Goal: Task Accomplishment & Management: Use online tool/utility

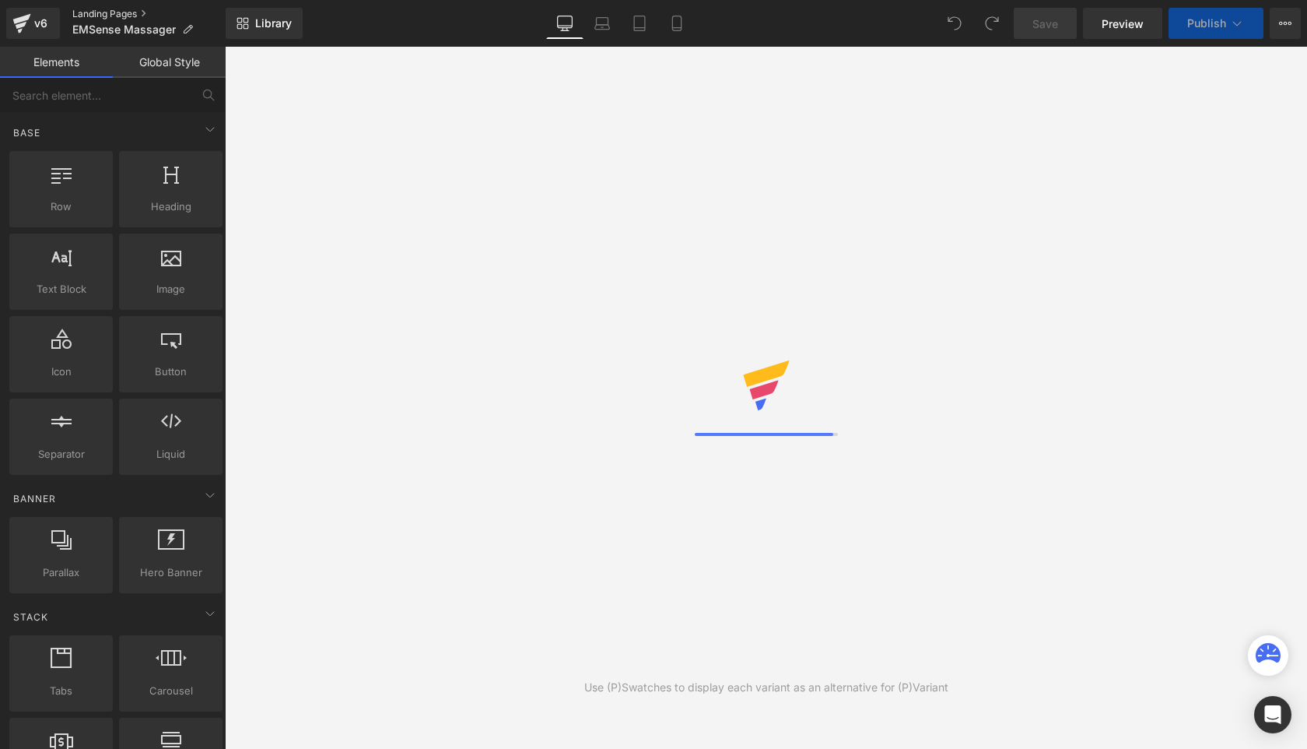
click at [130, 16] on link "Landing Pages" at bounding box center [148, 14] width 153 height 12
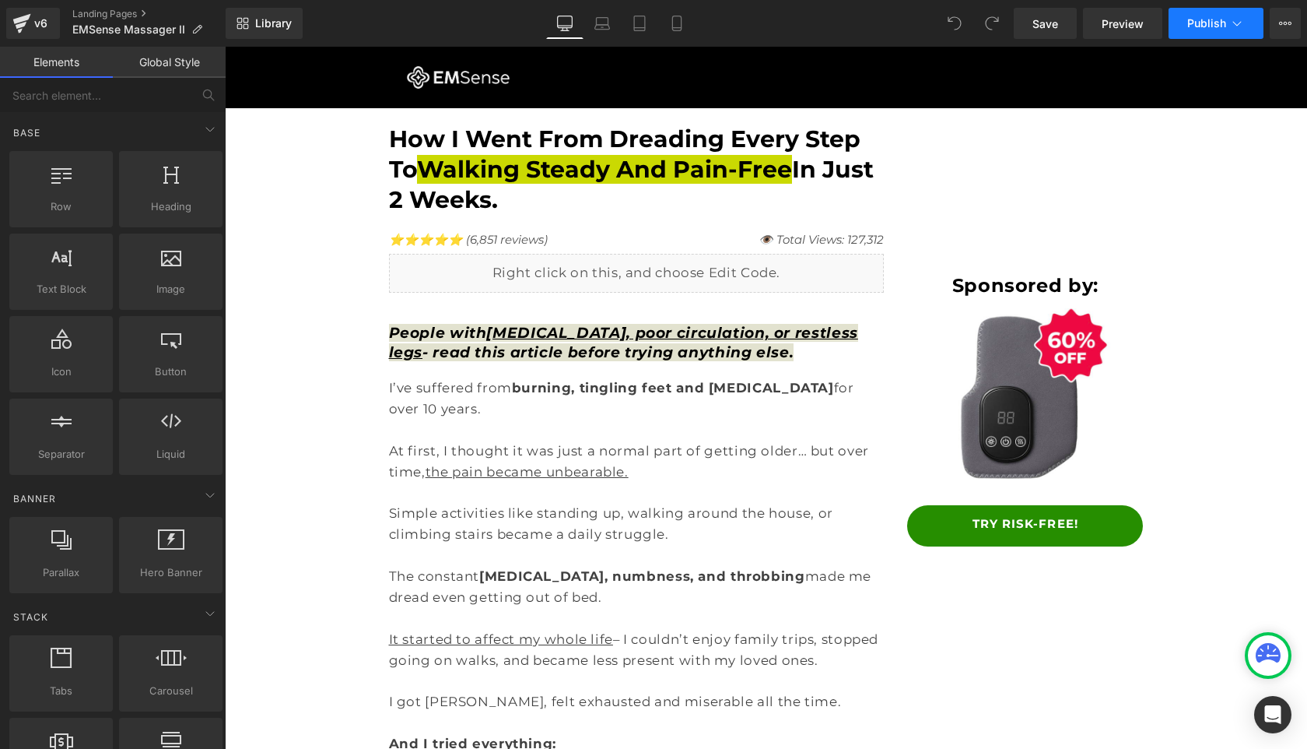
click at [1201, 28] on span "Publish" at bounding box center [1206, 23] width 39 height 12
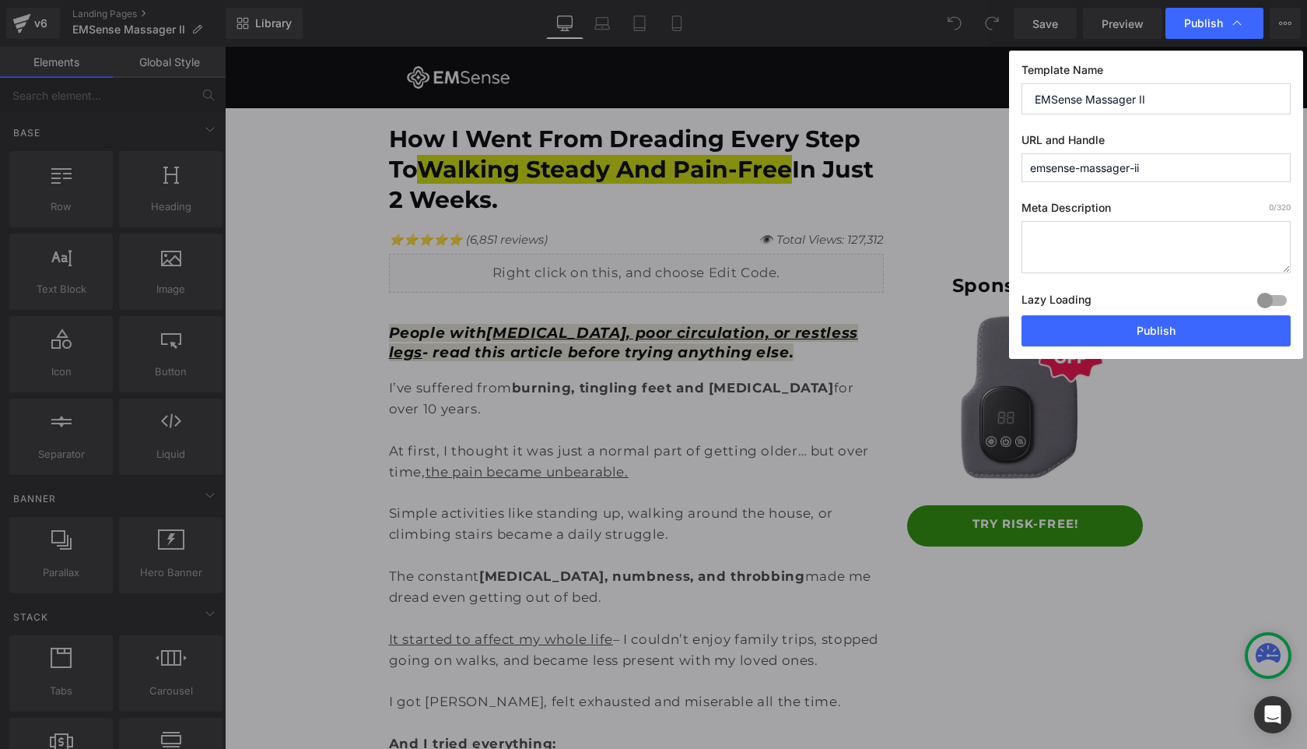
drag, startPoint x: 1131, startPoint y: 168, endPoint x: 1084, endPoint y: 168, distance: 46.7
click at [1084, 168] on input "emsense-massager-ii" at bounding box center [1156, 167] width 269 height 29
type input "emsense-ii"
click at [1106, 332] on button "Publish" at bounding box center [1156, 330] width 269 height 31
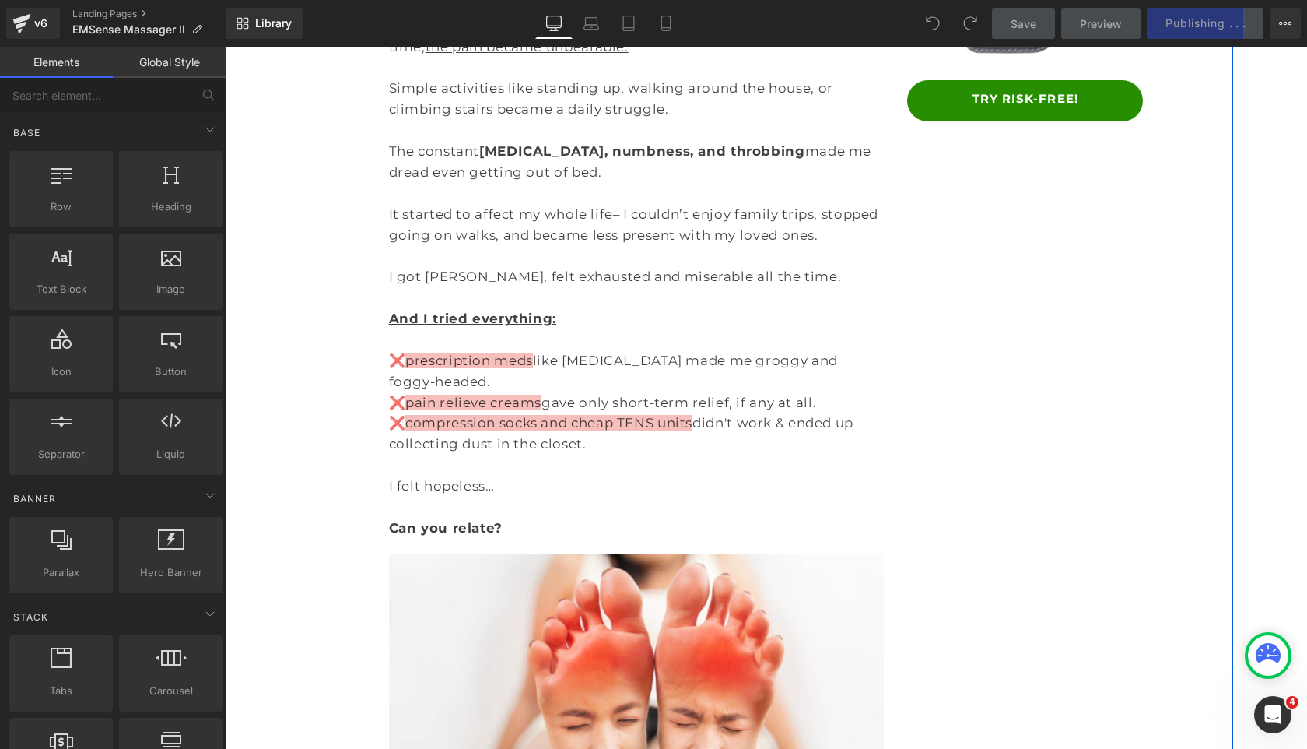
scroll to position [639, 0]
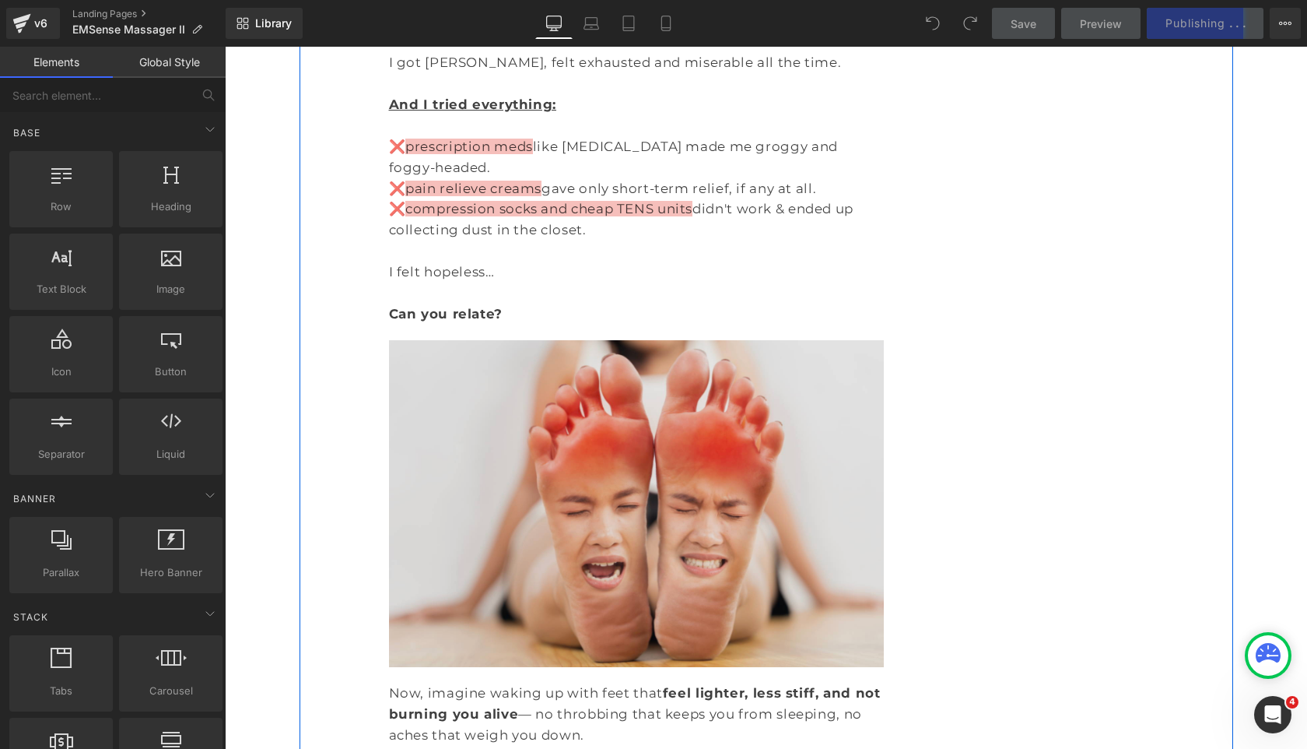
click at [563, 340] on img at bounding box center [637, 504] width 496 height 328
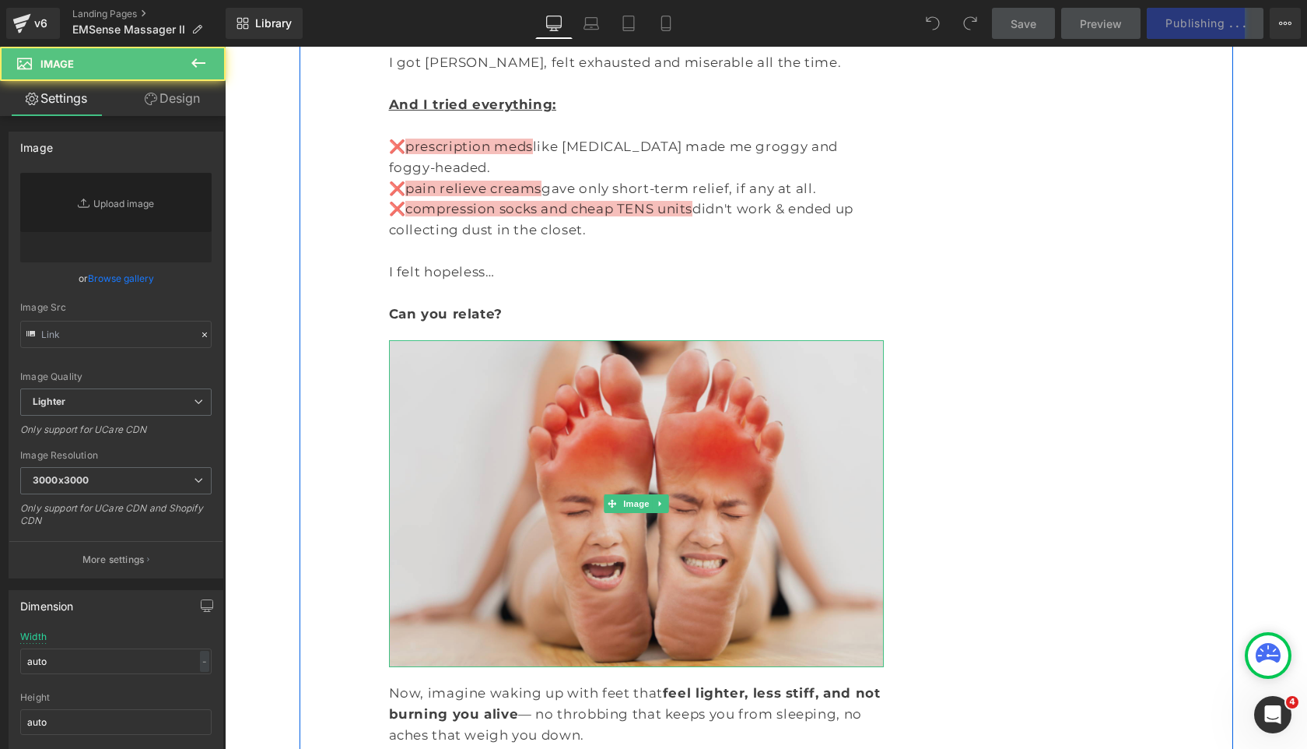
type input "[URL][DOMAIN_NAME]"
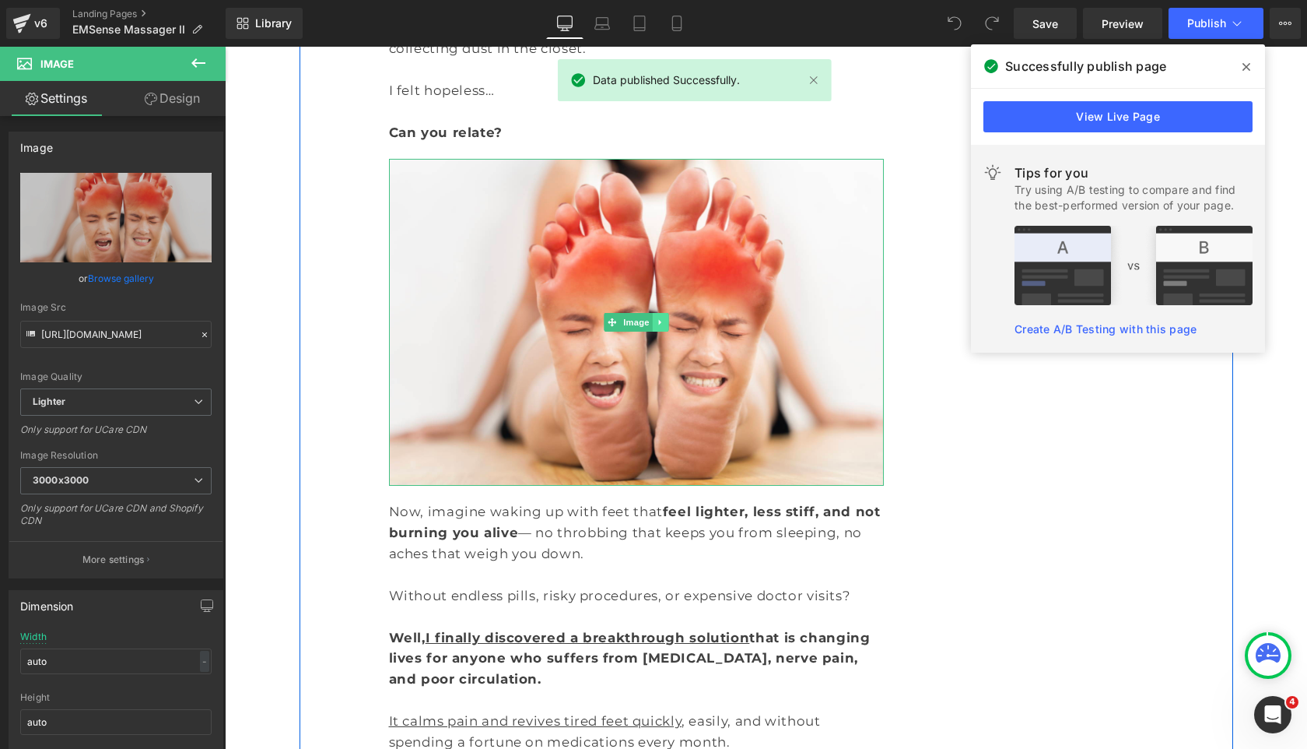
click at [662, 317] on icon at bounding box center [660, 321] width 9 height 9
click at [648, 317] on icon at bounding box center [652, 321] width 9 height 9
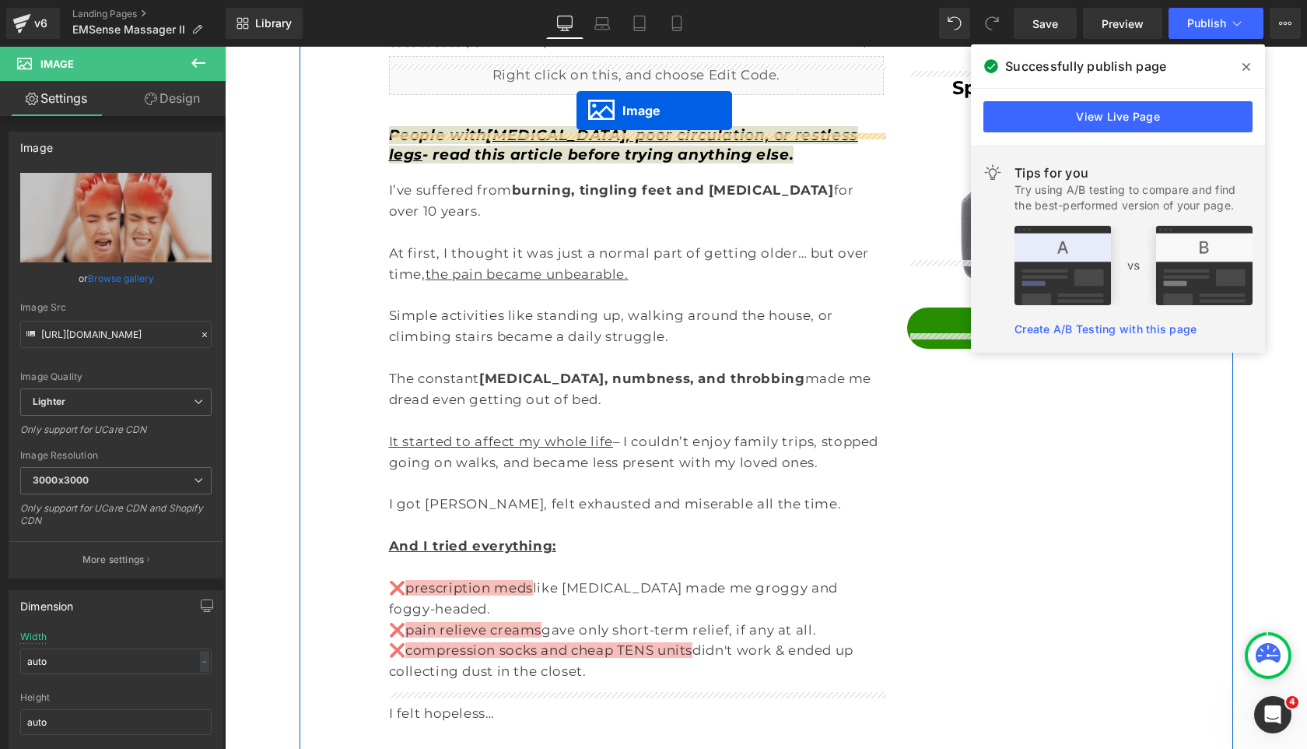
scroll to position [167, 0]
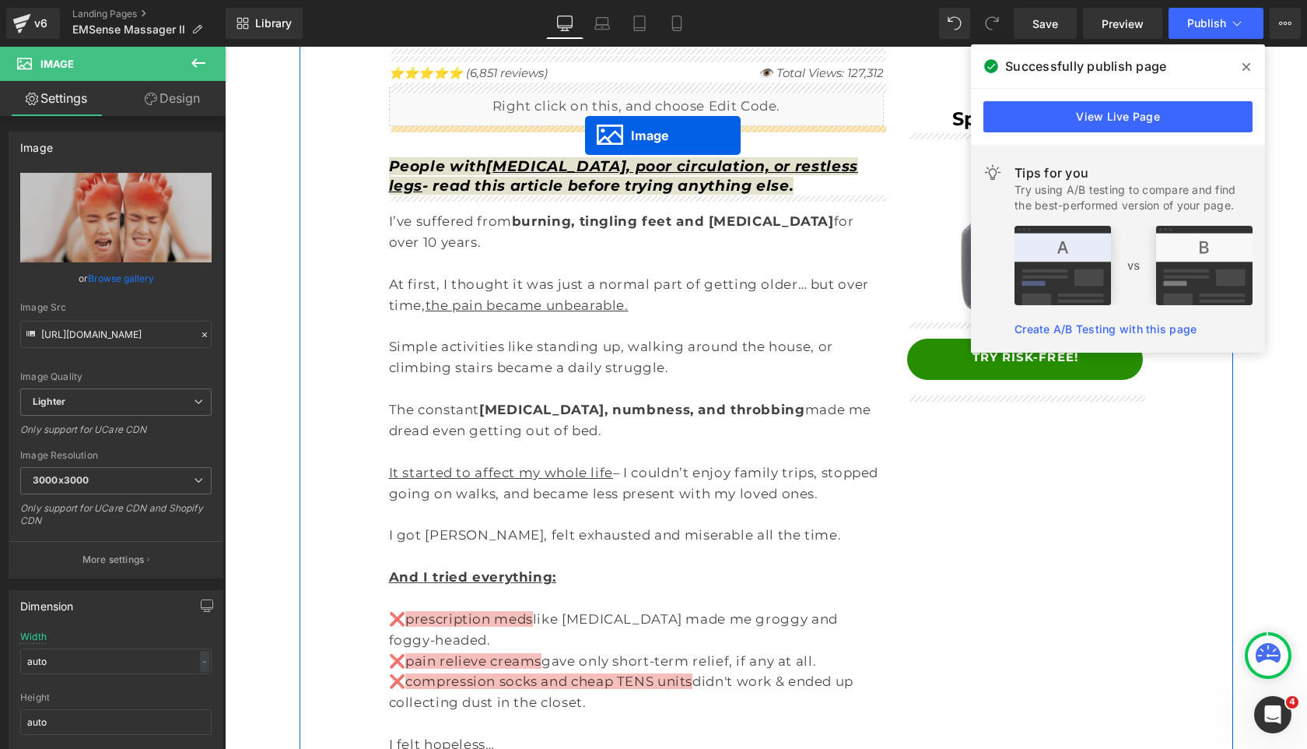
drag, startPoint x: 633, startPoint y: 619, endPoint x: 585, endPoint y: 135, distance: 485.6
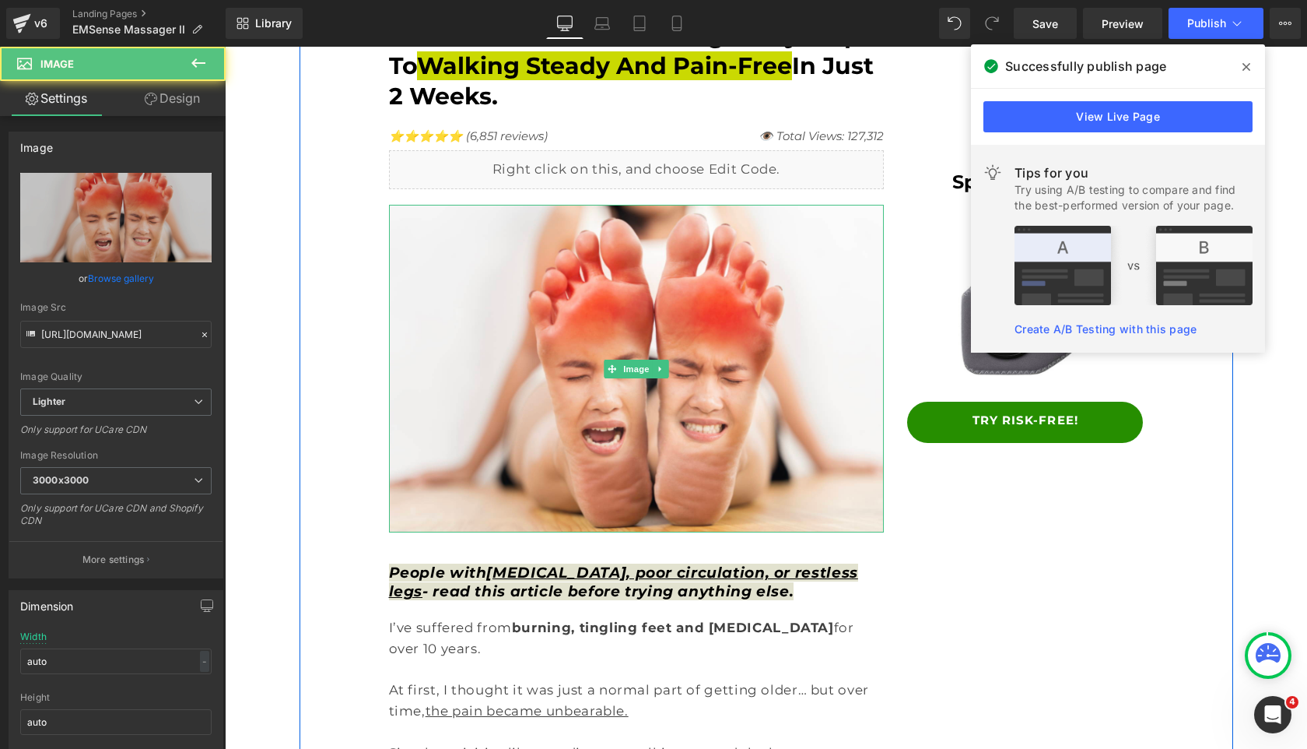
scroll to position [0, 0]
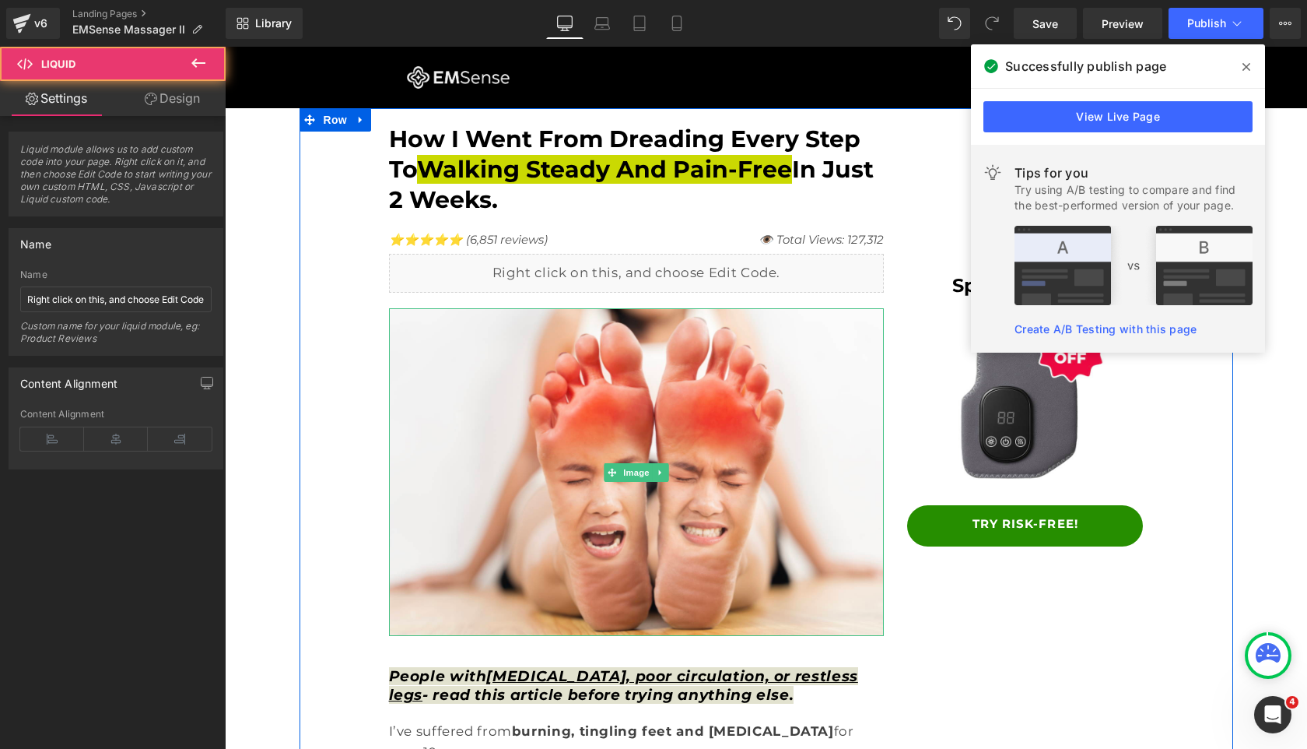
click at [624, 269] on div "Liquid" at bounding box center [637, 273] width 496 height 39
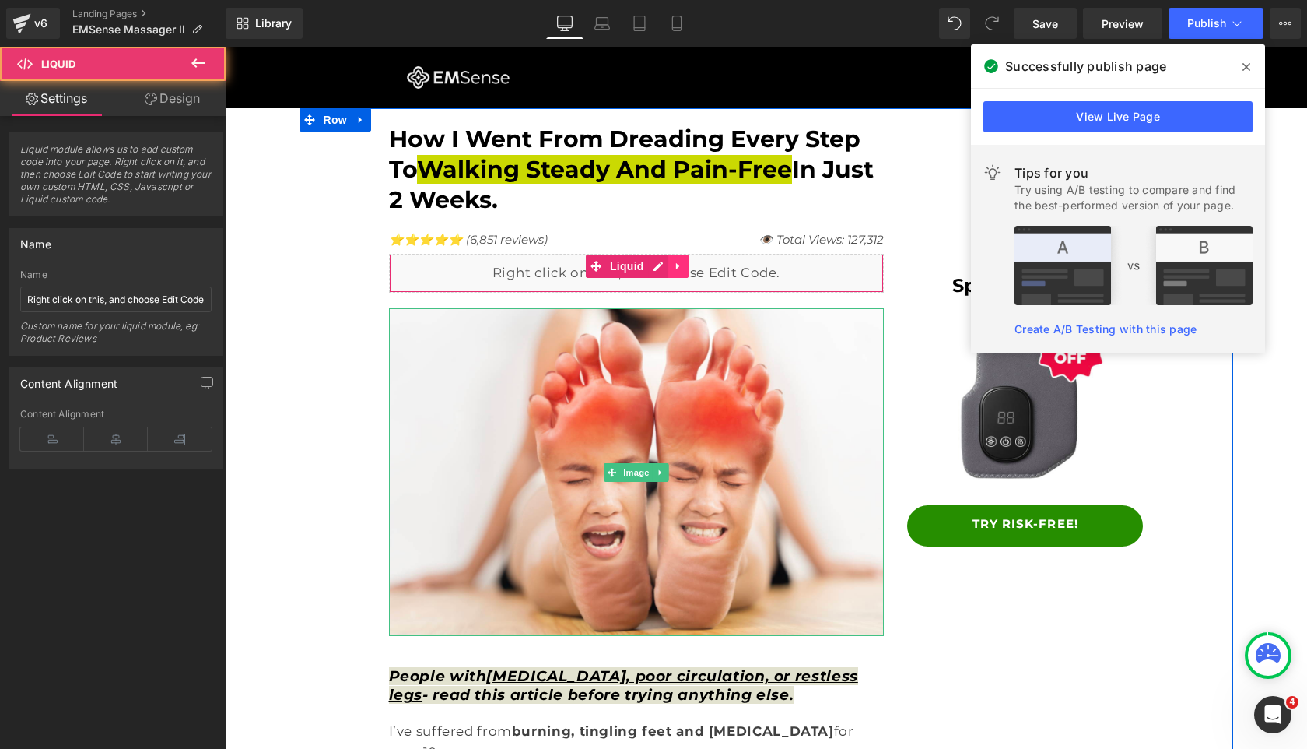
click at [682, 265] on icon at bounding box center [678, 267] width 11 height 12
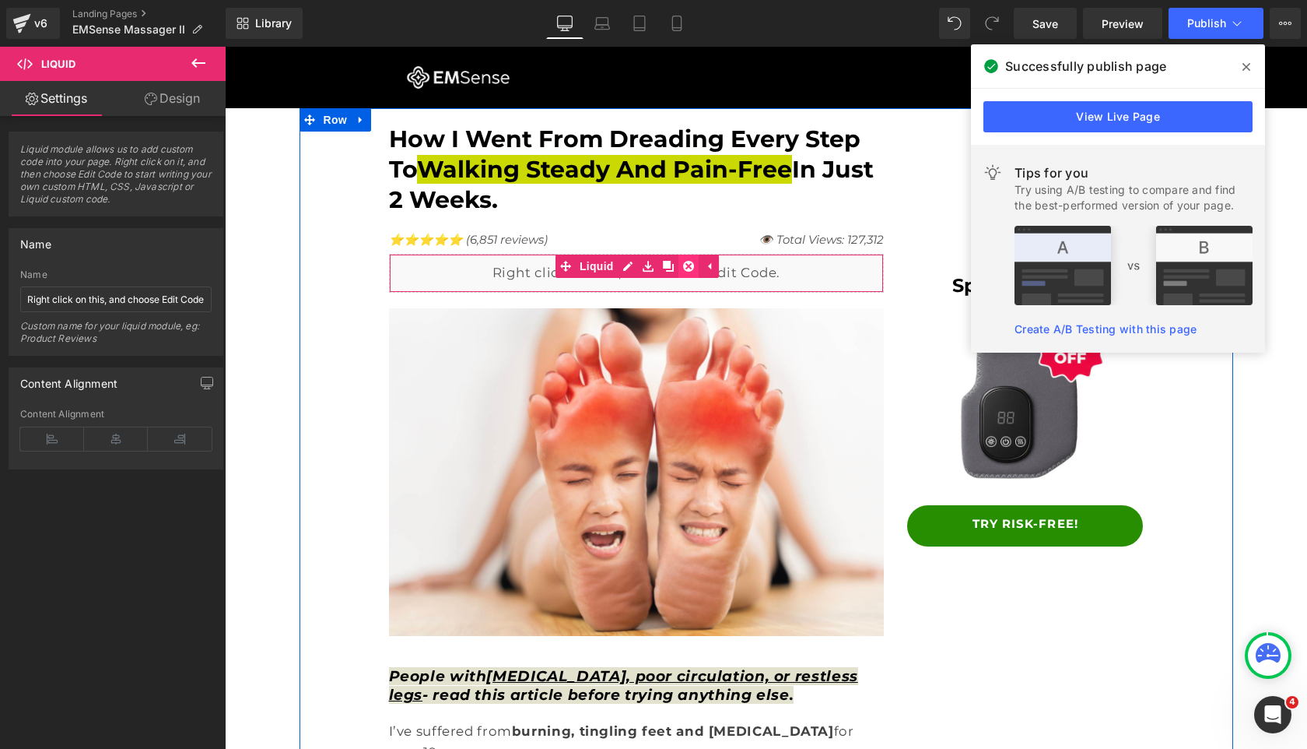
click at [686, 268] on icon at bounding box center [688, 267] width 11 height 12
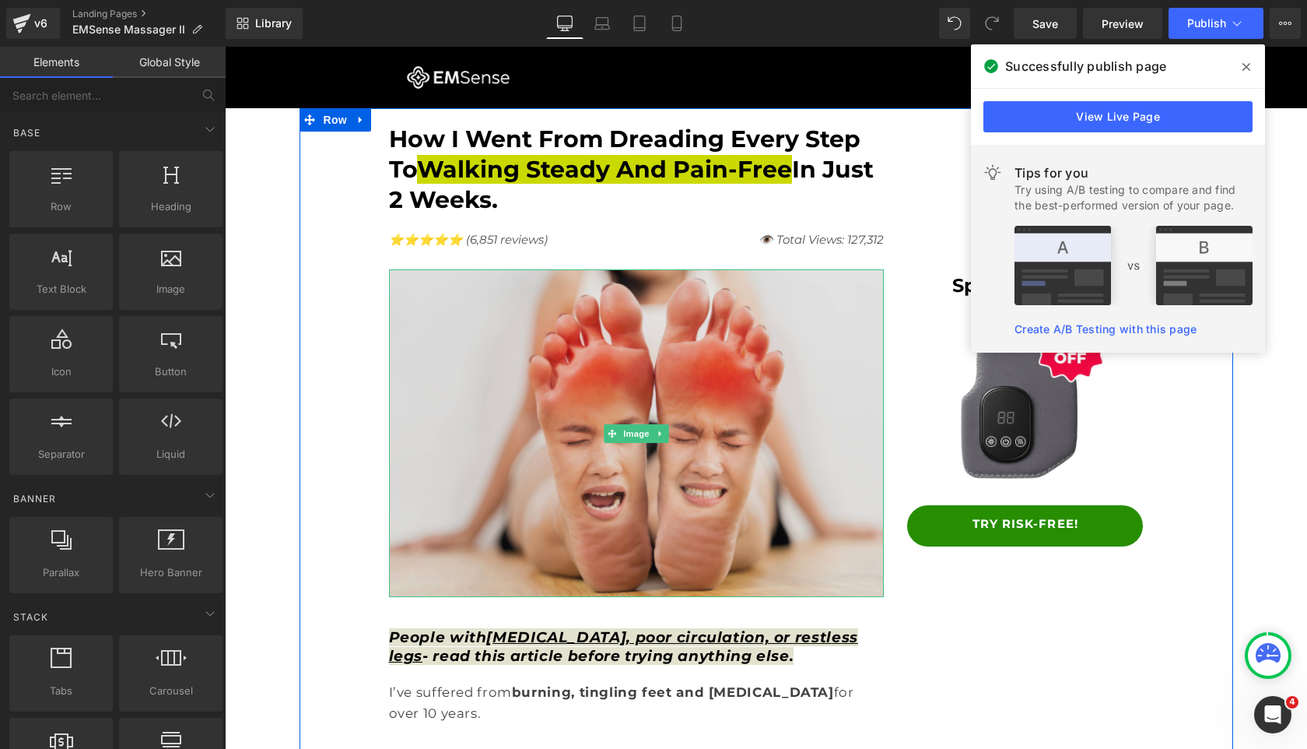
click at [572, 384] on img at bounding box center [637, 433] width 496 height 328
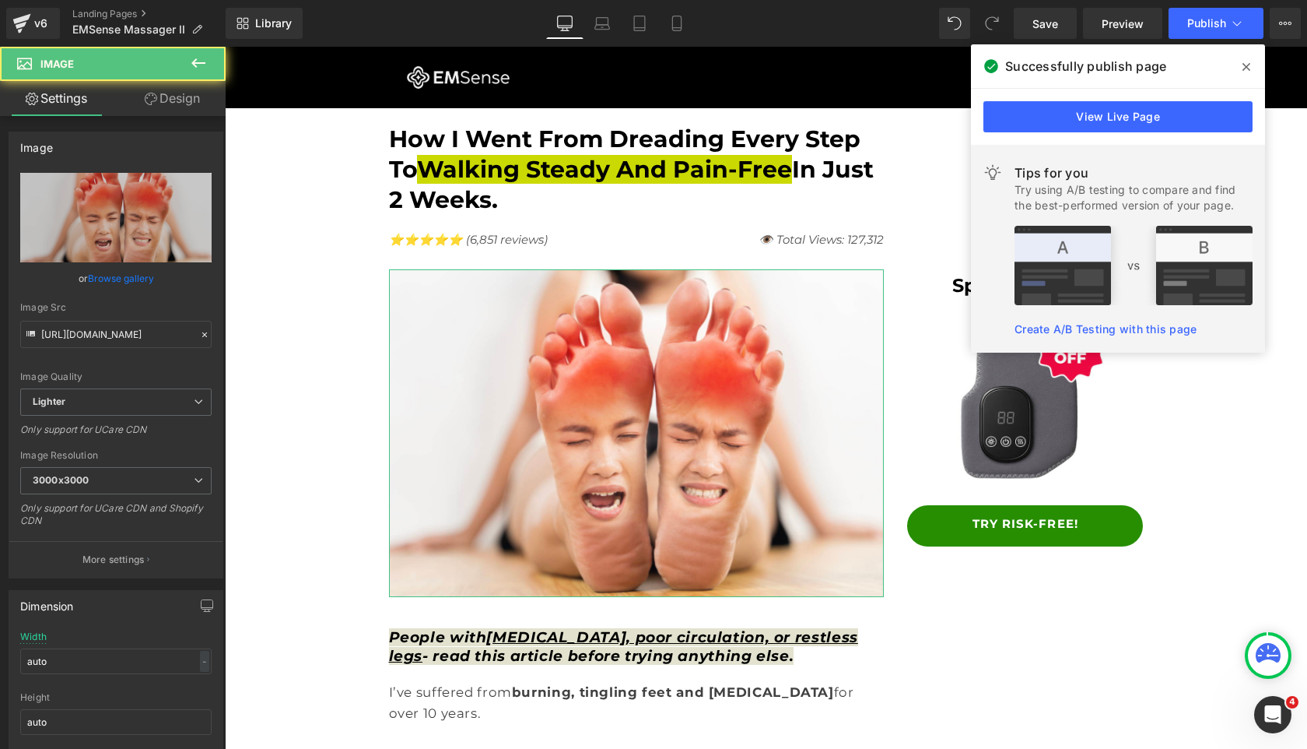
click at [174, 103] on link "Design" at bounding box center [172, 98] width 113 height 35
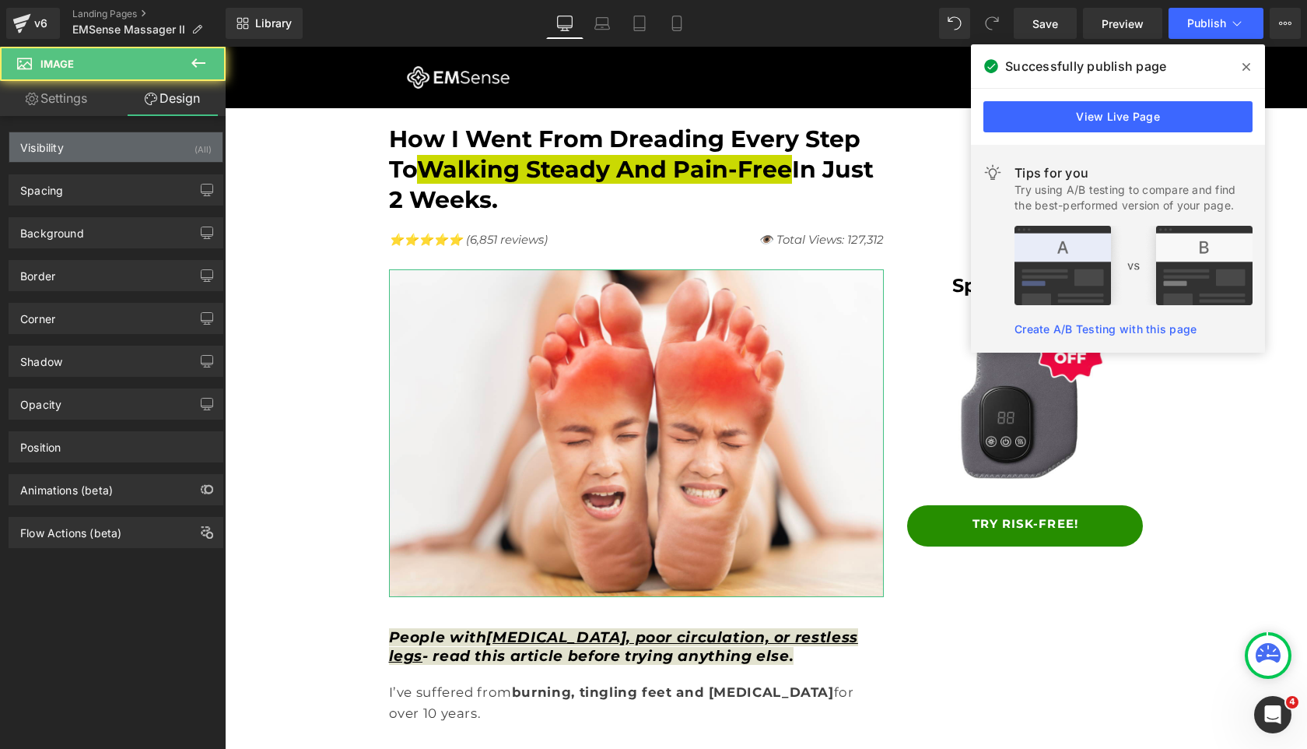
type input "20"
type input "0"
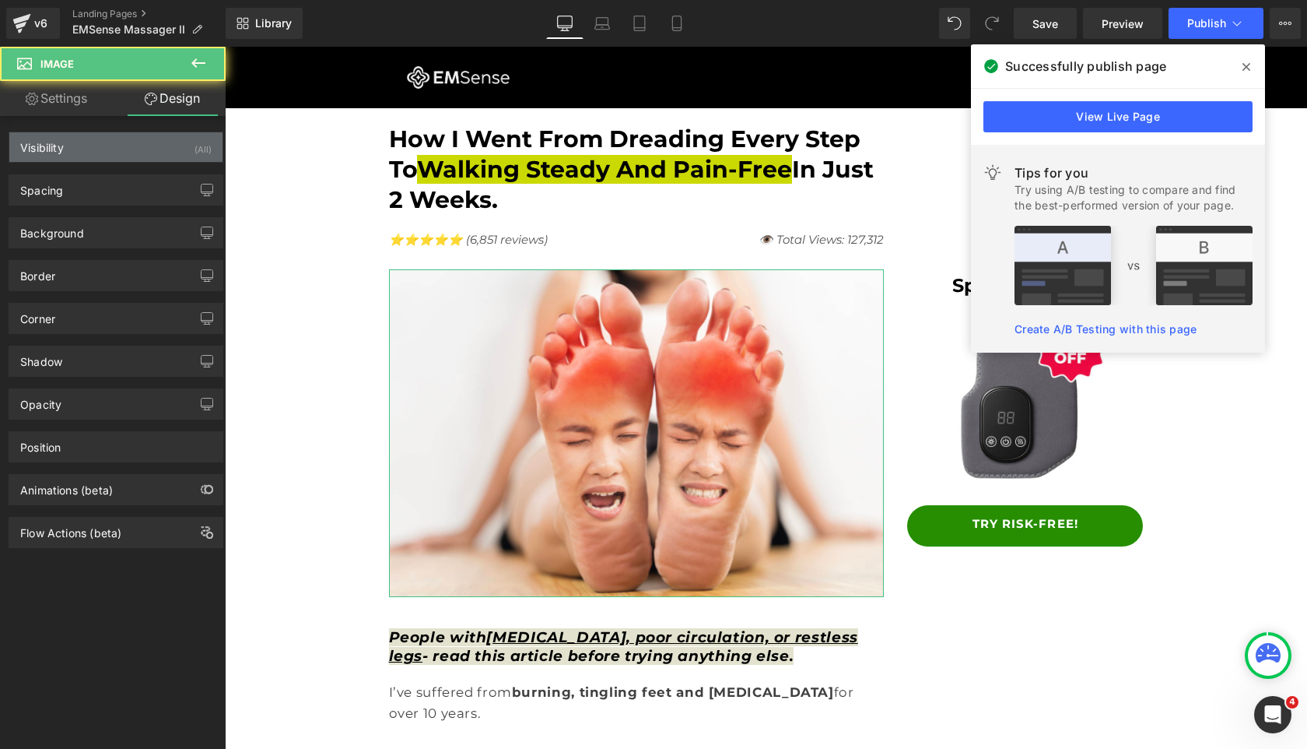
type input "0"
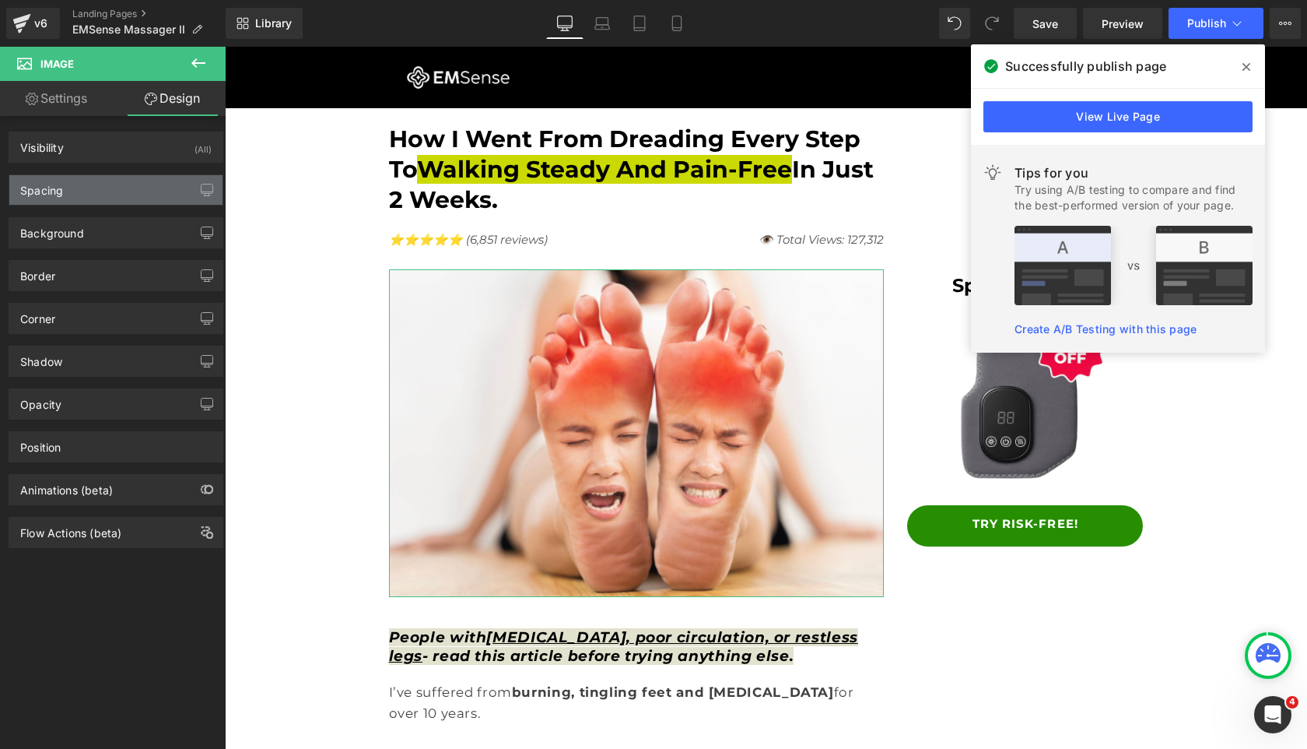
click at [149, 185] on div "Spacing" at bounding box center [115, 190] width 213 height 30
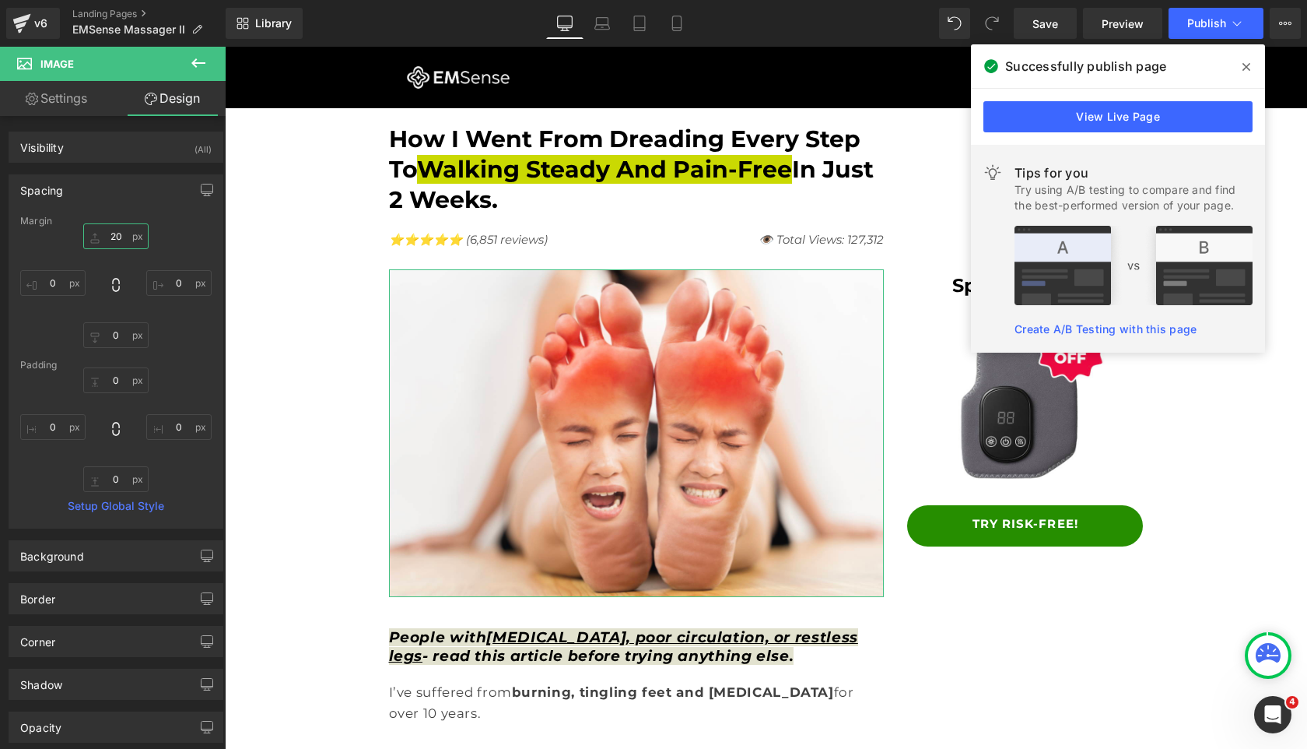
click at [121, 238] on input "20" at bounding box center [115, 236] width 65 height 26
type input "0"
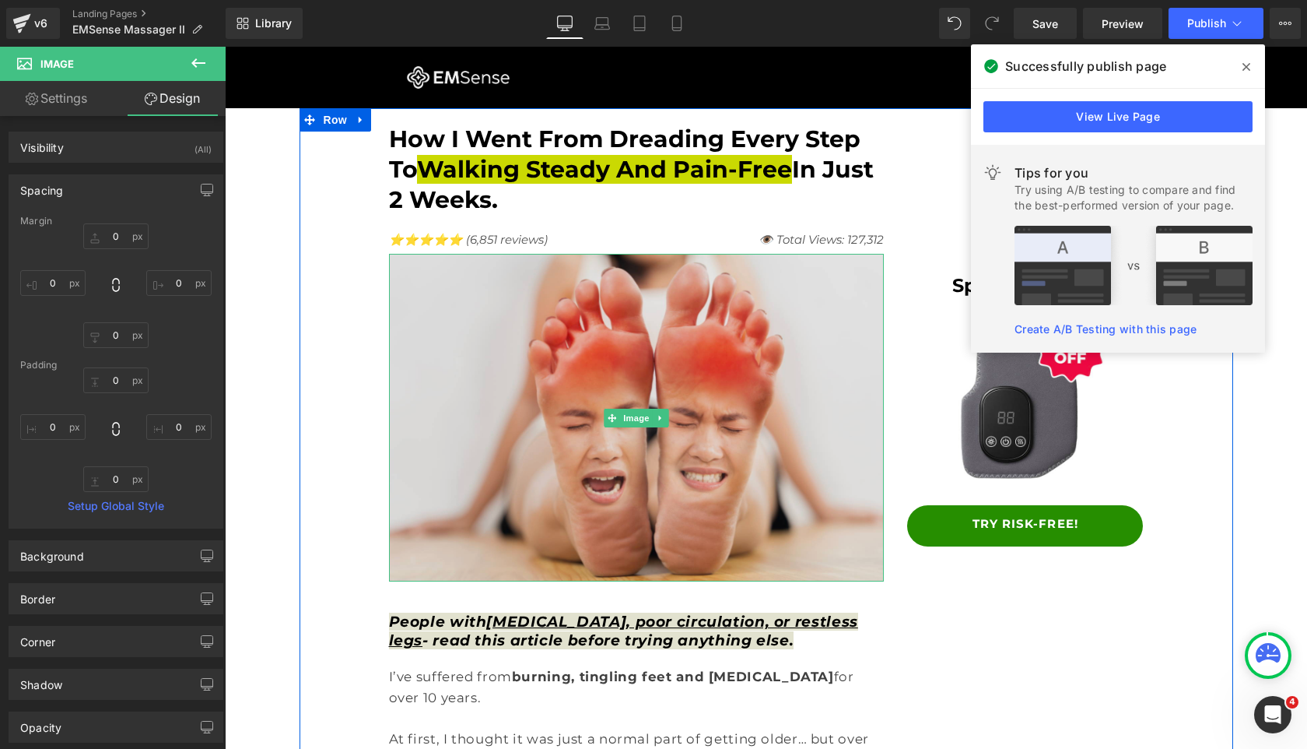
click at [567, 382] on img at bounding box center [637, 418] width 496 height 328
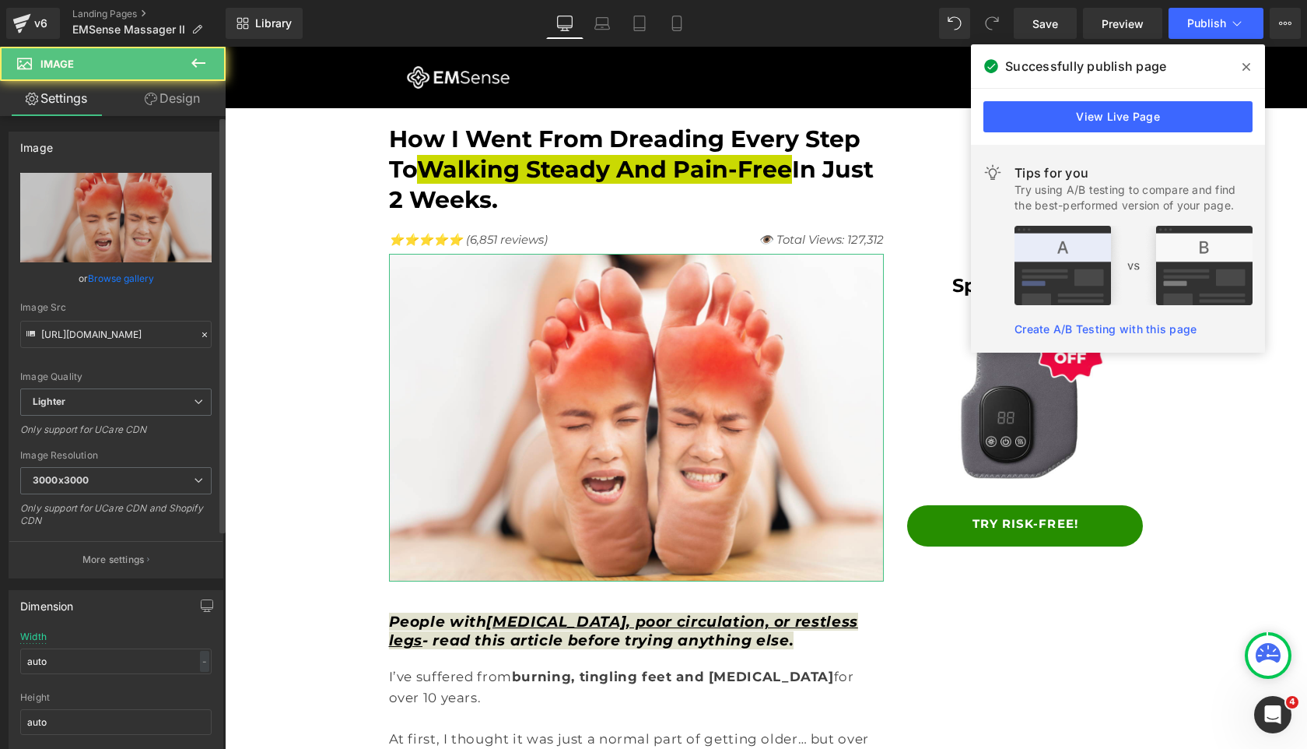
click at [103, 274] on link "Browse gallery" at bounding box center [121, 278] width 66 height 27
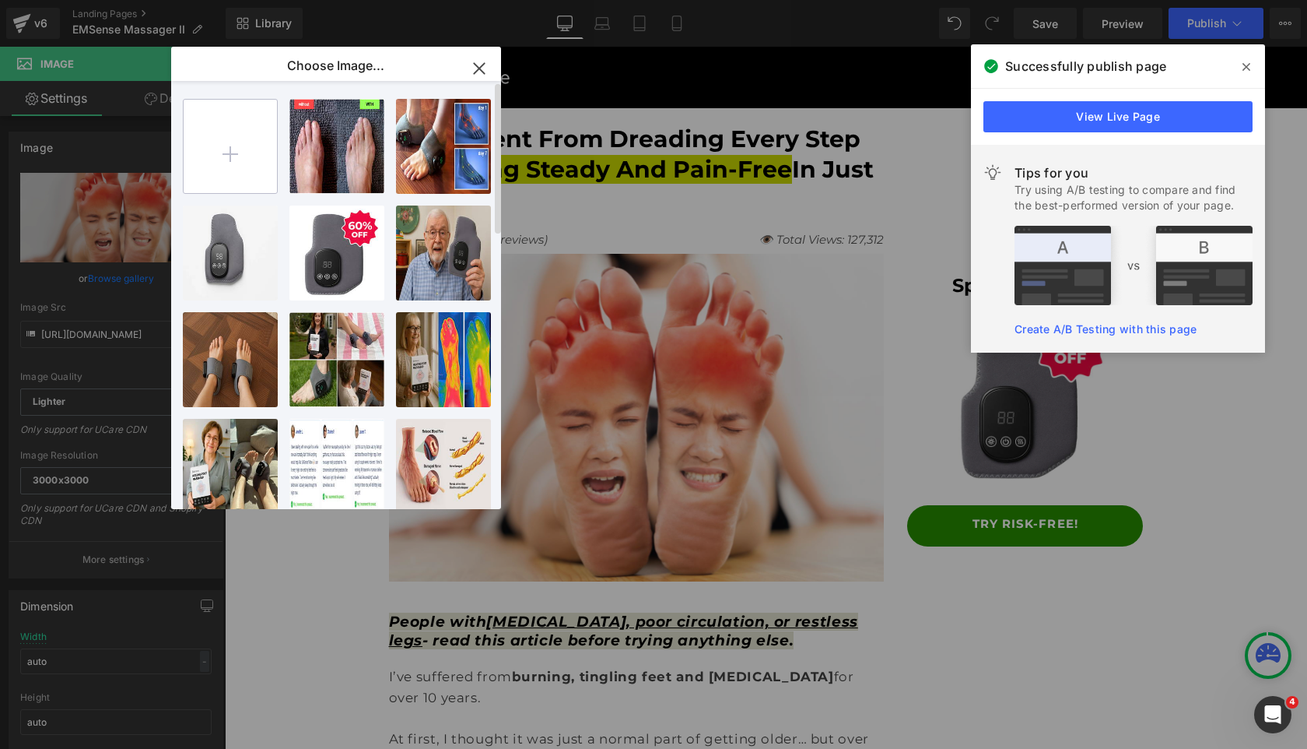
click at [239, 156] on input "file" at bounding box center [230, 146] width 93 height 93
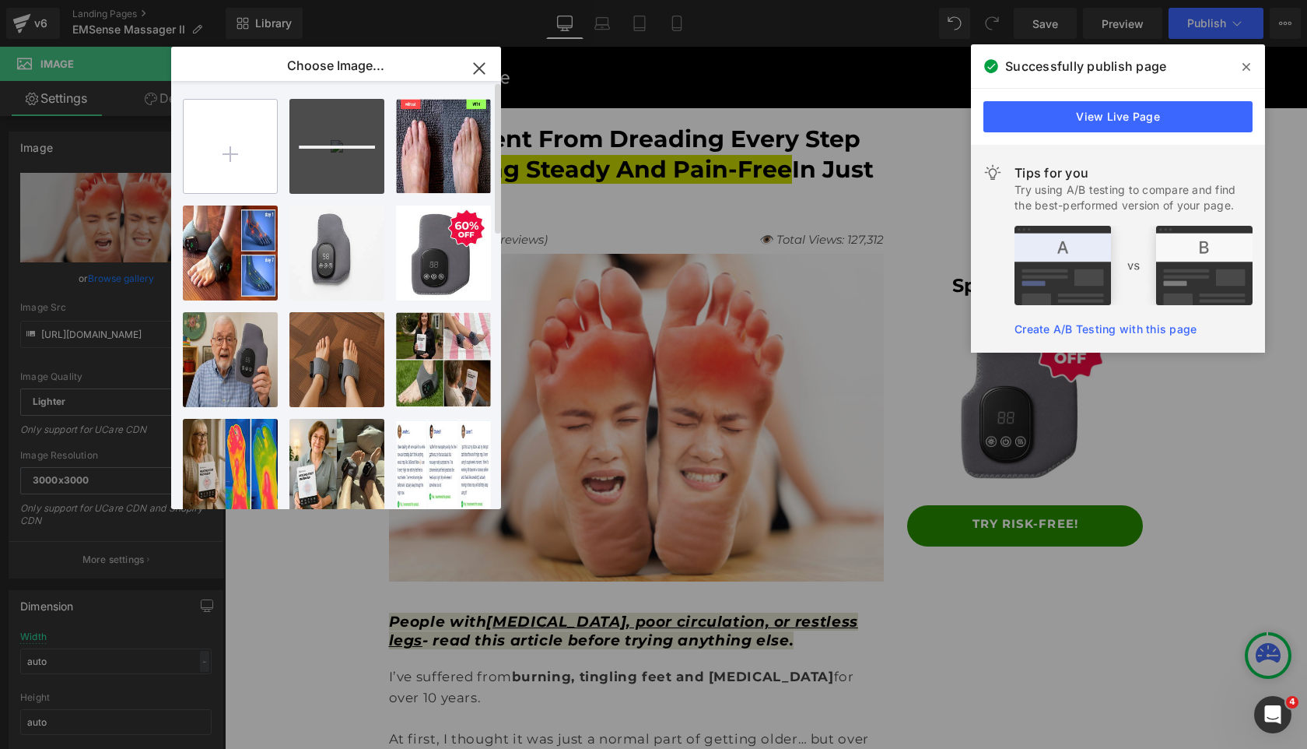
click at [243, 166] on input "file" at bounding box center [230, 146] width 93 height 93
type input "C:\fakepath\34.jpg"
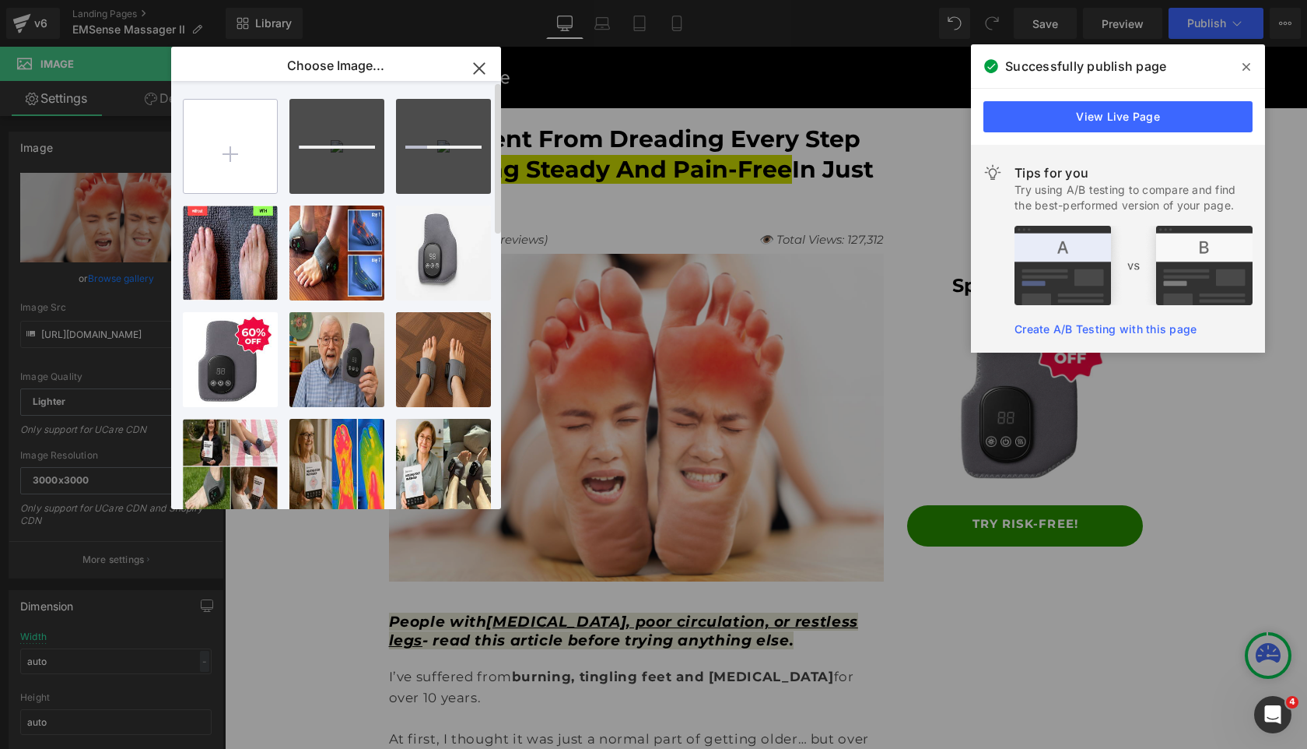
click at [247, 130] on input "file" at bounding box center [230, 146] width 93 height 93
type input "C:\fakepath\35.jpg"
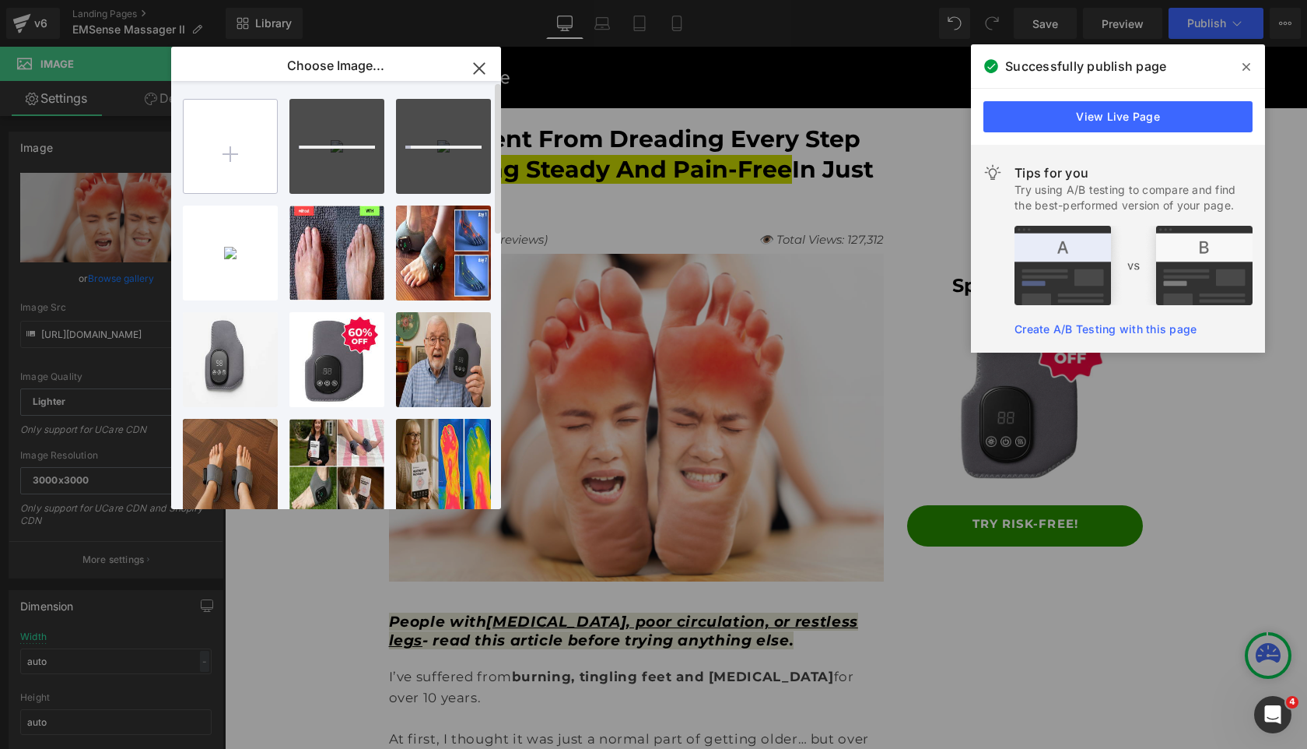
click at [235, 139] on input "file" at bounding box center [230, 146] width 93 height 93
type input "C:\fakepath\36.jpg"
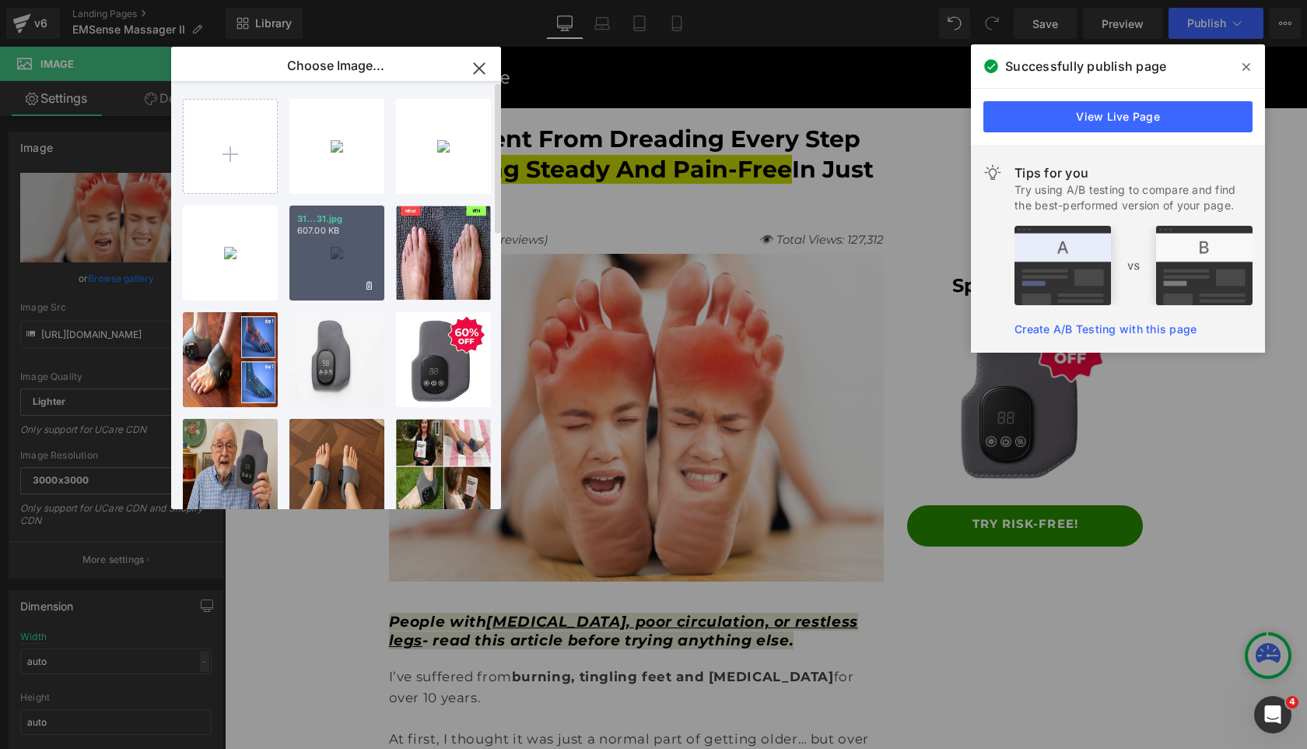
click at [335, 226] on p "607.00 KB" at bounding box center [336, 231] width 79 height 12
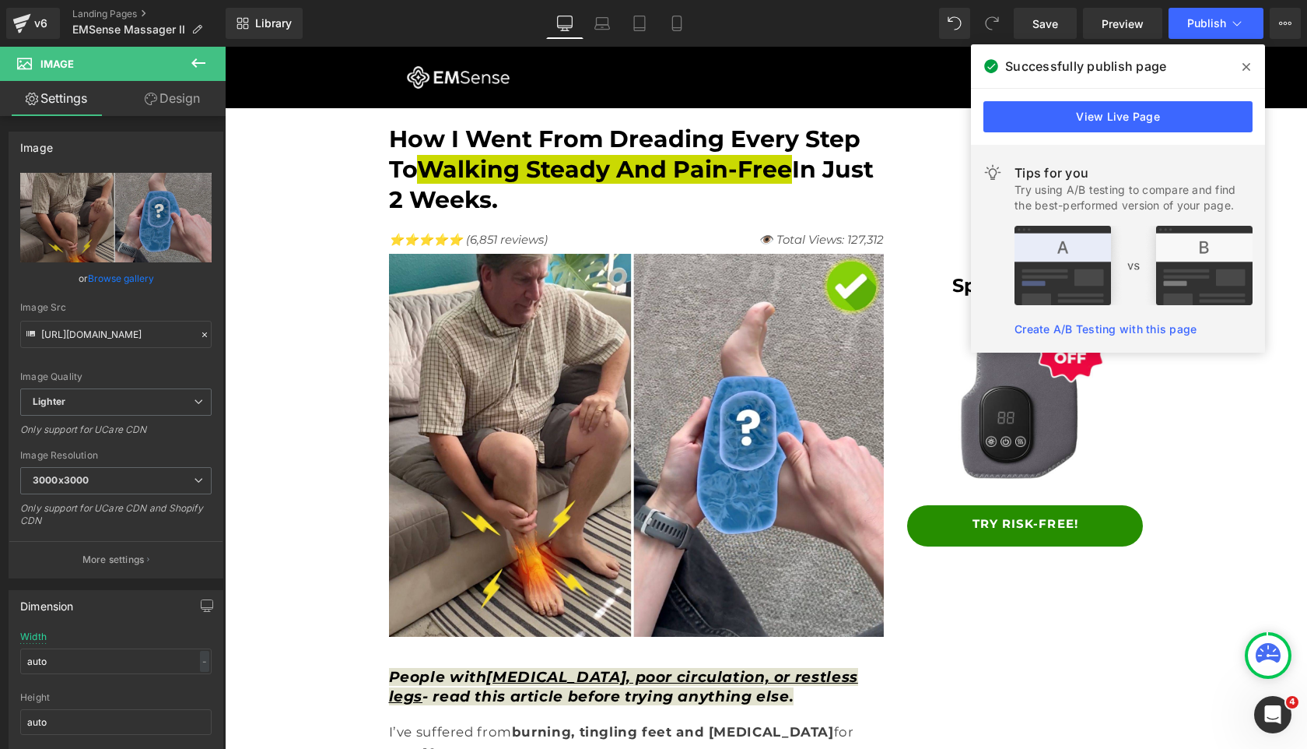
click at [1250, 63] on icon at bounding box center [1247, 67] width 8 height 8
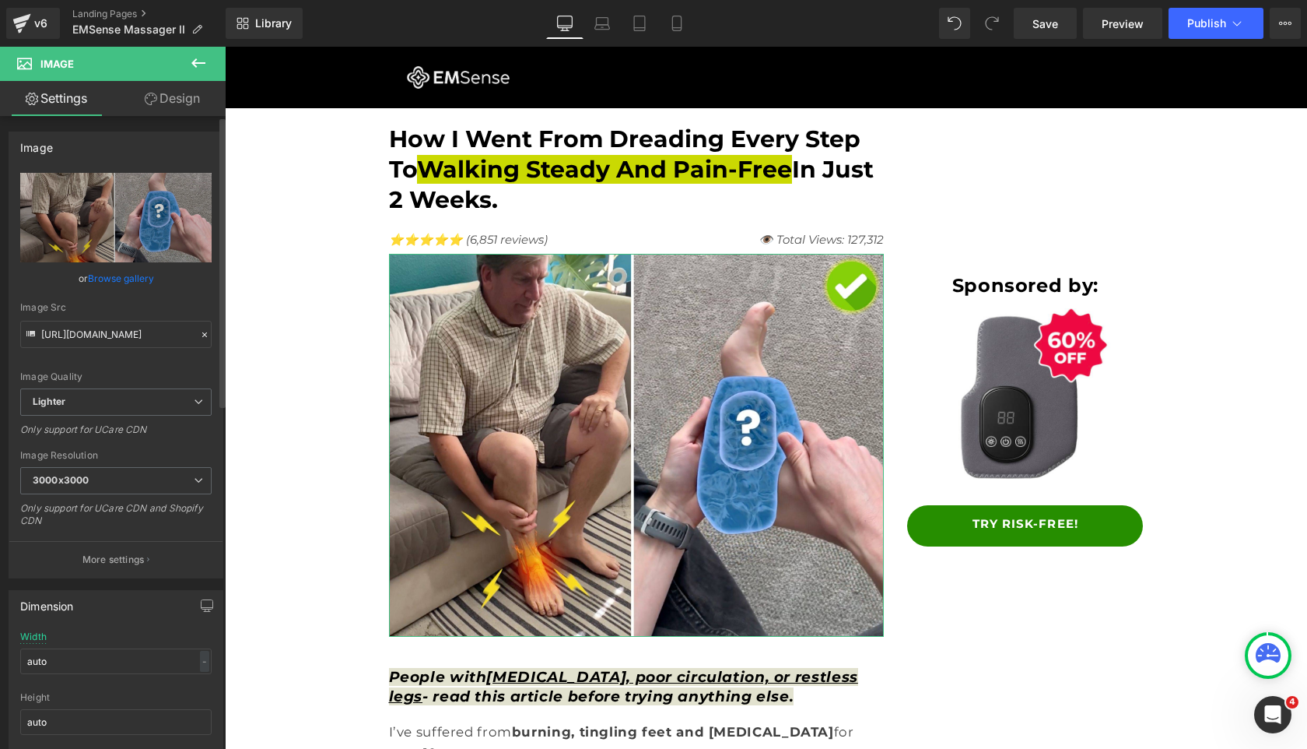
click at [106, 272] on link "Browse gallery" at bounding box center [121, 278] width 66 height 27
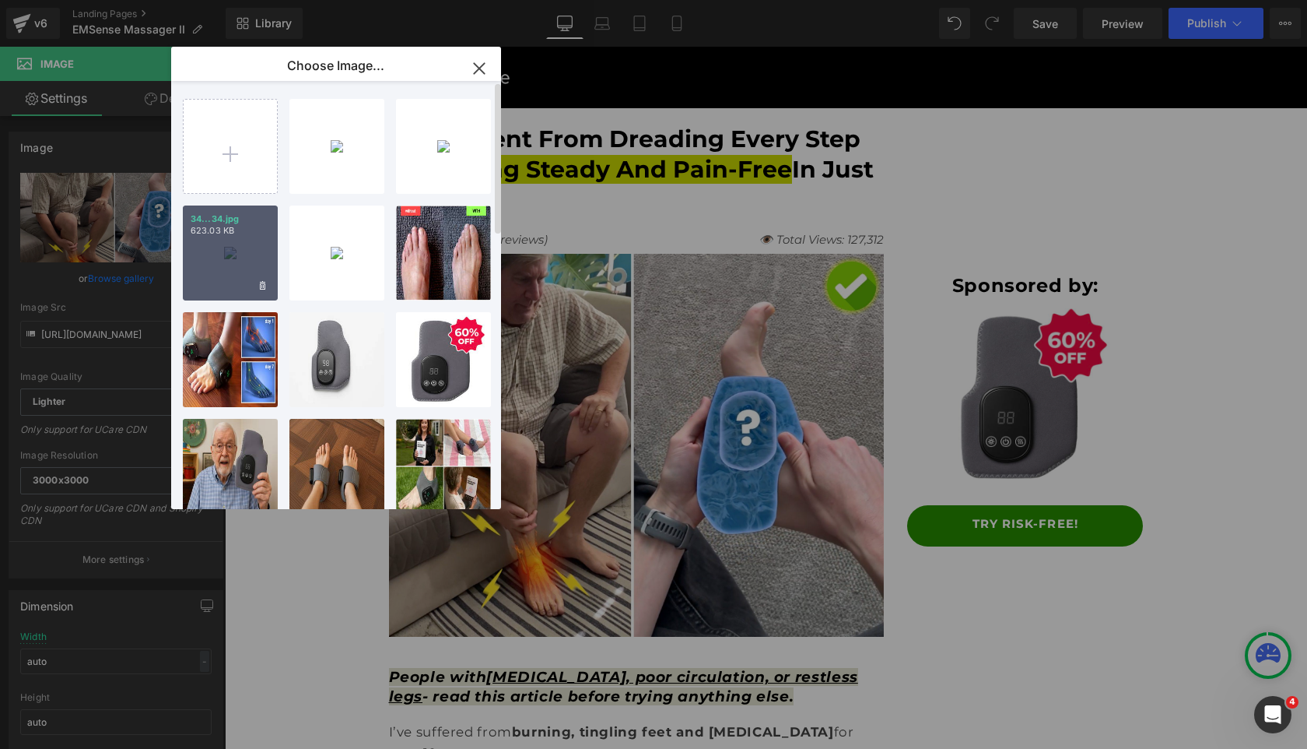
click at [233, 279] on div "34...34.jpg 623.03 KB" at bounding box center [230, 252] width 95 height 95
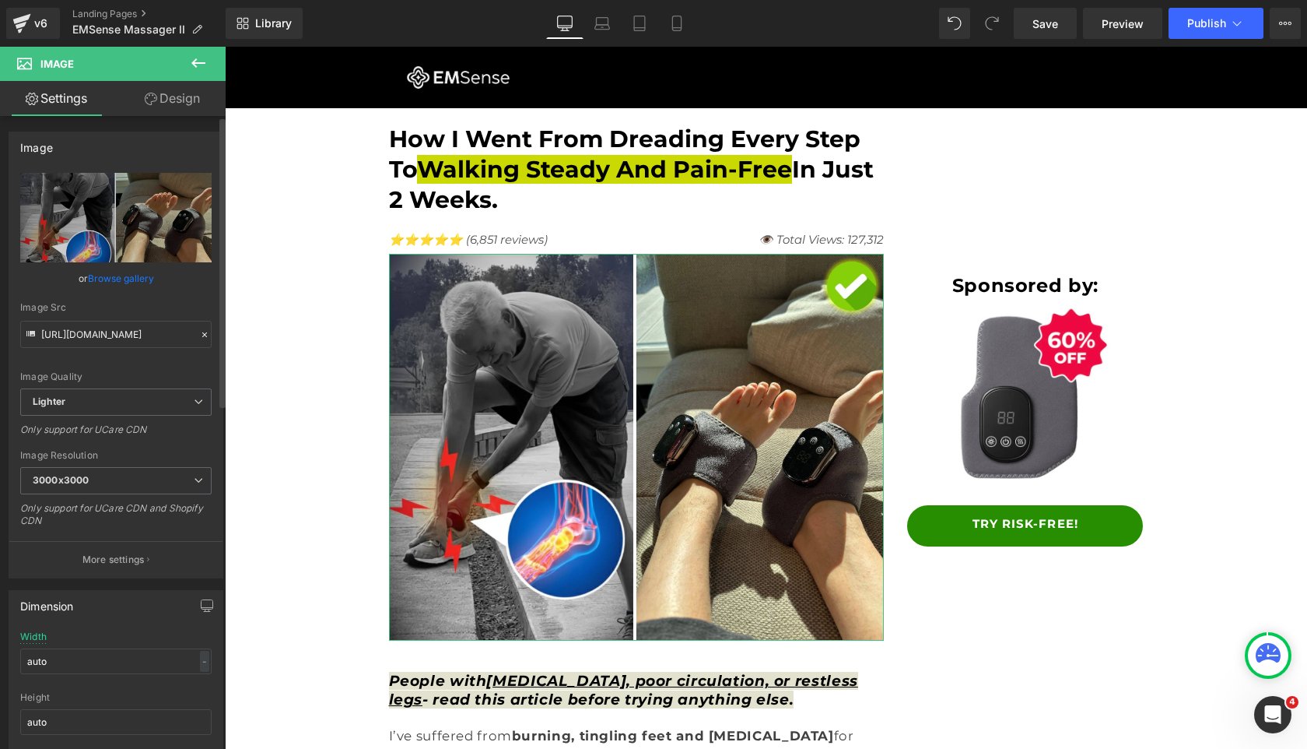
click at [124, 280] on link "Browse gallery" at bounding box center [121, 278] width 66 height 27
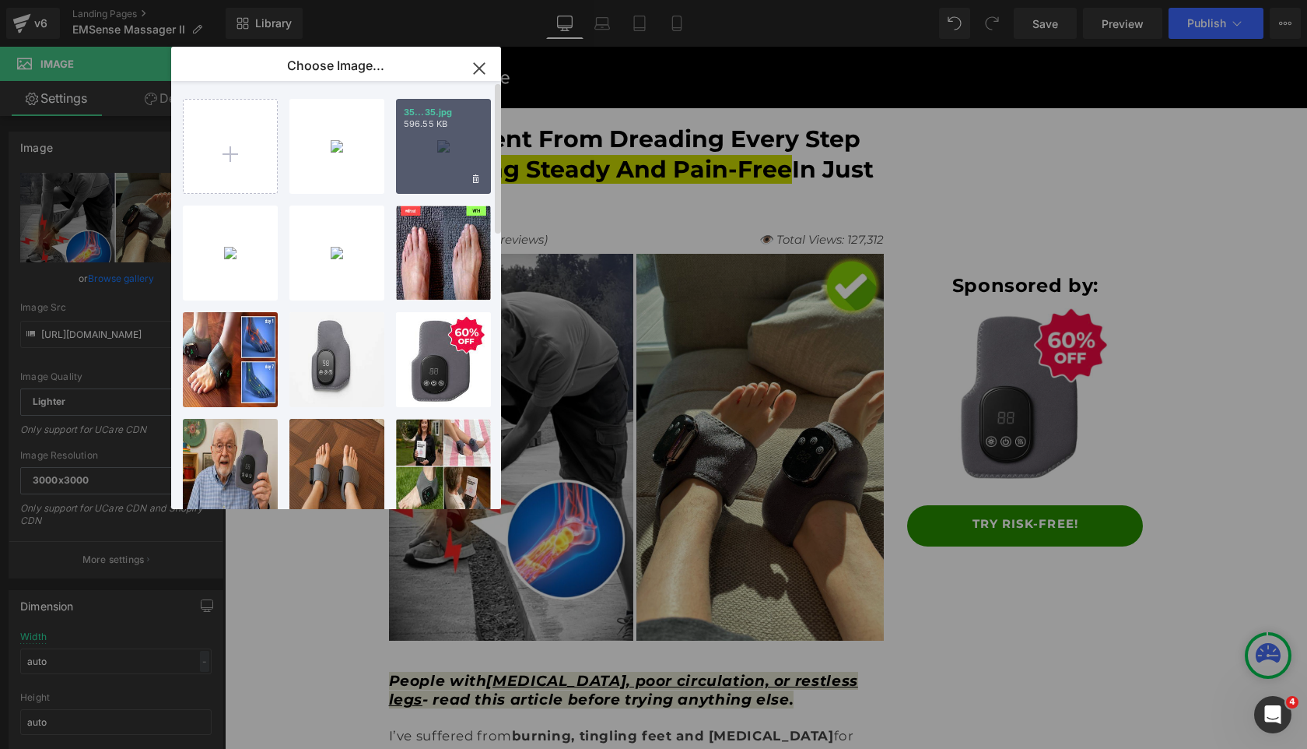
click at [430, 161] on div "35...35.jpg 596.55 KB" at bounding box center [443, 146] width 95 height 95
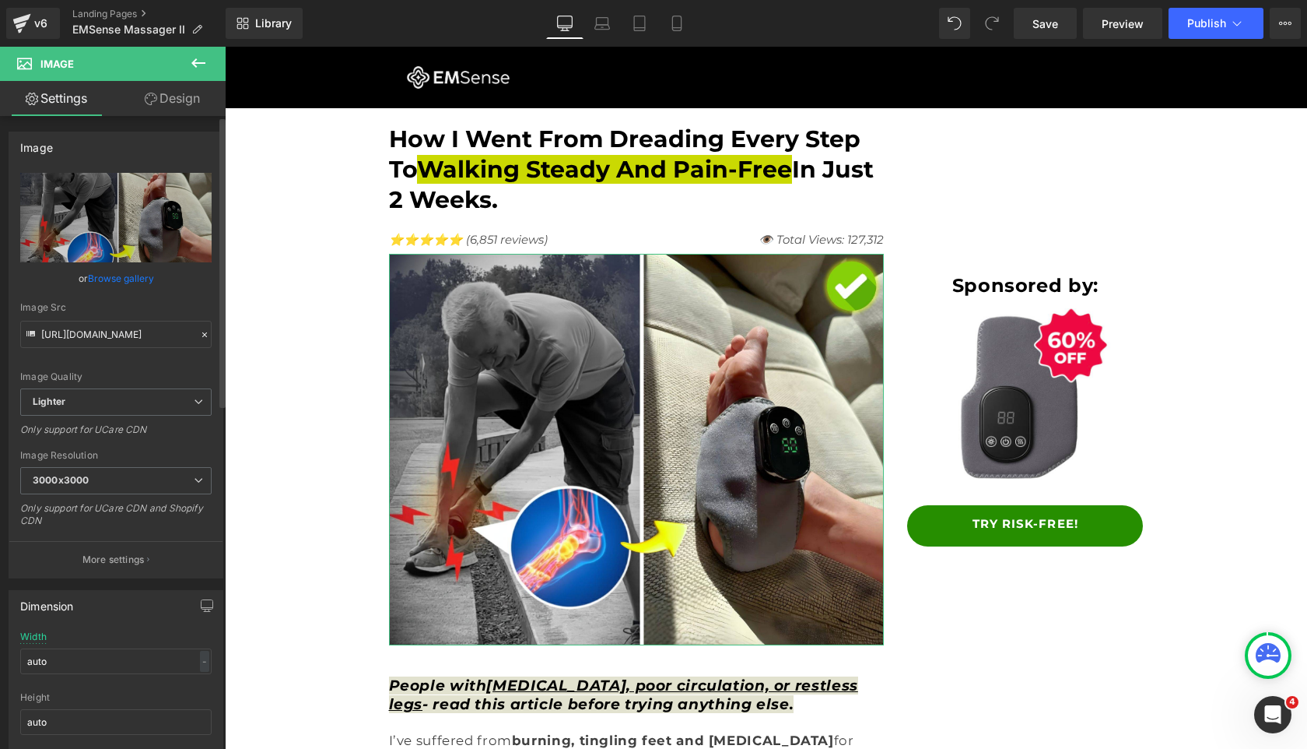
click at [126, 279] on link "Browse gallery" at bounding box center [121, 278] width 66 height 27
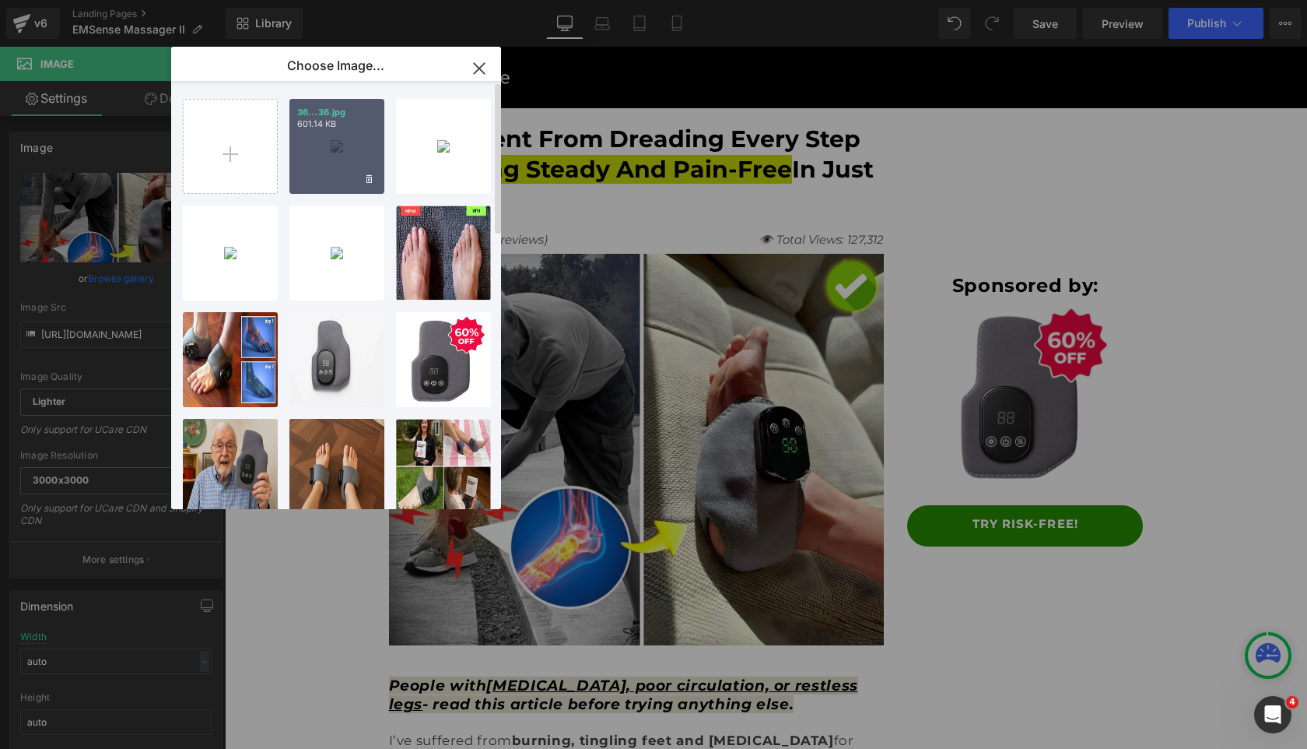
click at [342, 181] on div "36...36.jpg 601.14 KB" at bounding box center [336, 146] width 95 height 95
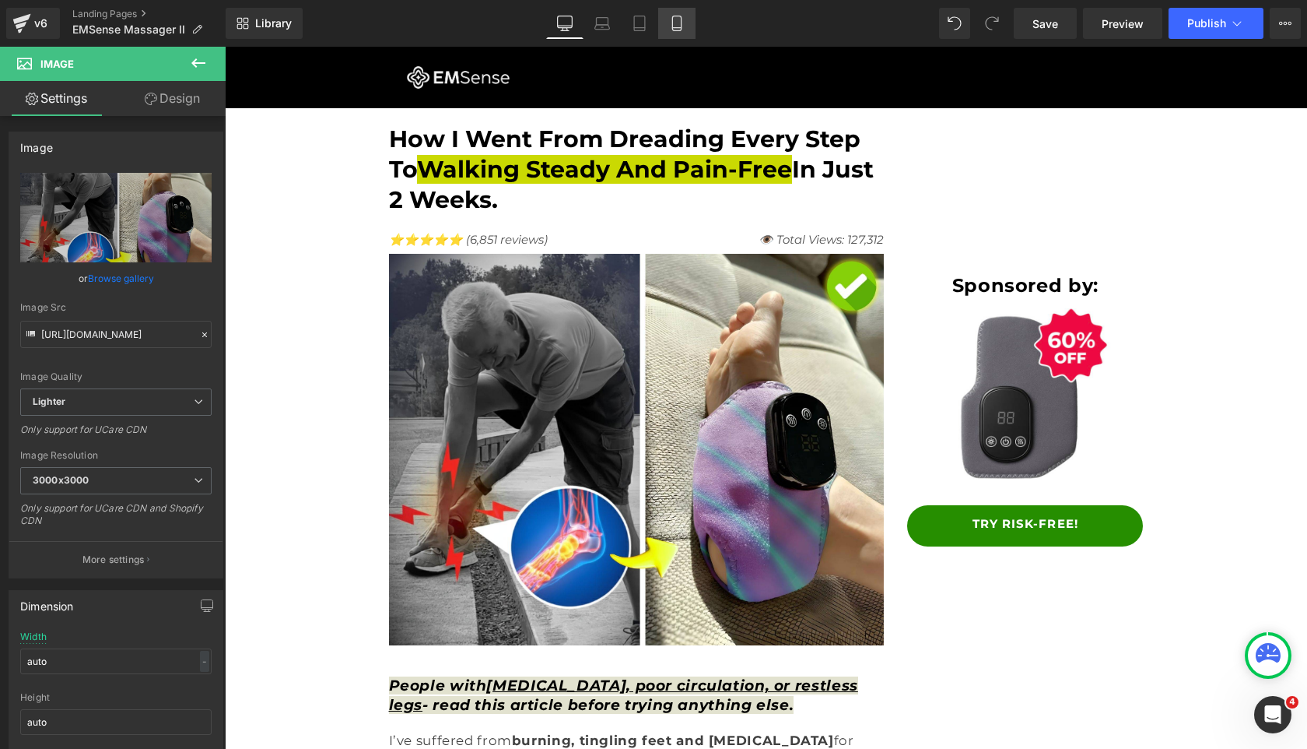
click at [680, 33] on link "Mobile" at bounding box center [676, 23] width 37 height 31
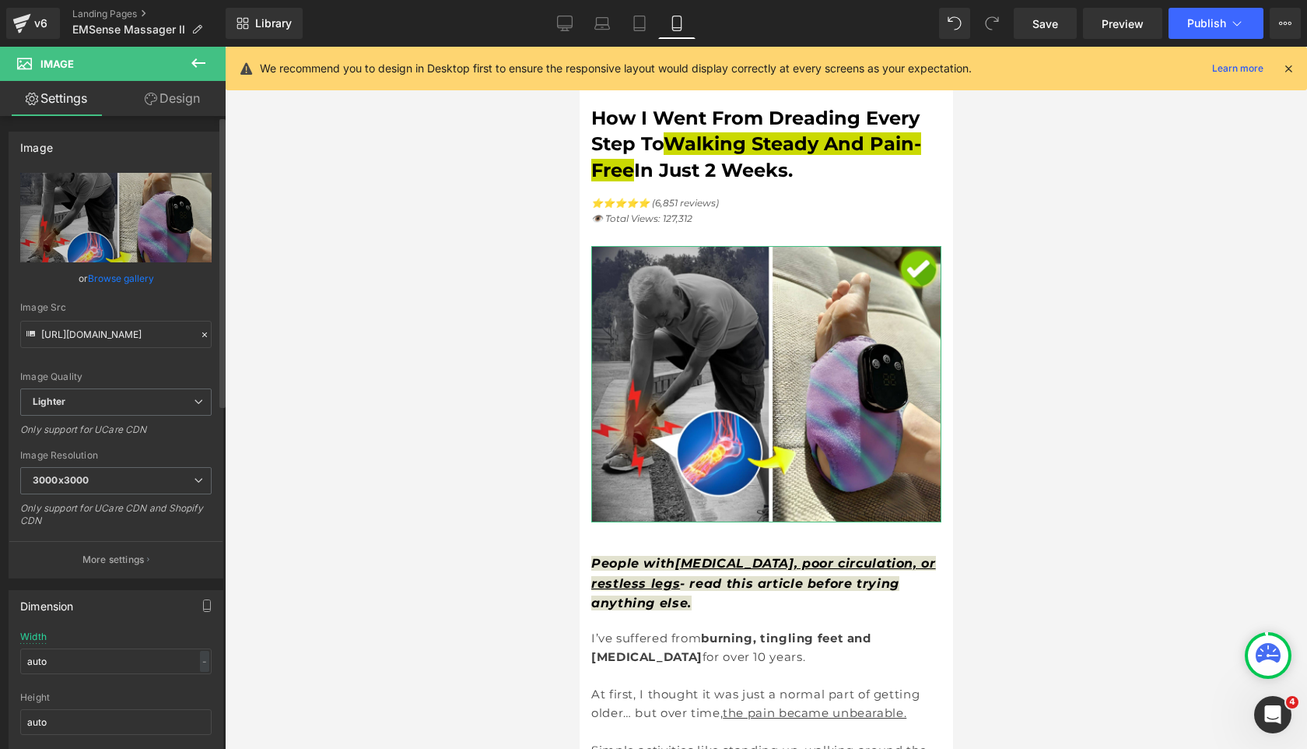
click at [124, 289] on link "Browse gallery" at bounding box center [121, 278] width 66 height 27
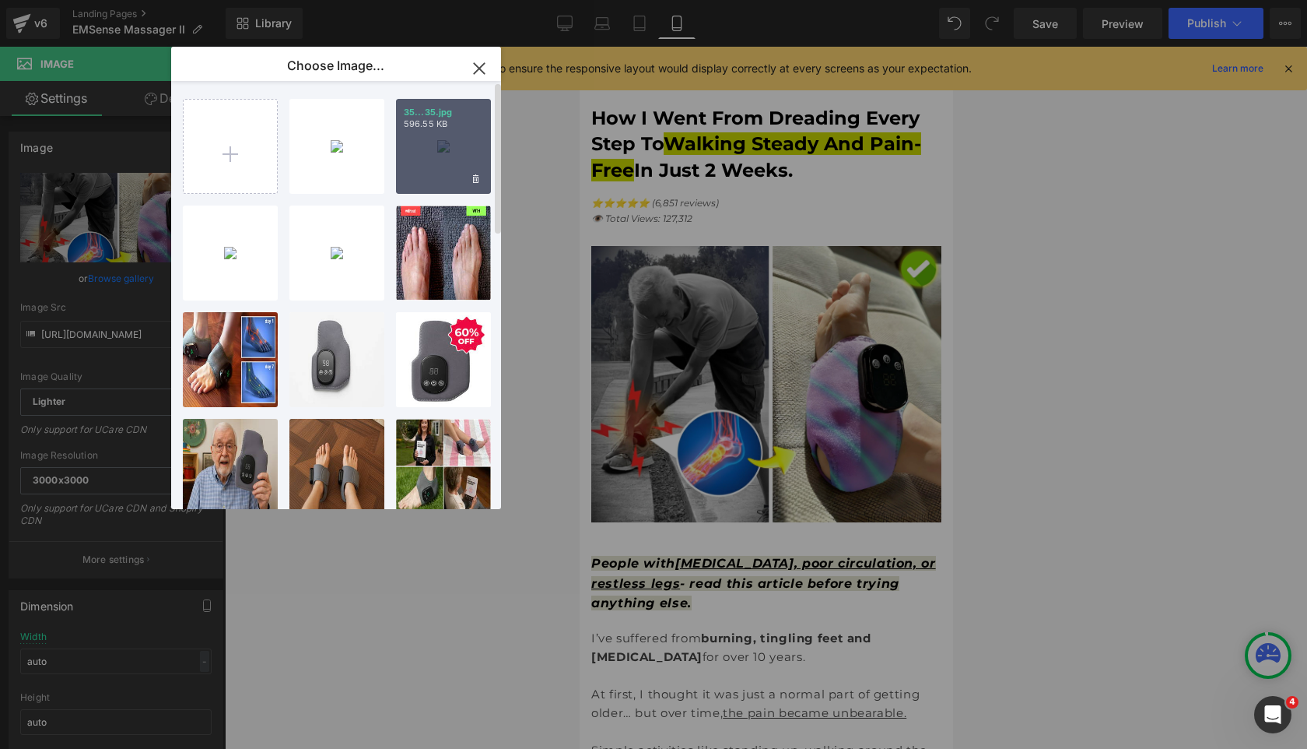
click at [426, 164] on div "35...35.jpg 596.55 KB" at bounding box center [443, 146] width 95 height 95
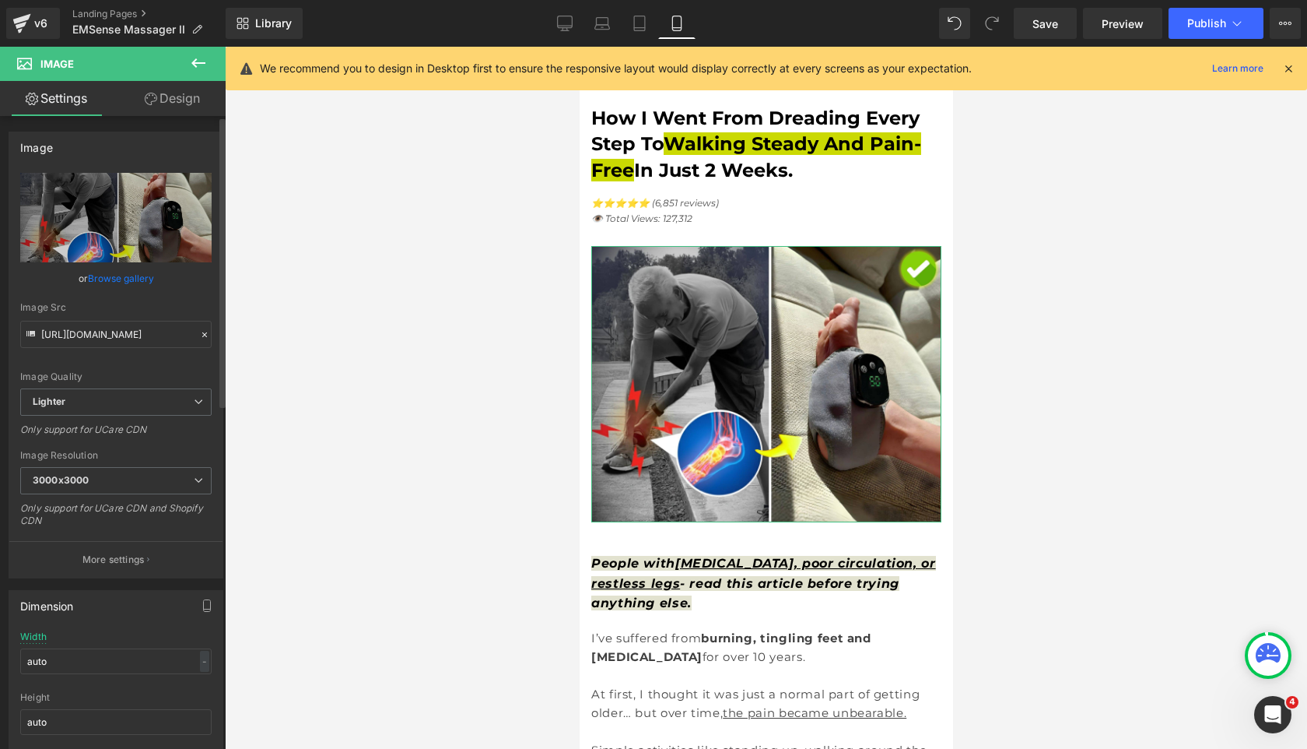
click at [129, 269] on link "Browse gallery" at bounding box center [121, 278] width 66 height 27
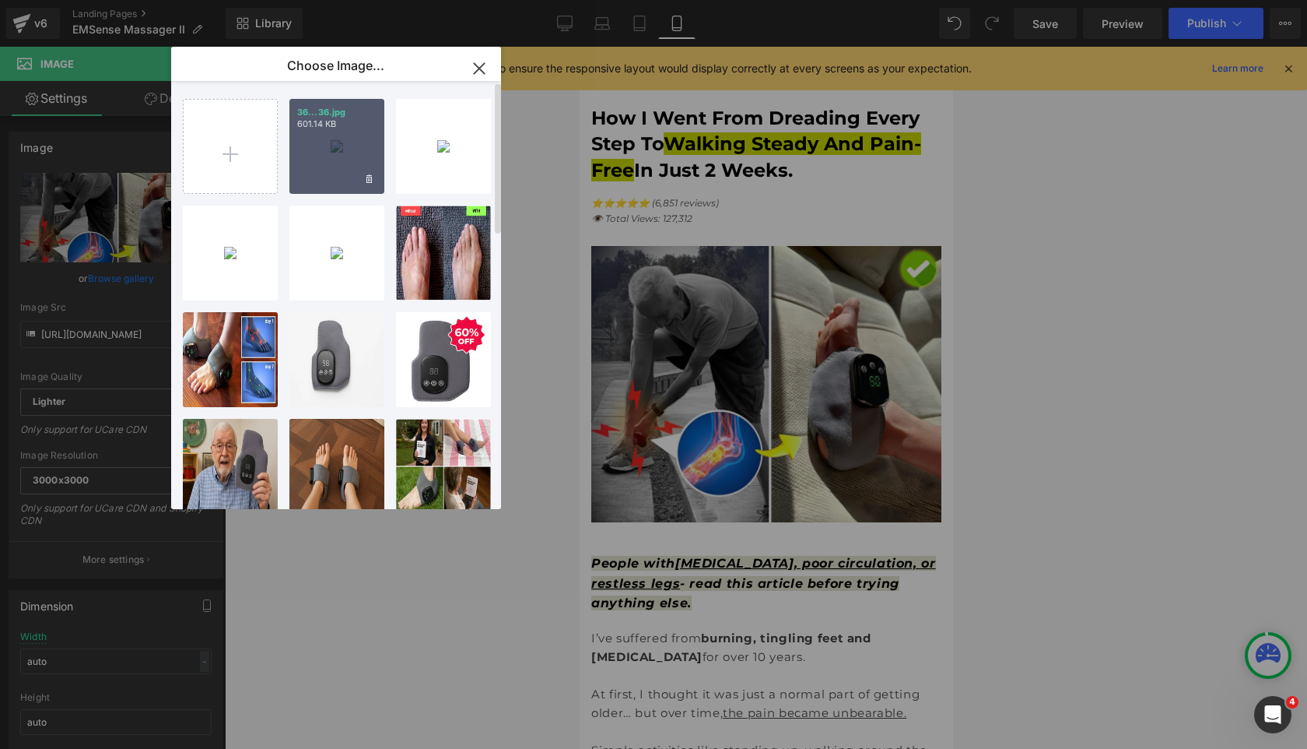
click at [342, 176] on div "36...36.jpg 601.14 KB" at bounding box center [336, 146] width 95 height 95
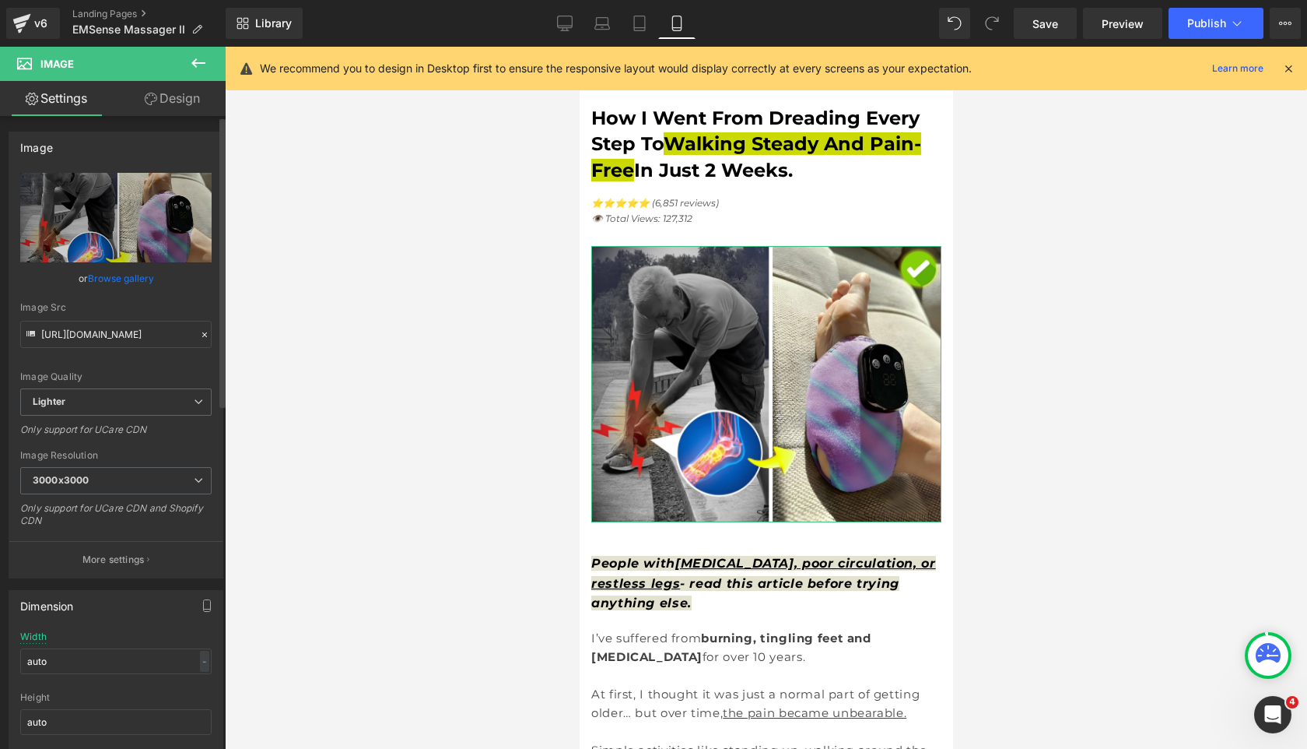
click at [110, 278] on link "Browse gallery" at bounding box center [121, 278] width 66 height 27
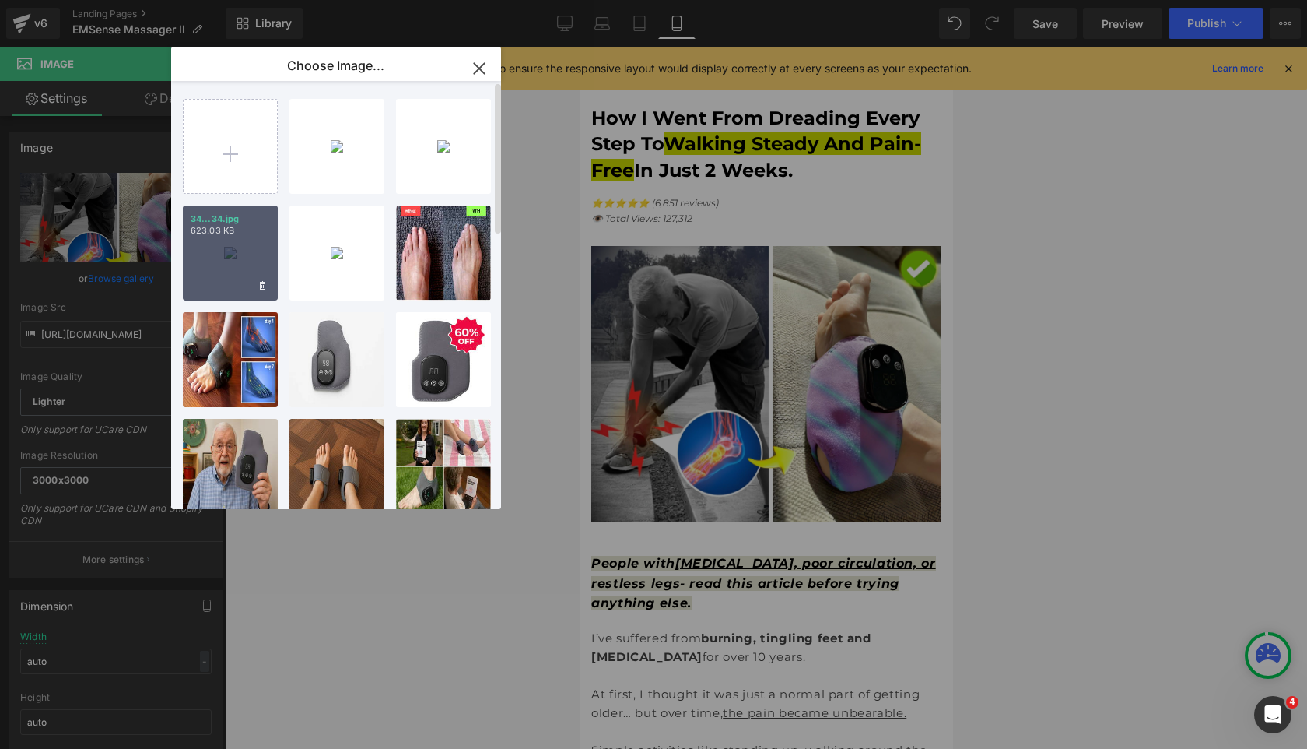
click at [244, 284] on div "34...34.jpg 623.03 KB" at bounding box center [230, 252] width 95 height 95
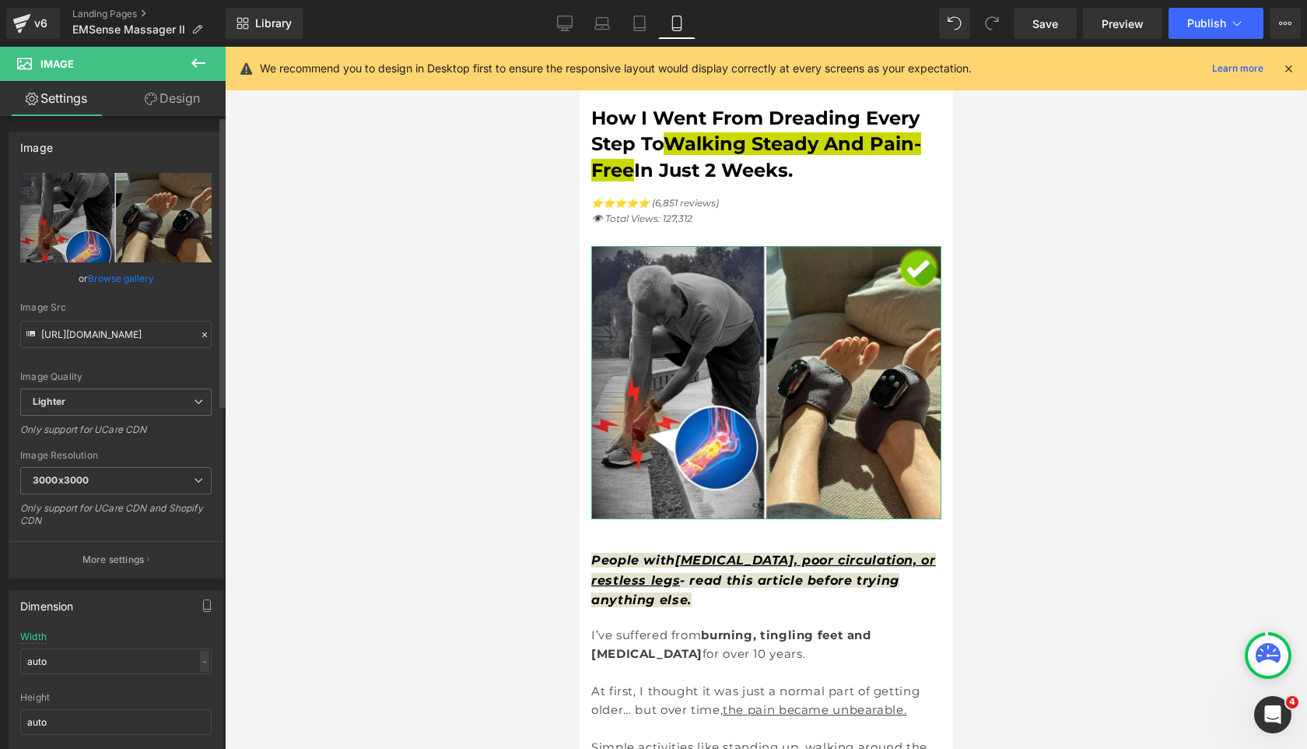
click at [129, 277] on link "Browse gallery" at bounding box center [121, 278] width 66 height 27
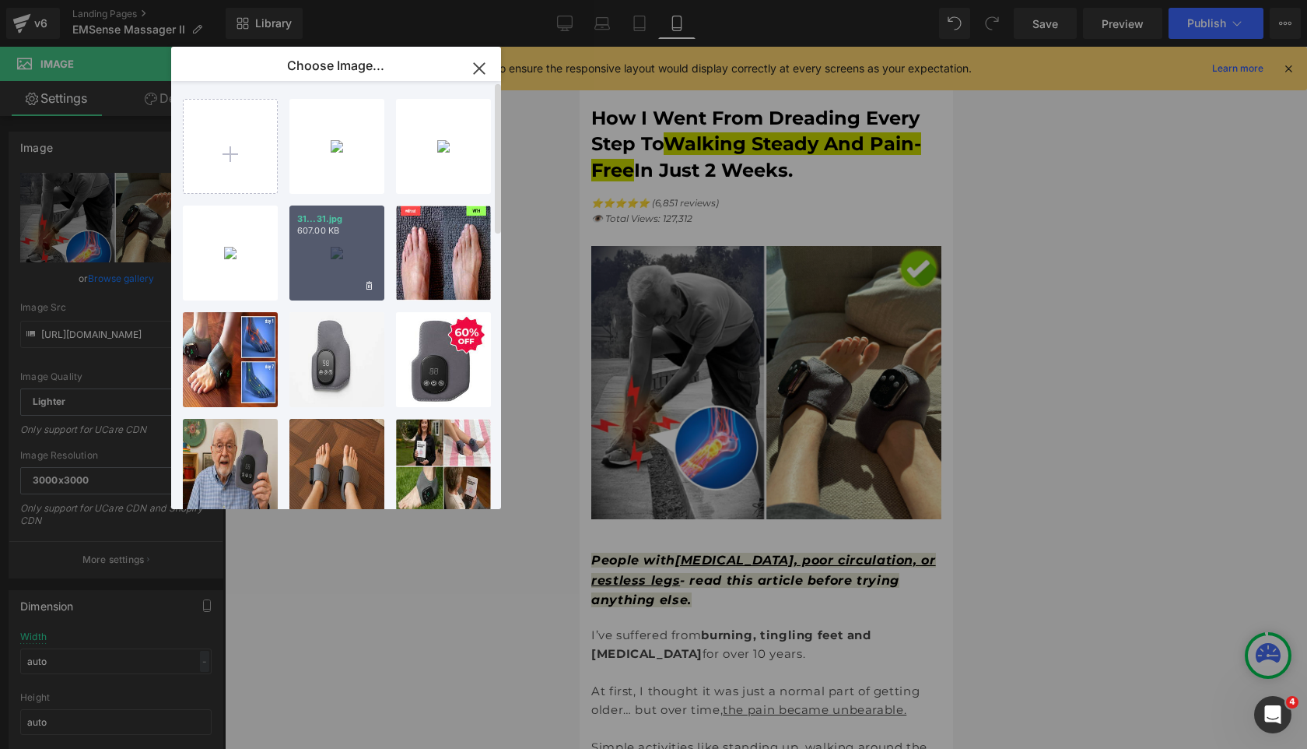
click at [335, 258] on div "31...31.jpg 607.00 KB" at bounding box center [336, 252] width 95 height 95
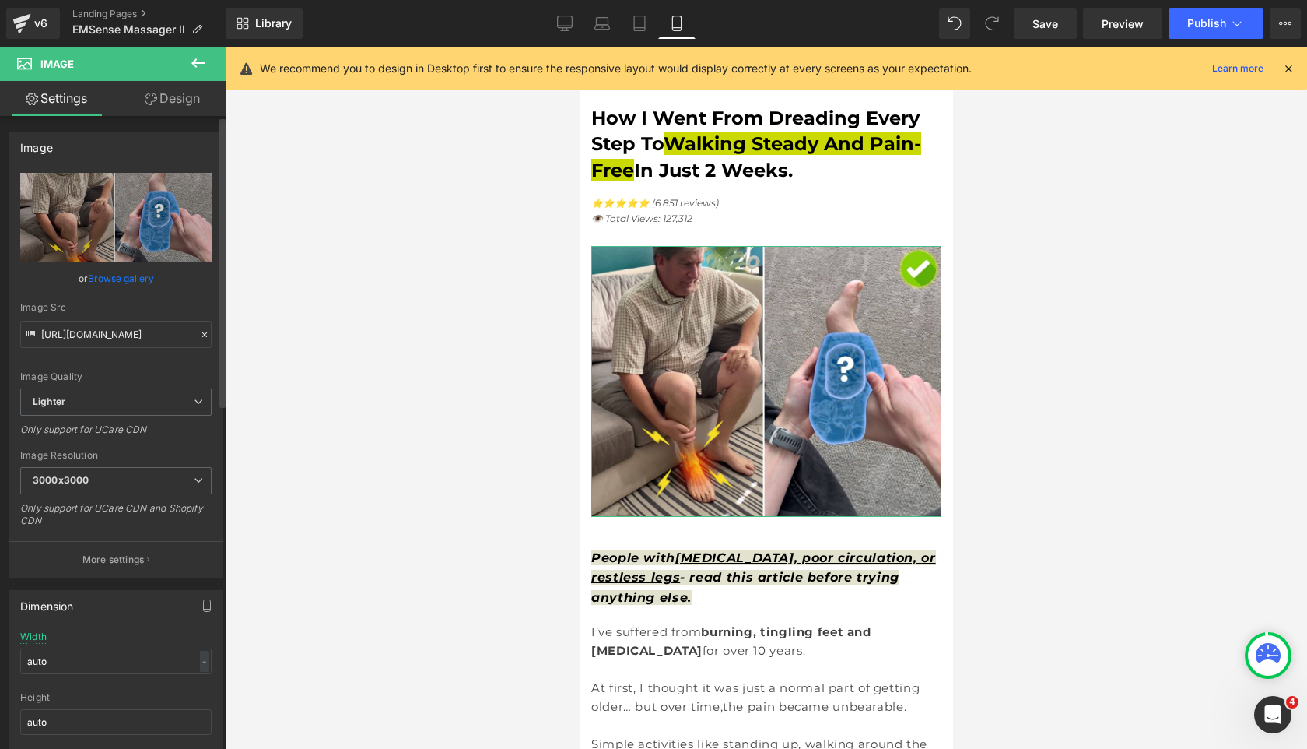
click at [118, 278] on link "Browse gallery" at bounding box center [121, 278] width 66 height 27
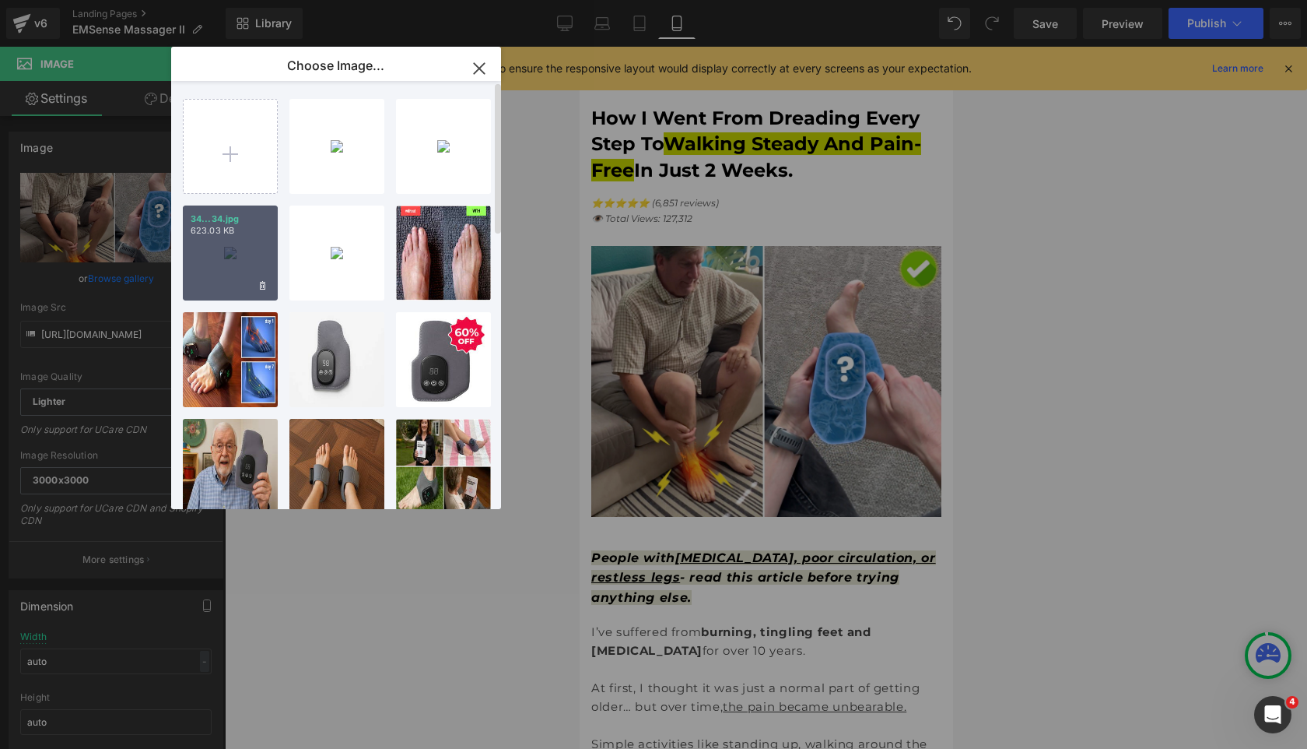
click at [233, 250] on div "34...34.jpg 623.03 KB" at bounding box center [230, 252] width 95 height 95
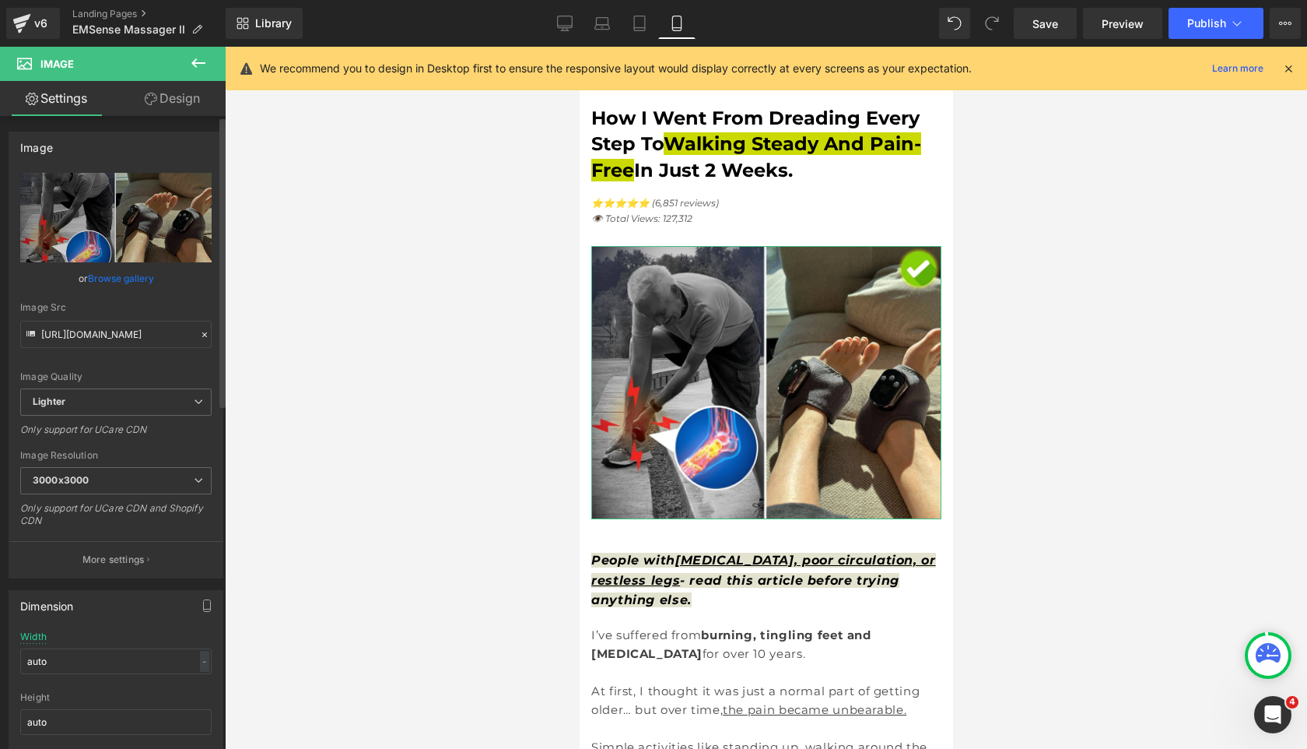
click at [107, 280] on link "Browse gallery" at bounding box center [121, 278] width 66 height 27
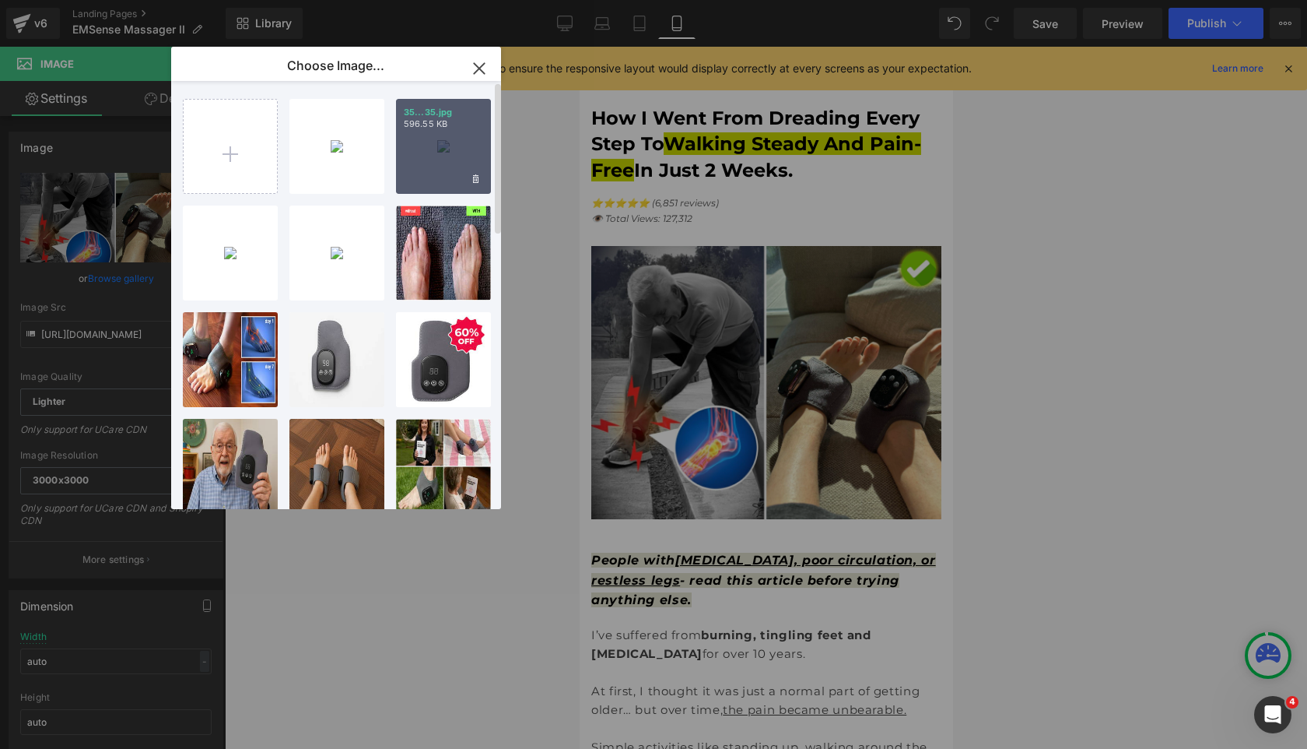
click at [422, 153] on div "35...35.jpg 596.55 KB" at bounding box center [443, 146] width 95 height 95
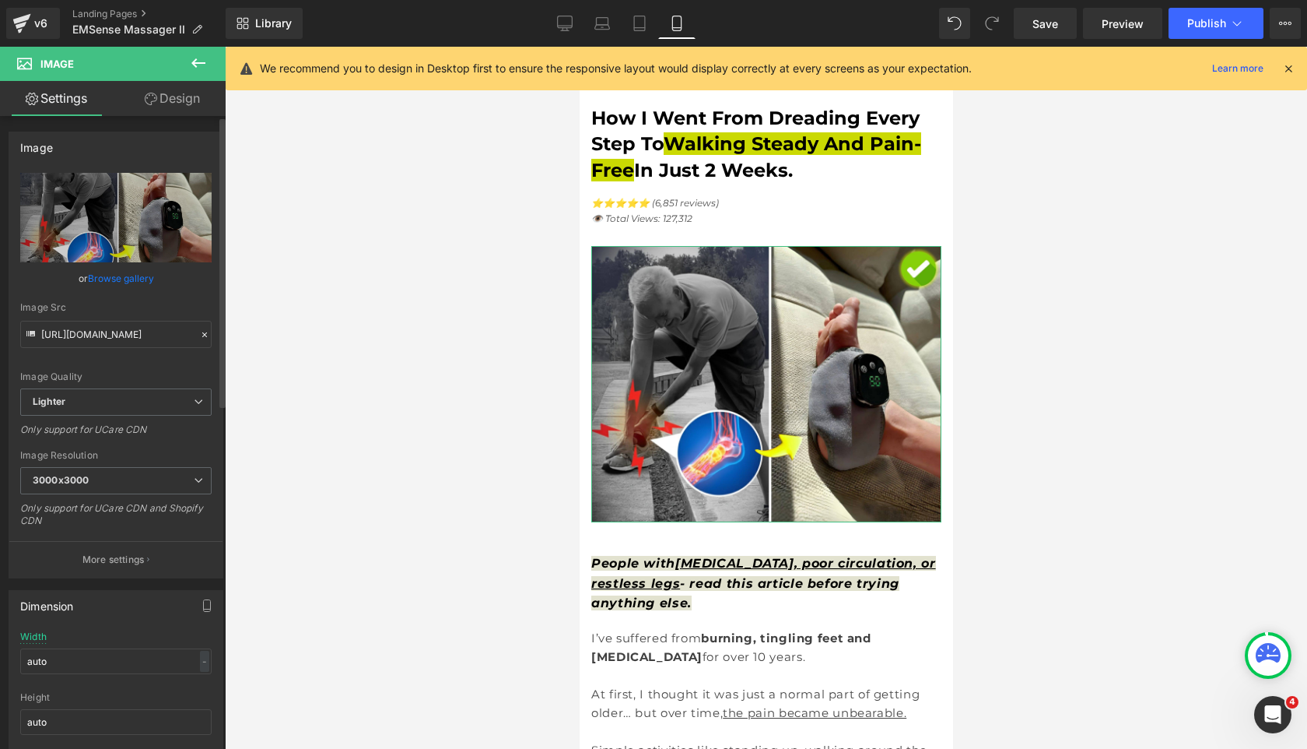
click at [123, 271] on link "Browse gallery" at bounding box center [121, 278] width 66 height 27
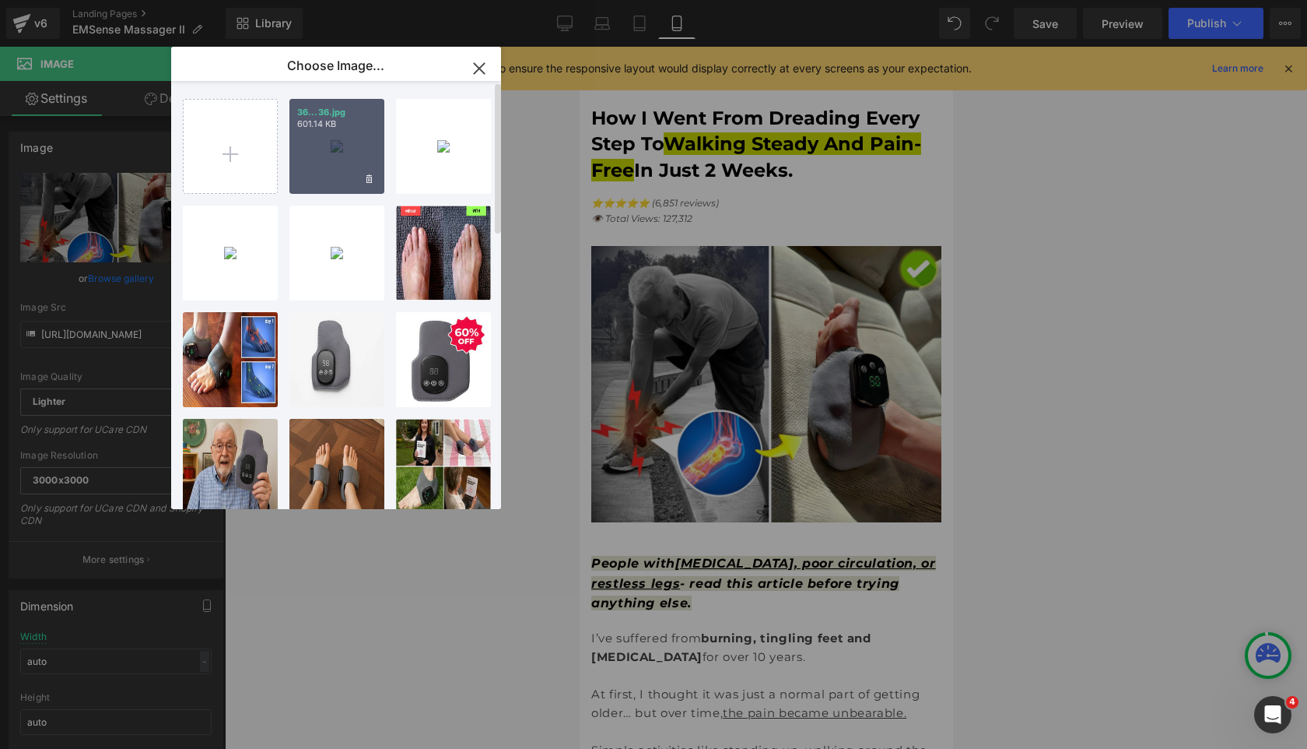
click at [338, 164] on div "36...36.jpg 601.14 KB" at bounding box center [336, 146] width 95 height 95
type input "https://ucarecdn.com/abe85922-e807-4b02-ac5c-3c57c752ec49/-/format/auto/-/previ…"
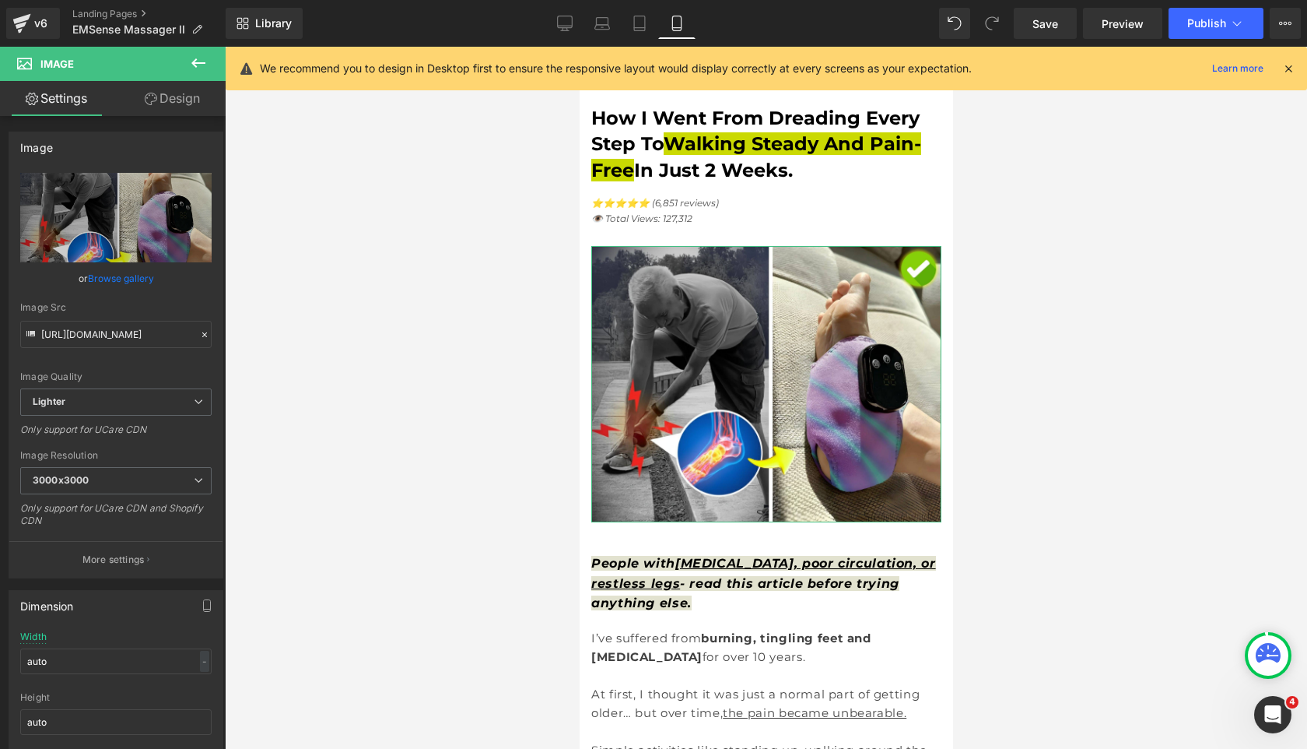
click at [160, 98] on link "Design" at bounding box center [172, 98] width 113 height 35
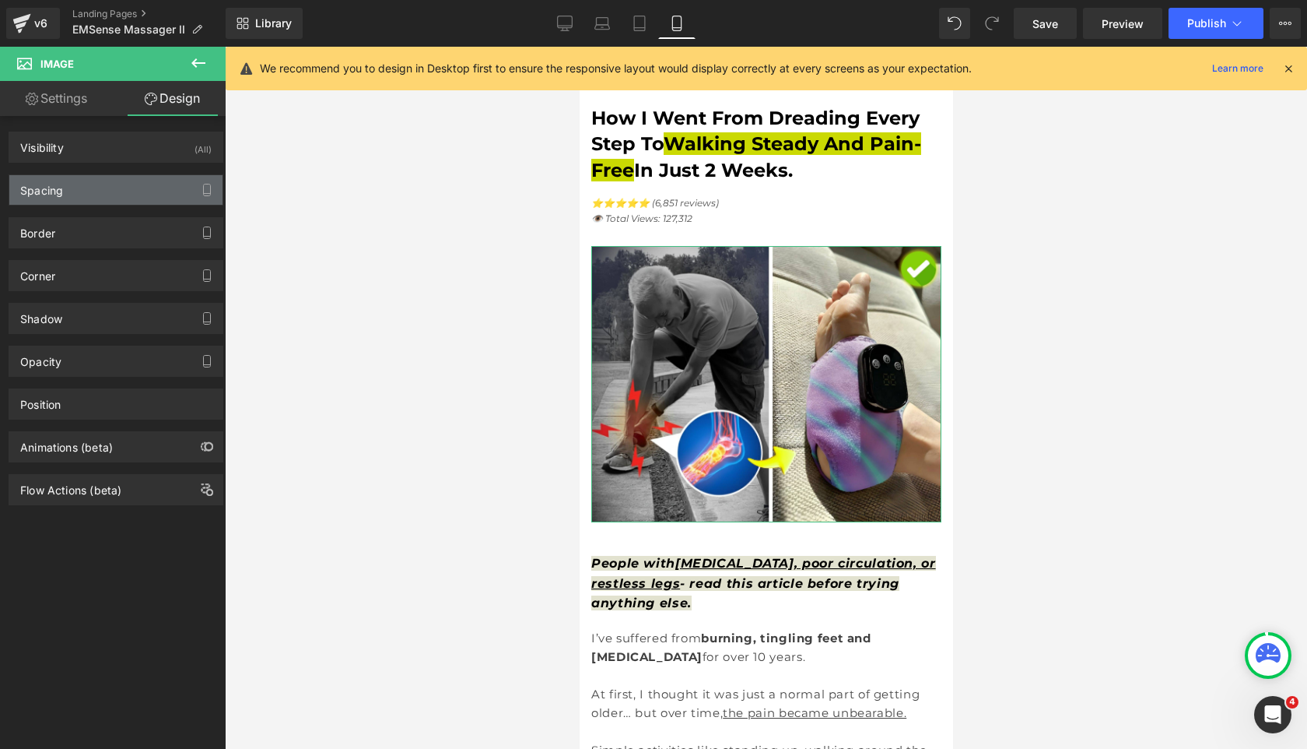
click at [97, 193] on div "Spacing" at bounding box center [115, 190] width 213 height 30
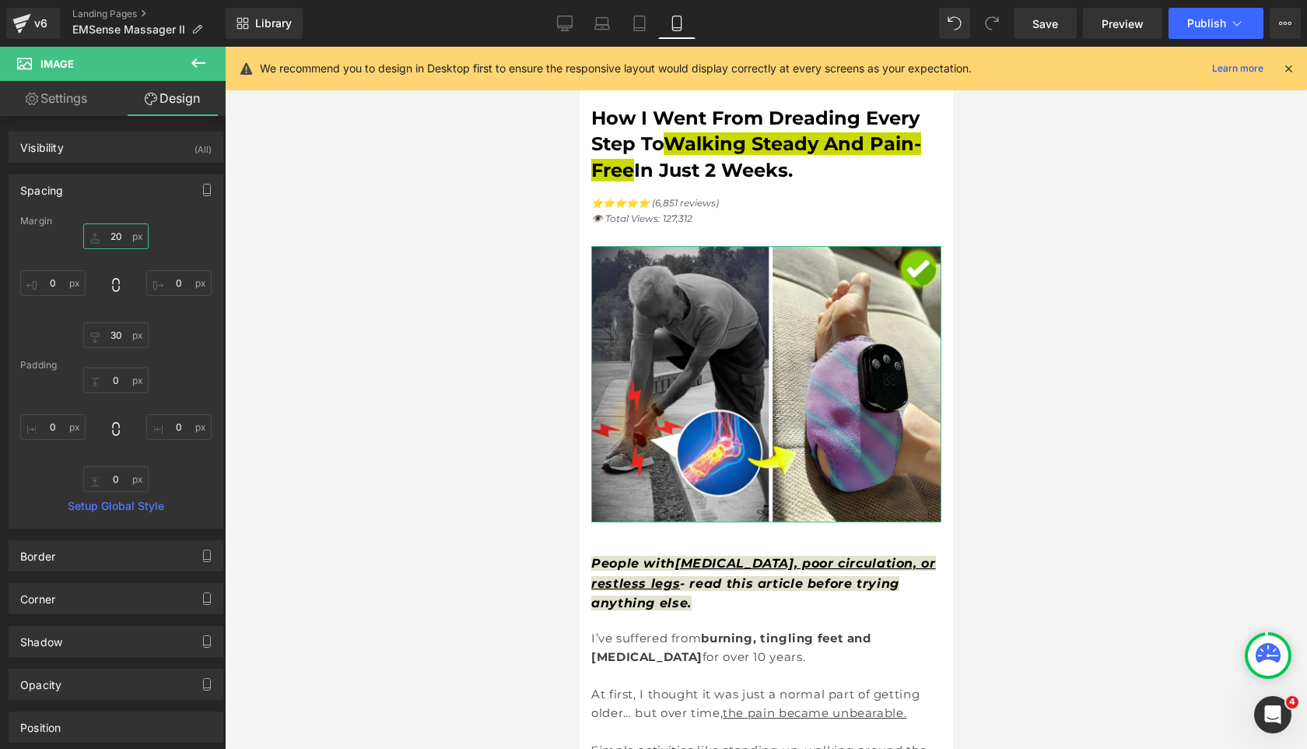
click at [105, 230] on input "20" at bounding box center [115, 236] width 65 height 26
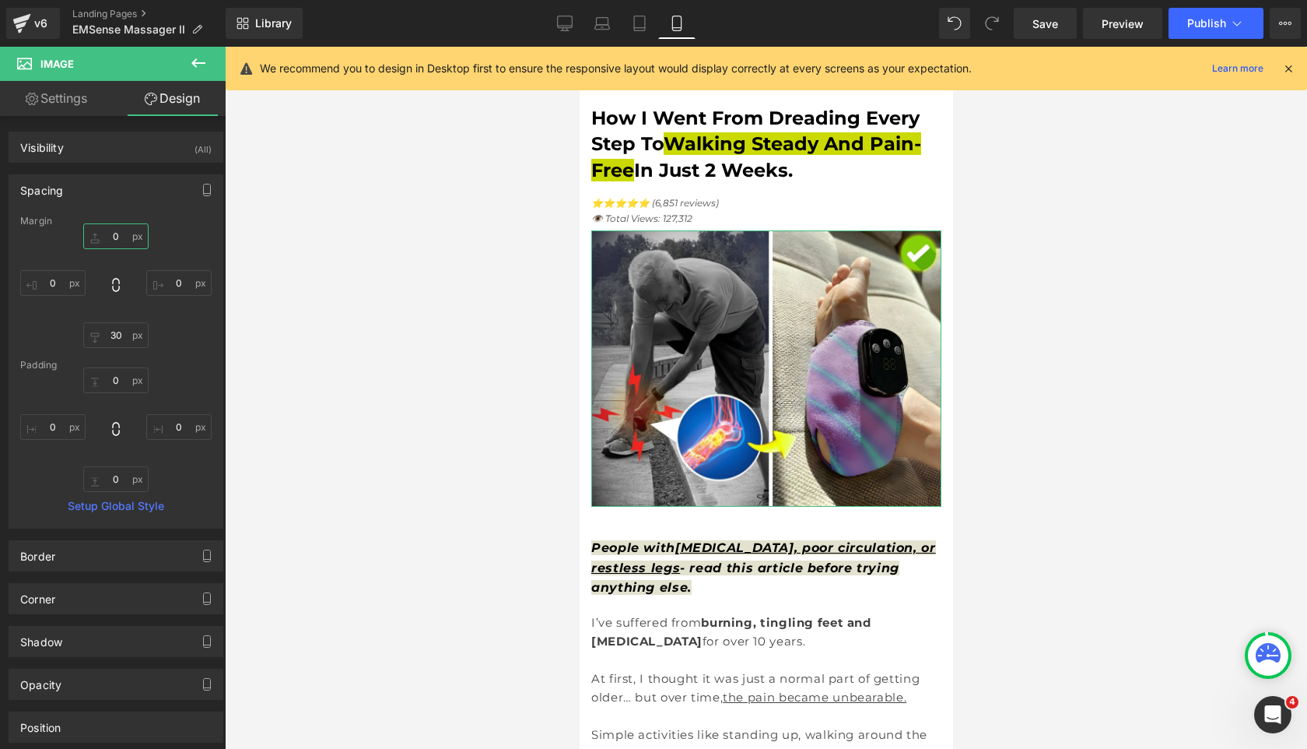
type input "0"
click at [73, 99] on link "Settings" at bounding box center [56, 98] width 113 height 35
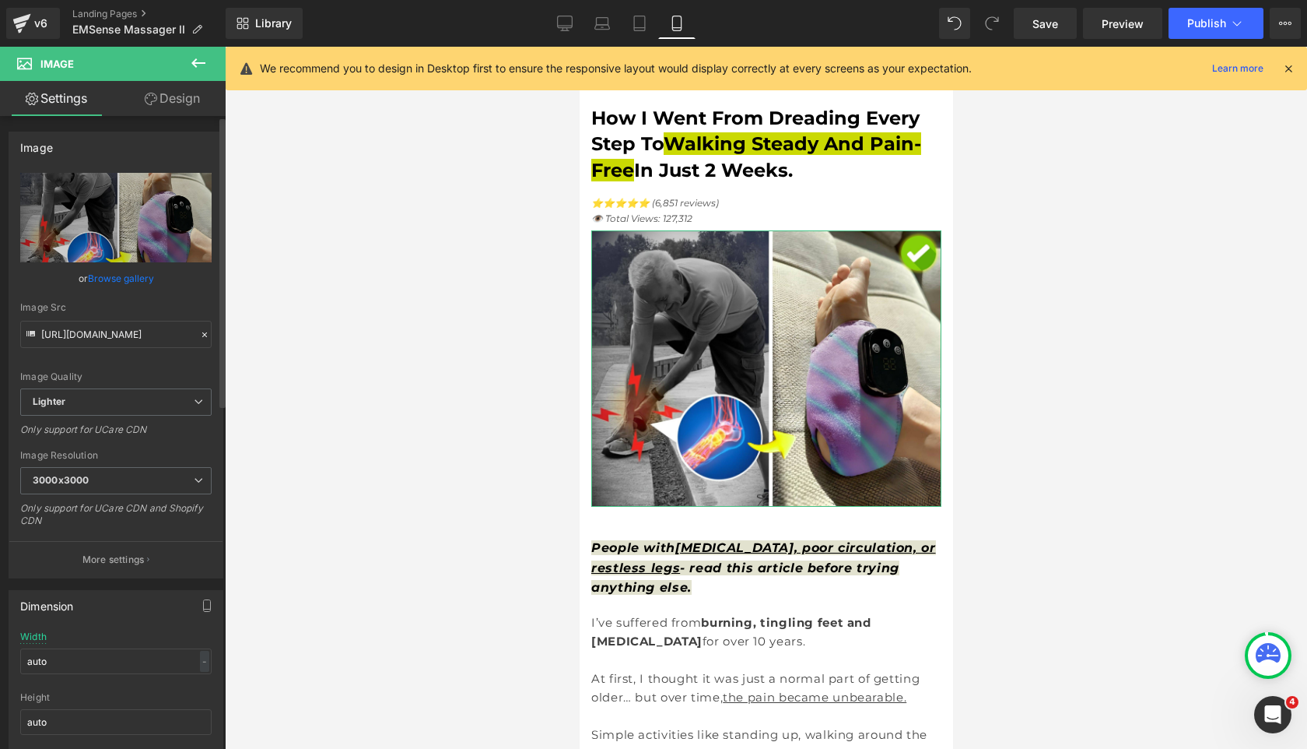
click at [97, 274] on link "Browse gallery" at bounding box center [121, 278] width 66 height 27
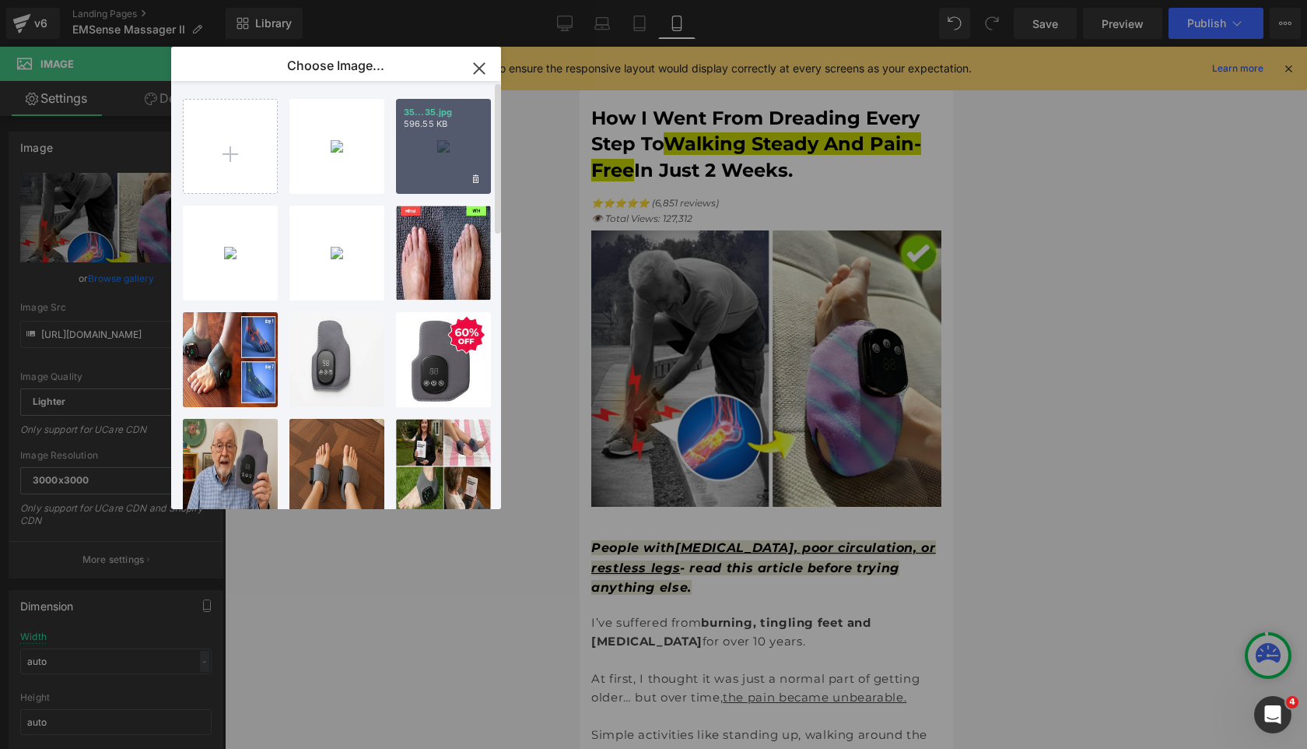
click at [420, 150] on div "35...35.jpg 596.55 KB" at bounding box center [443, 146] width 95 height 95
type input "[URL][DOMAIN_NAME]"
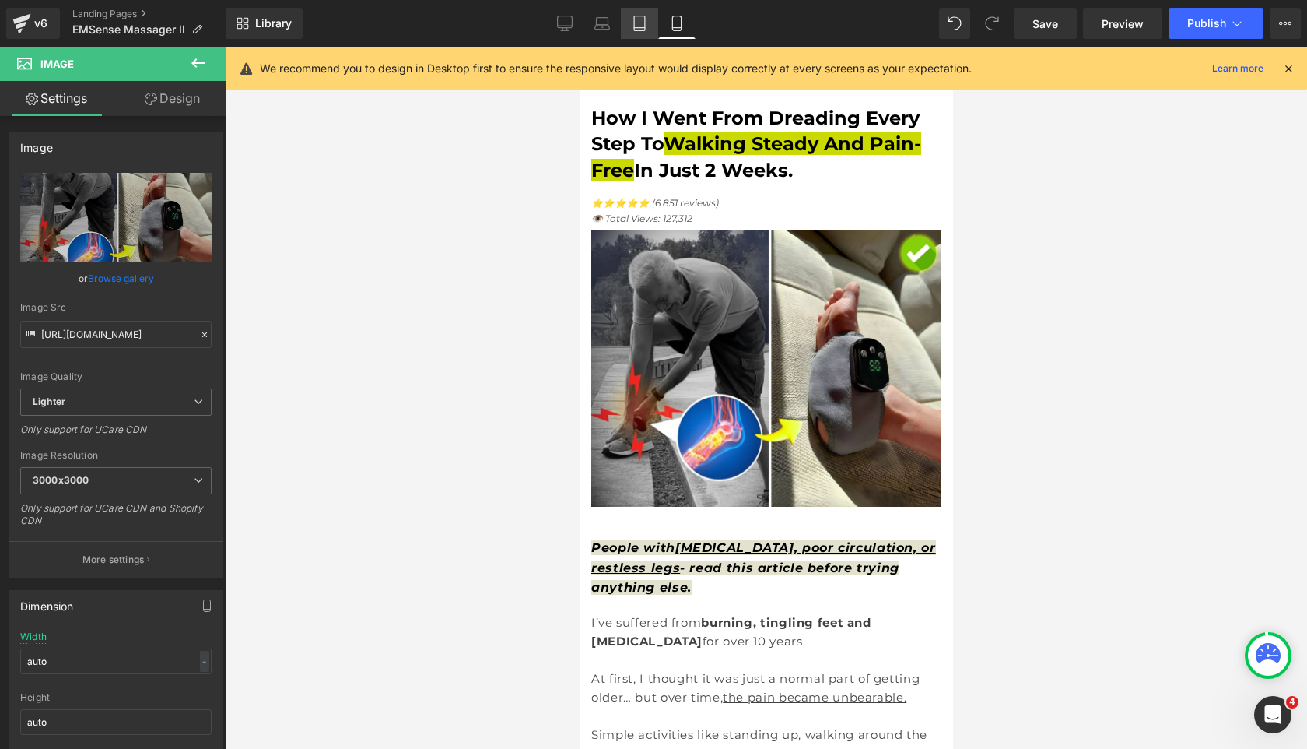
click at [645, 30] on icon at bounding box center [639, 23] width 11 height 15
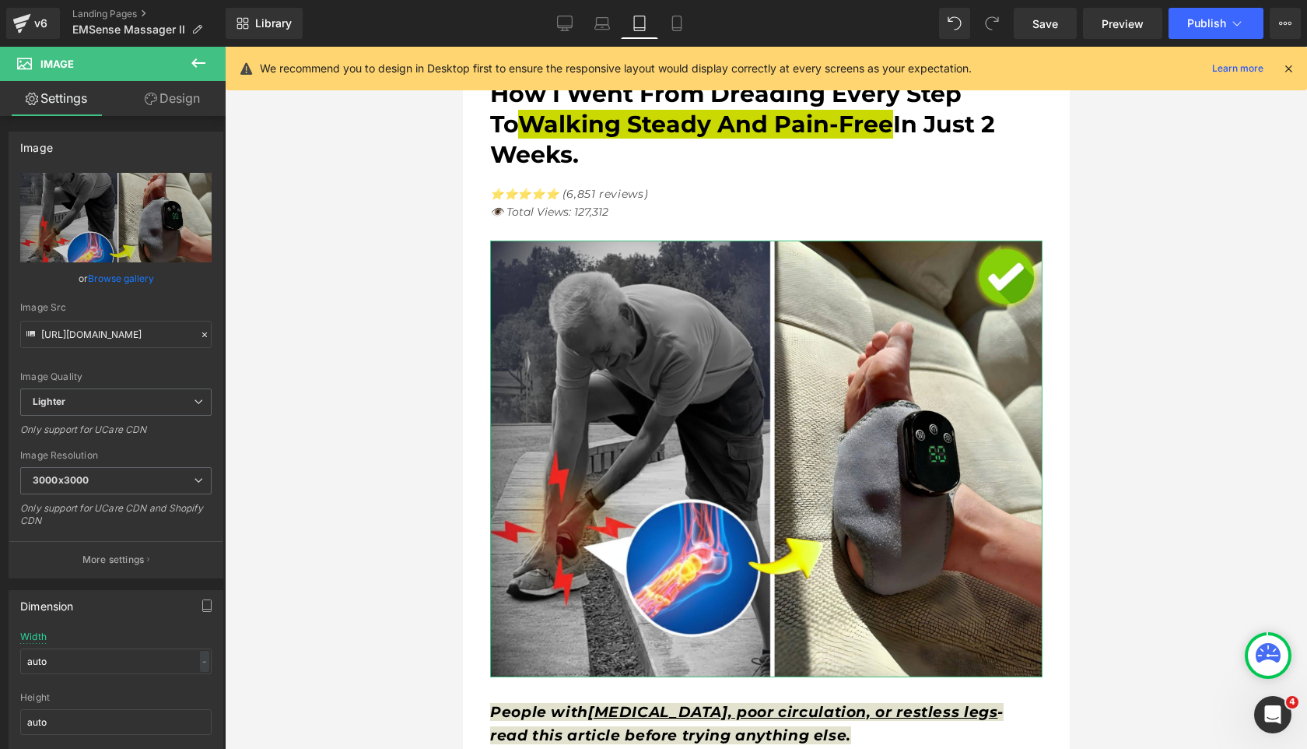
click at [168, 103] on link "Design" at bounding box center [172, 98] width 113 height 35
type input "20"
type input "0"
type input "10"
type input "0"
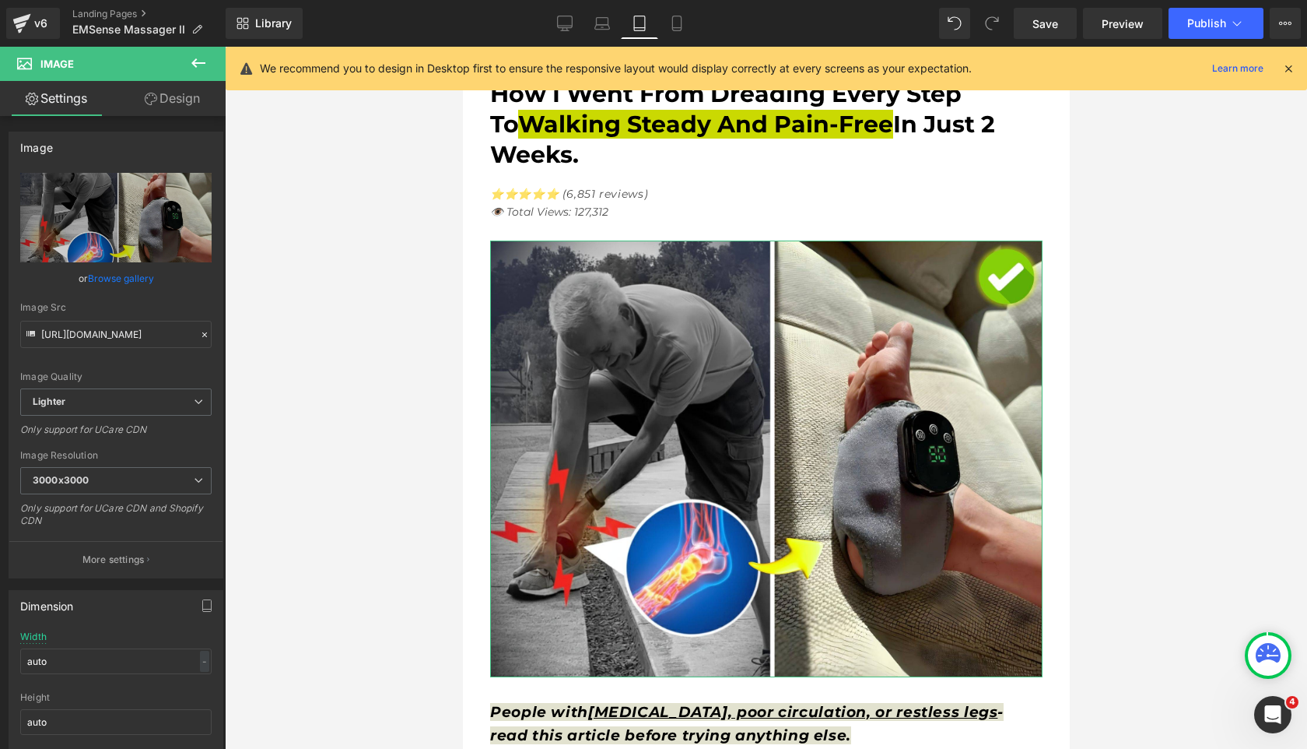
type input "0"
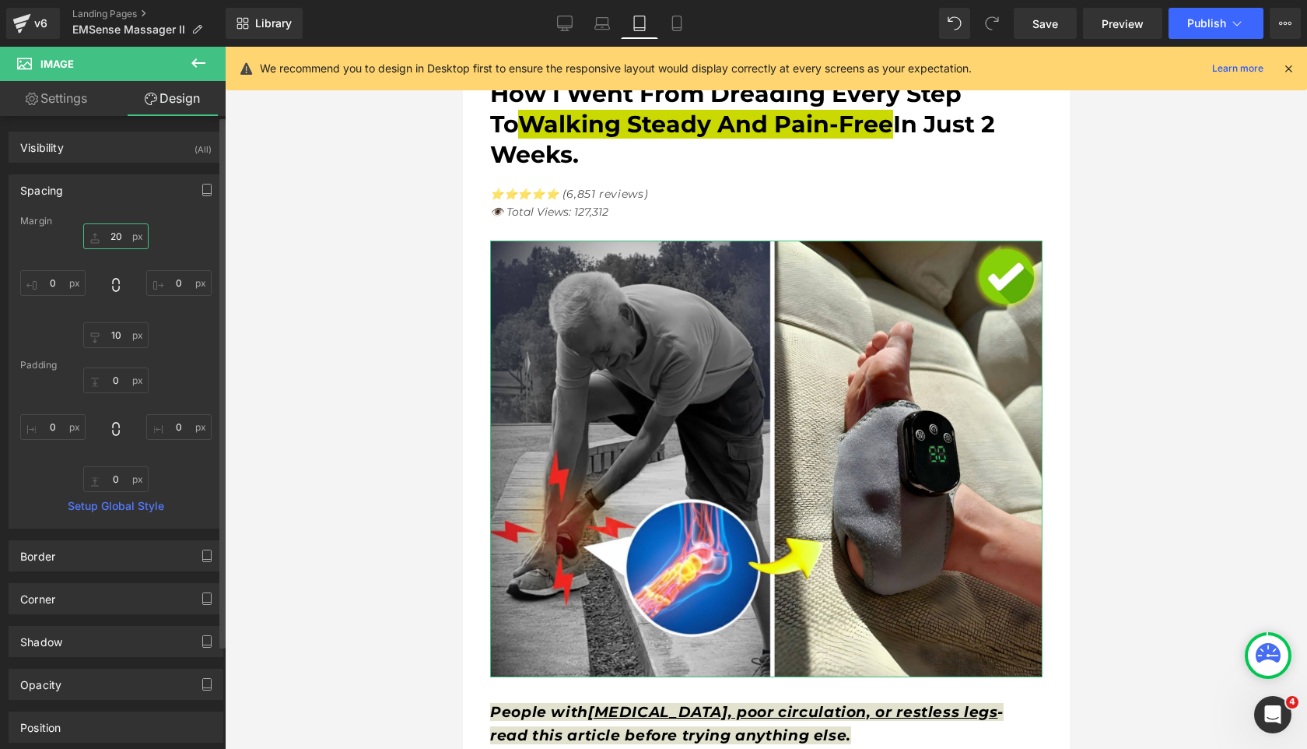
click at [115, 237] on input "20" at bounding box center [115, 236] width 65 height 26
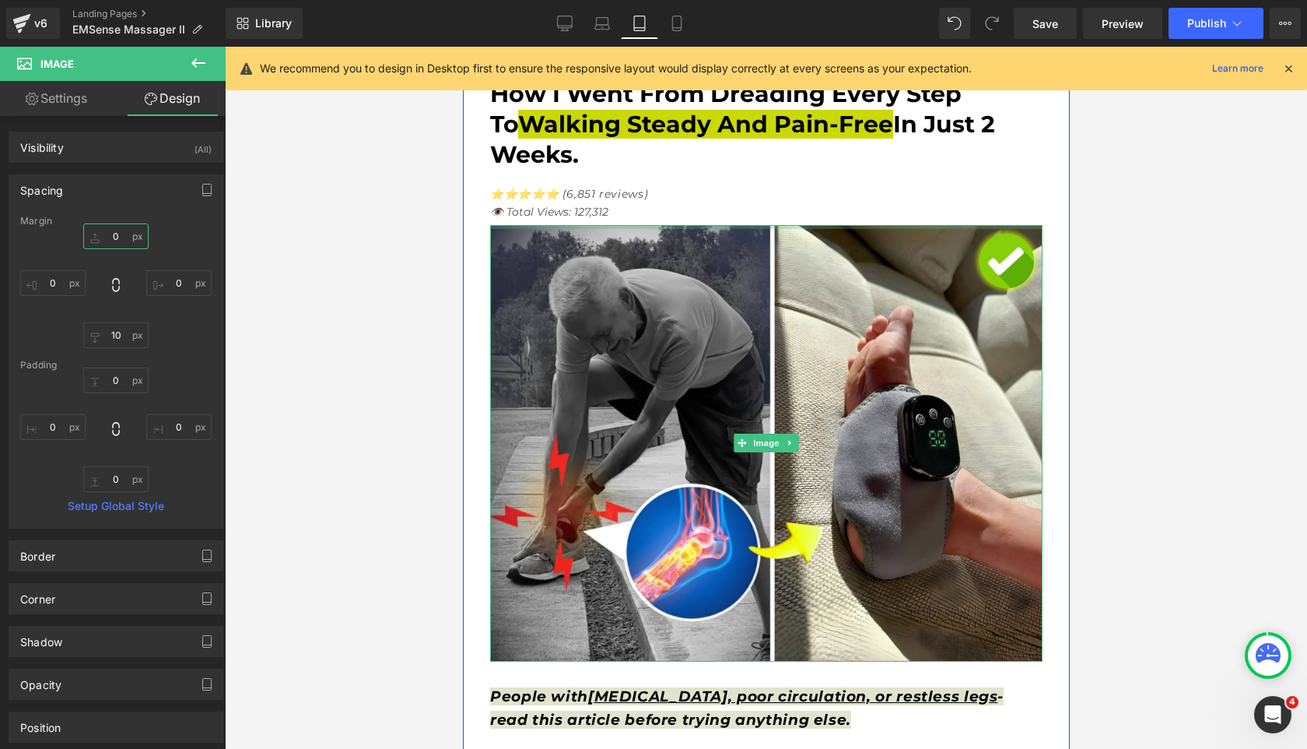
scroll to position [0, 0]
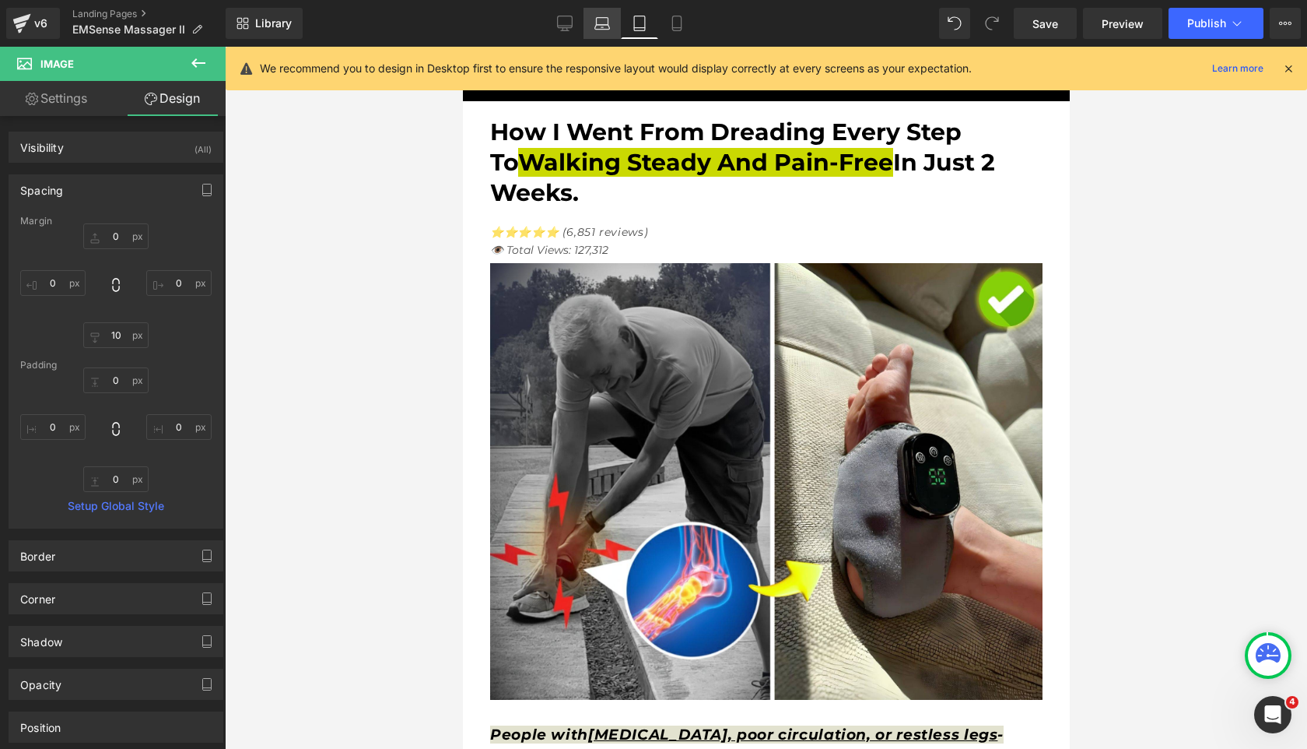
click at [598, 25] on icon at bounding box center [602, 27] width 15 height 5
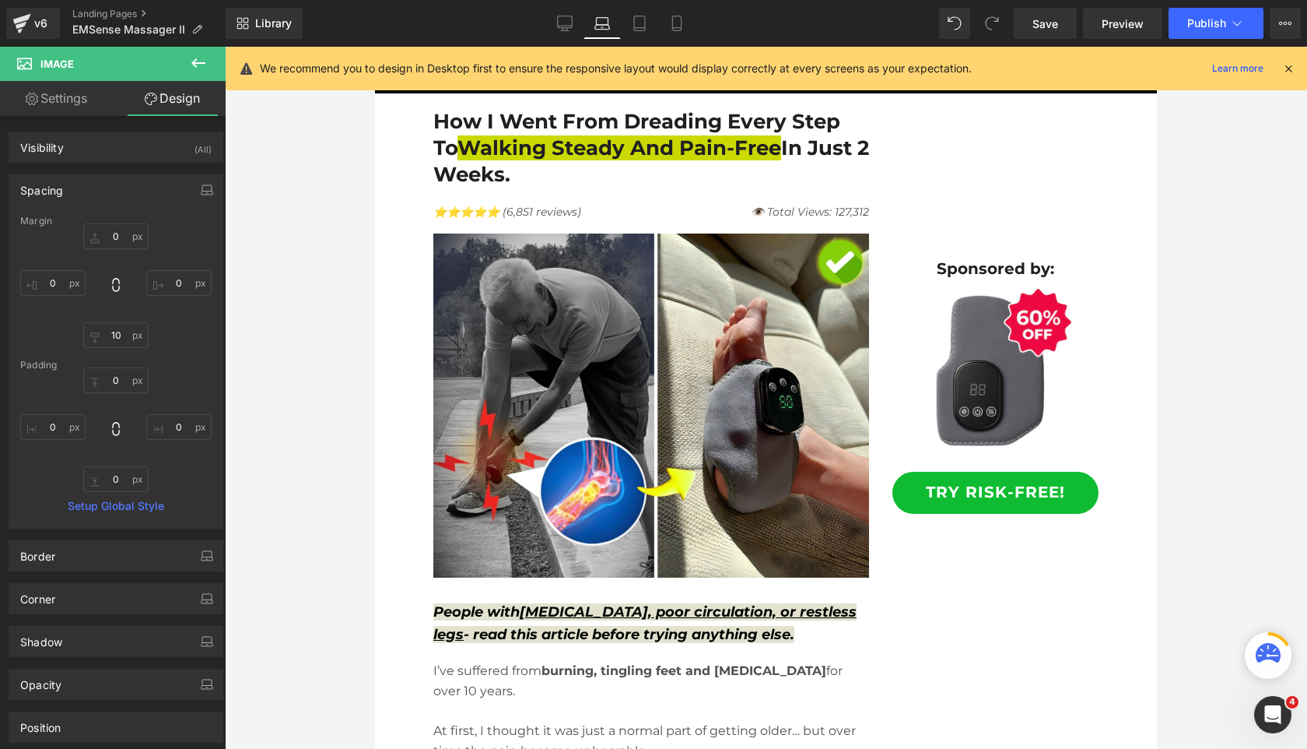
type input "10"
type input "0"
type input "10"
type input "0"
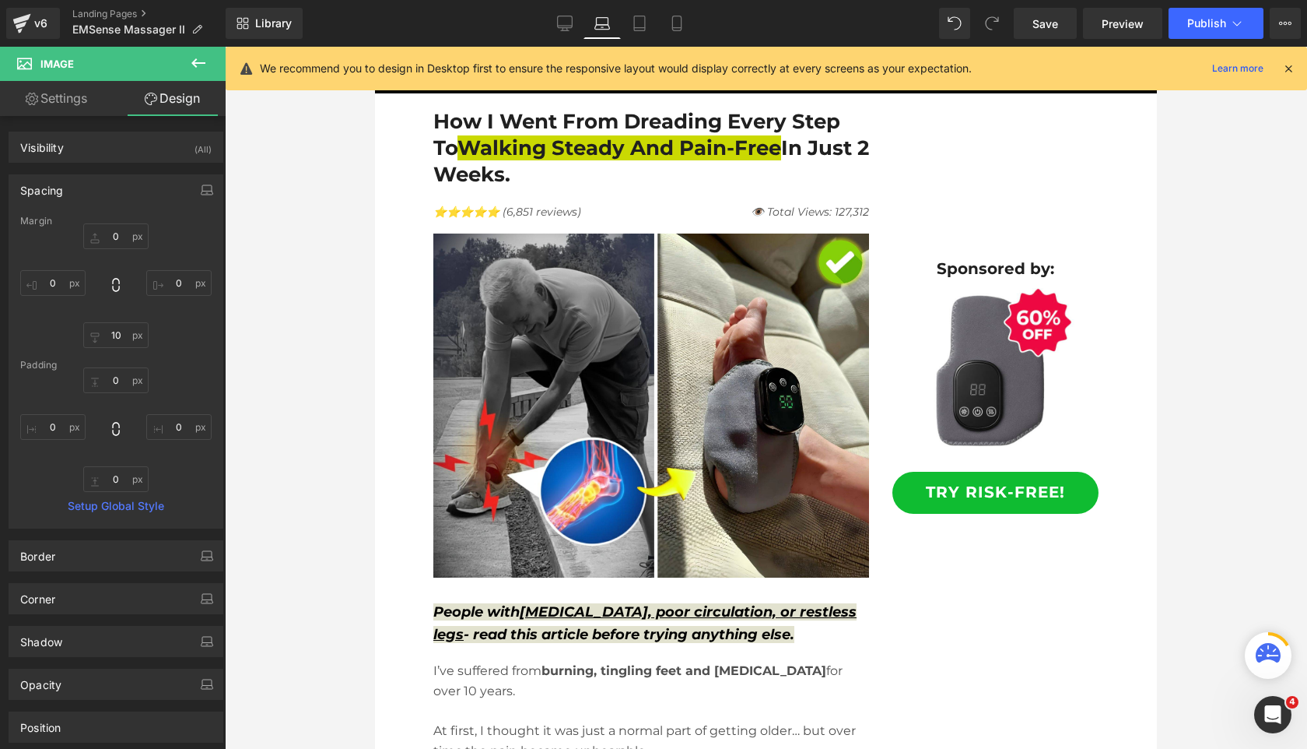
type input "0"
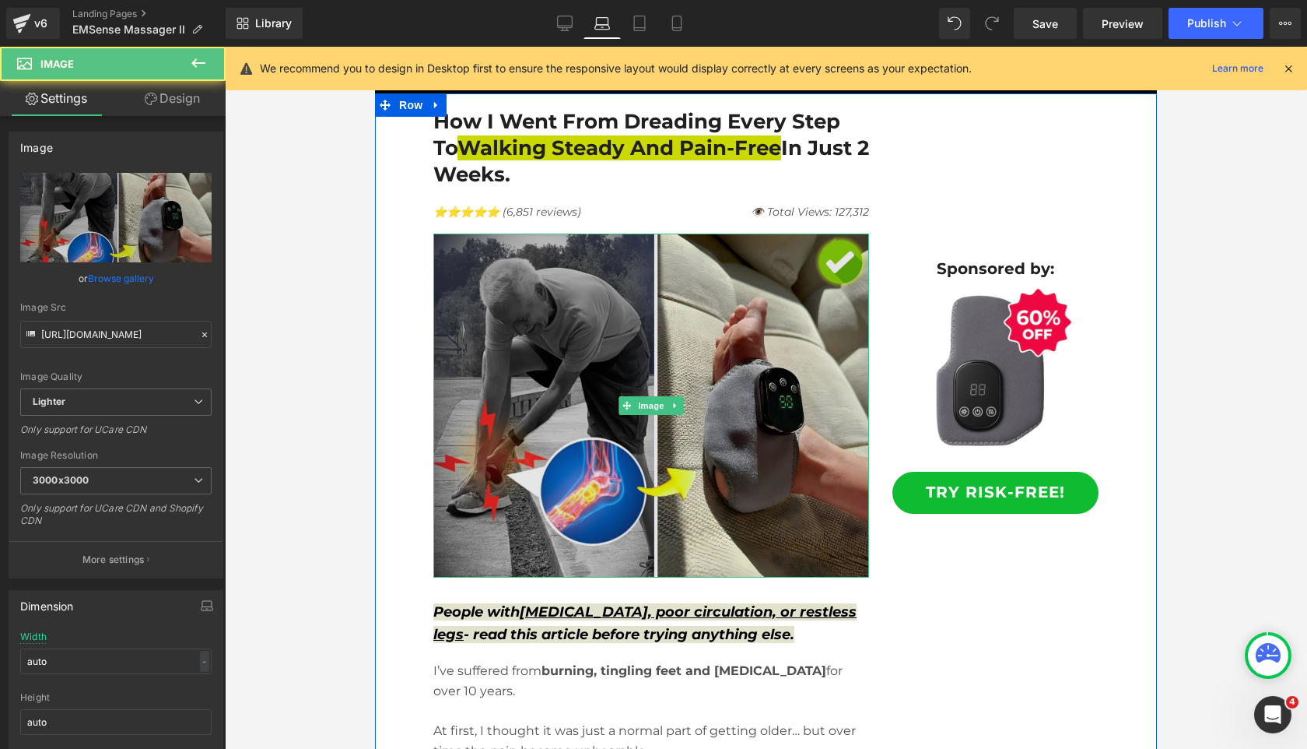
click at [510, 332] on img at bounding box center [651, 405] width 436 height 344
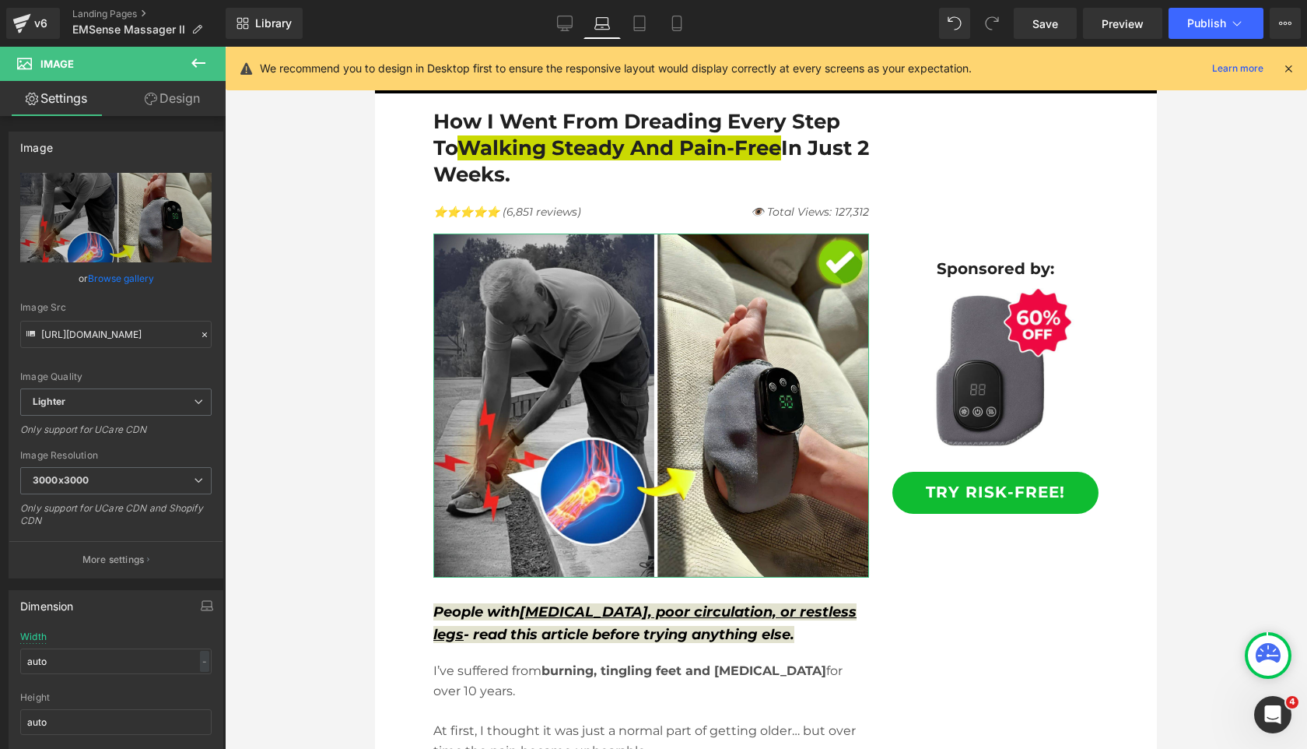
click at [187, 86] on link "Design" at bounding box center [172, 98] width 113 height 35
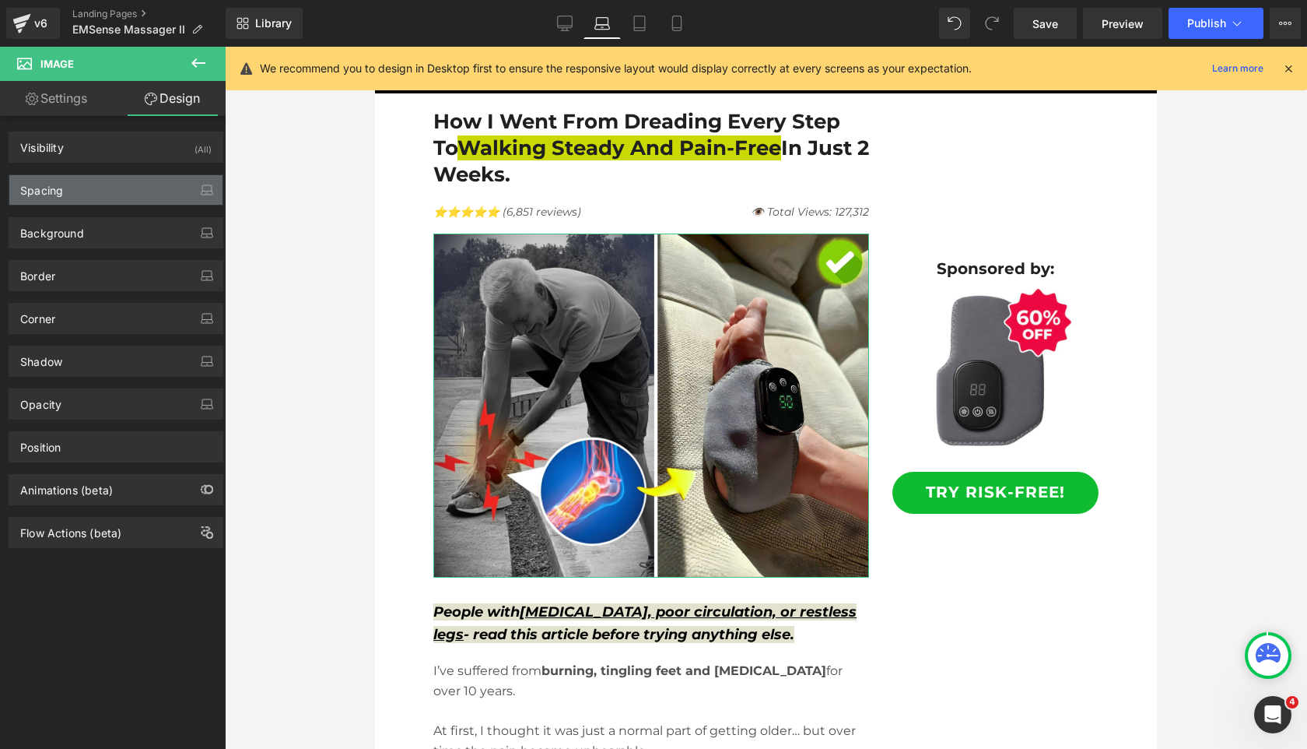
click at [118, 177] on div "Spacing" at bounding box center [115, 190] width 213 height 30
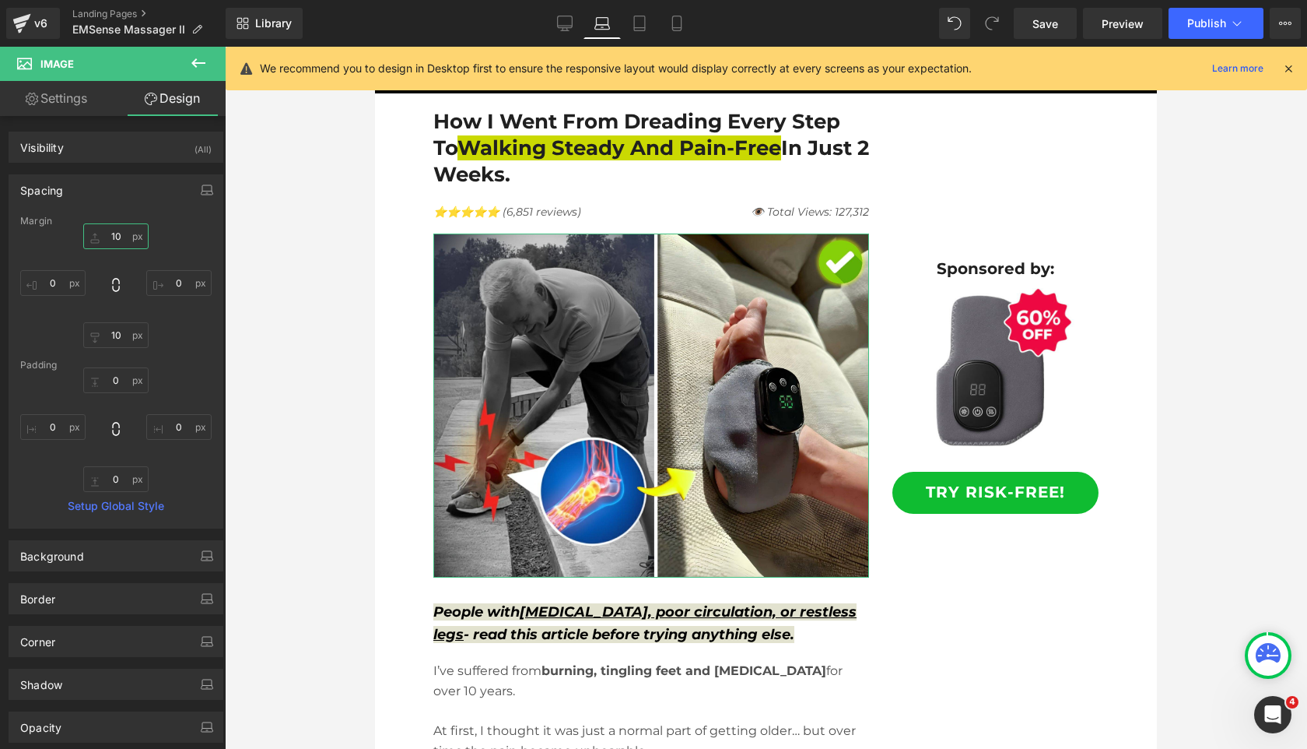
click at [106, 233] on input "10" at bounding box center [115, 236] width 65 height 26
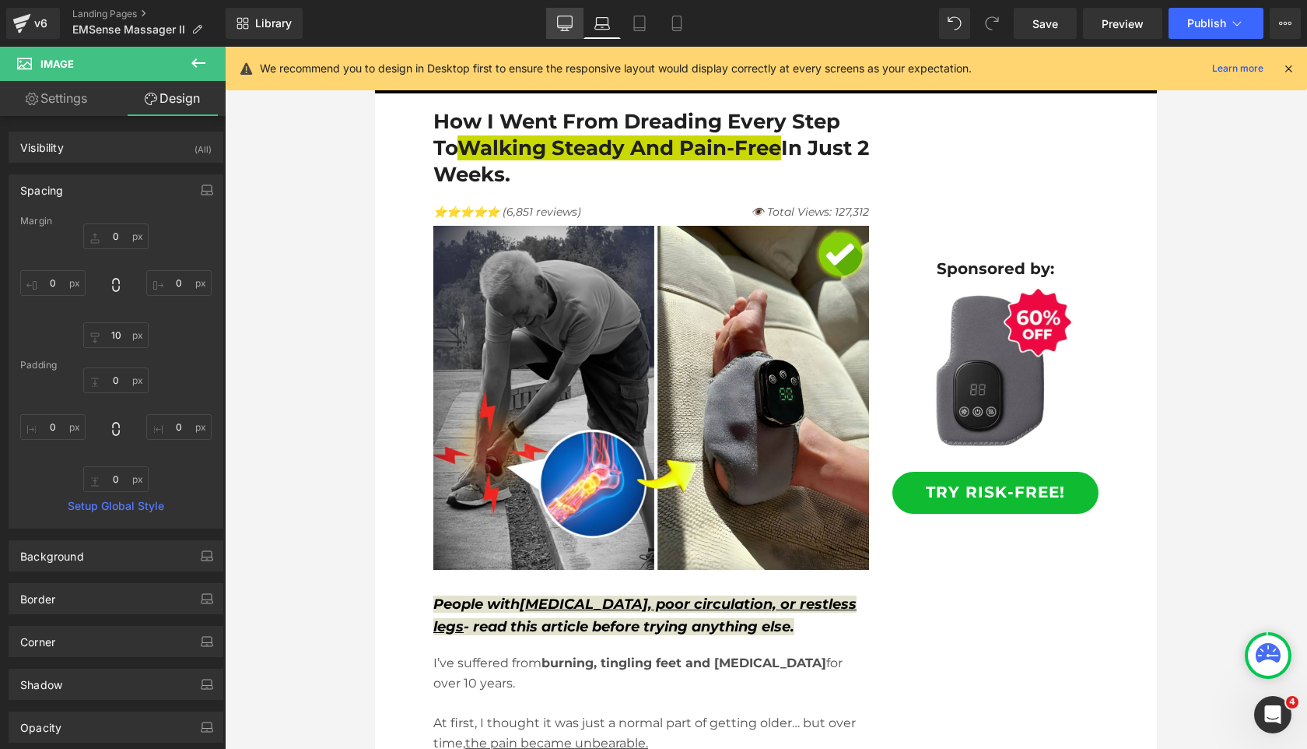
click at [563, 19] on icon at bounding box center [565, 24] width 16 height 16
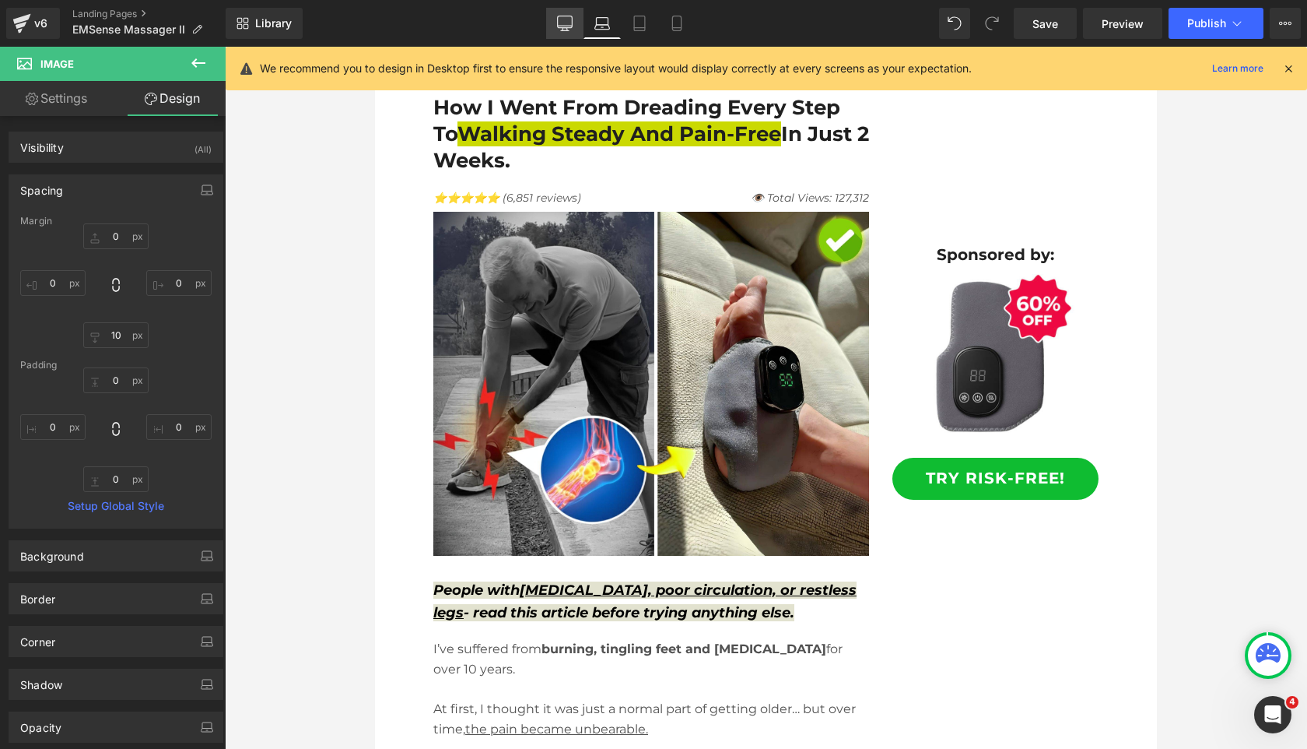
type input "0"
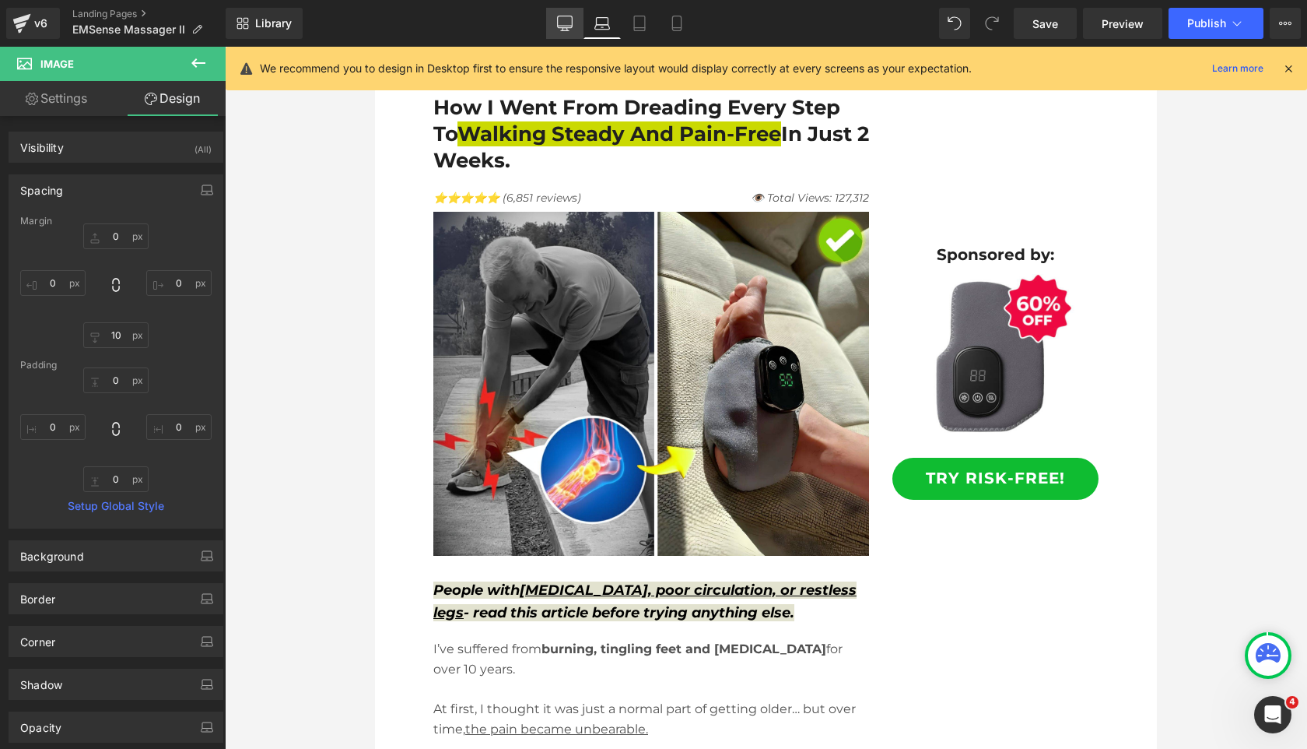
type input "0"
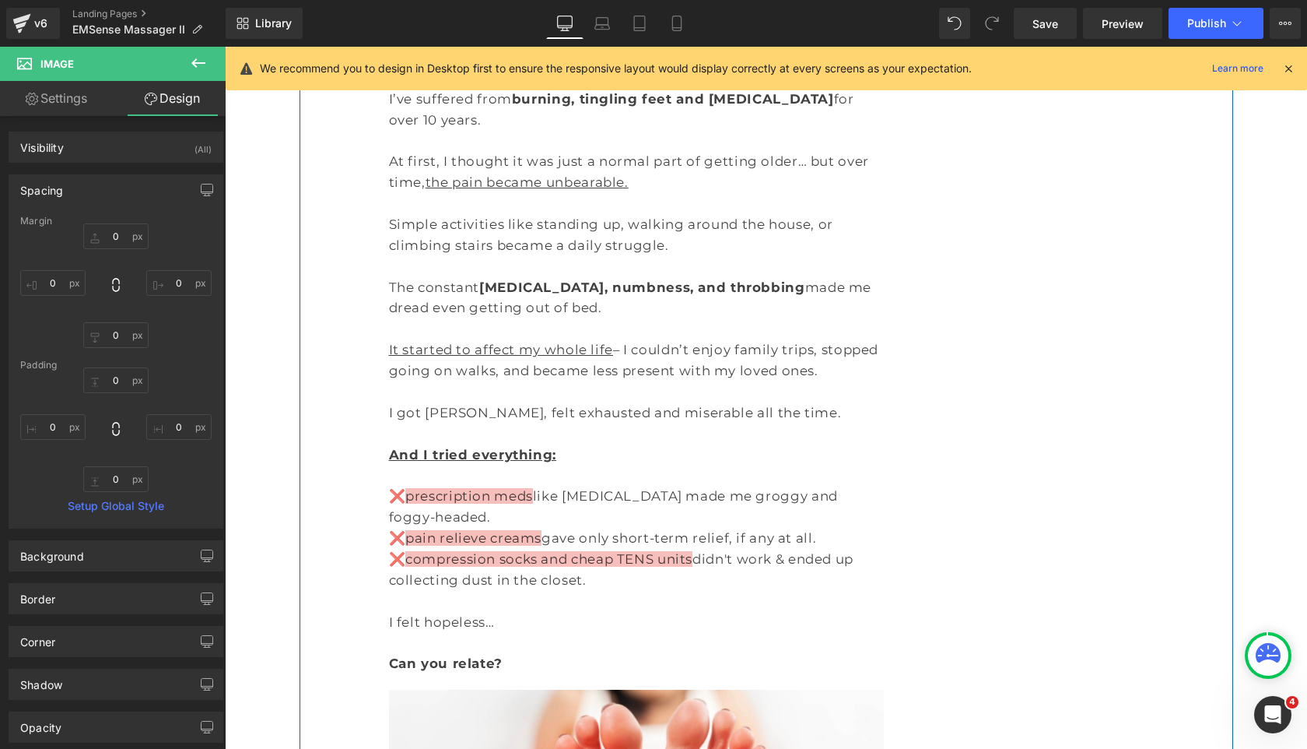
scroll to position [0, 0]
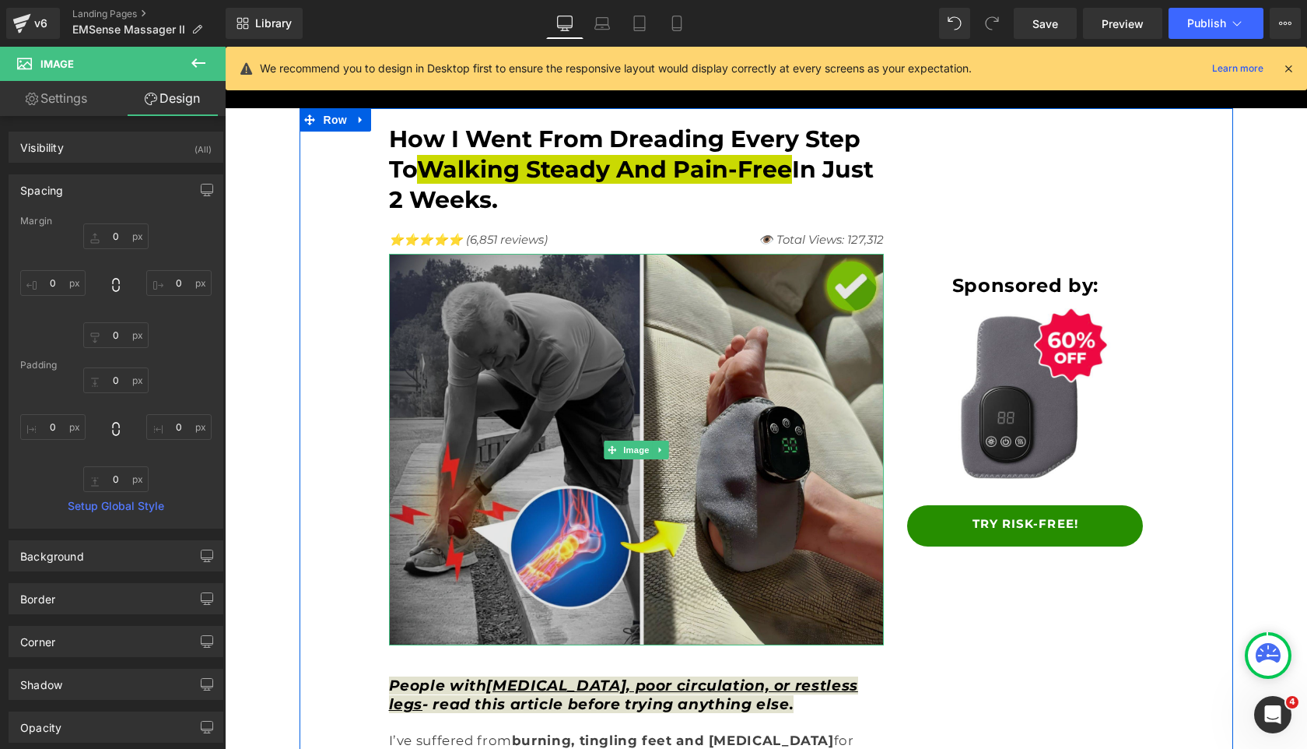
click at [731, 388] on img at bounding box center [637, 449] width 496 height 391
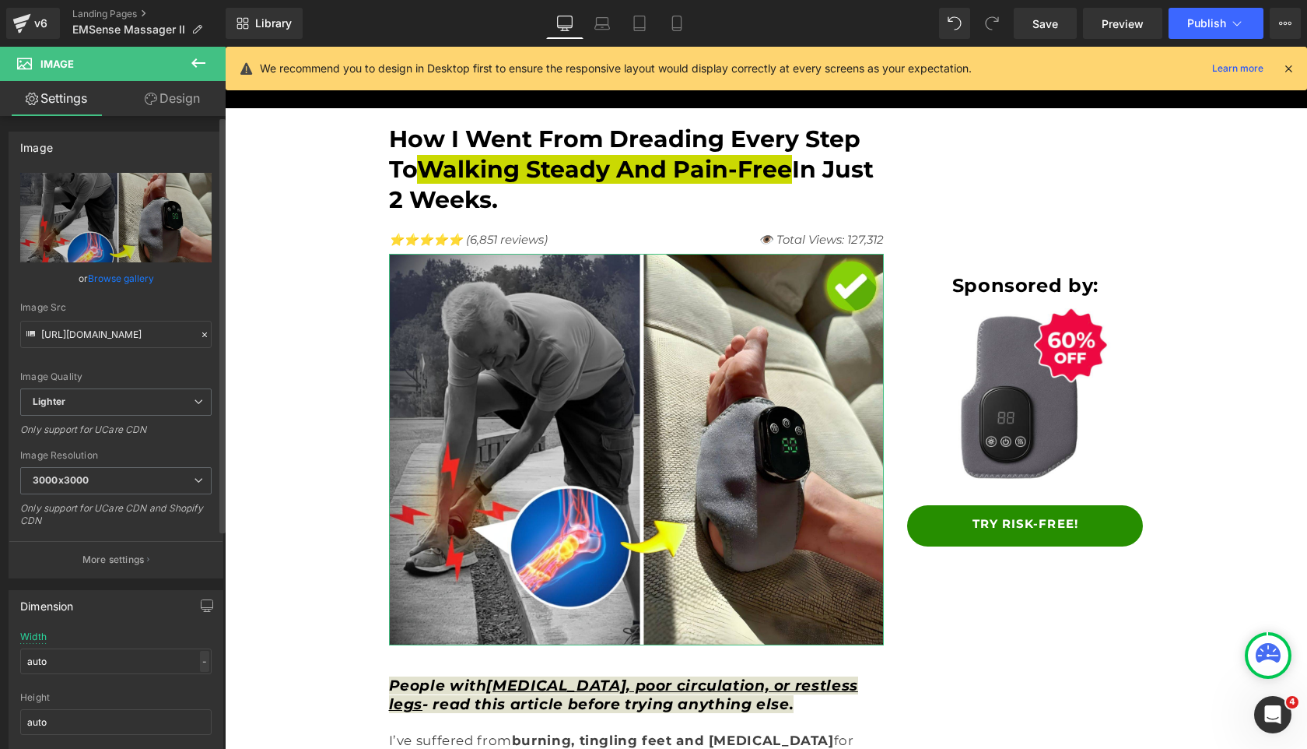
click at [200, 660] on div "-" at bounding box center [204, 660] width 9 height 21
click at [198, 689] on li "%" at bounding box center [200, 685] width 19 height 23
drag, startPoint x: 110, startPoint y: 659, endPoint x: 0, endPoint y: 576, distance: 137.7
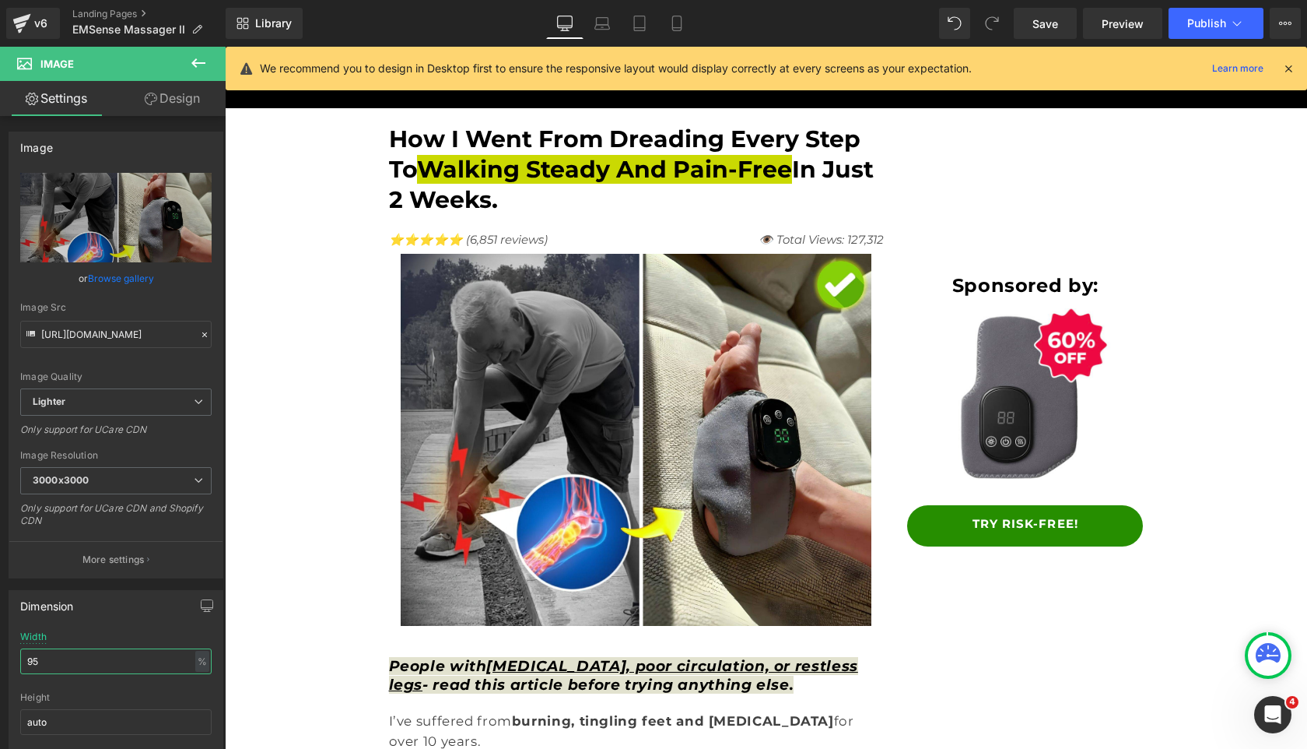
type input "9"
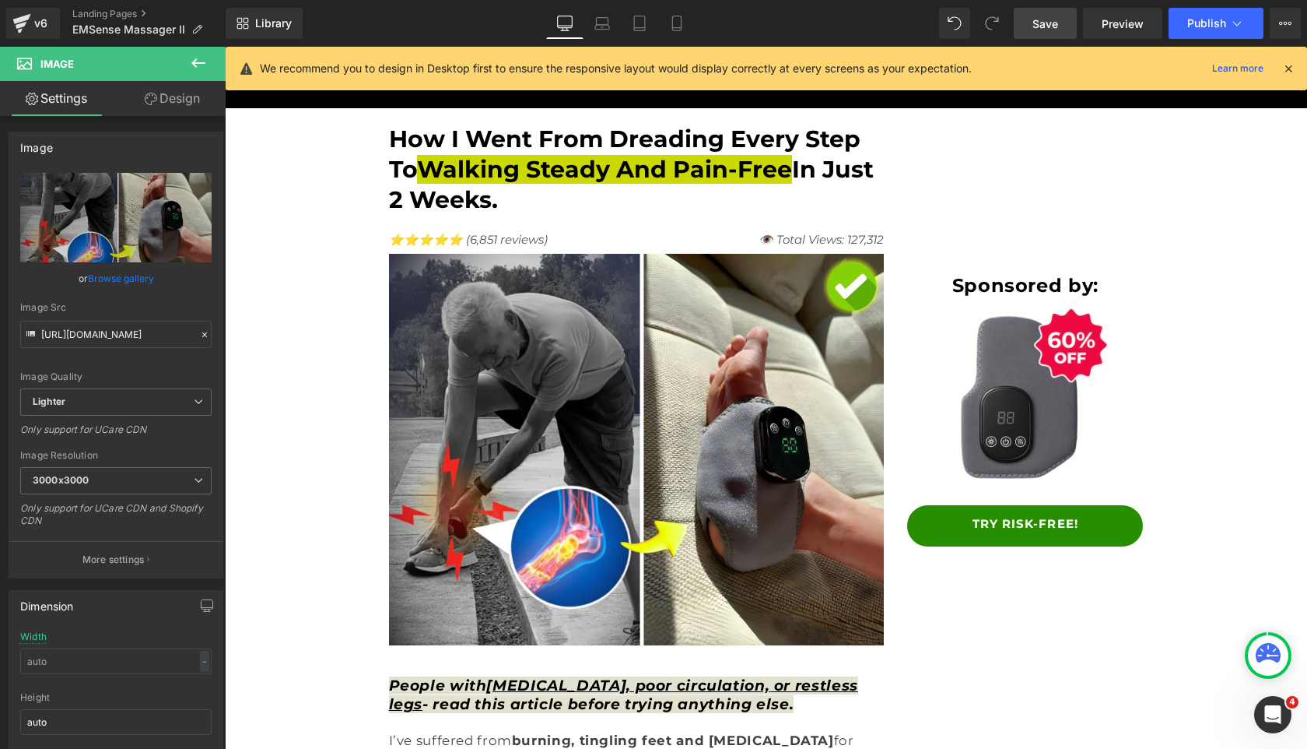
click at [1038, 26] on span "Save" at bounding box center [1046, 24] width 26 height 16
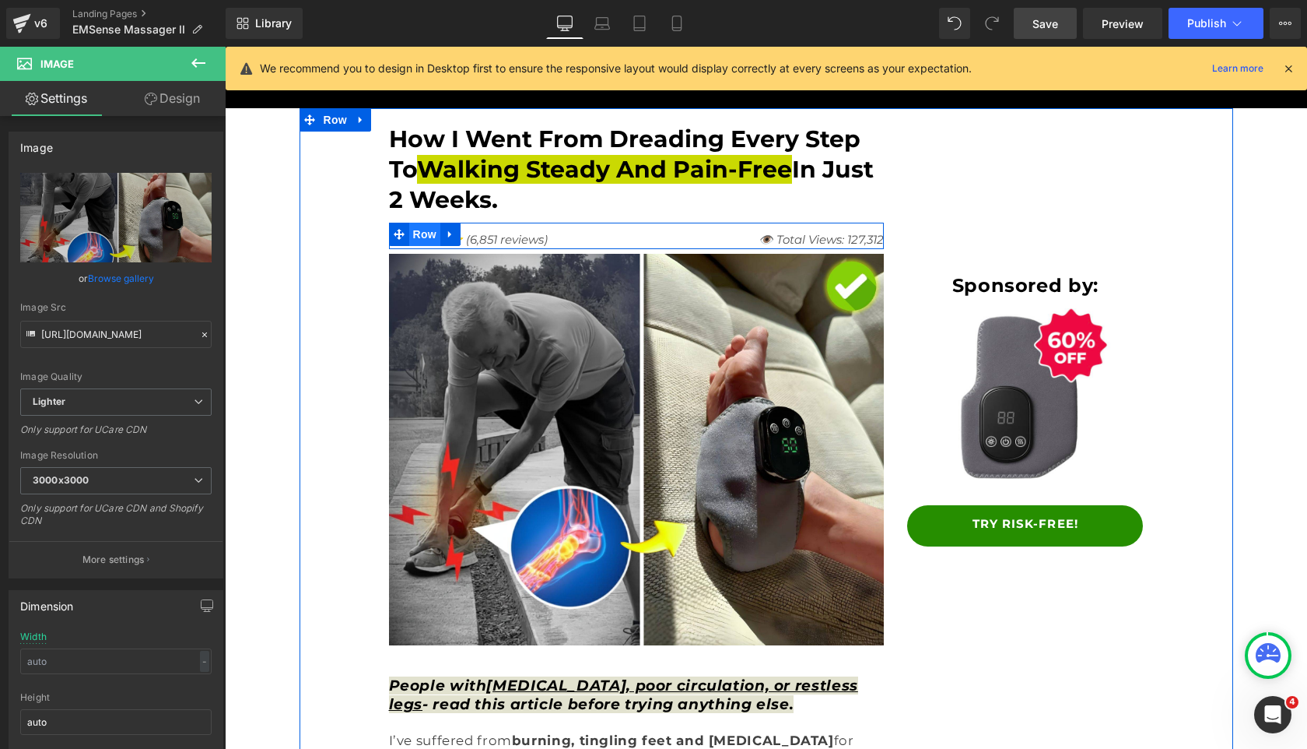
click at [423, 235] on span "Row" at bounding box center [424, 234] width 31 height 23
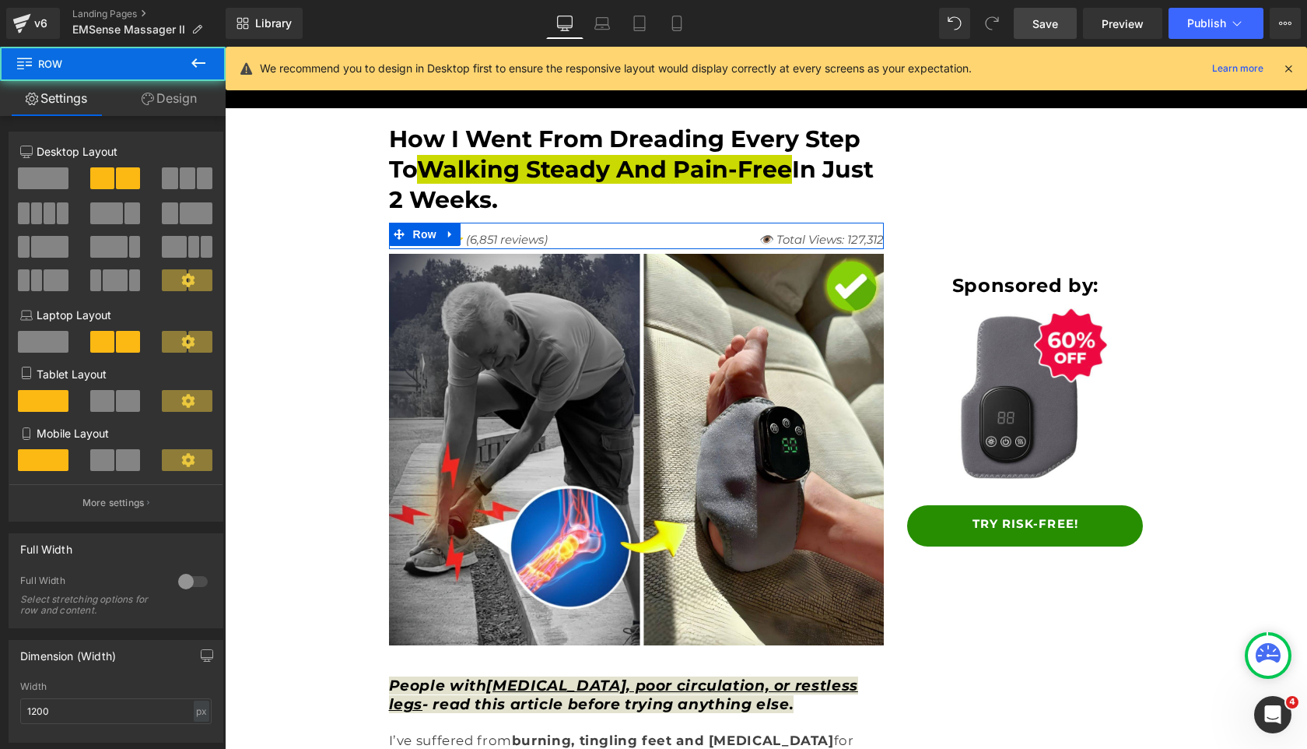
click at [156, 109] on link "Design" at bounding box center [169, 98] width 113 height 35
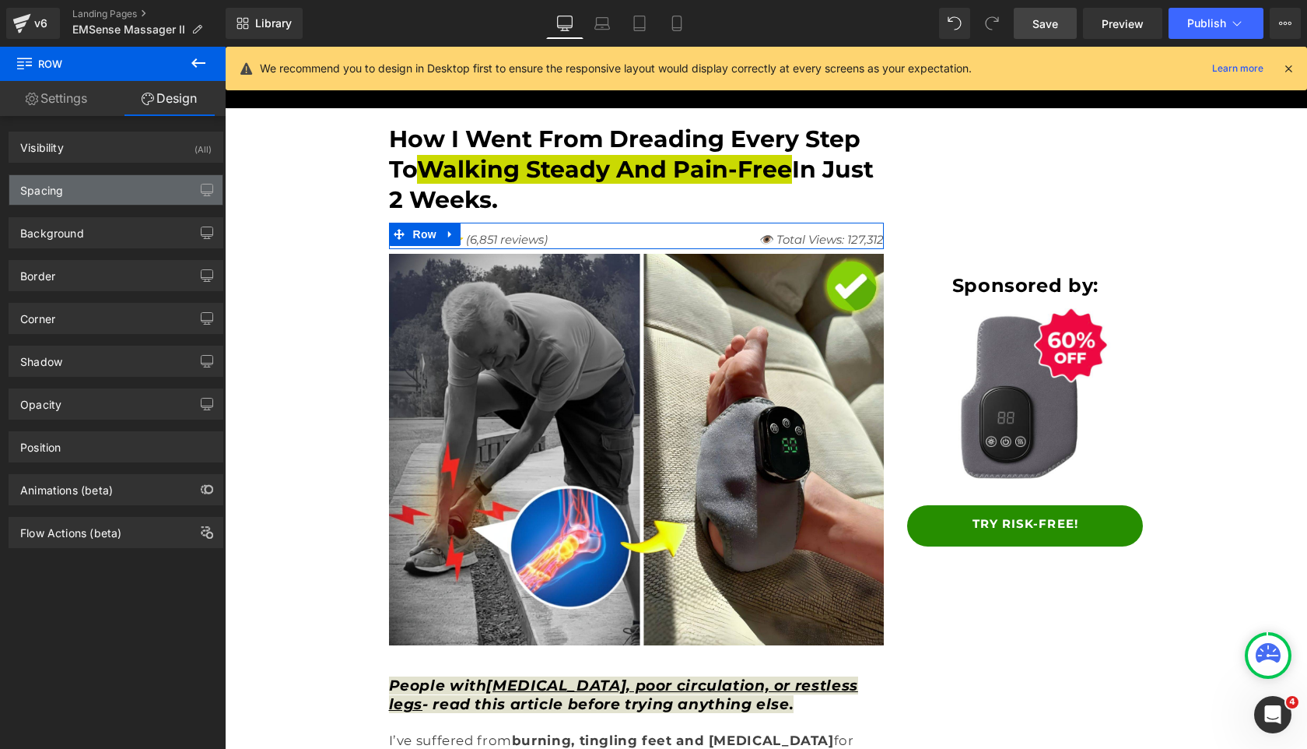
click at [130, 195] on div "Spacing" at bounding box center [115, 190] width 213 height 30
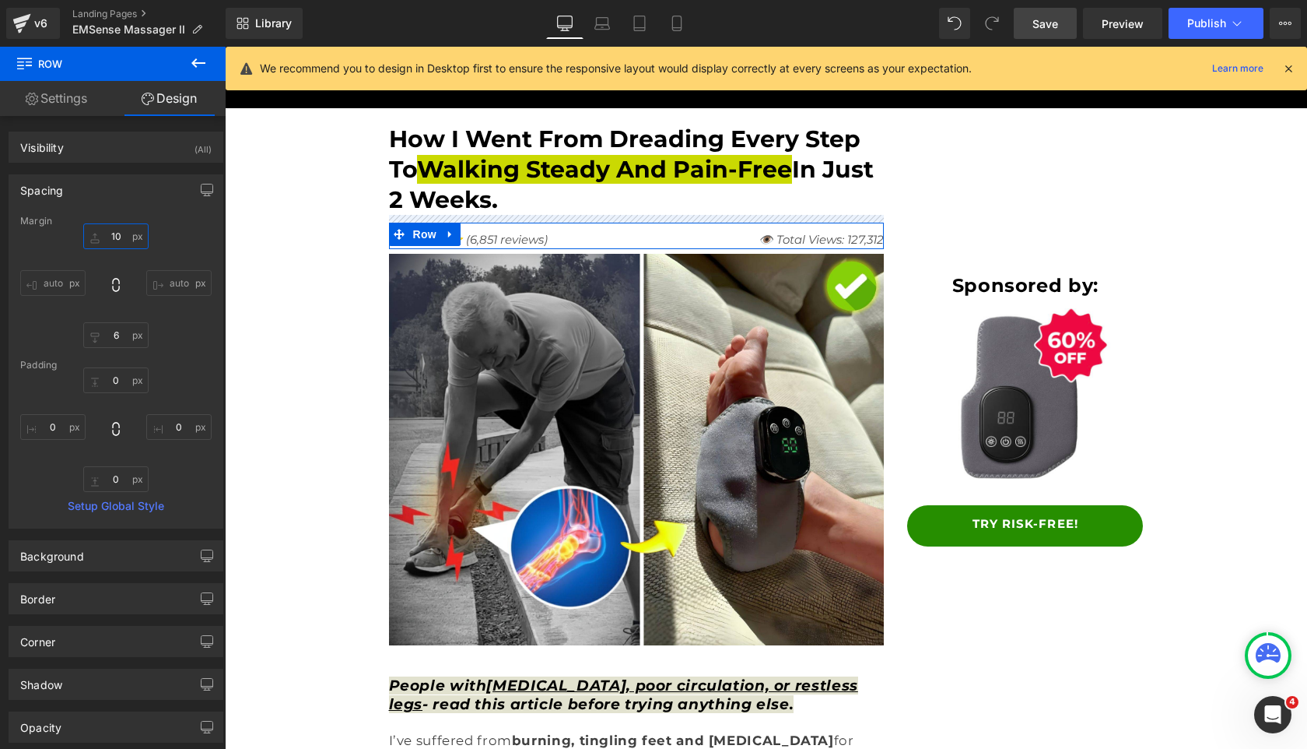
click at [114, 240] on input "10" at bounding box center [115, 236] width 65 height 26
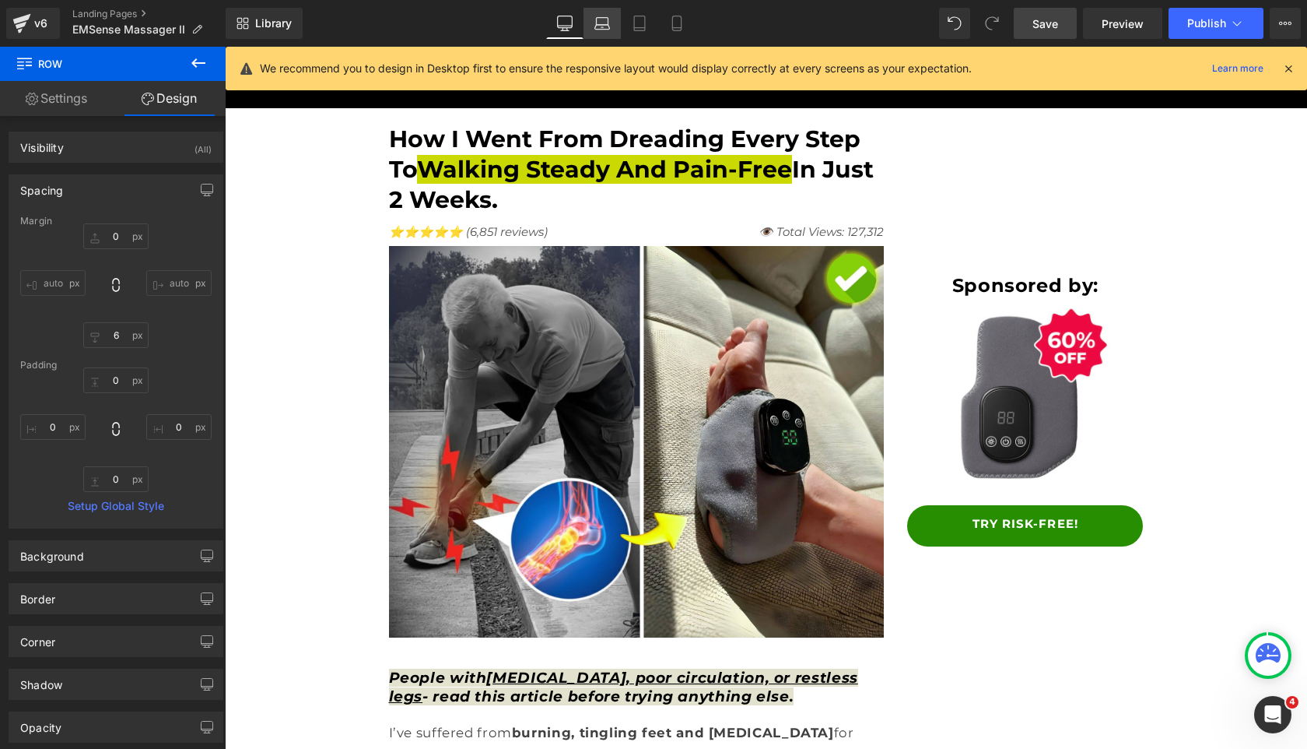
click at [595, 30] on icon at bounding box center [602, 24] width 16 height 16
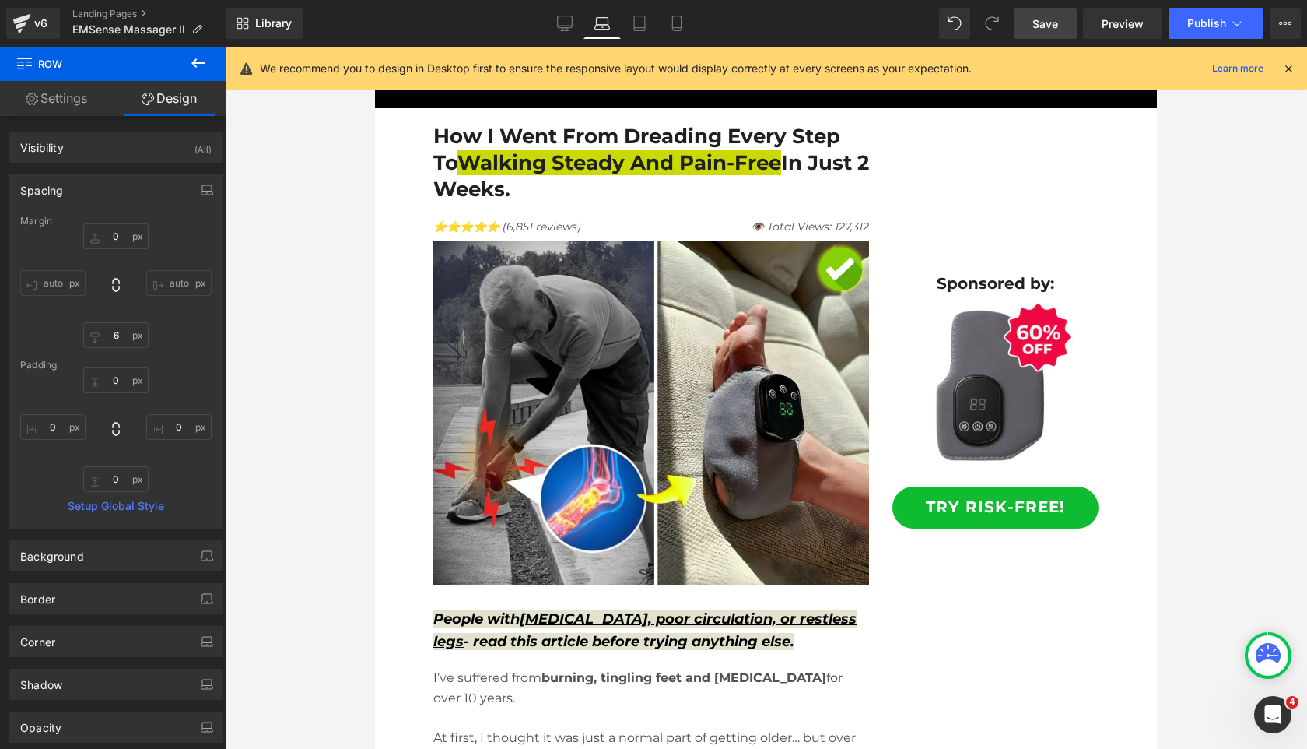
type input "0"
type input "6"
type input "0"
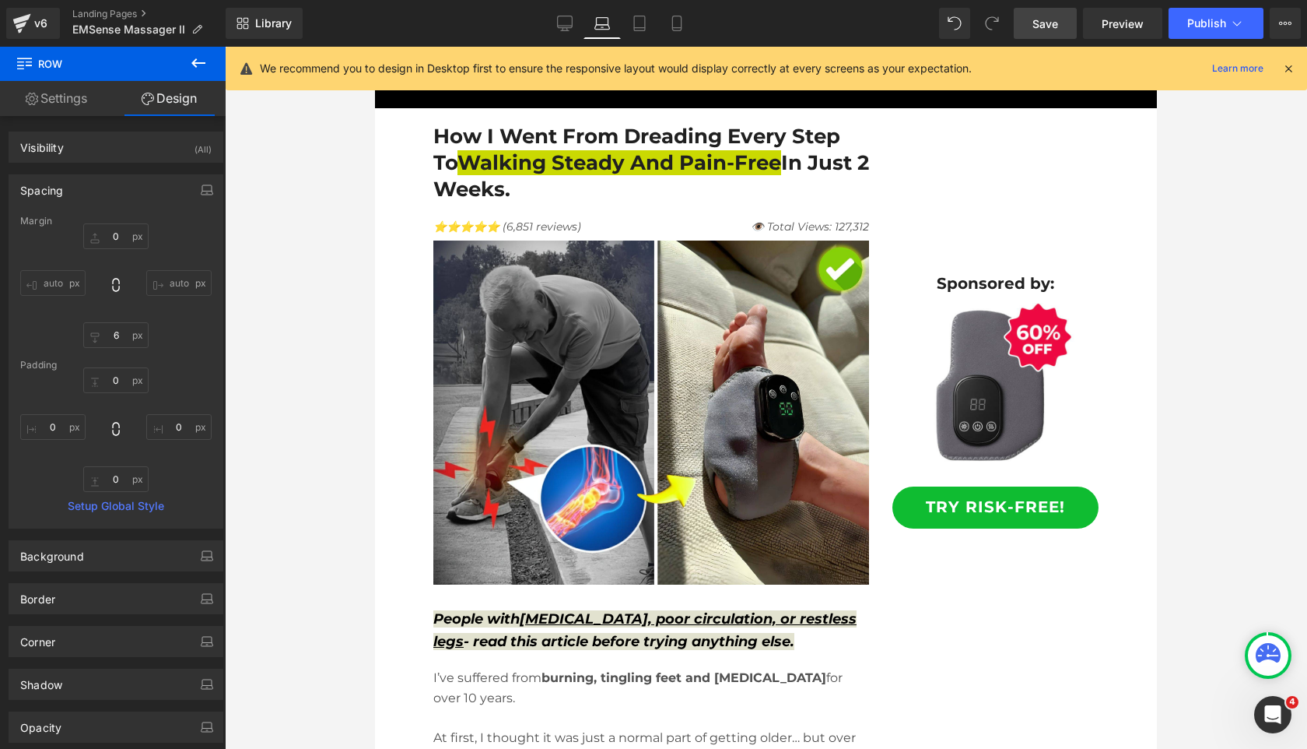
type input "0"
click at [637, 29] on icon at bounding box center [640, 24] width 16 height 16
type input "10"
type input "6"
type input "0"
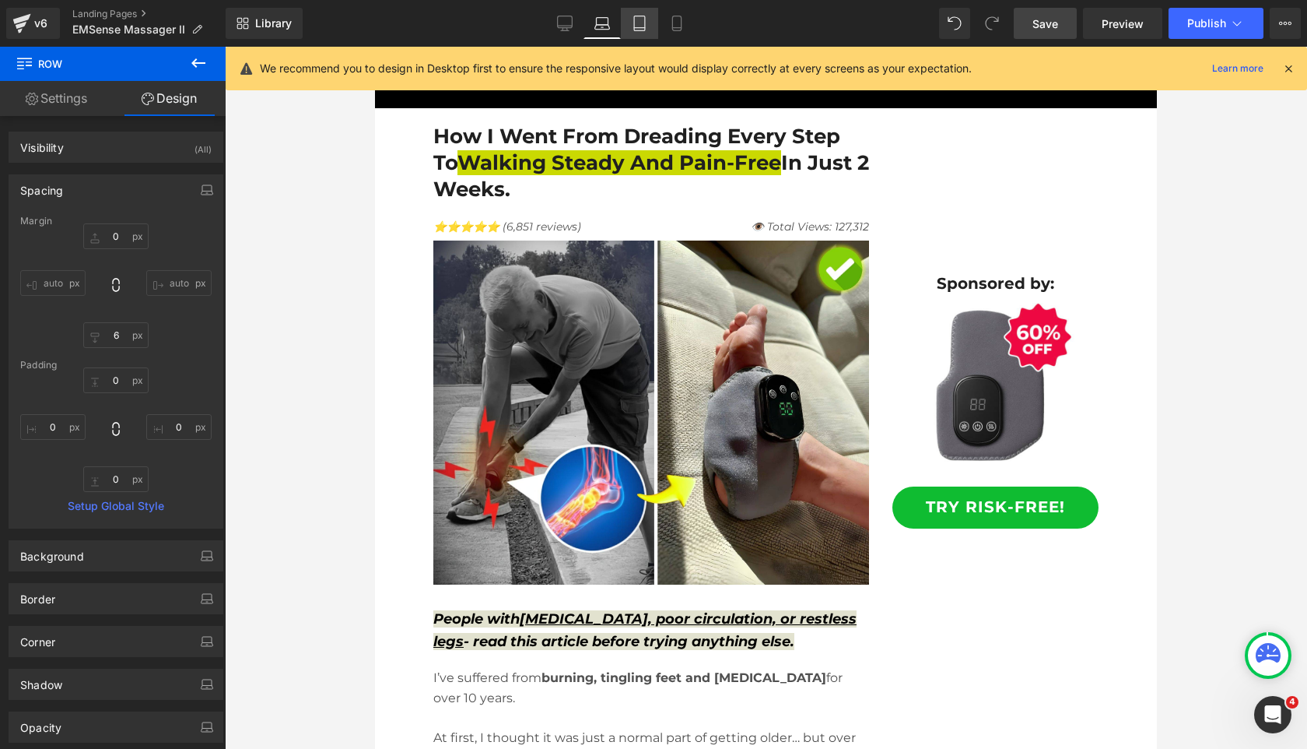
type input "40"
type input "0"
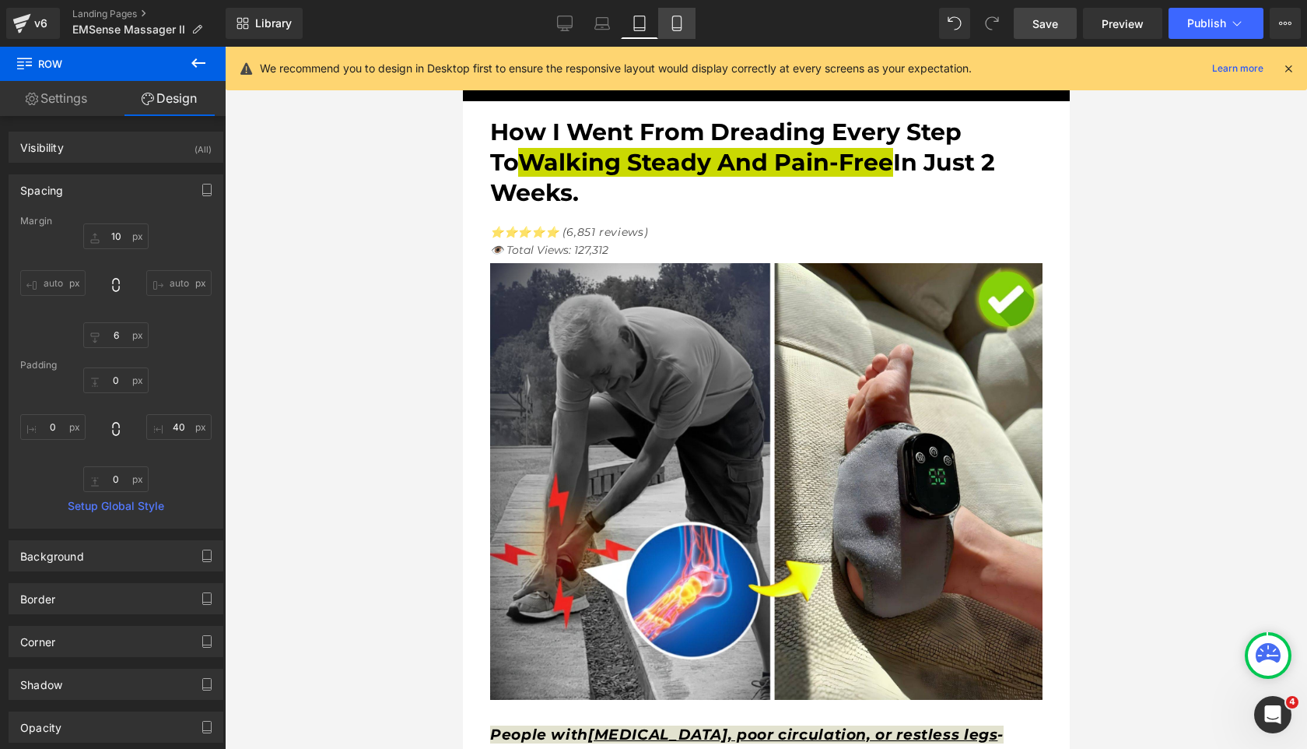
click at [670, 29] on icon at bounding box center [677, 24] width 16 height 16
type input "6"
type input "0"
type input "40"
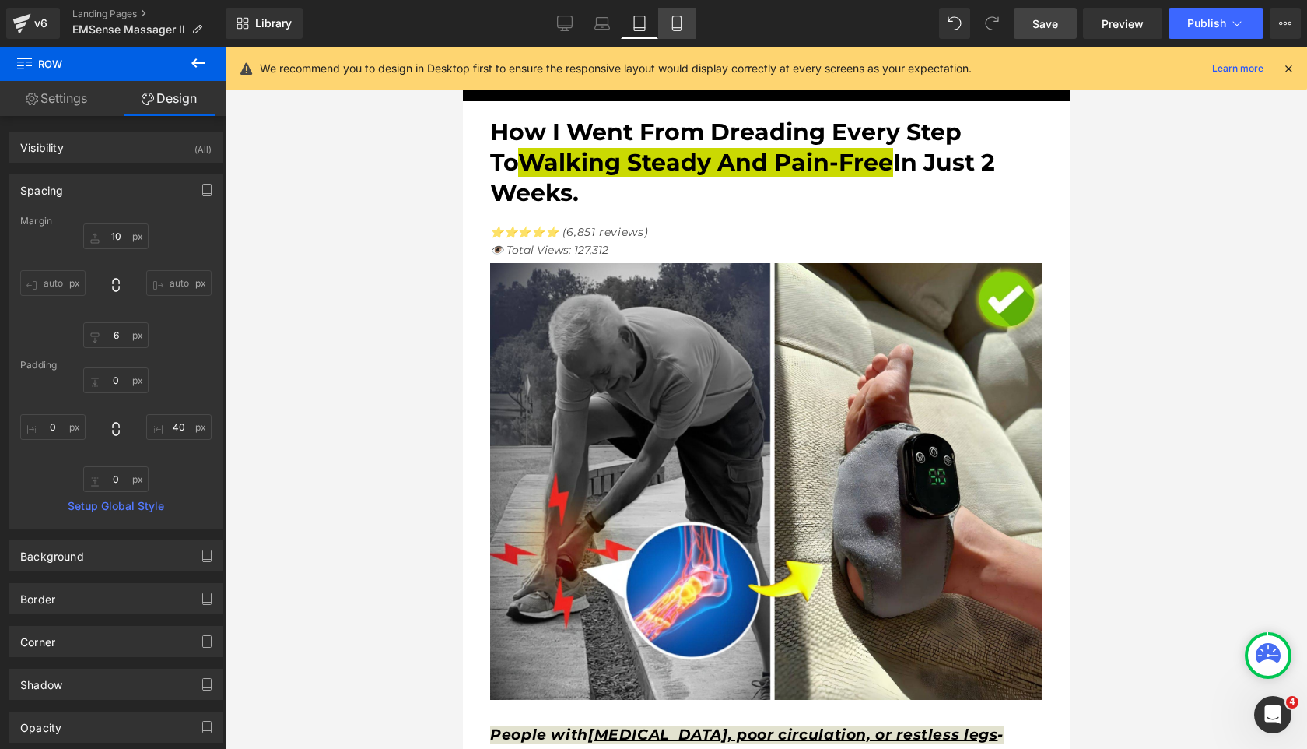
type input "0"
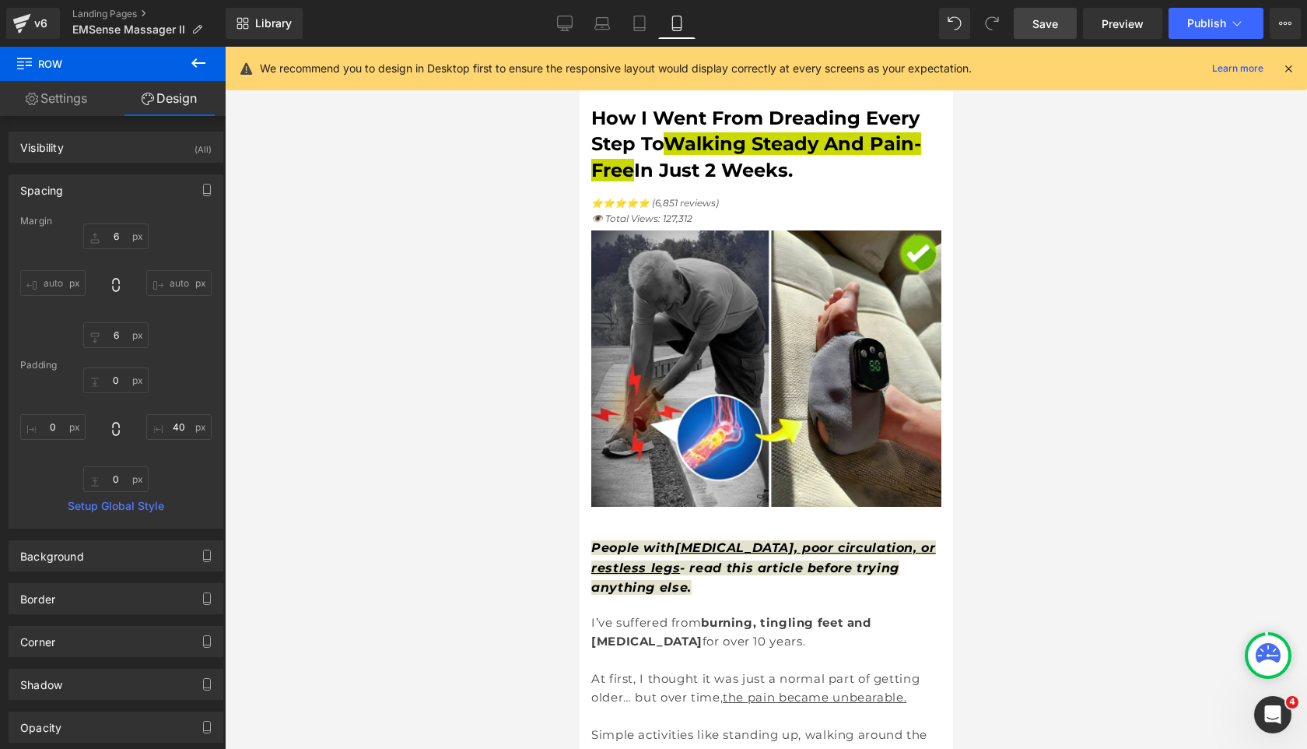
click at [1046, 31] on link "Save" at bounding box center [1045, 23] width 63 height 31
click at [1057, 26] on span "Save" at bounding box center [1046, 24] width 26 height 16
click at [1209, 25] on span "Publish" at bounding box center [1206, 23] width 39 height 12
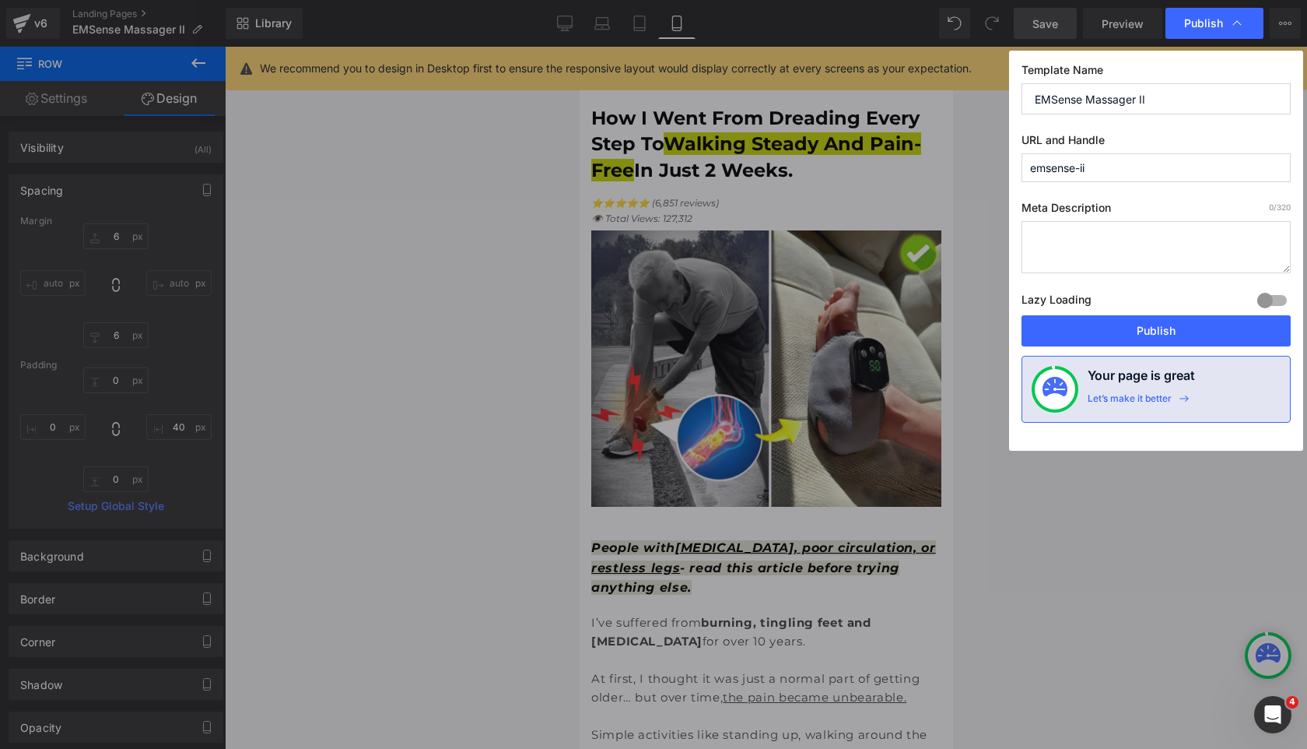
click at [1152, 351] on div "Template Name EMSense Massager II URL and Handle emsense-ii Meta Description 0 …" at bounding box center [1156, 251] width 294 height 400
click at [1155, 338] on button "Publish" at bounding box center [1156, 330] width 269 height 31
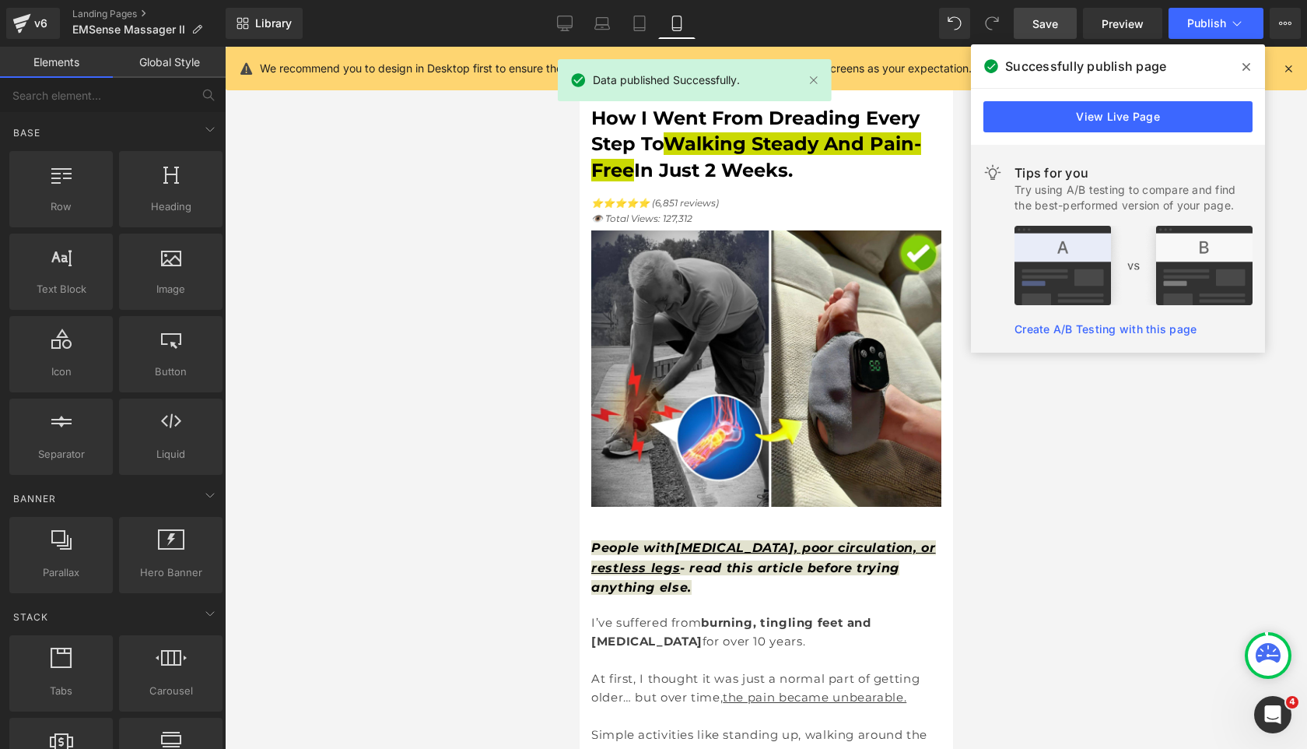
click at [1082, 421] on div at bounding box center [766, 398] width 1082 height 702
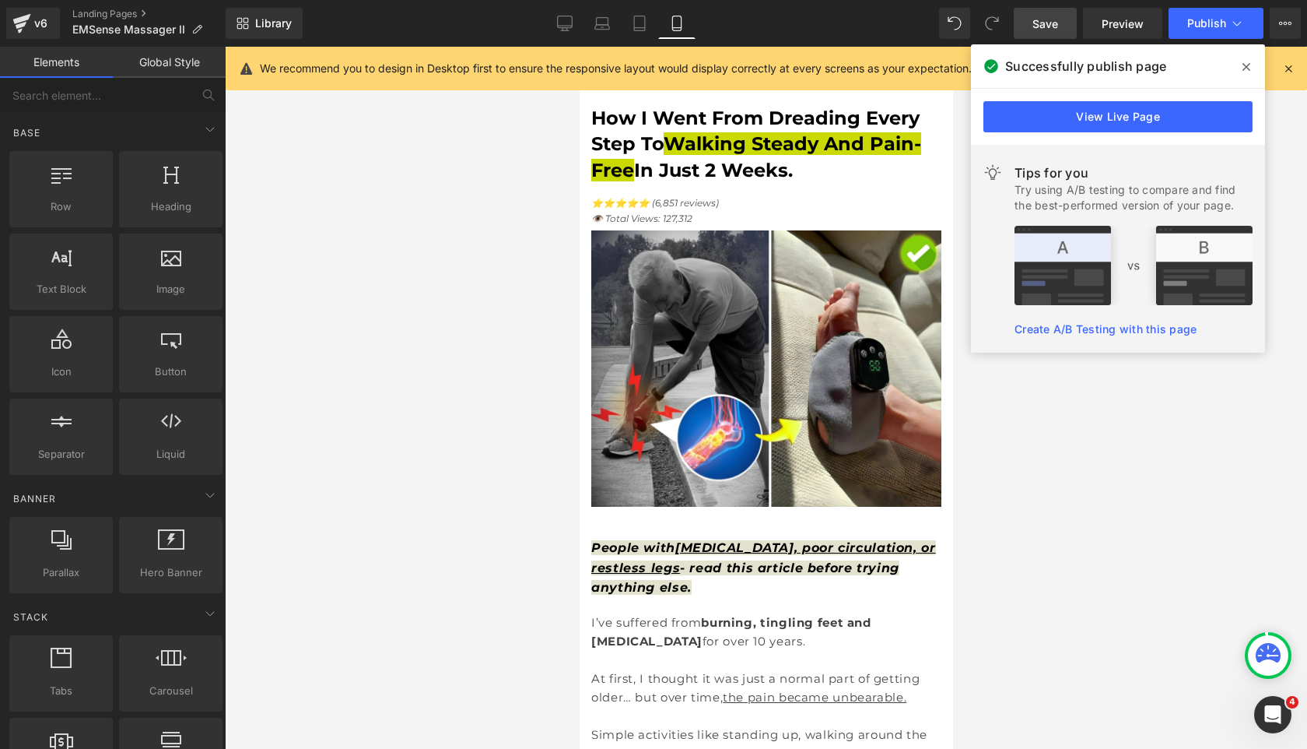
click at [1242, 60] on span at bounding box center [1246, 66] width 25 height 25
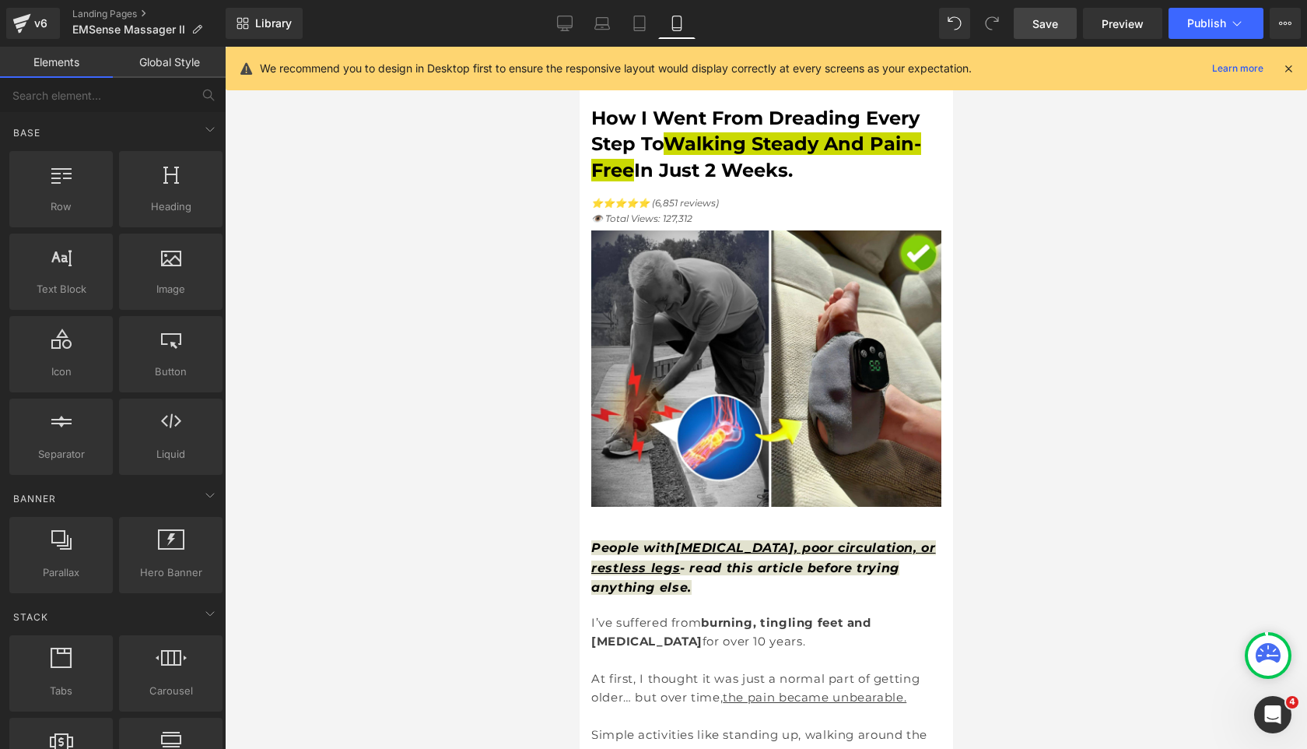
click at [1288, 68] on icon at bounding box center [1289, 68] width 14 height 14
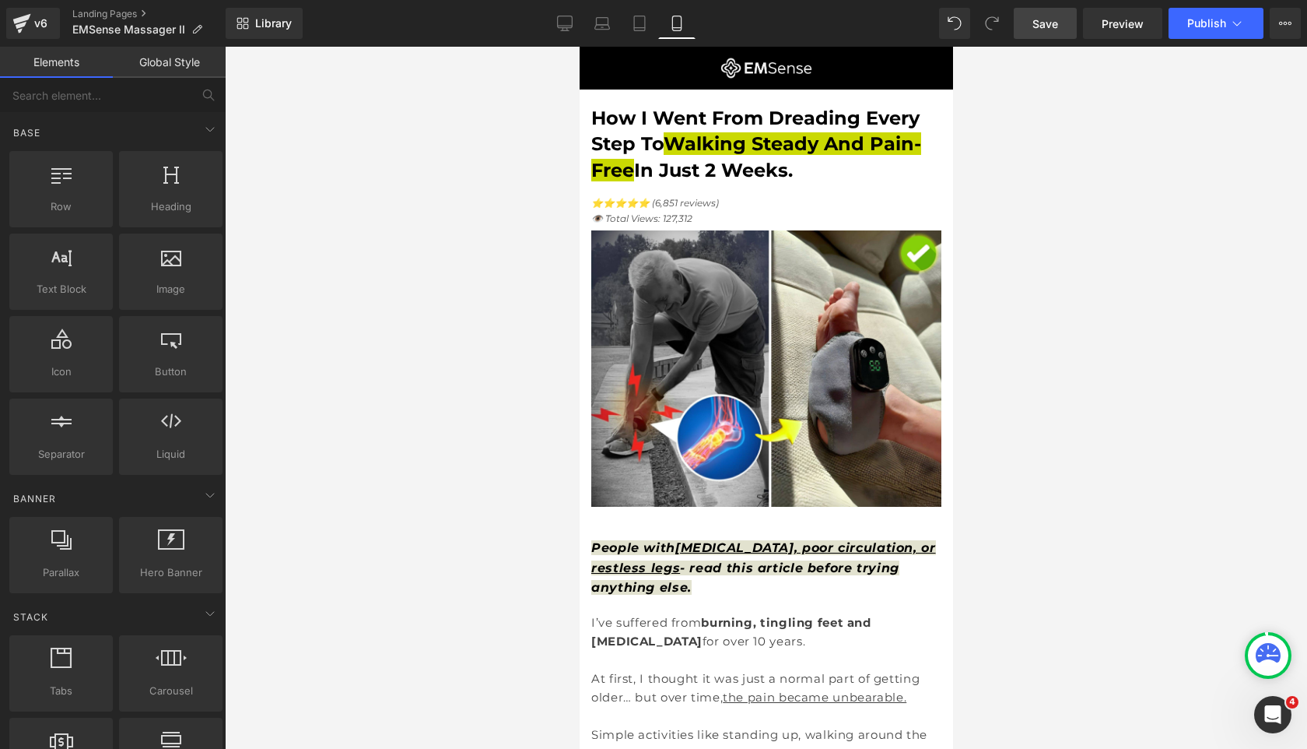
click at [1153, 156] on div at bounding box center [766, 398] width 1082 height 702
click at [1195, 33] on button "Publish" at bounding box center [1216, 23] width 95 height 31
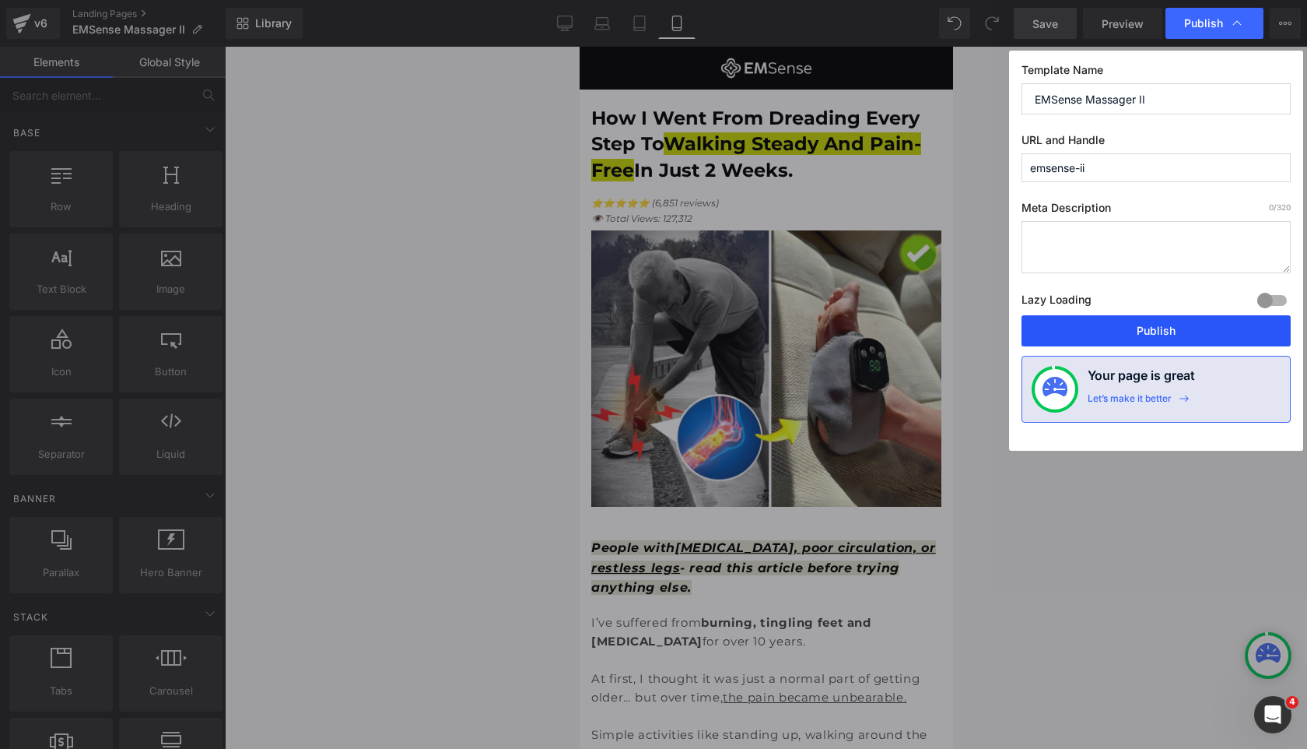
click at [1131, 327] on button "Publish" at bounding box center [1156, 330] width 269 height 31
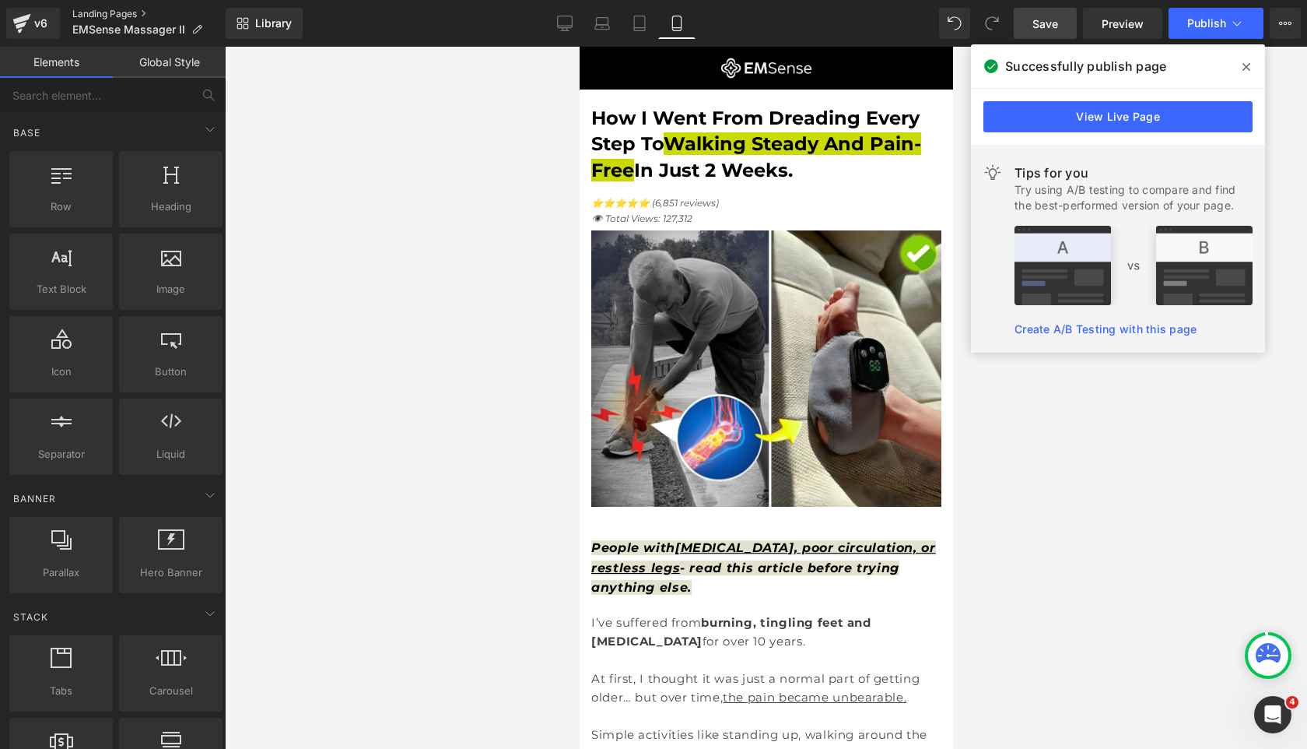
click at [98, 14] on link "Landing Pages" at bounding box center [148, 14] width 153 height 12
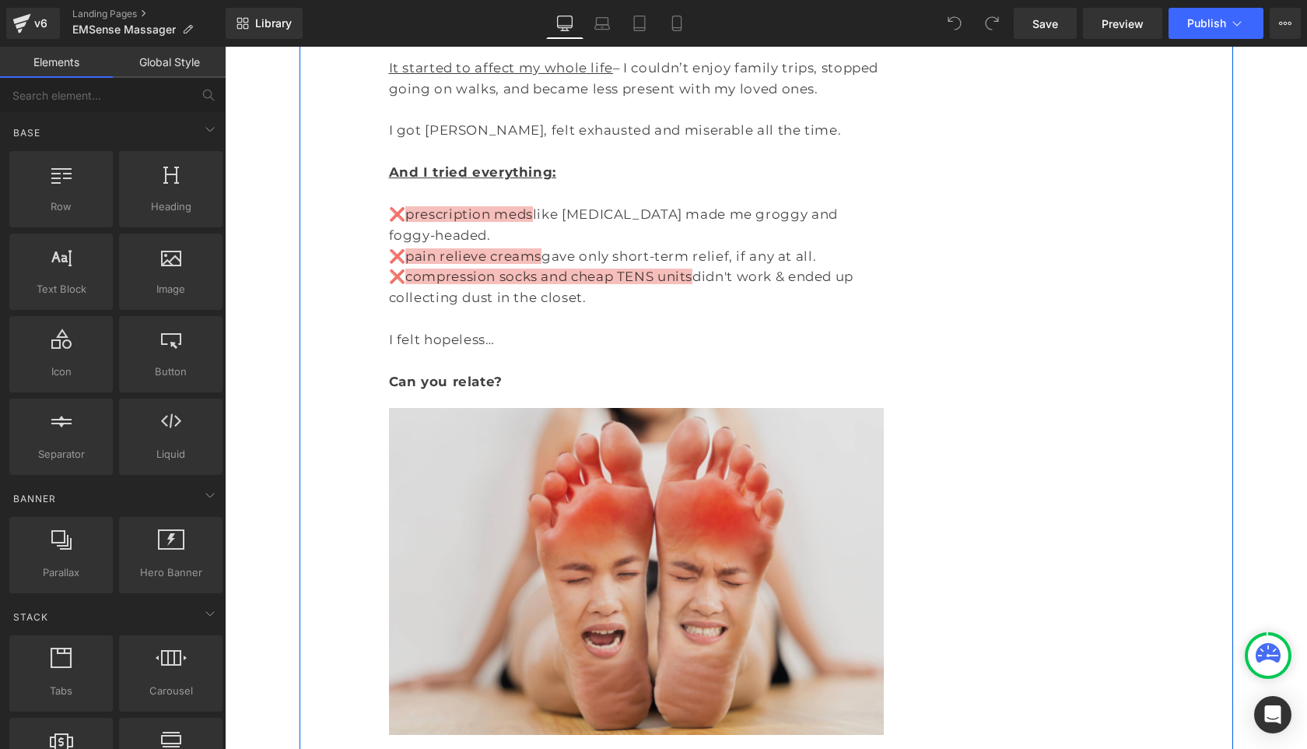
scroll to position [629, 0]
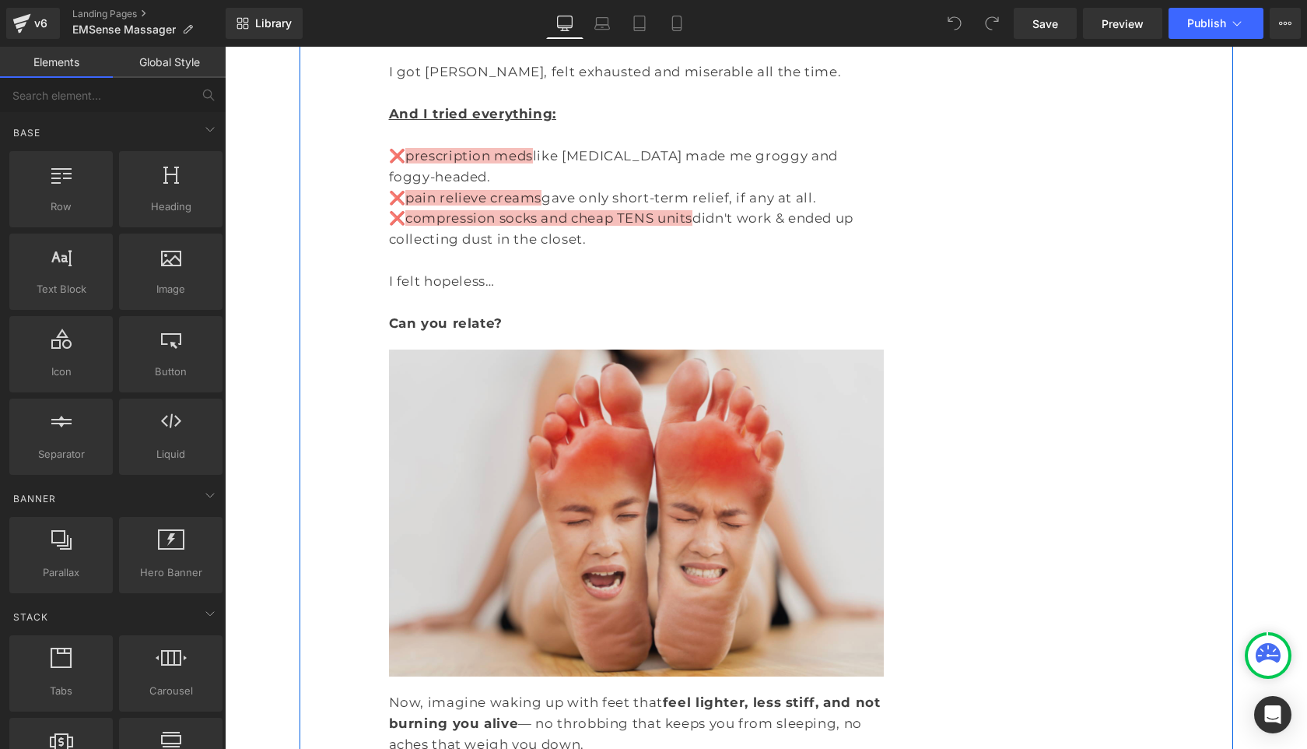
click at [623, 526] on img at bounding box center [637, 513] width 496 height 328
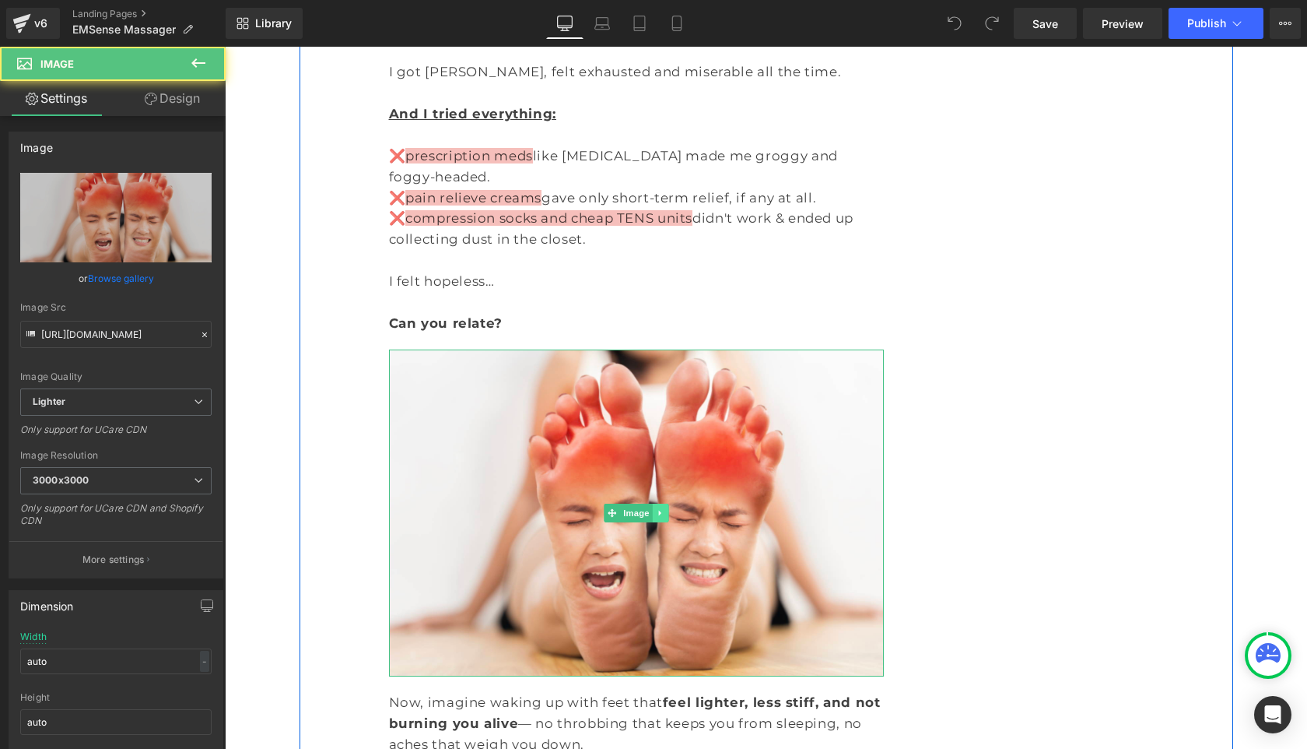
click at [661, 508] on icon at bounding box center [660, 512] width 9 height 9
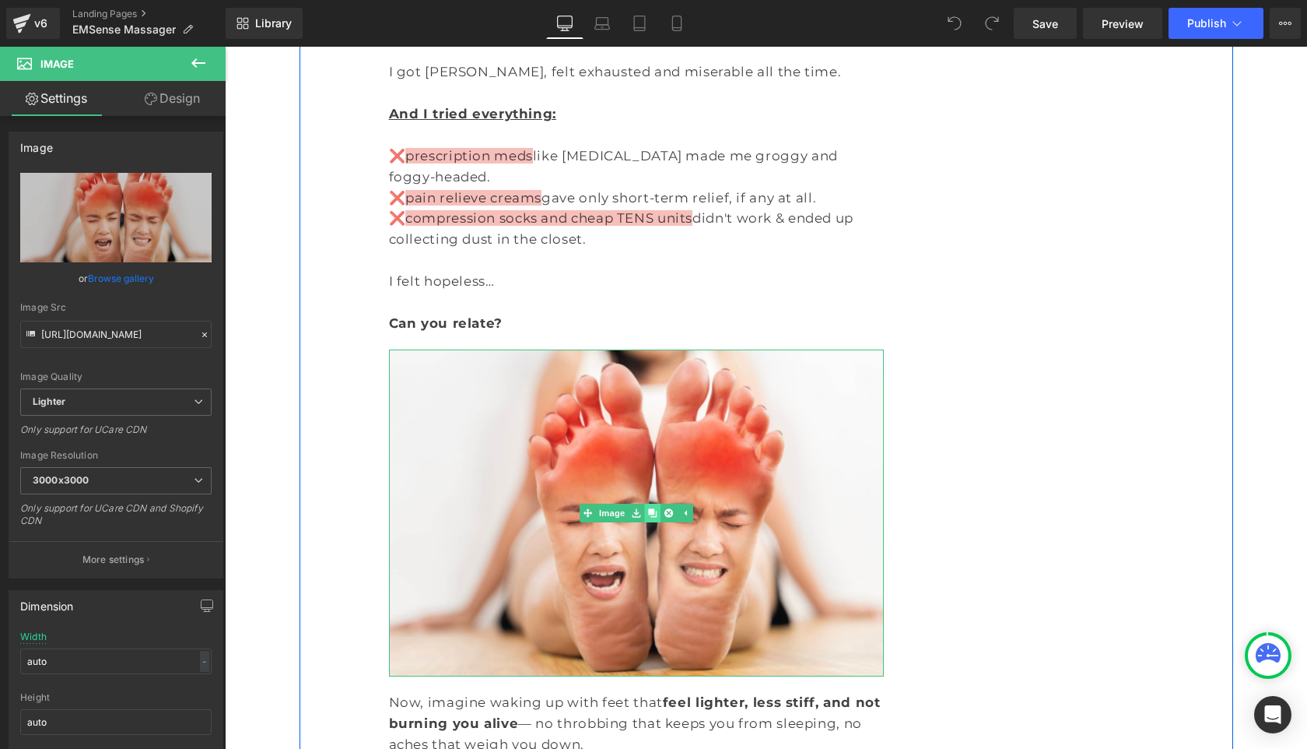
click at [653, 508] on icon at bounding box center [652, 512] width 9 height 9
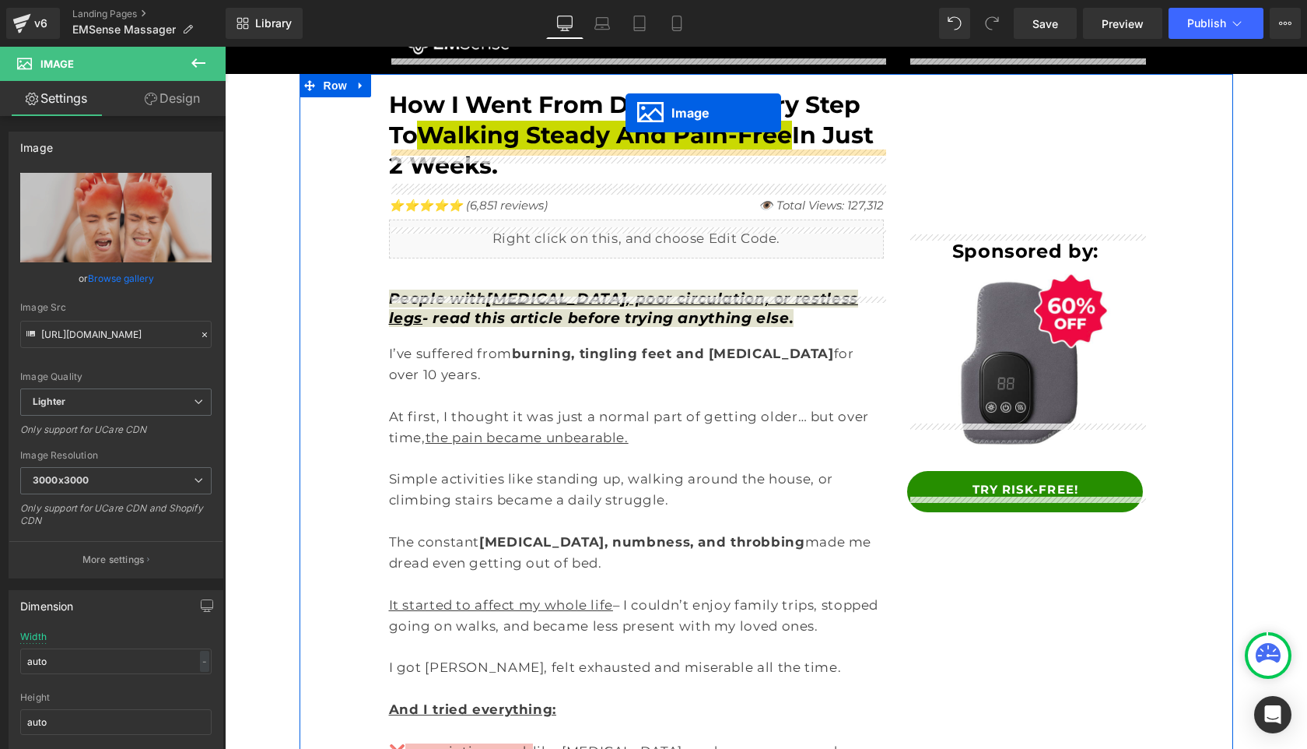
scroll to position [0, 0]
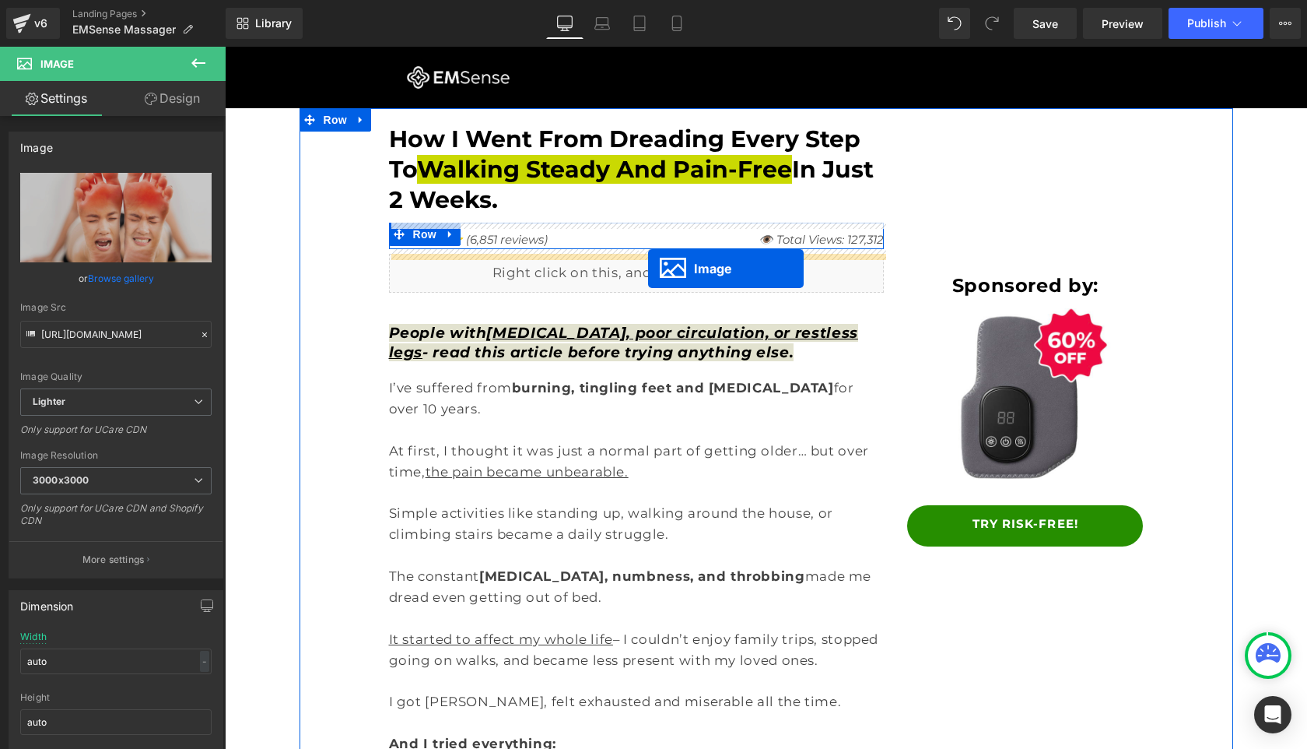
drag, startPoint x: 636, startPoint y: 267, endPoint x: 648, endPoint y: 268, distance: 11.8
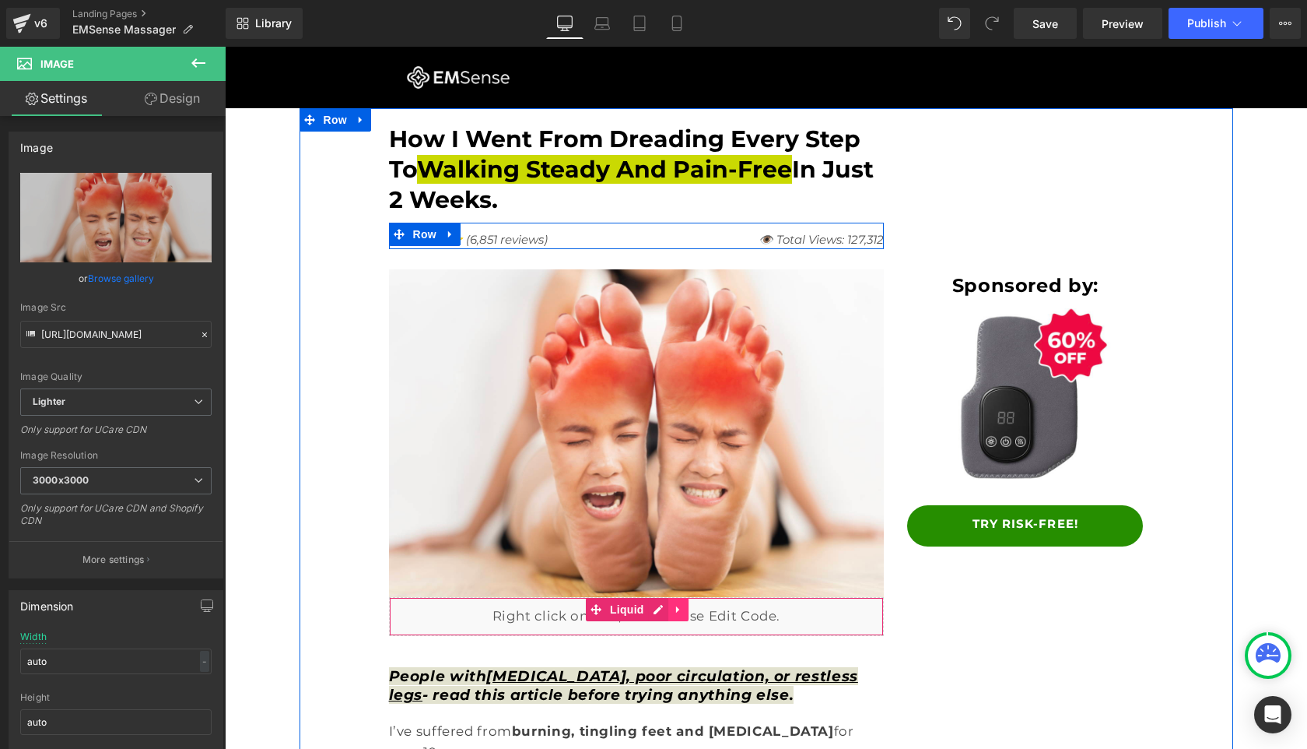
click at [672, 610] on link at bounding box center [678, 609] width 20 height 23
click at [687, 610] on icon at bounding box center [688, 609] width 11 height 12
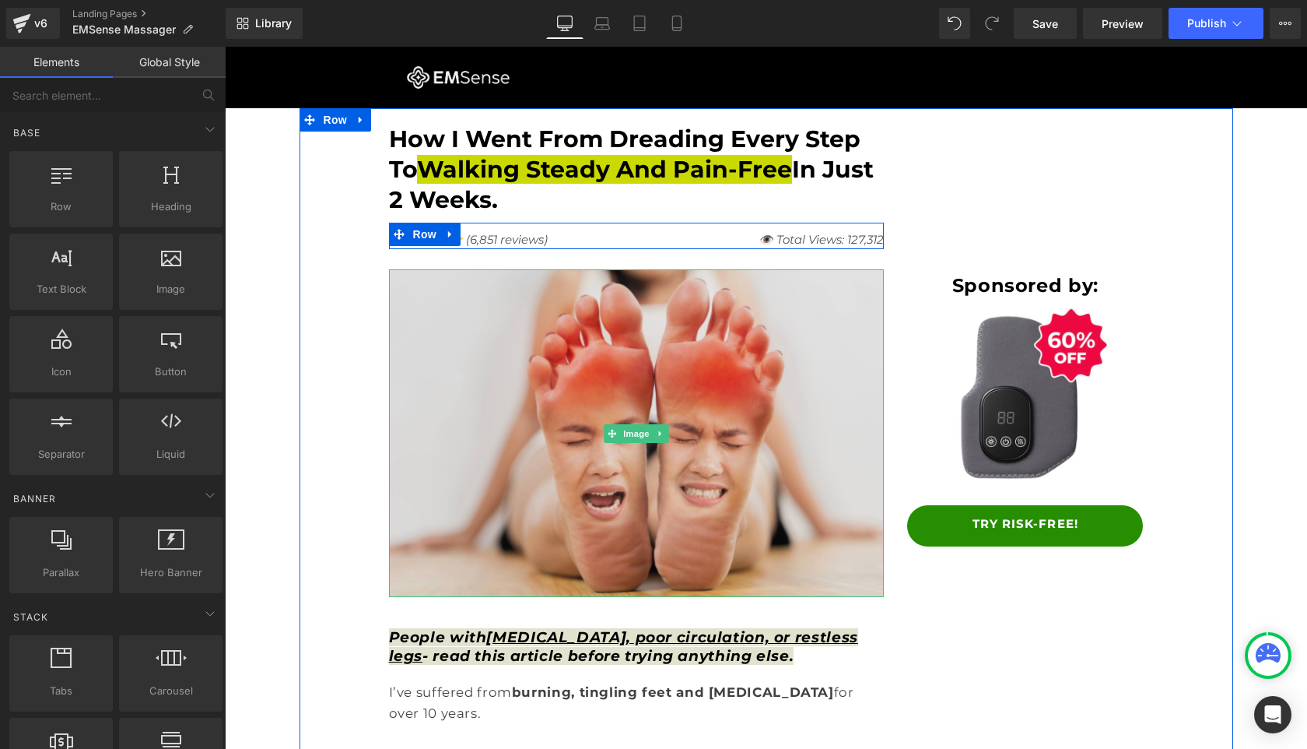
click at [573, 422] on img at bounding box center [637, 433] width 496 height 328
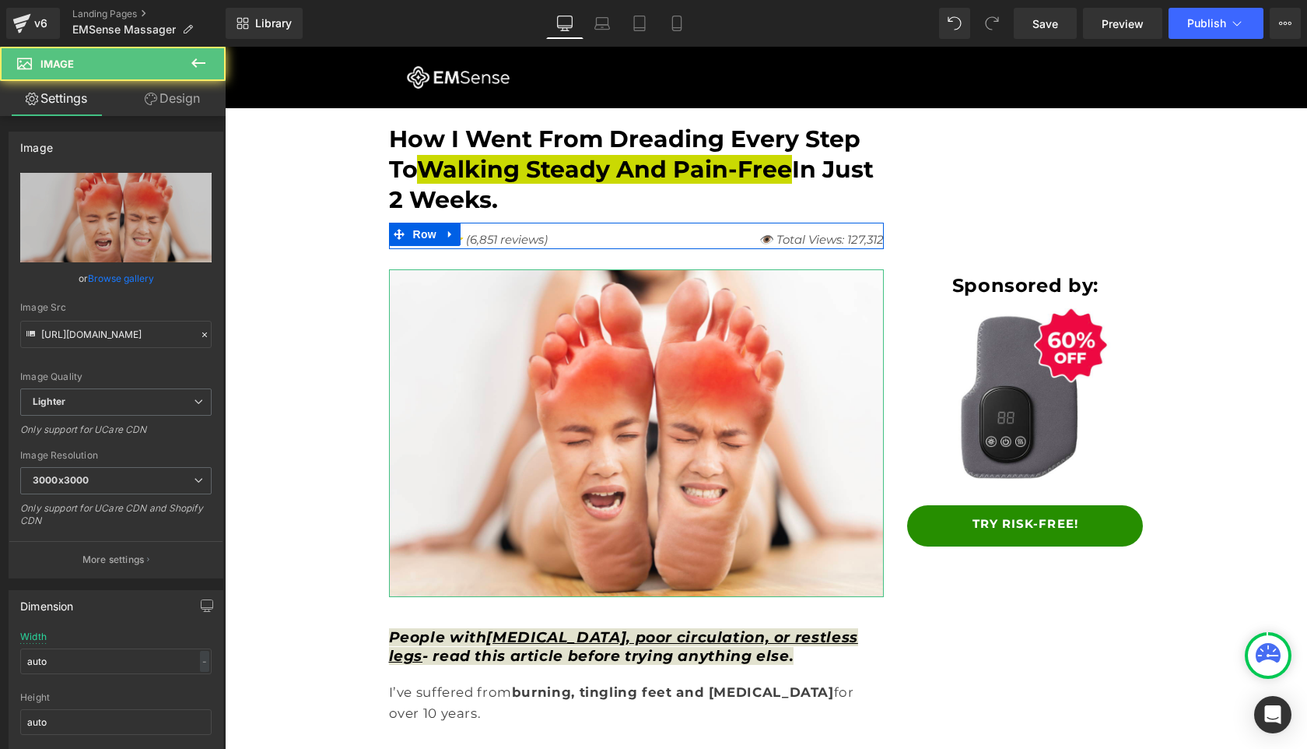
click at [184, 113] on link "Design" at bounding box center [172, 98] width 113 height 35
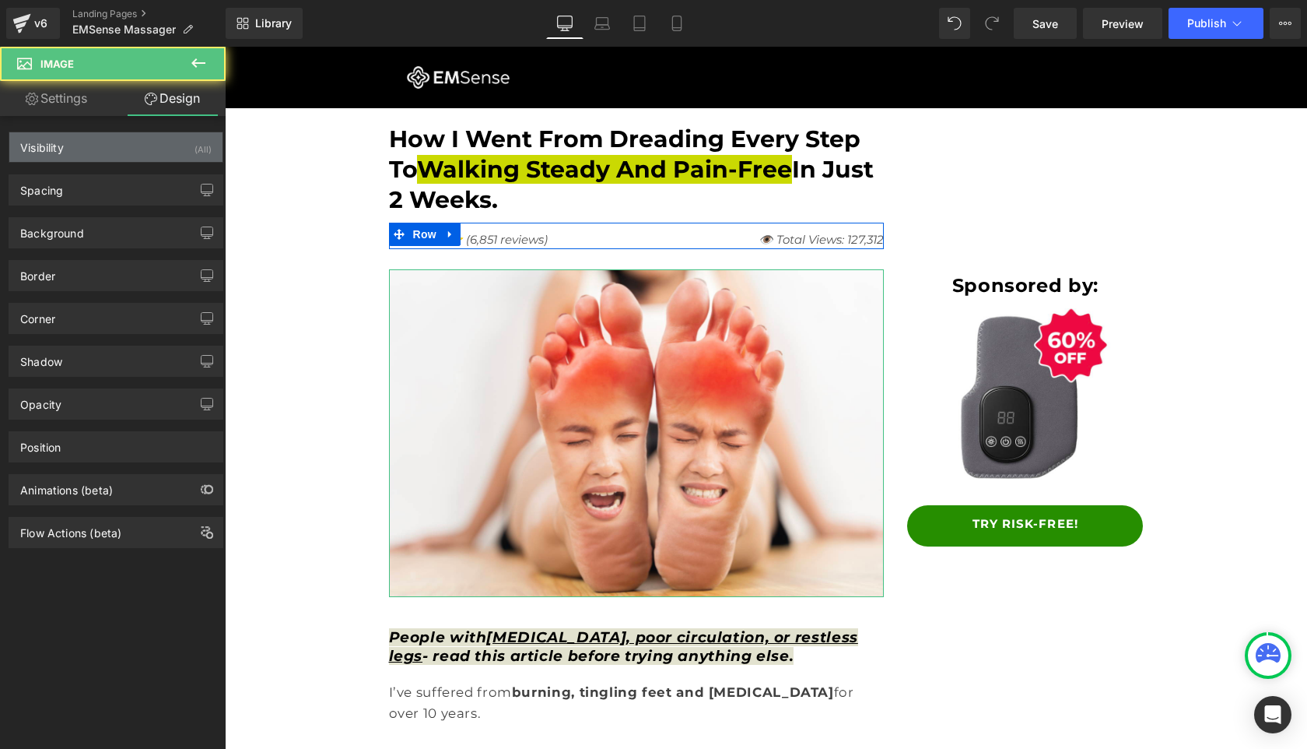
type input "20"
type input "0"
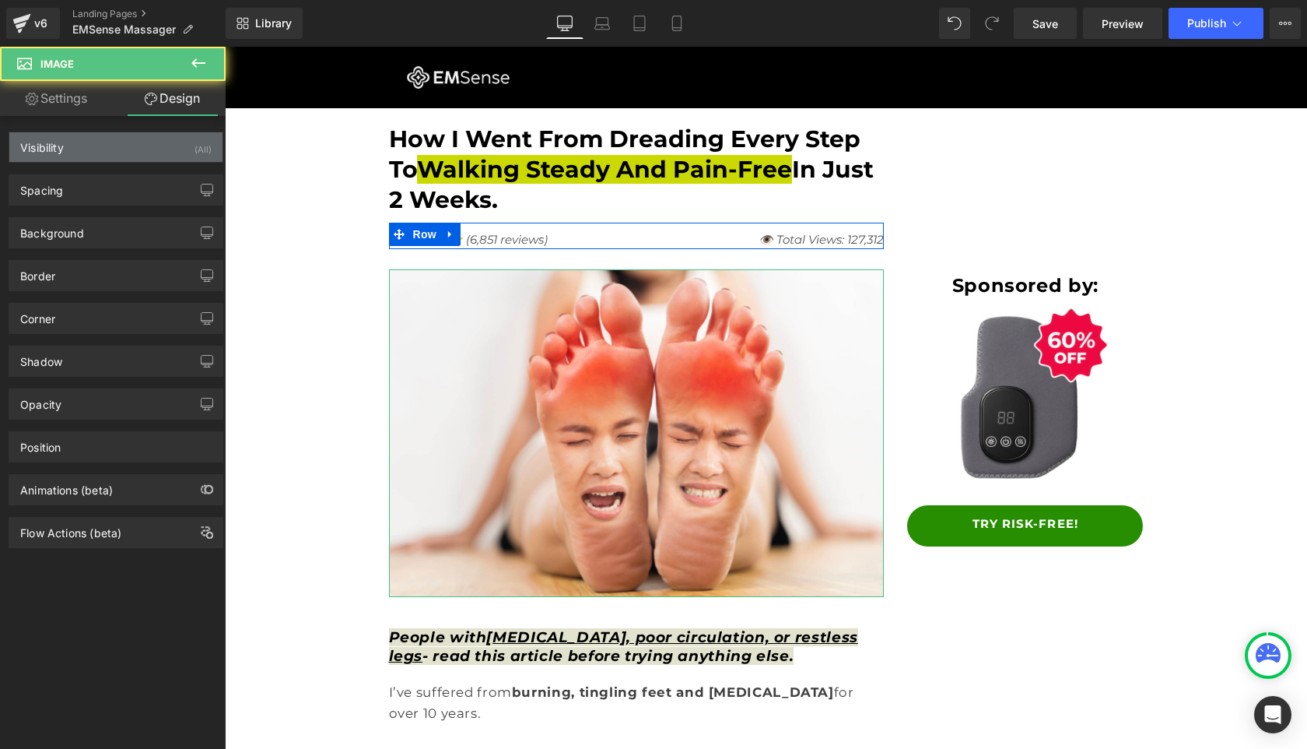
type input "0"
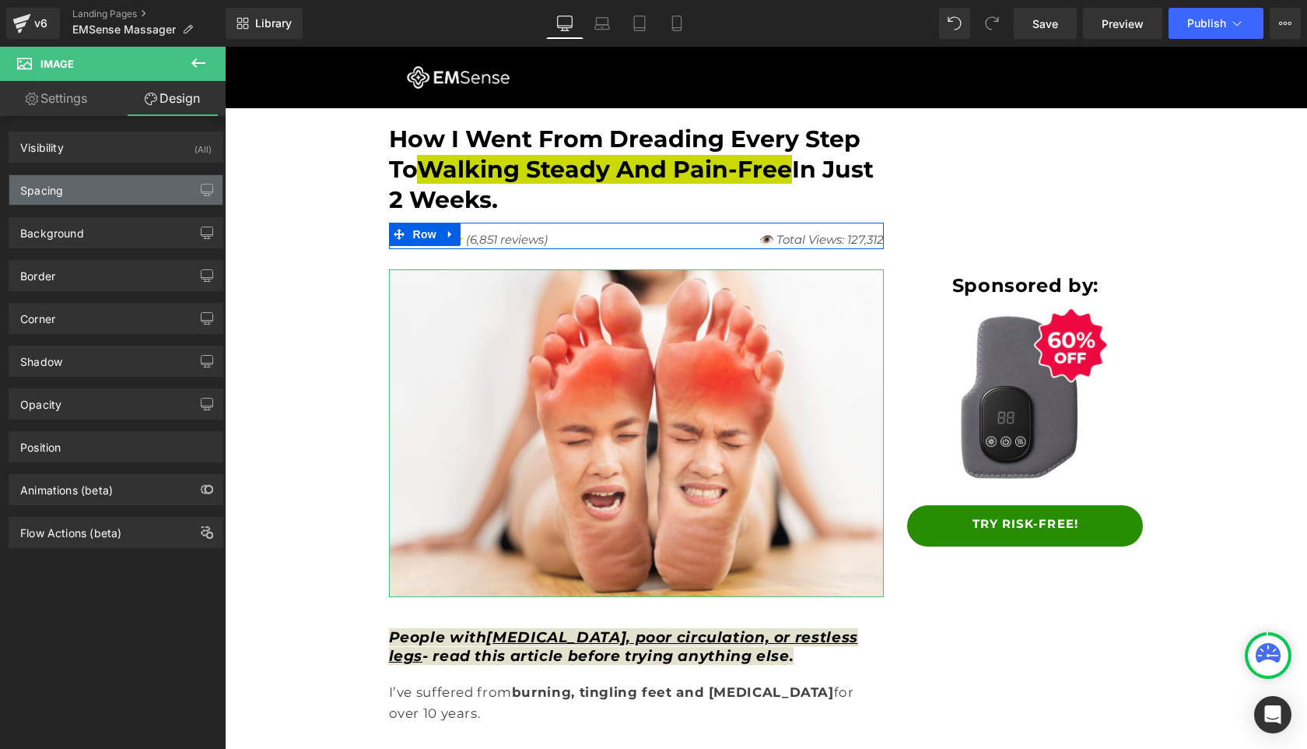
click at [140, 198] on div "Spacing" at bounding box center [115, 190] width 213 height 30
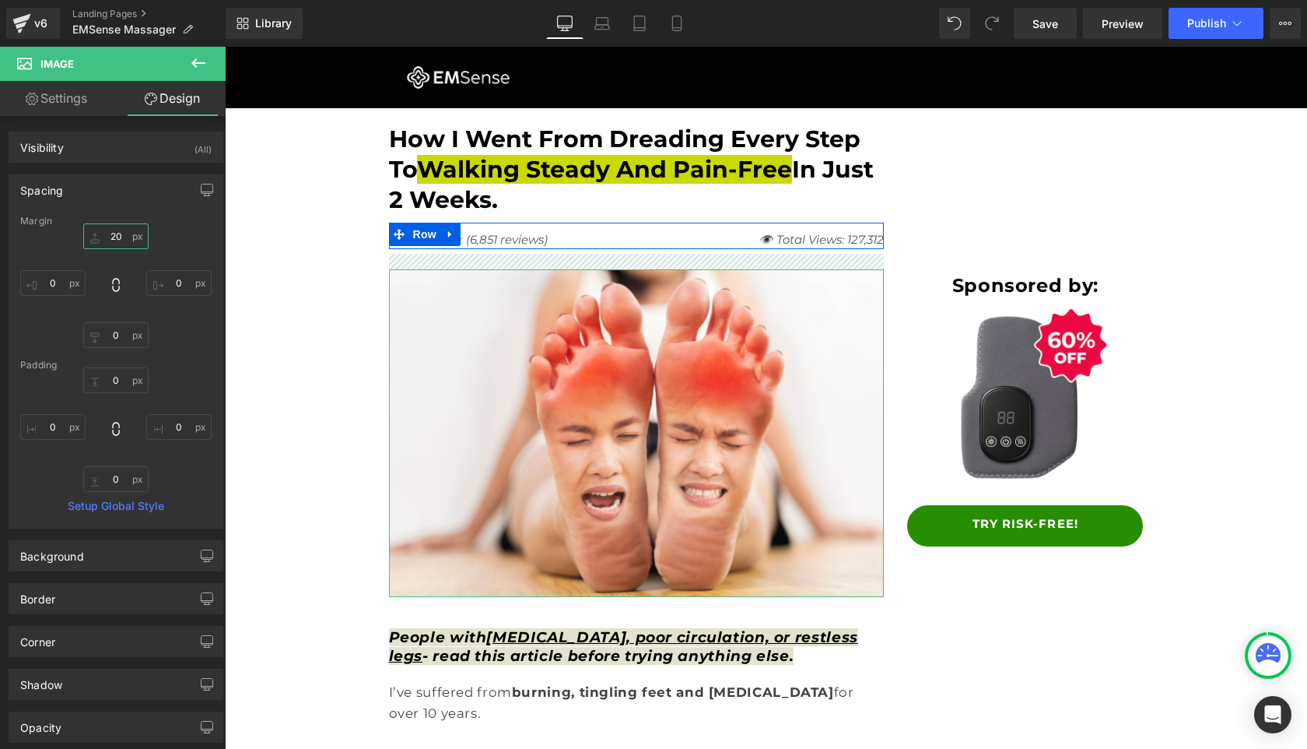
click at [117, 237] on input "20" at bounding box center [115, 236] width 65 height 26
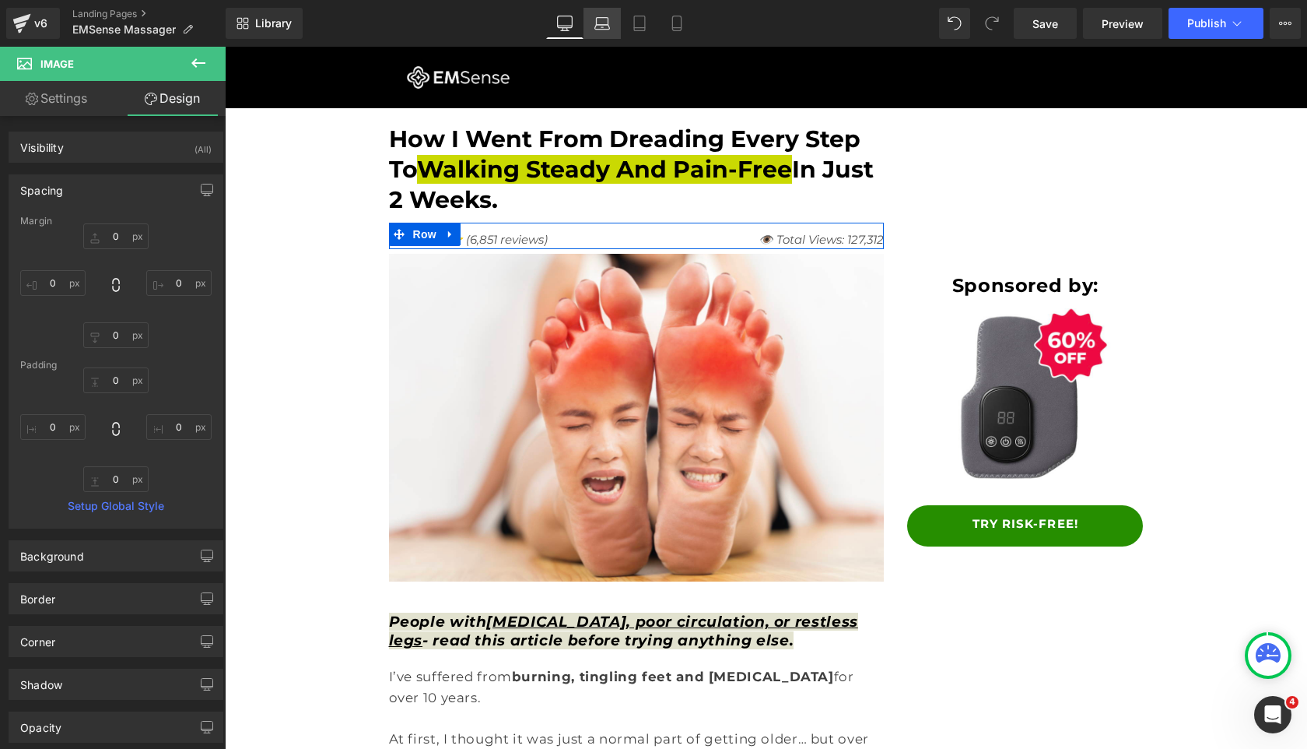
click at [608, 36] on link "Laptop" at bounding box center [602, 23] width 37 height 31
type input "10"
type input "0"
type input "10"
type input "0"
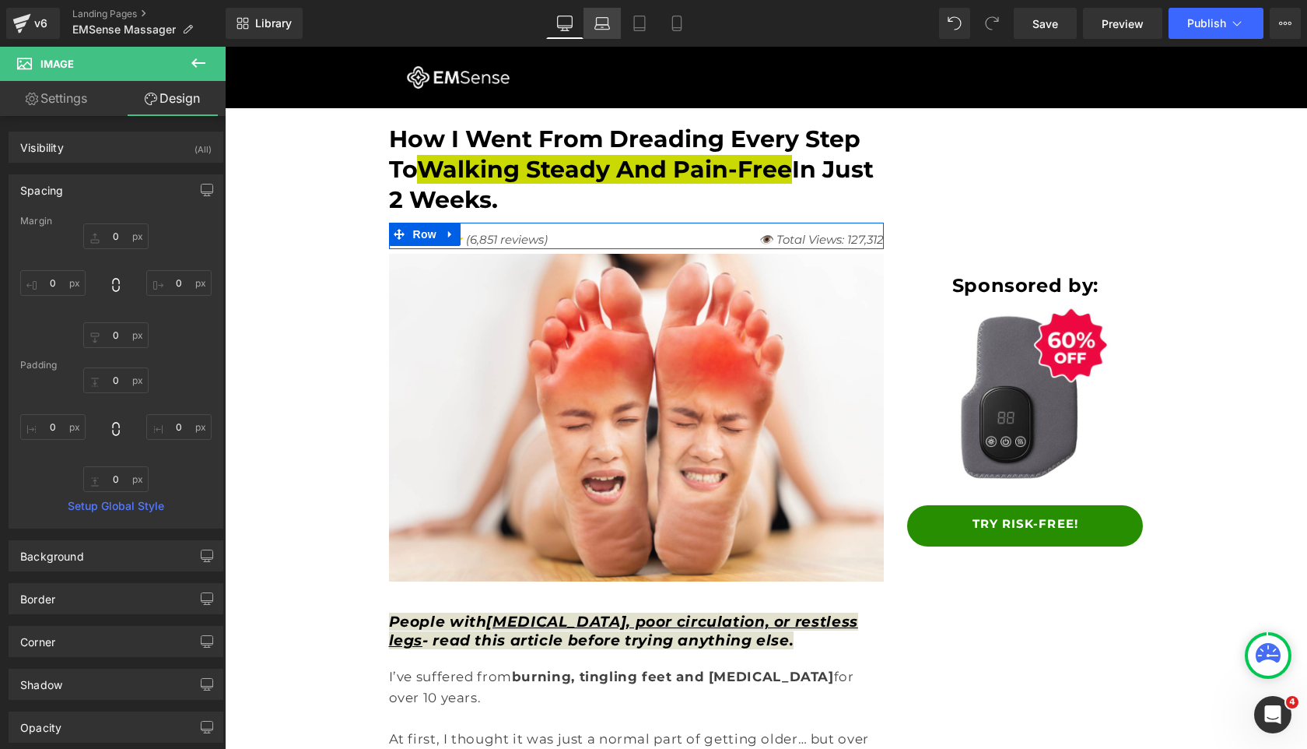
type input "0"
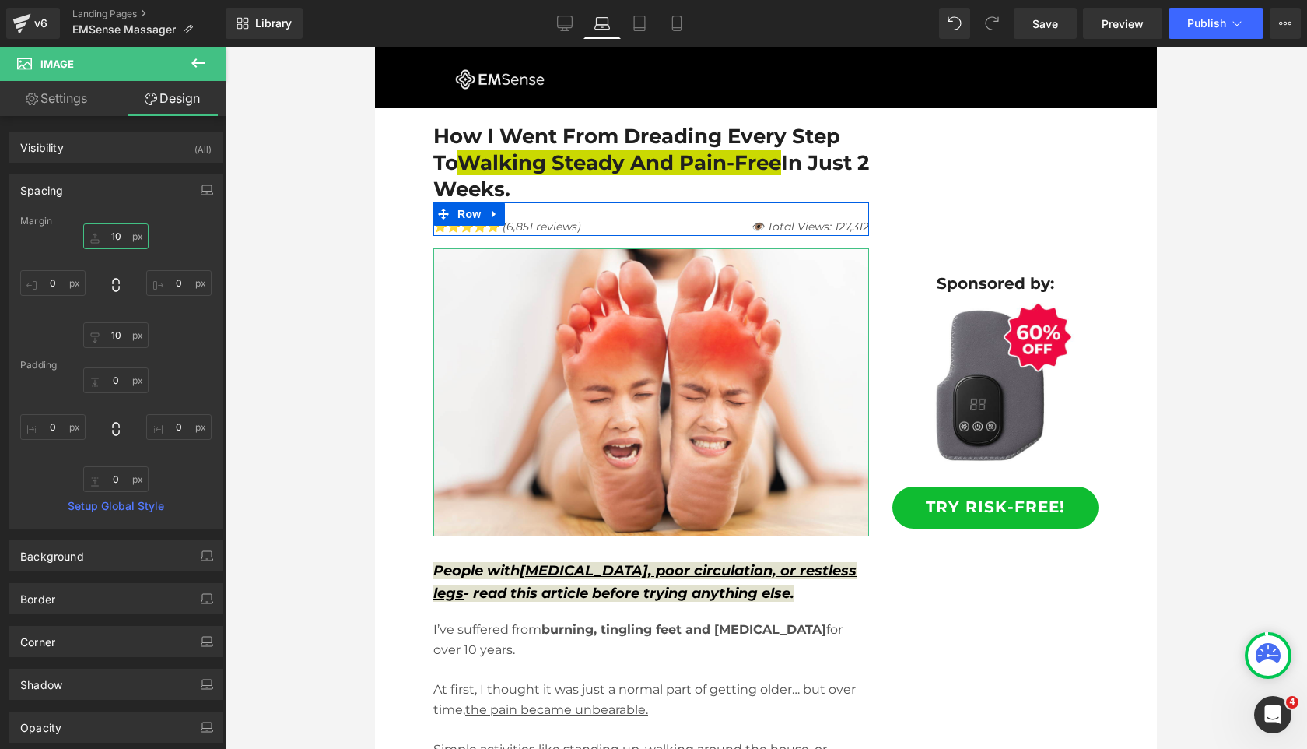
click at [114, 233] on input "10" at bounding box center [115, 236] width 65 height 26
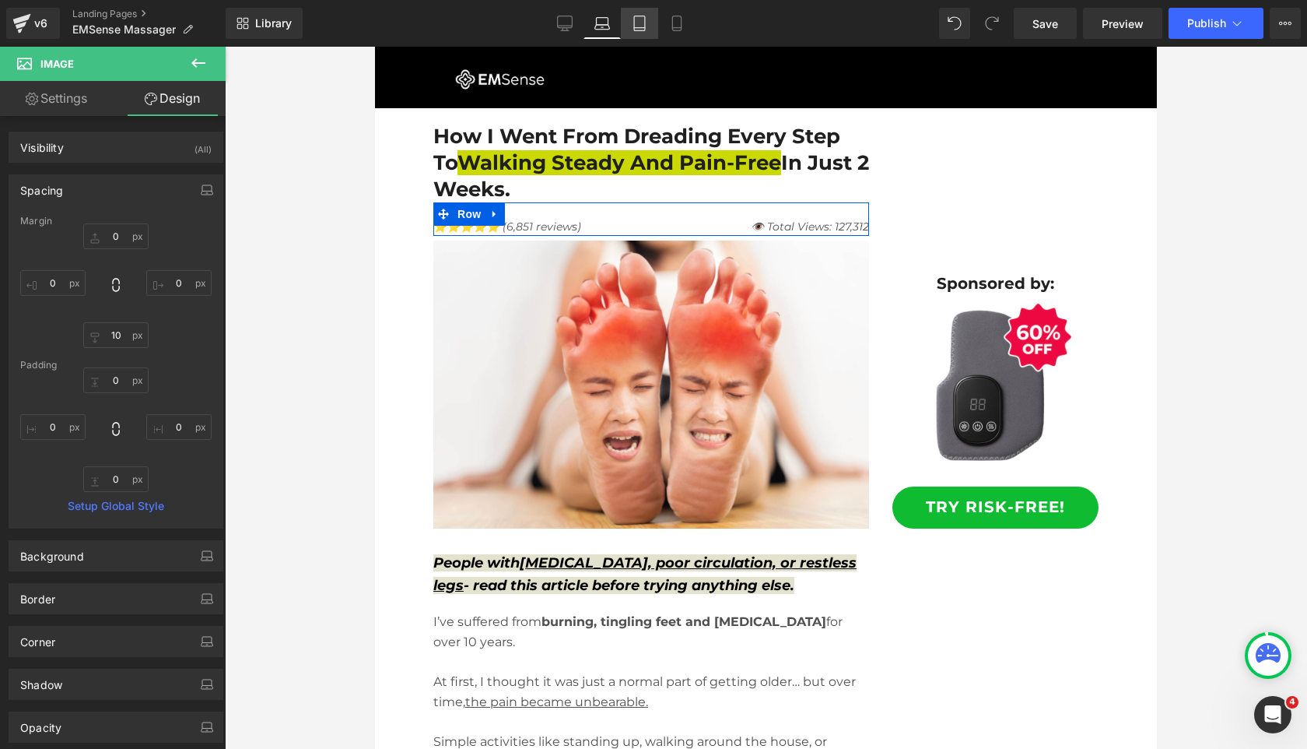
click at [641, 32] on link "Tablet" at bounding box center [639, 23] width 37 height 31
type input "20"
type input "0"
type input "10"
type input "0"
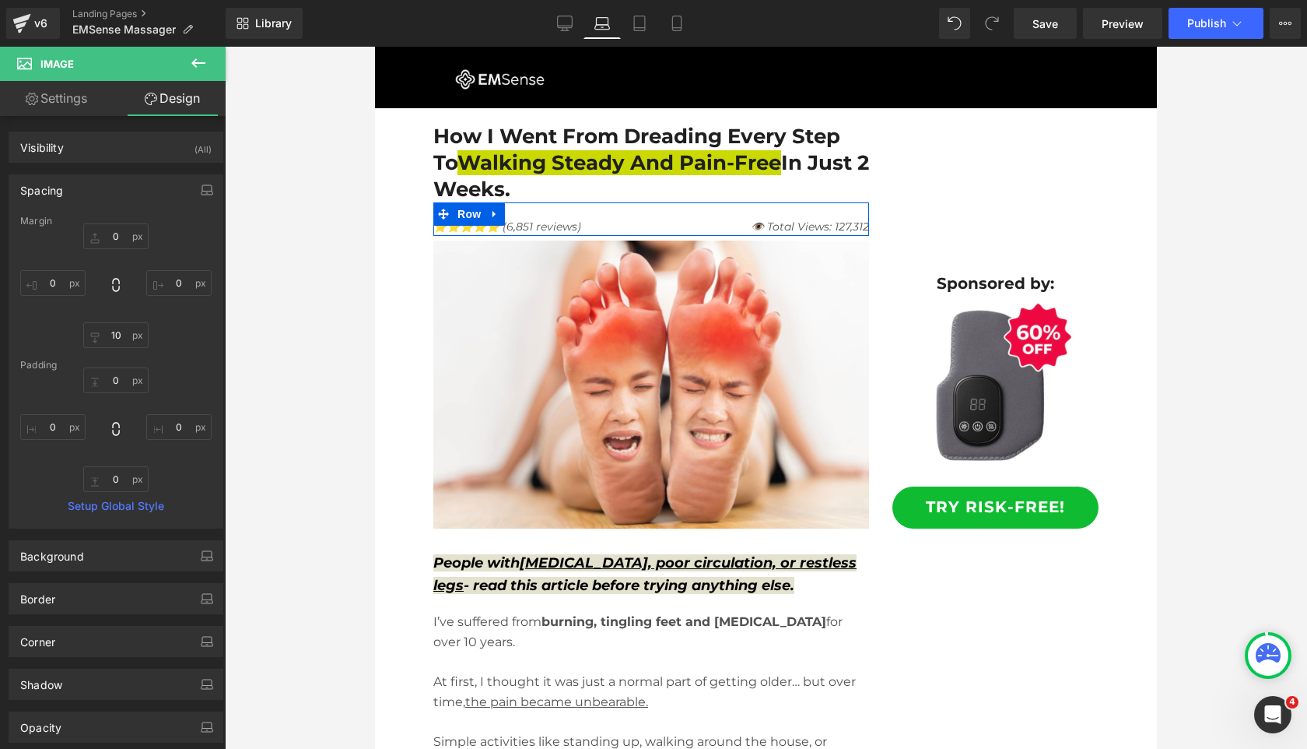
type input "0"
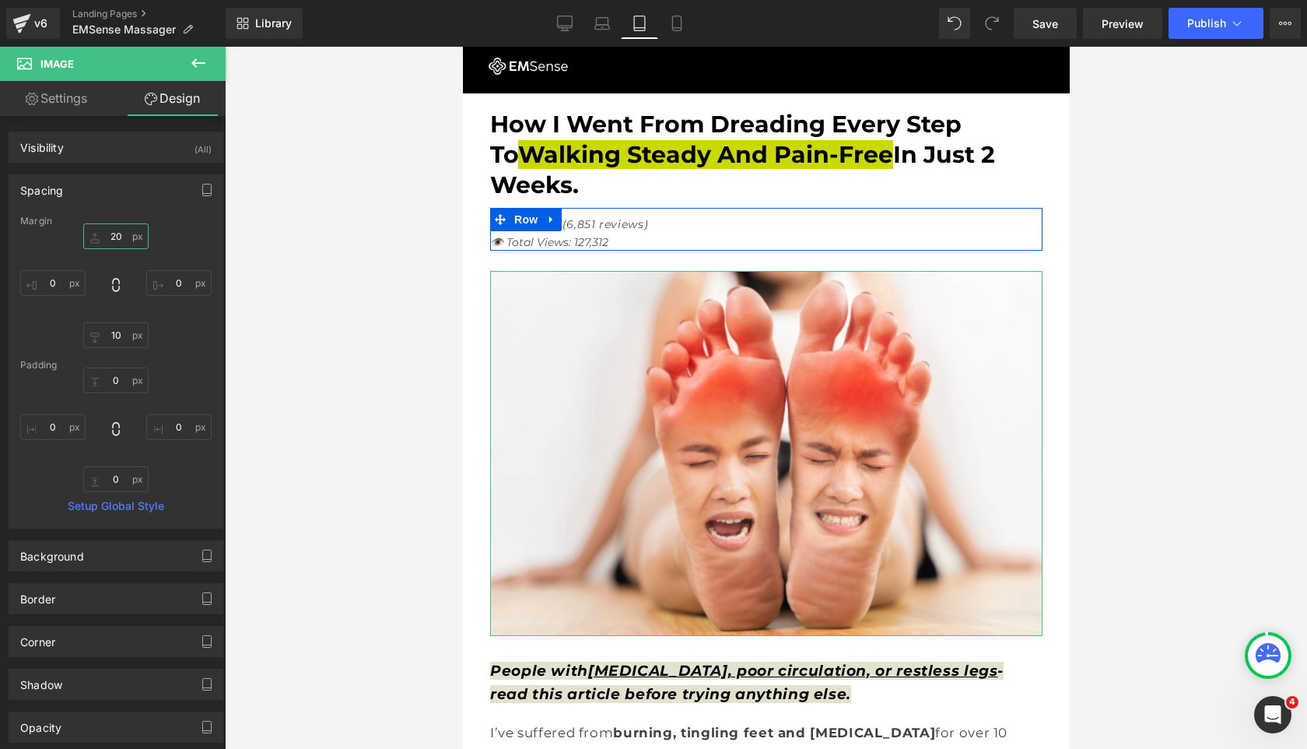
click at [107, 233] on input "20" at bounding box center [115, 236] width 65 height 26
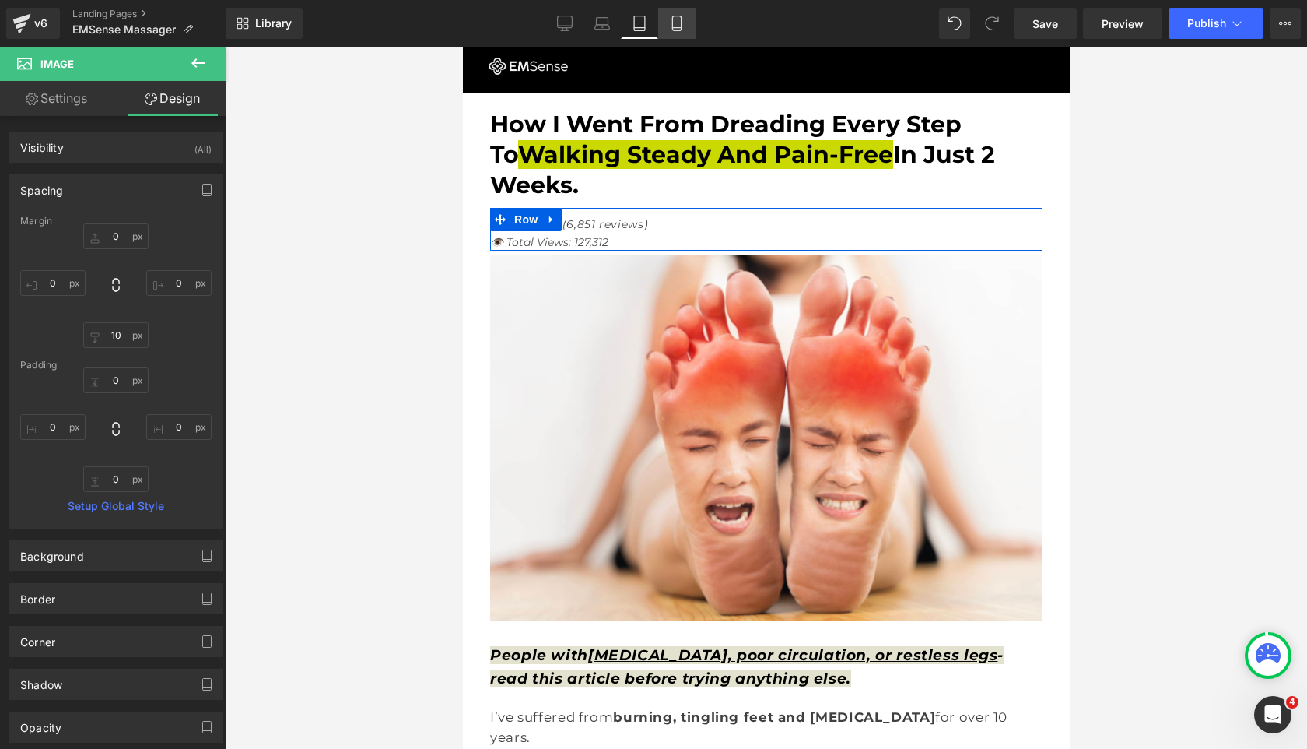
click at [673, 19] on icon at bounding box center [676, 23] width 9 height 15
type input "20"
type input "0"
type input "30"
type input "0"
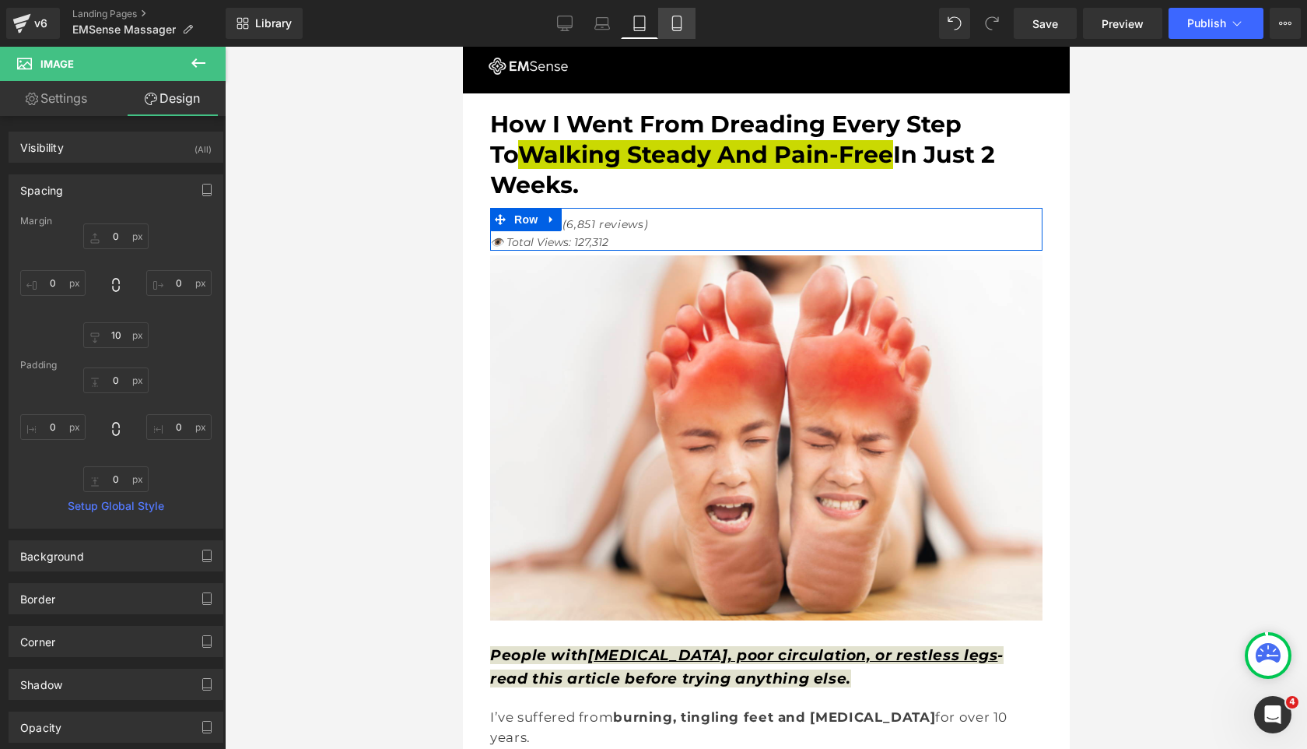
type input "0"
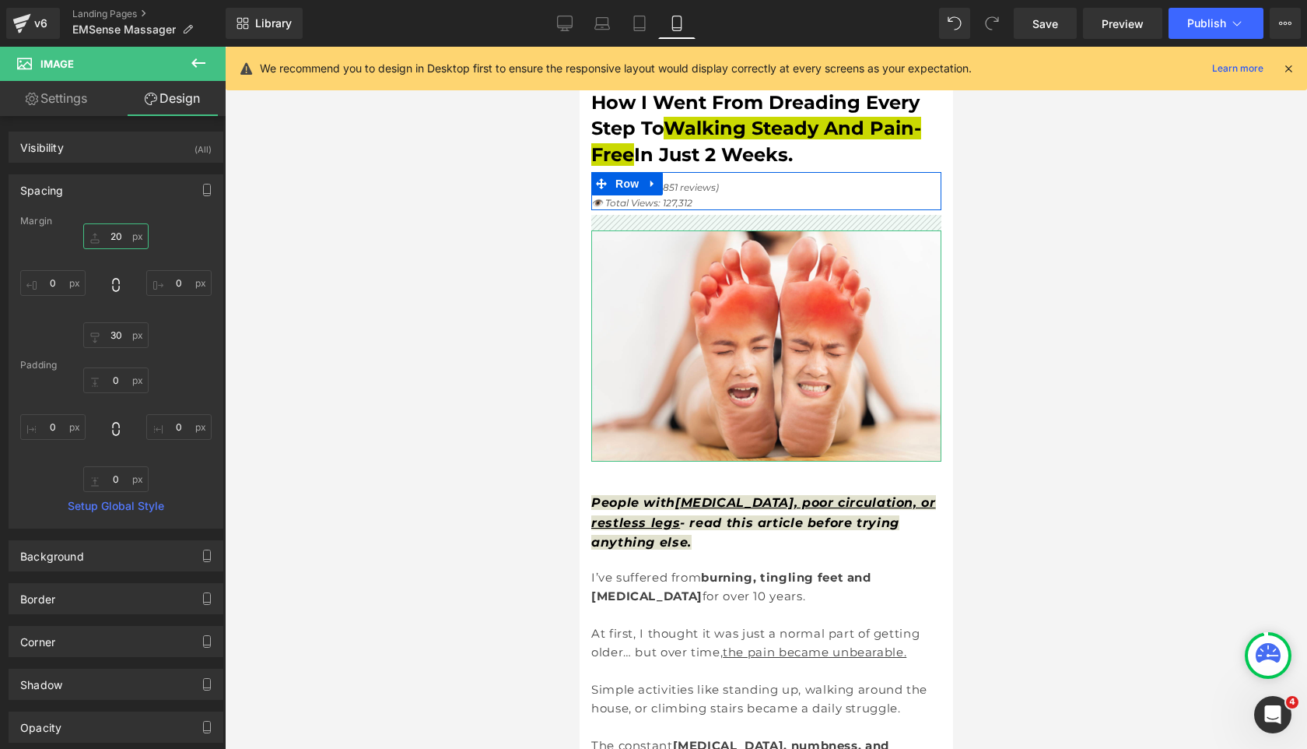
click at [106, 236] on input "20" at bounding box center [115, 236] width 65 height 26
type input "0"
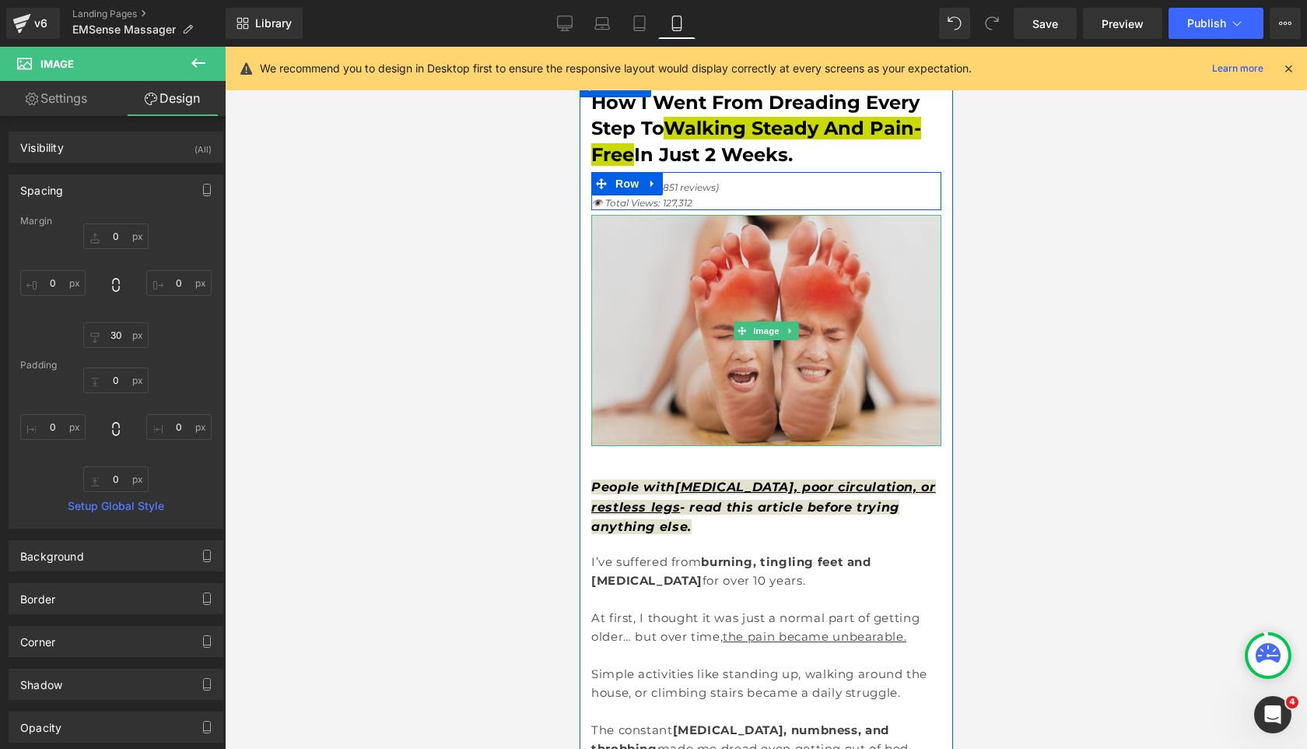
click at [738, 345] on img at bounding box center [766, 330] width 350 height 231
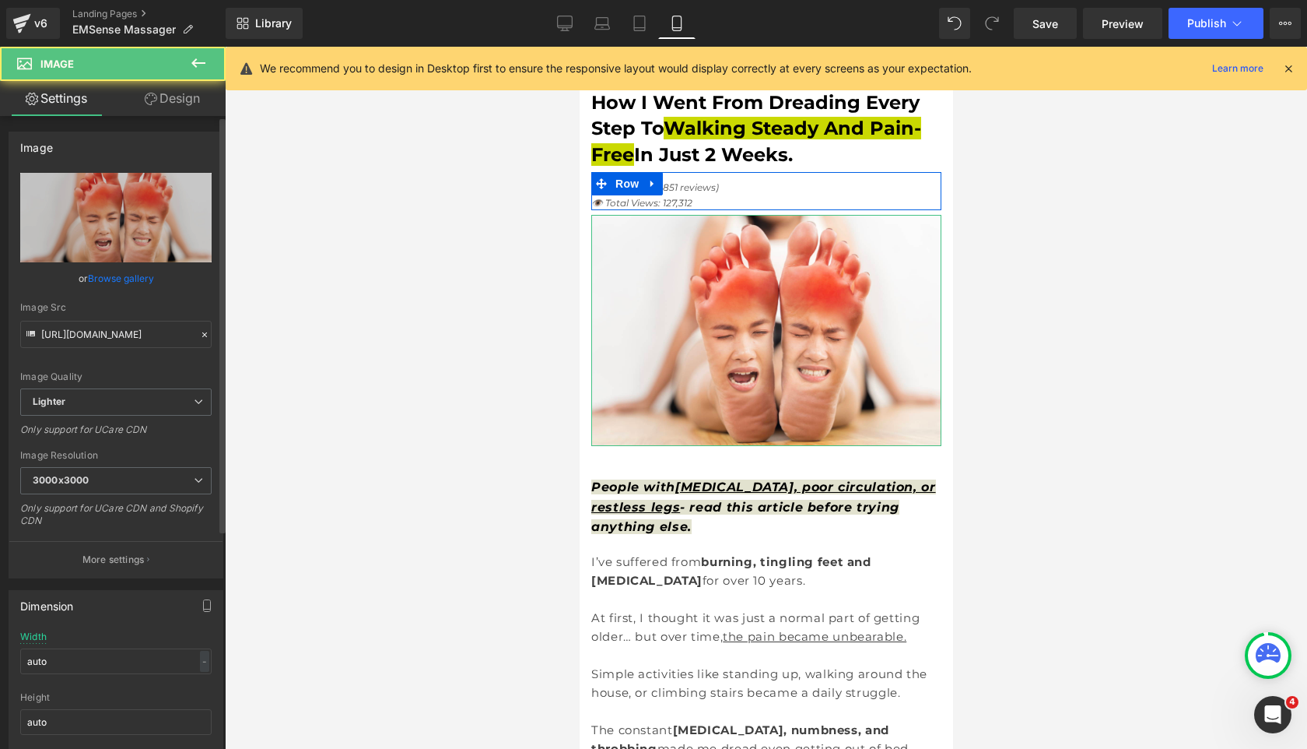
click at [99, 272] on link "Browse gallery" at bounding box center [121, 278] width 66 height 27
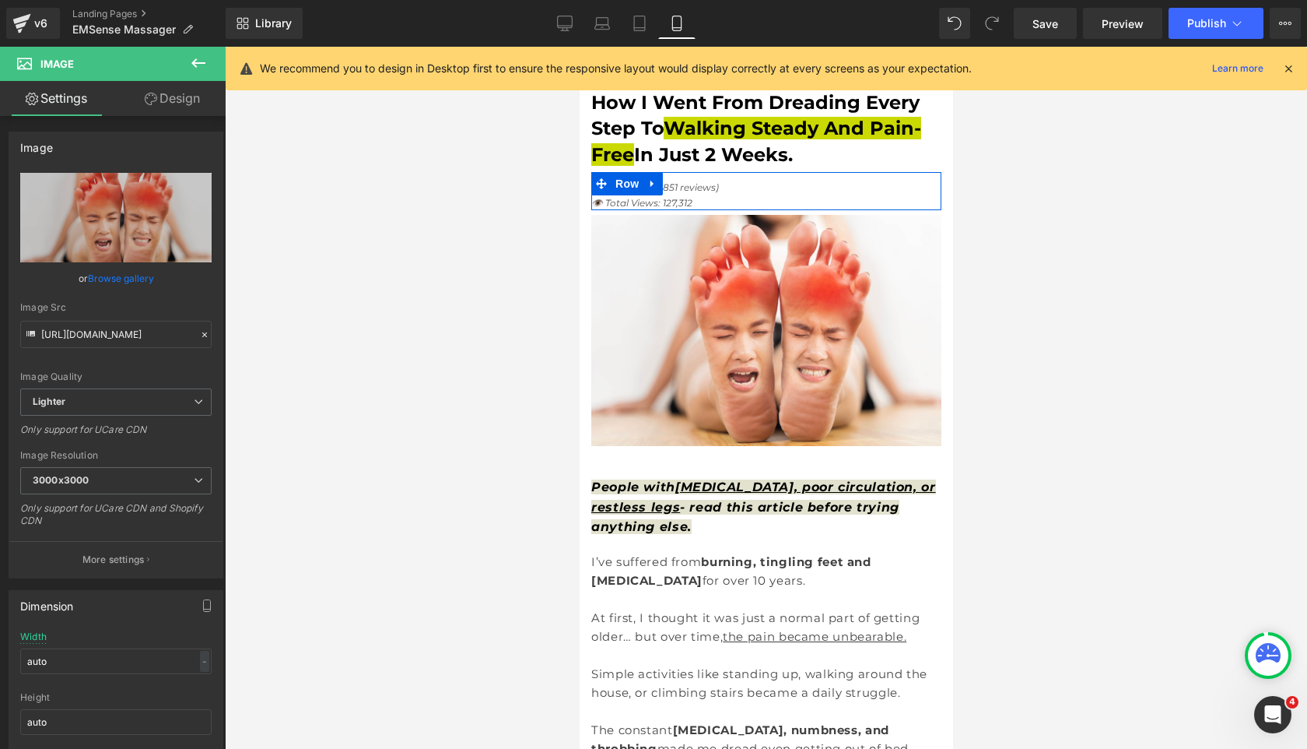
click at [563, 0] on div "Image You are previewing how the will restyle your page. You can not edit Eleme…" at bounding box center [653, 0] width 1307 height 0
click at [1289, 72] on icon at bounding box center [1289, 68] width 14 height 14
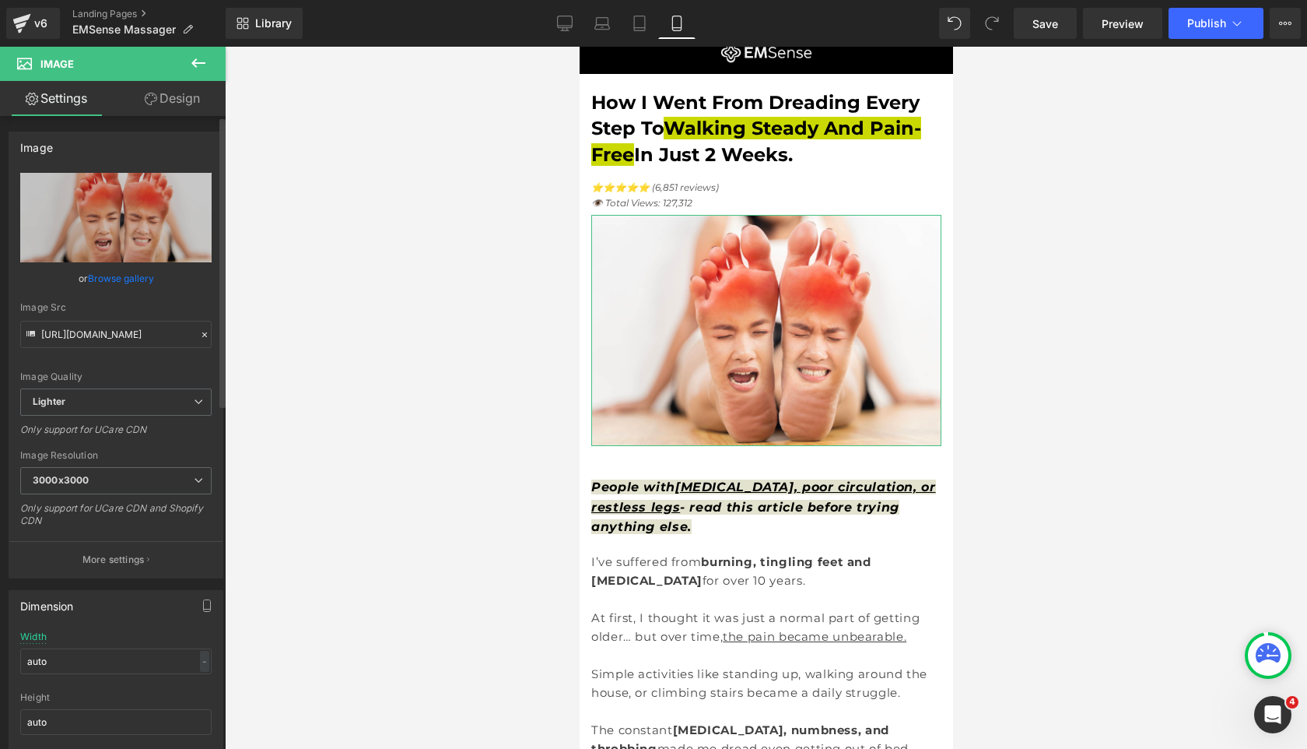
click at [111, 276] on link "Browse gallery" at bounding box center [121, 278] width 66 height 27
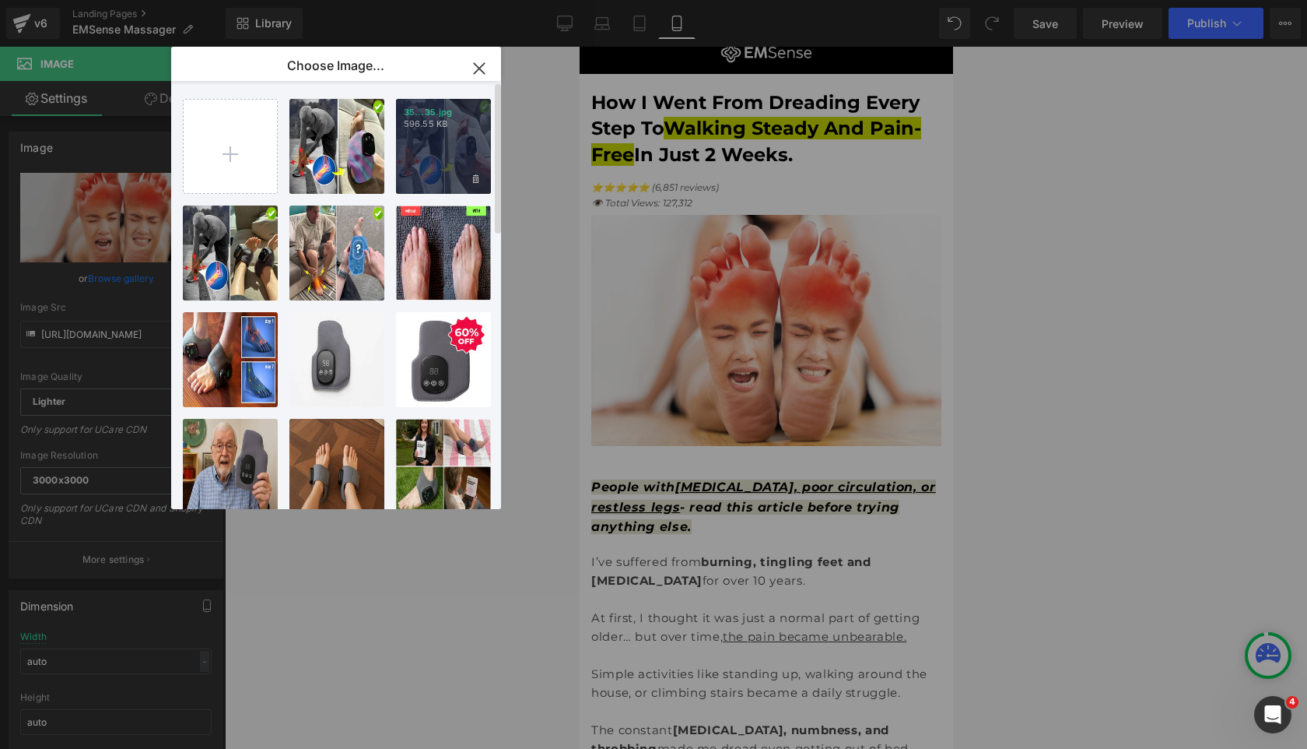
click at [419, 163] on div "35...35.jpg 596.55 KB" at bounding box center [443, 146] width 95 height 95
type input "[URL][DOMAIN_NAME]"
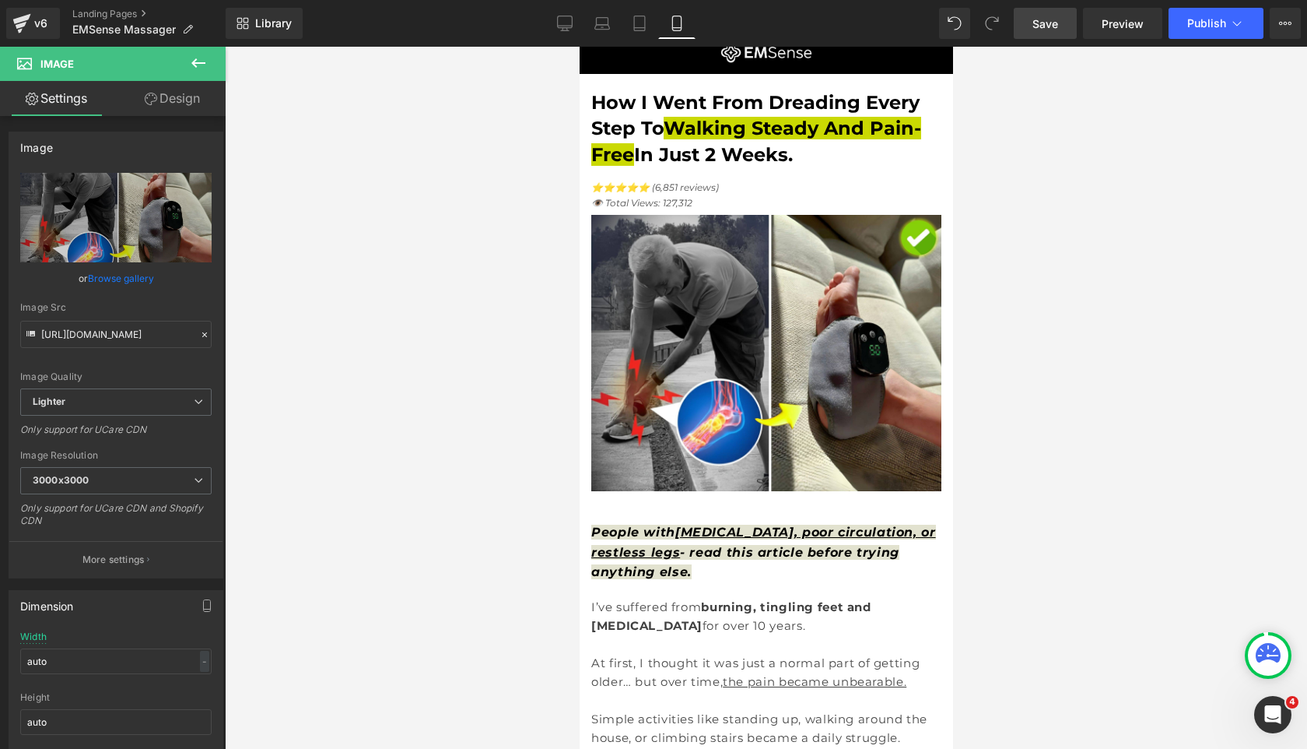
click at [1040, 29] on span "Save" at bounding box center [1046, 24] width 26 height 16
click at [570, 30] on icon at bounding box center [565, 24] width 16 height 16
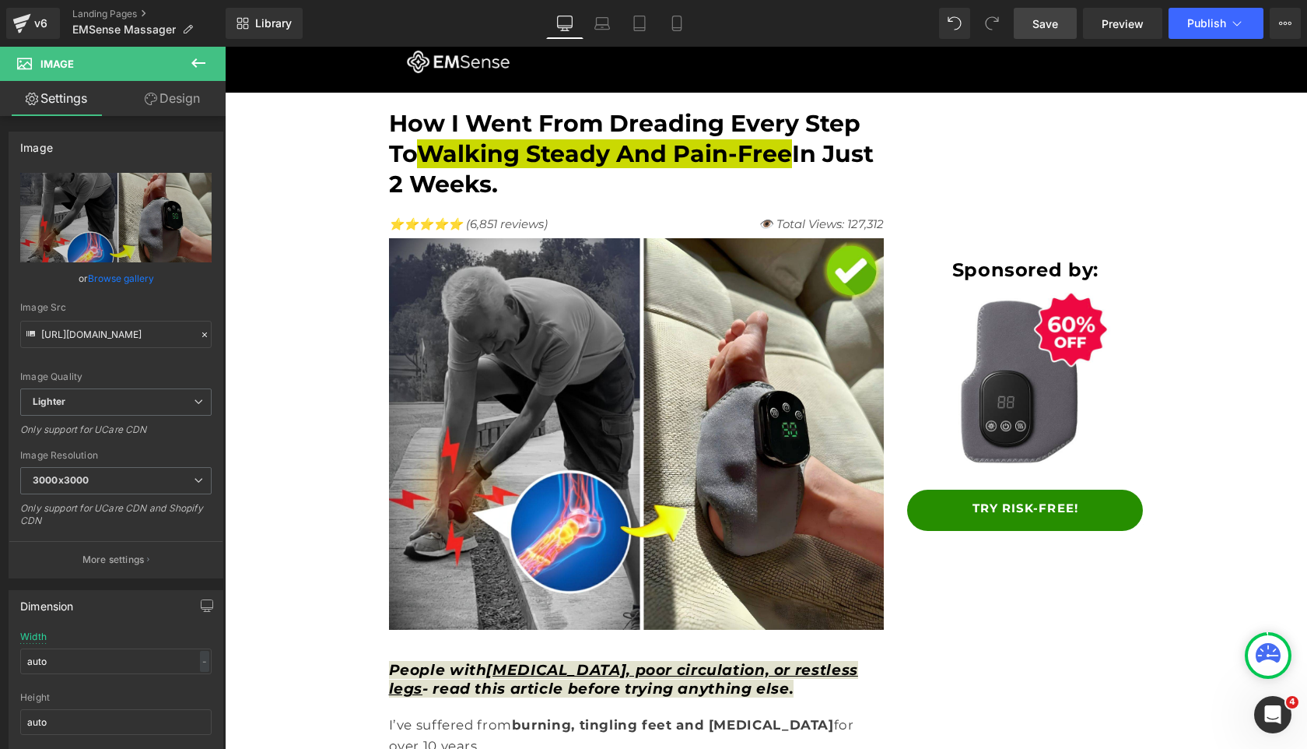
scroll to position [66, 0]
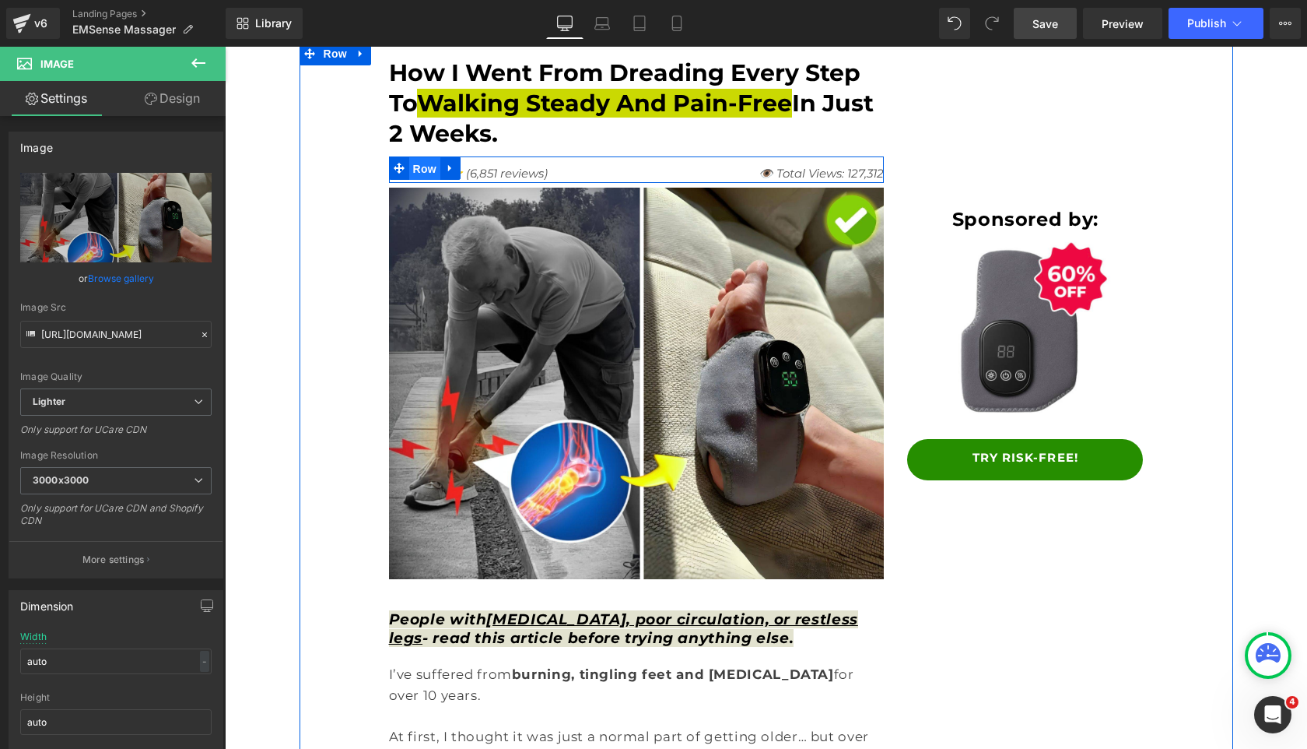
click at [431, 165] on span "Row" at bounding box center [424, 168] width 31 height 23
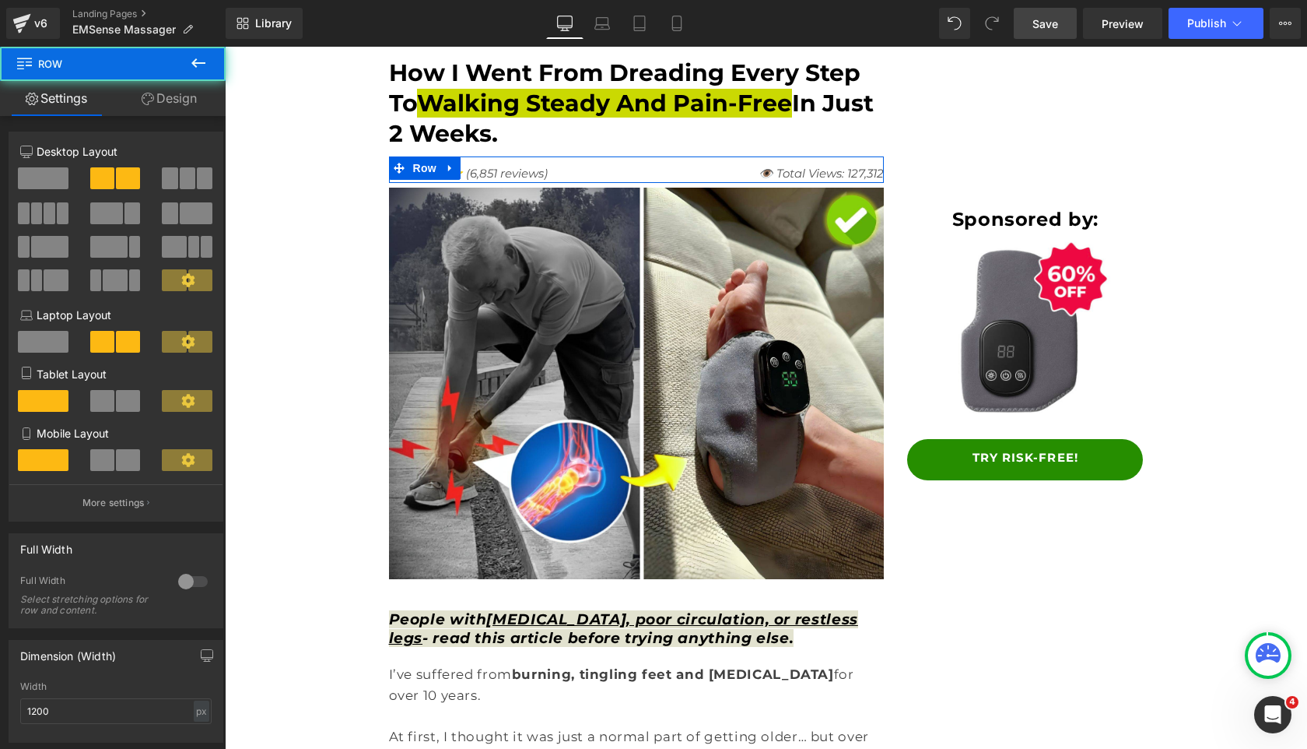
click at [186, 103] on link "Design" at bounding box center [169, 98] width 113 height 35
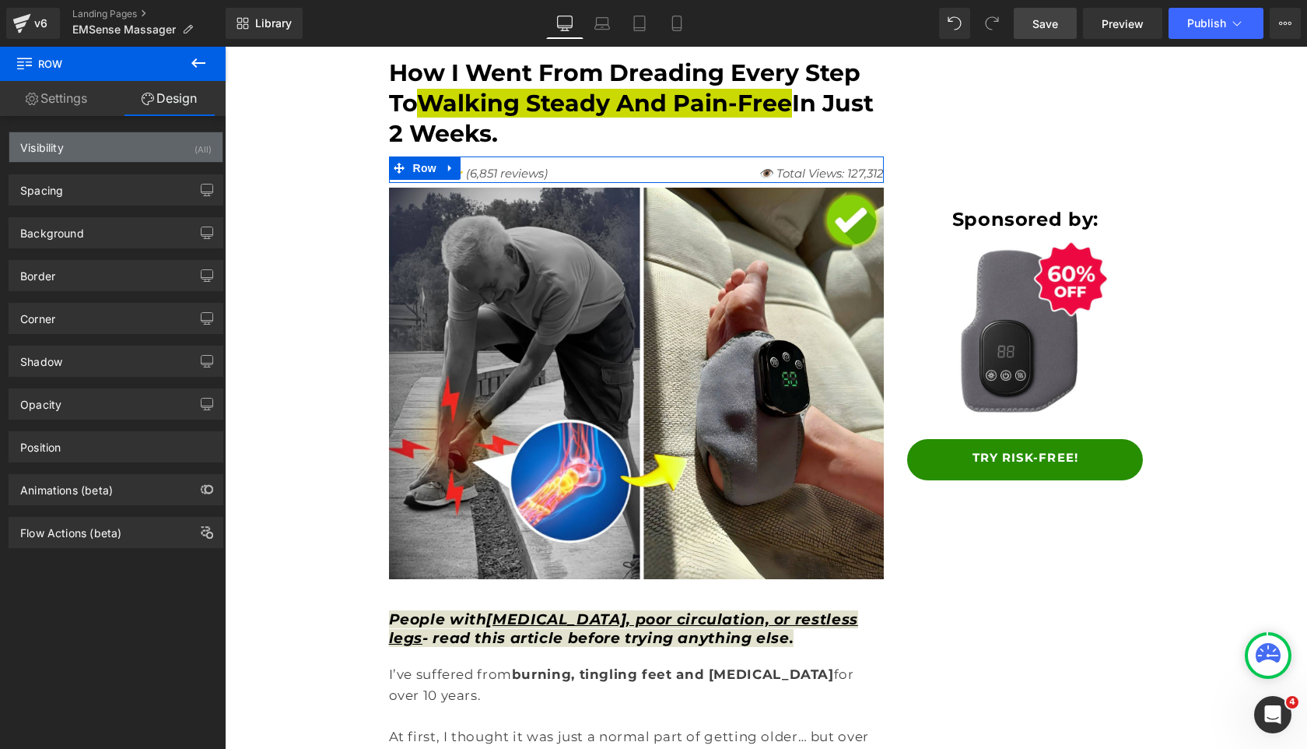
click at [100, 146] on div "Visibility (All)" at bounding box center [115, 147] width 213 height 30
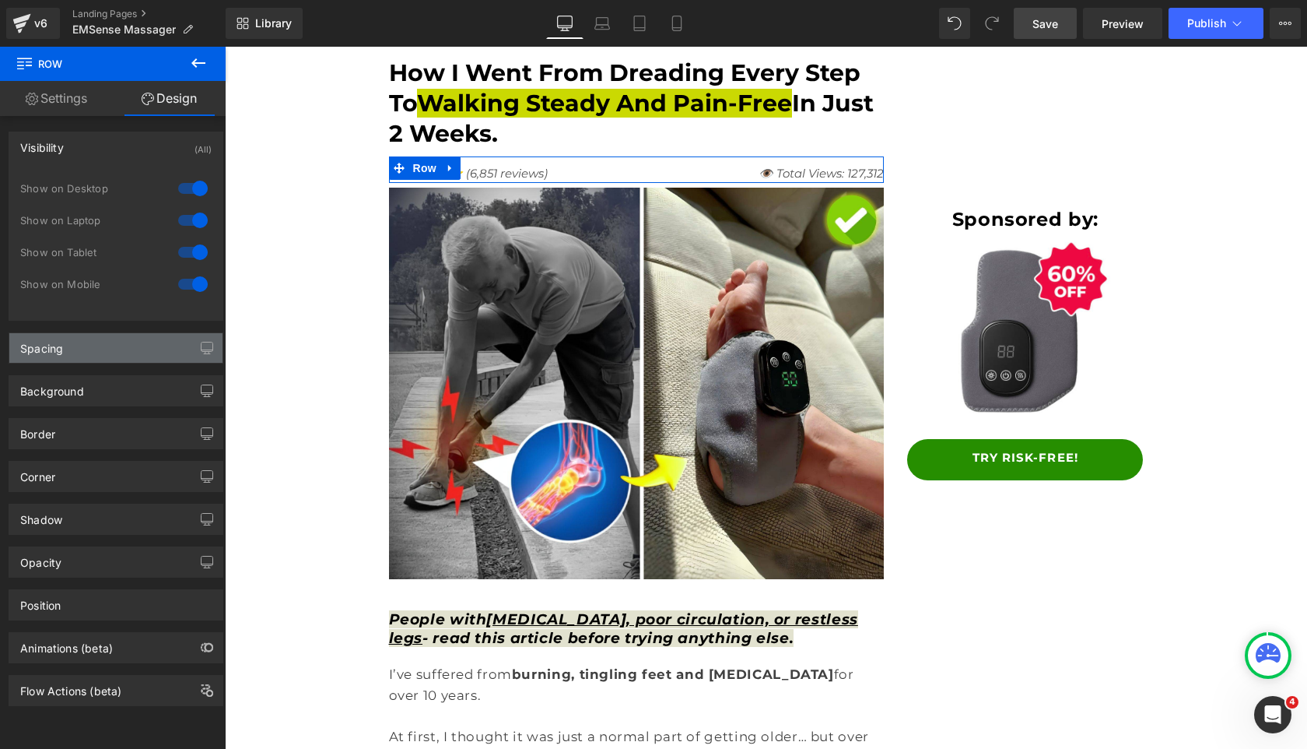
click at [105, 356] on div "Spacing" at bounding box center [115, 348] width 213 height 30
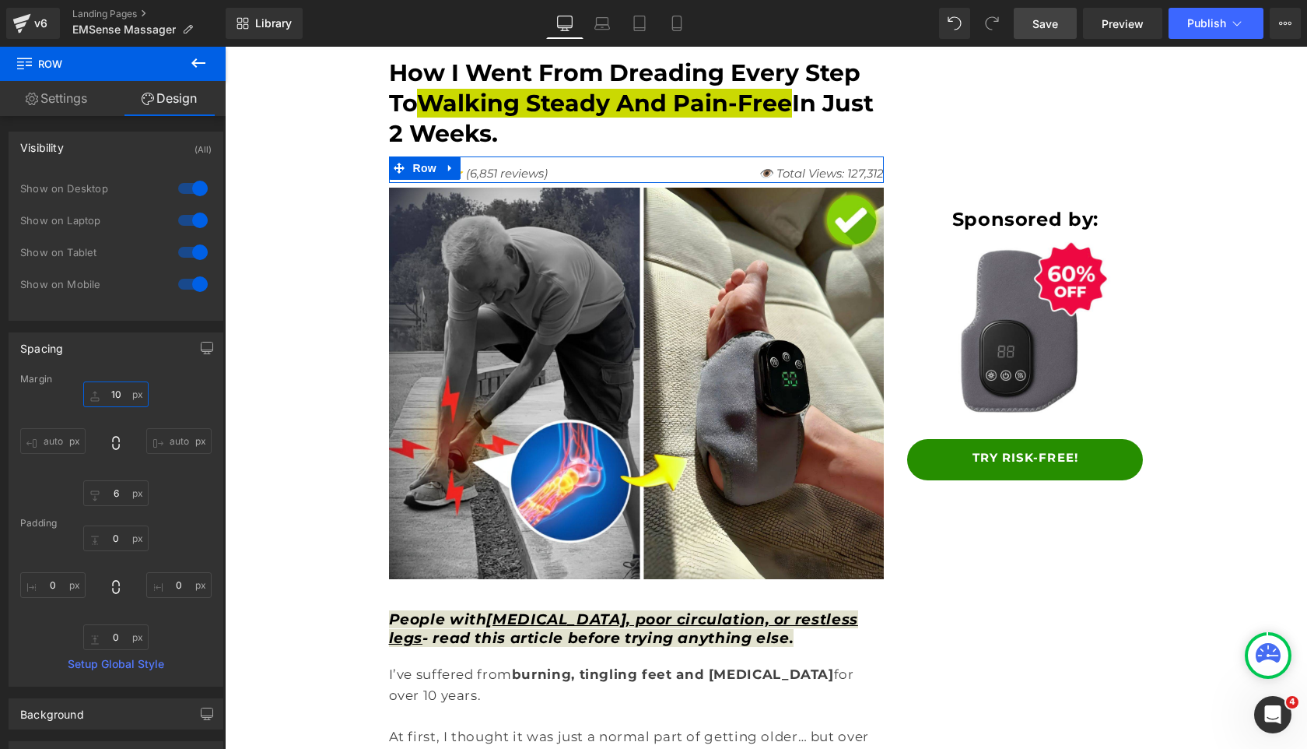
click at [102, 397] on input "10" at bounding box center [115, 394] width 65 height 26
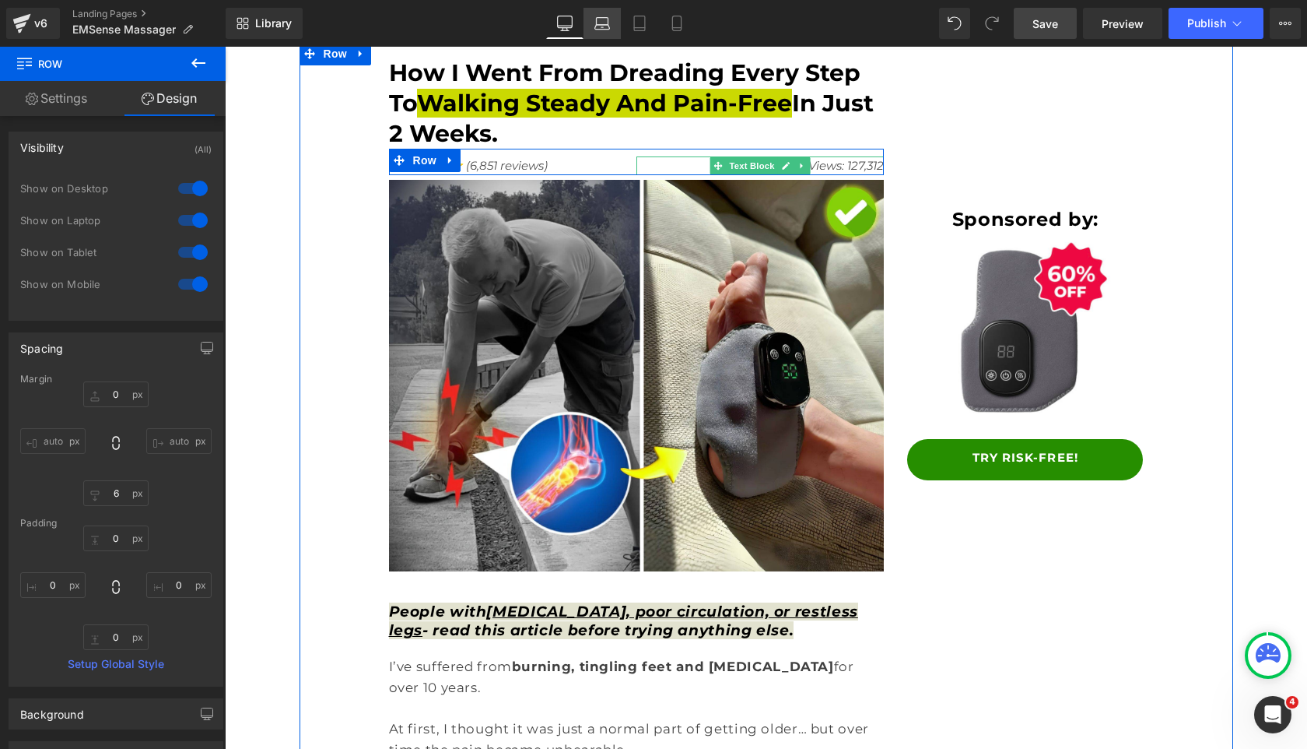
click at [601, 34] on link "Laptop" at bounding box center [602, 23] width 37 height 31
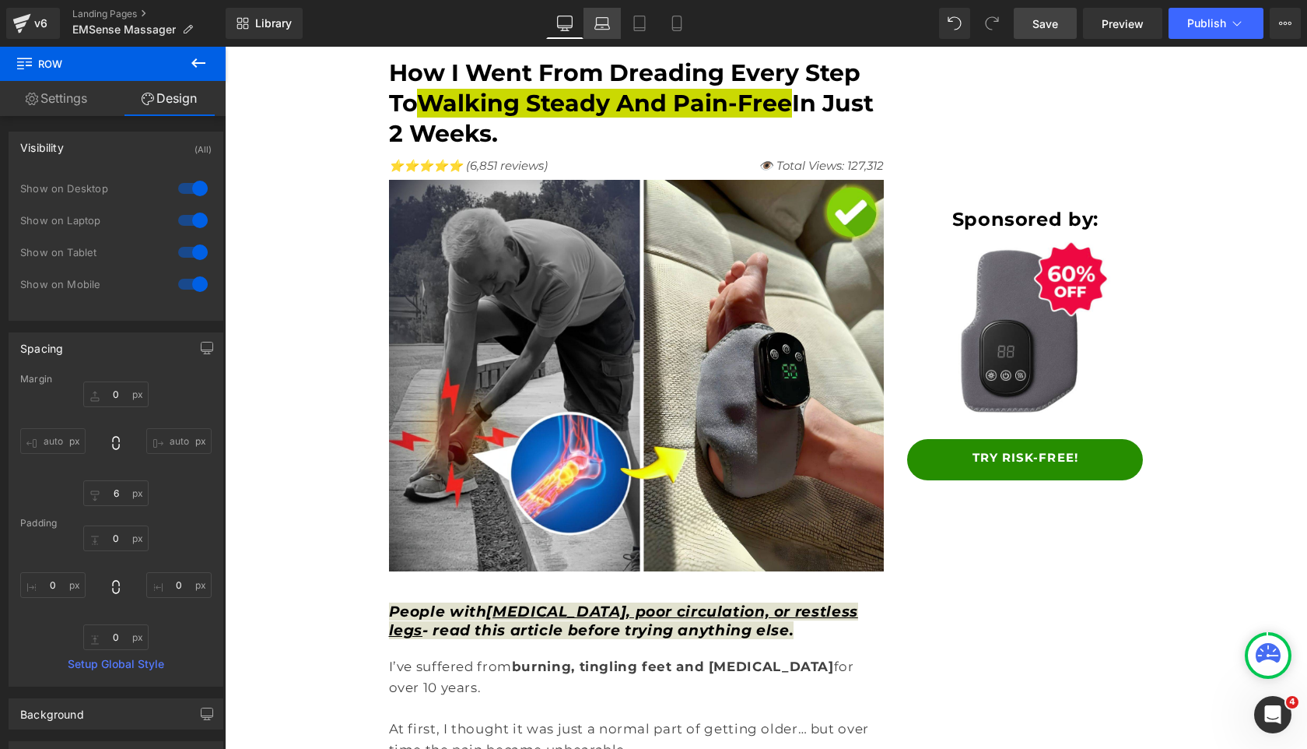
type input "0"
type input "6"
type input "0"
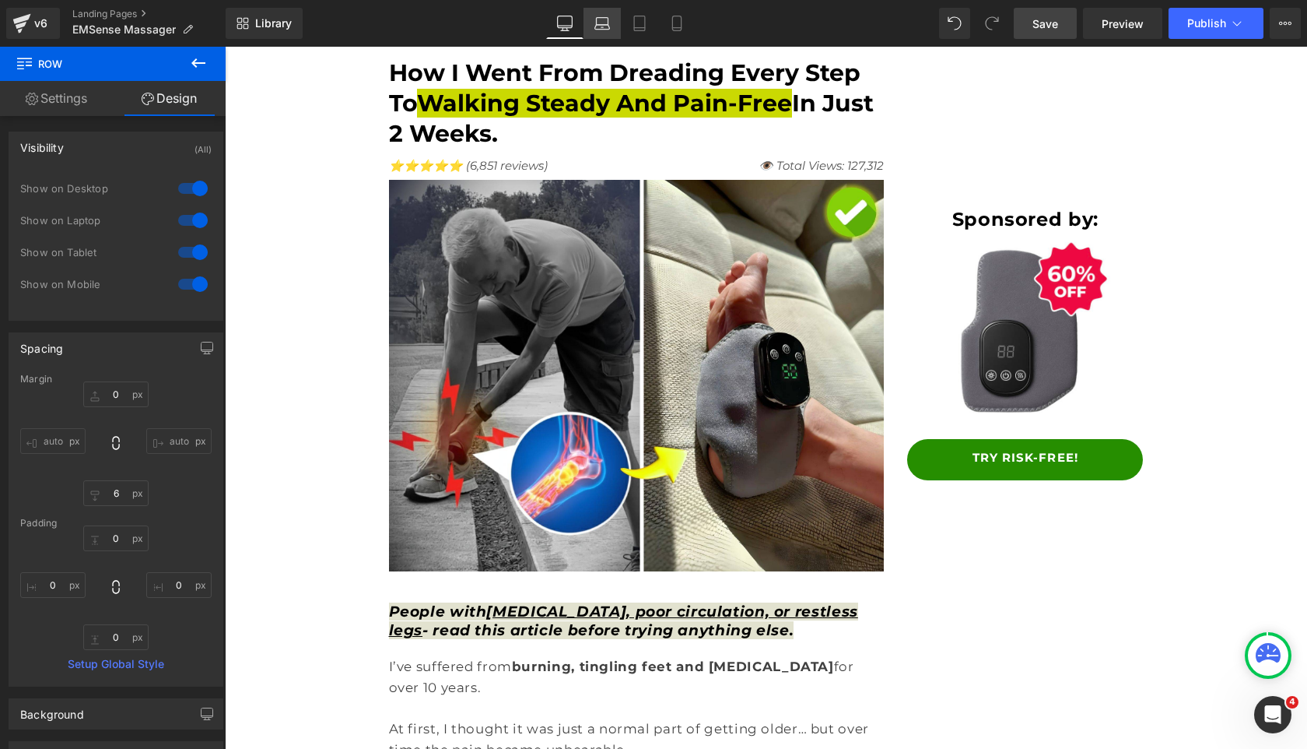
type input "0"
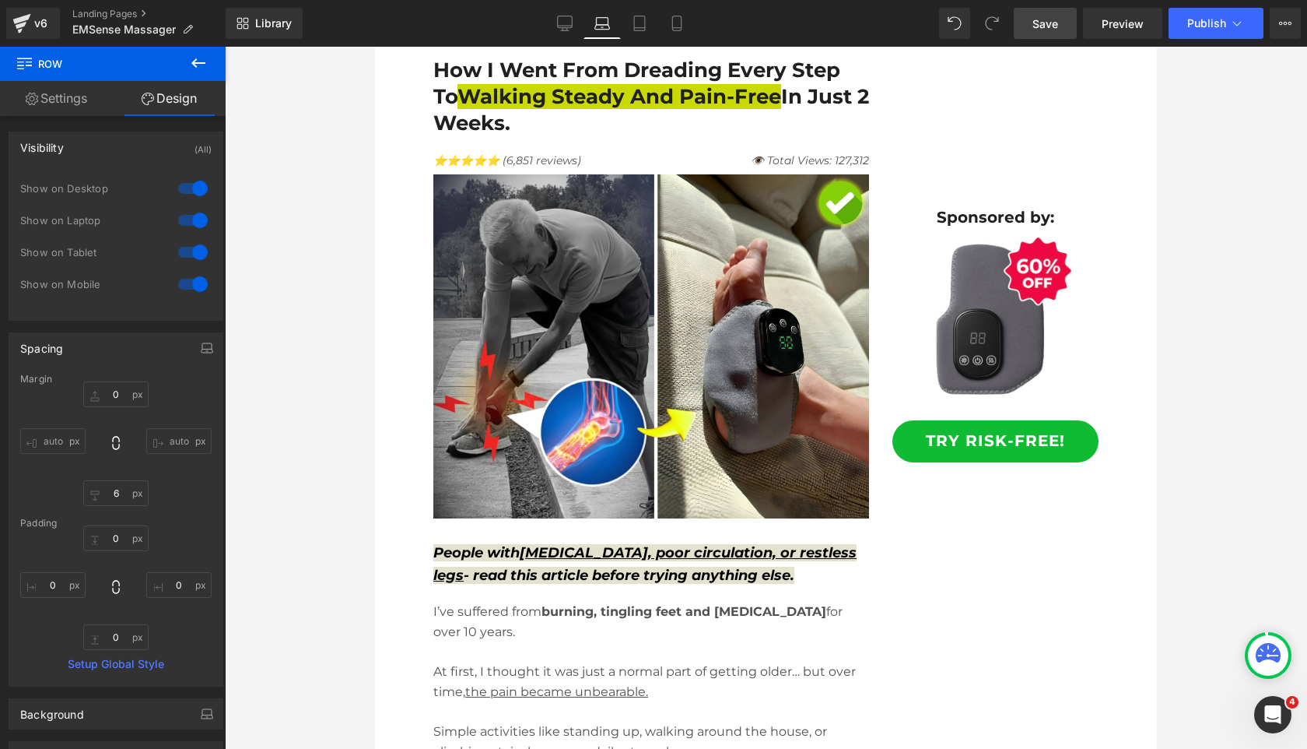
scroll to position [54, 0]
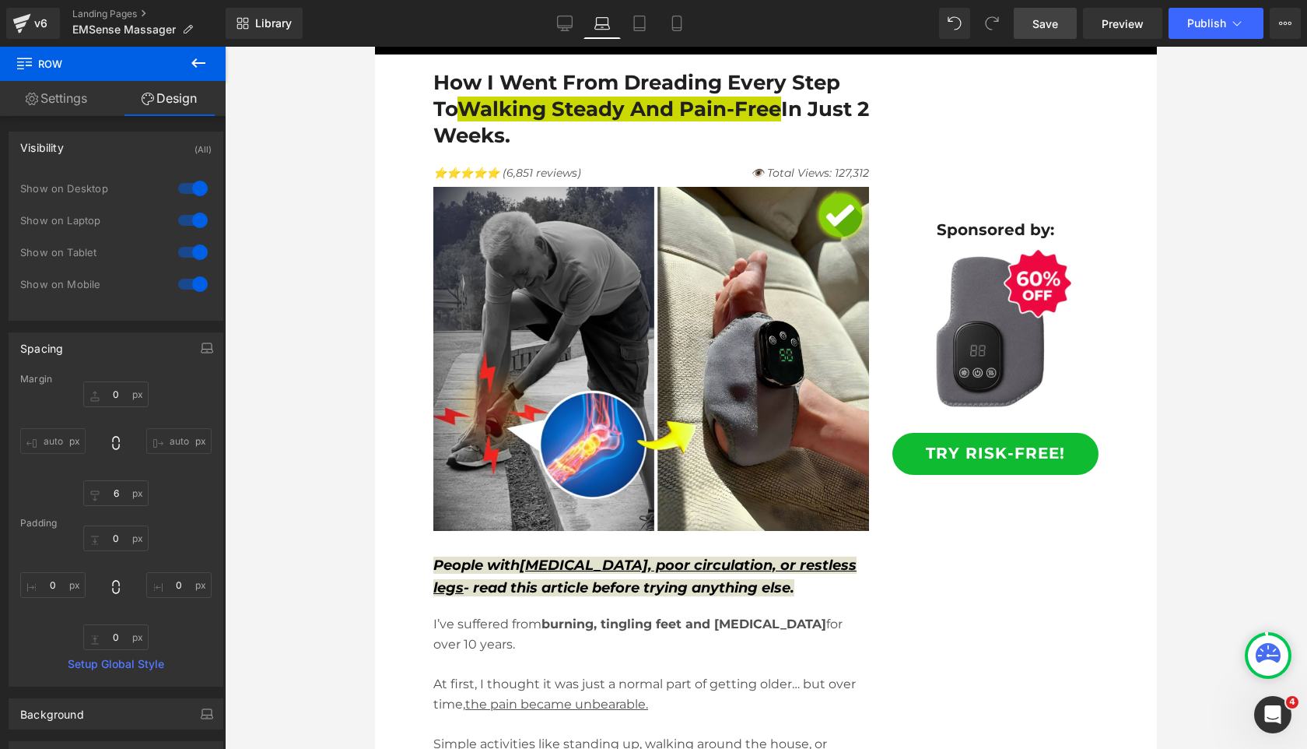
click at [610, 30] on icon at bounding box center [602, 24] width 16 height 16
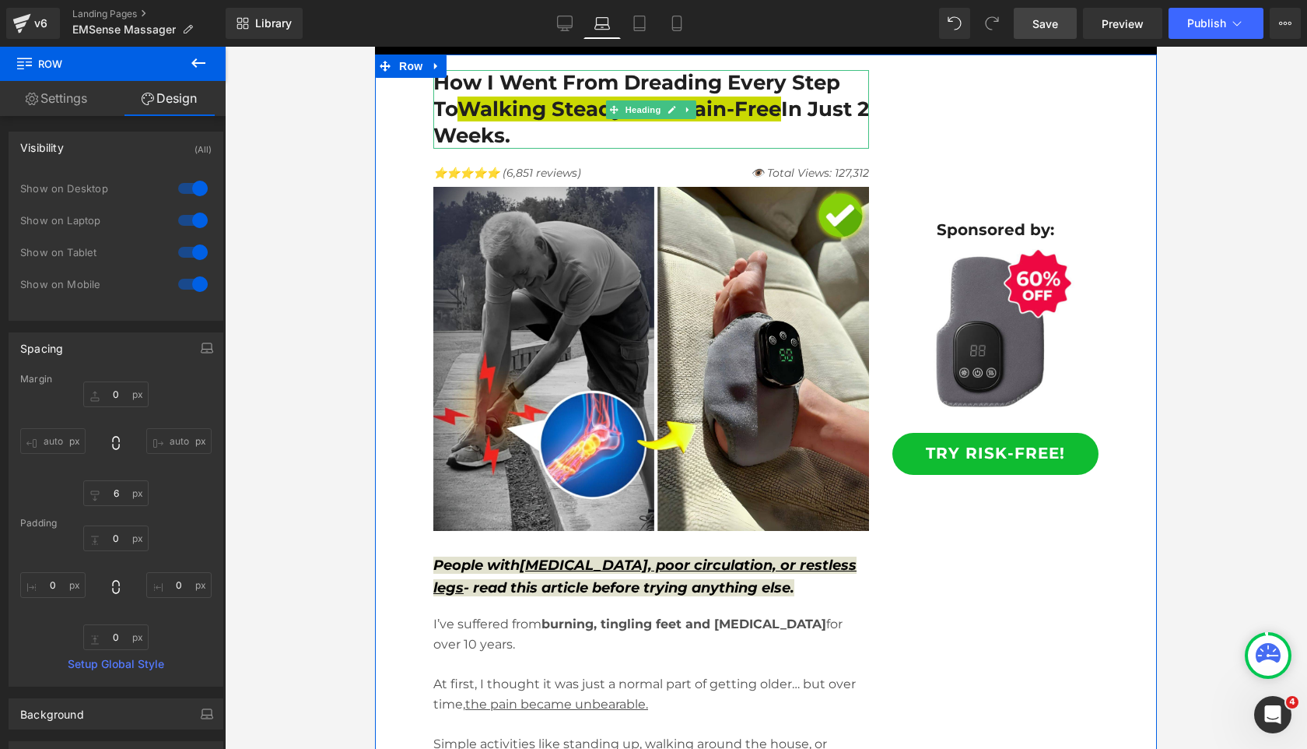
click at [447, 133] on b "How I Went From Dreading Every Step To Walking Steady And Pain-Free In Just 2 W…" at bounding box center [651, 109] width 436 height 78
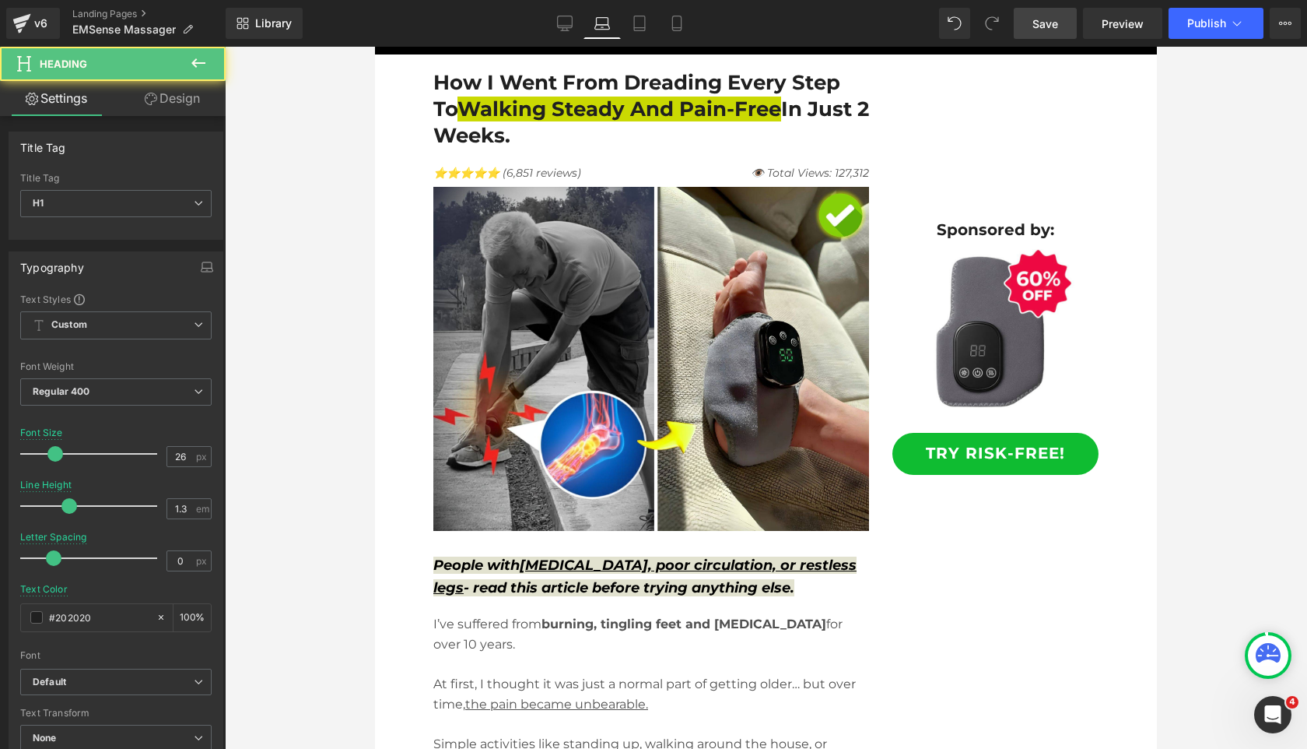
click at [160, 92] on link "Design" at bounding box center [172, 98] width 113 height 35
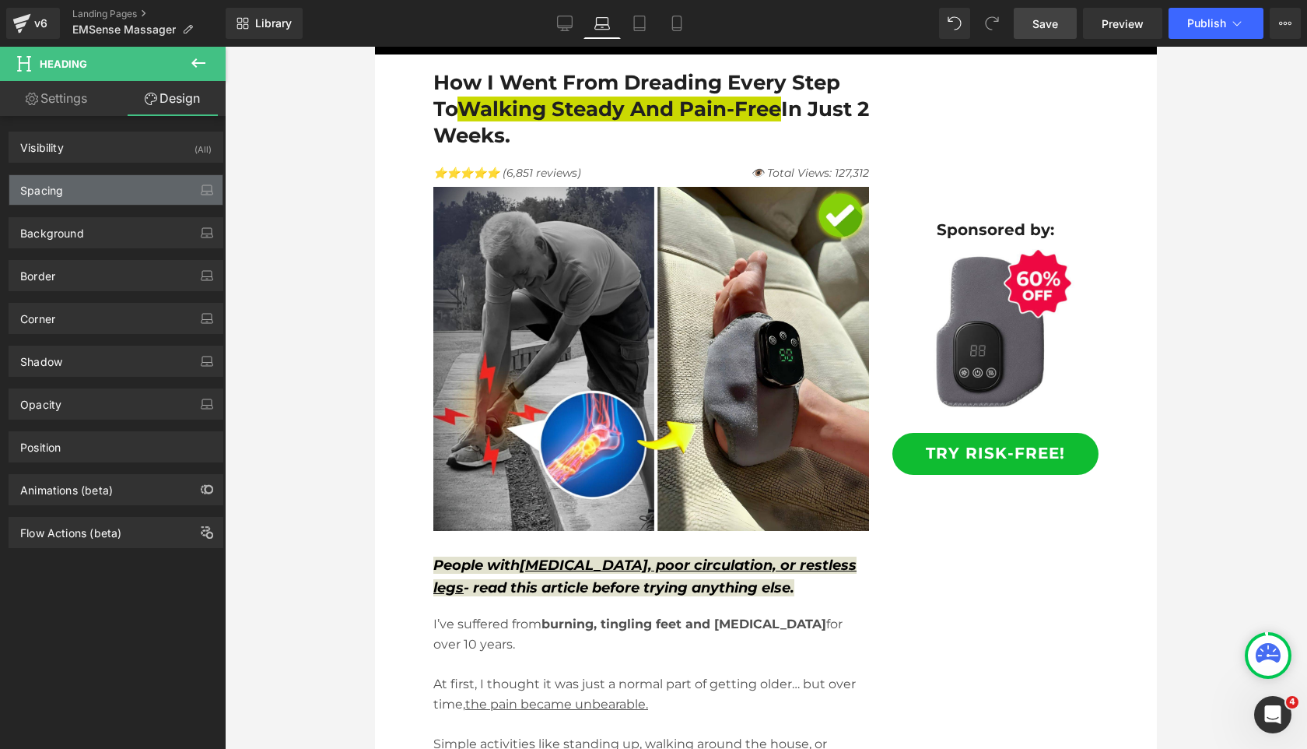
click at [90, 196] on div "Spacing" at bounding box center [115, 190] width 213 height 30
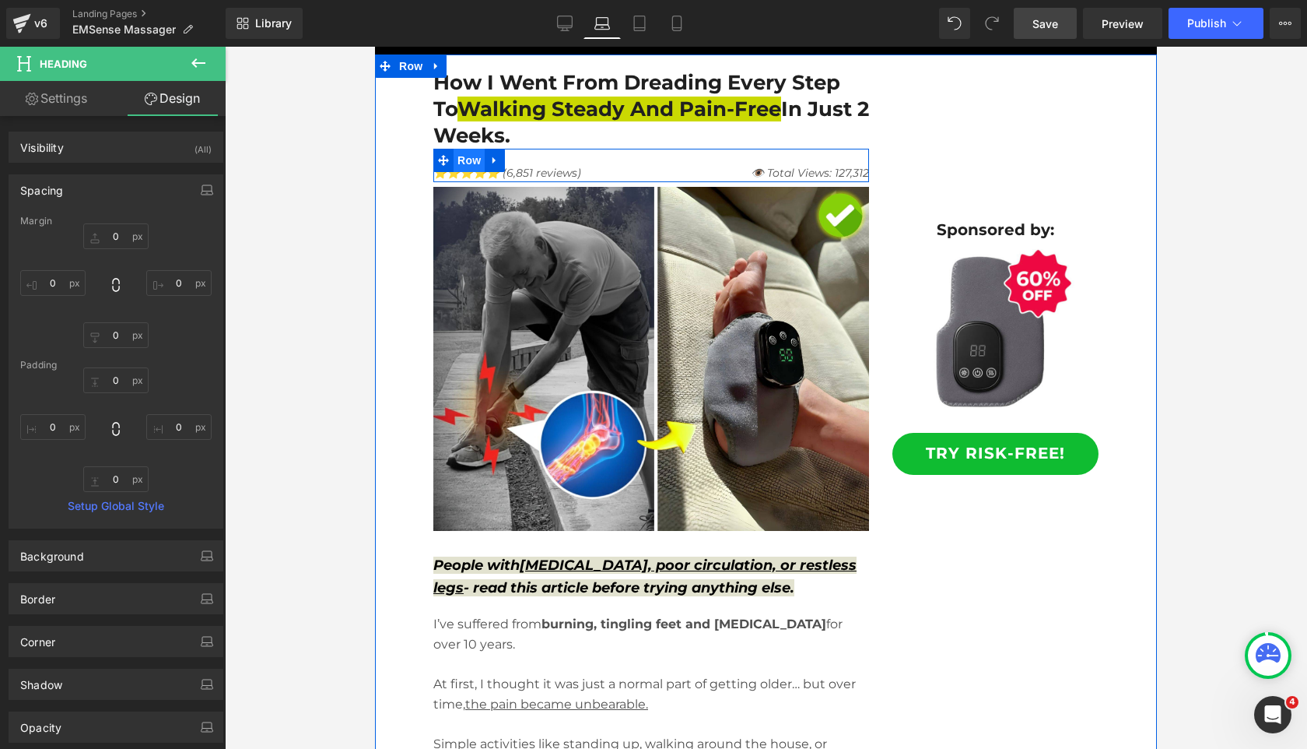
click at [472, 163] on span "Row" at bounding box center [469, 160] width 31 height 23
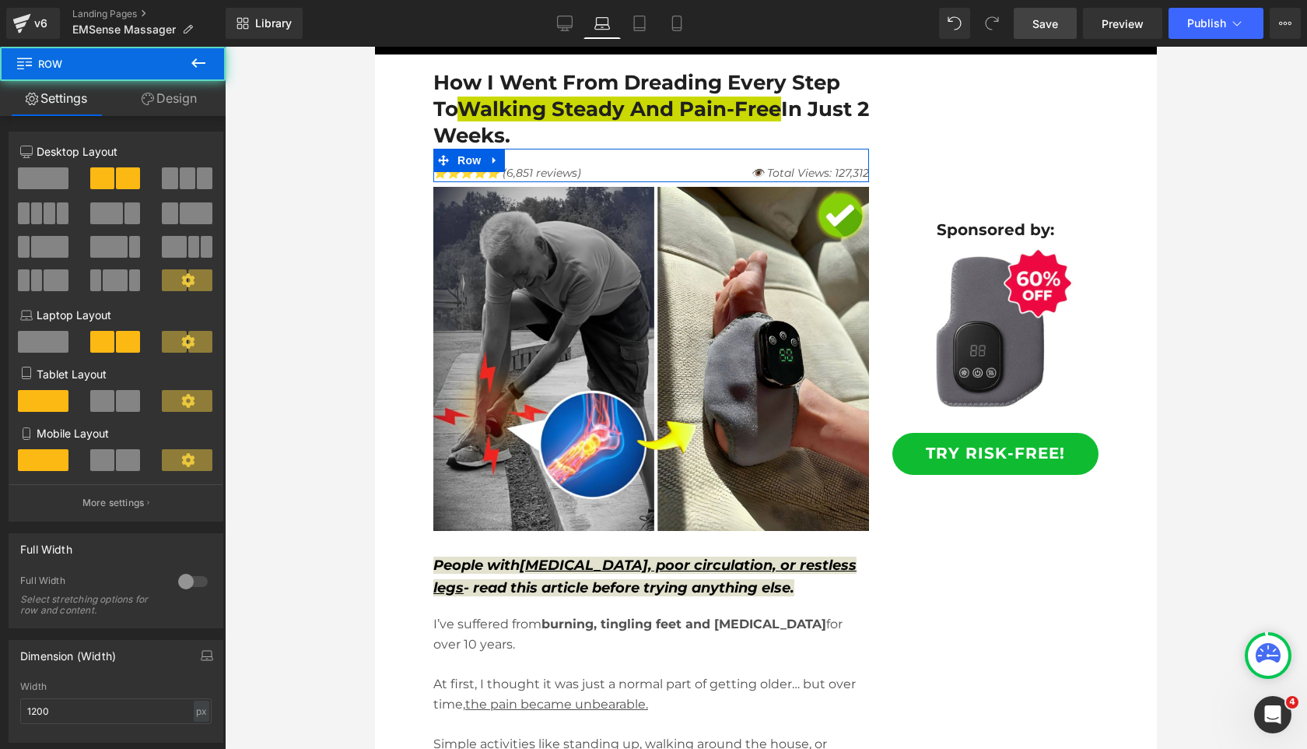
click at [165, 110] on link "Design" at bounding box center [169, 98] width 113 height 35
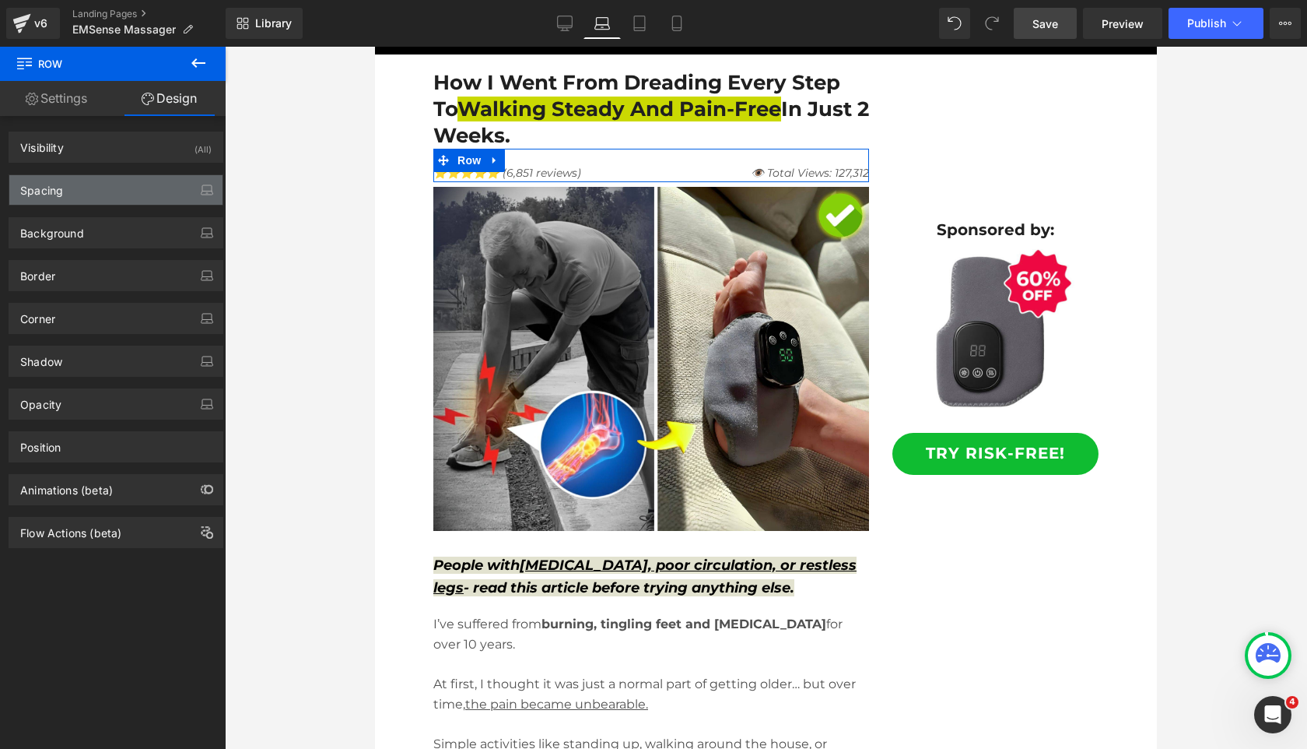
click at [131, 198] on div "Spacing" at bounding box center [115, 190] width 213 height 30
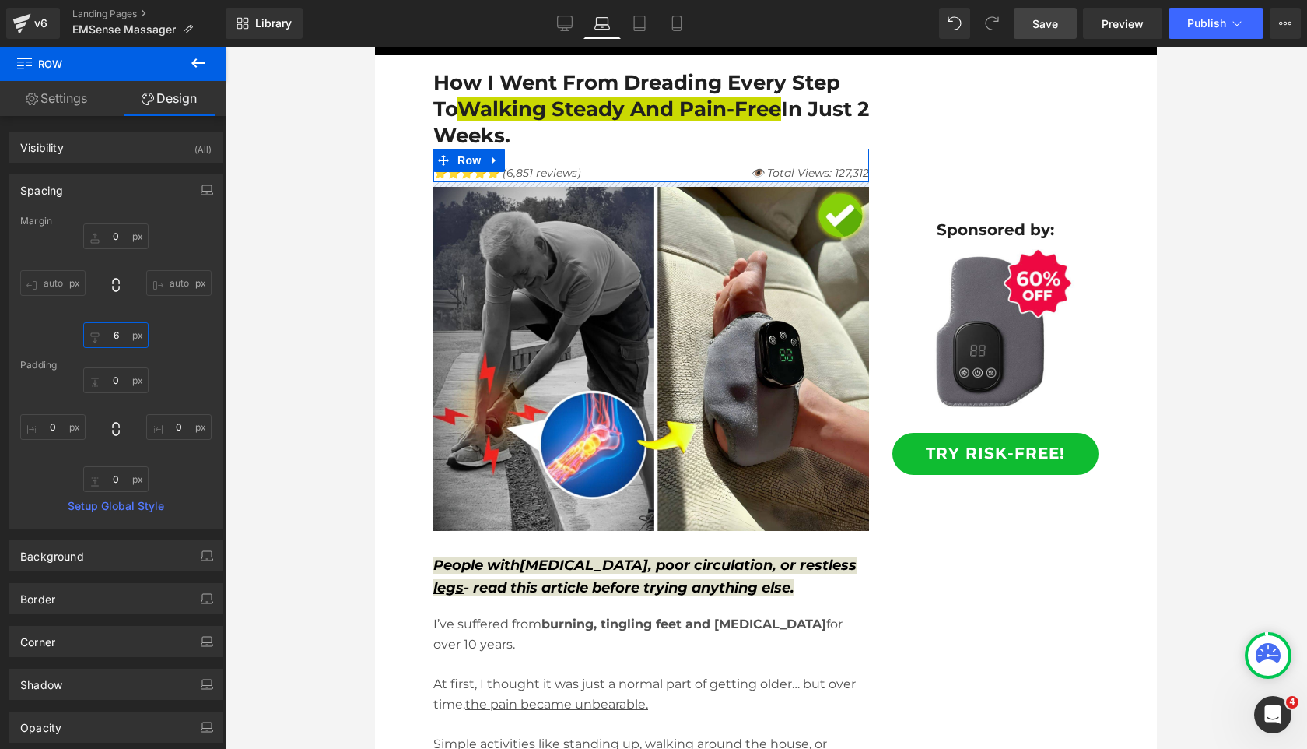
drag, startPoint x: 112, startPoint y: 335, endPoint x: 124, endPoint y: 353, distance: 21.4
click at [112, 335] on input "6" at bounding box center [115, 335] width 65 height 26
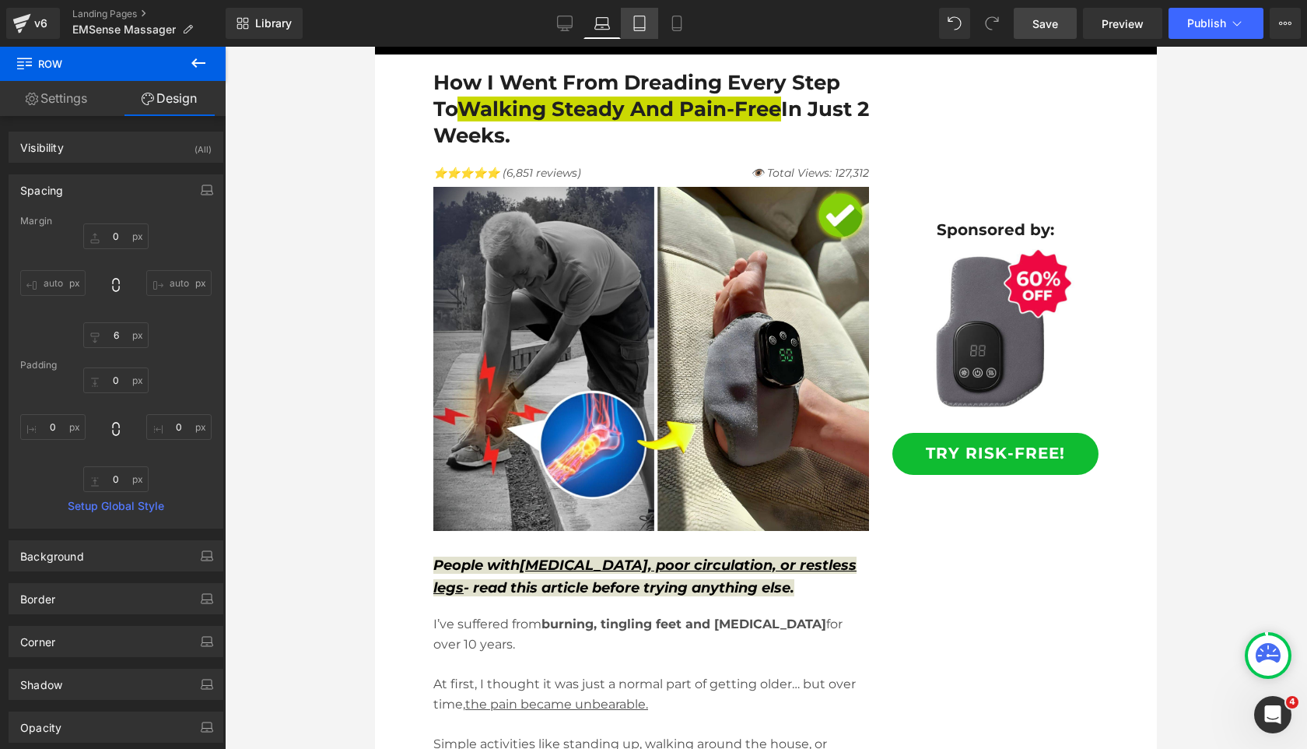
click at [624, 23] on link "Tablet" at bounding box center [639, 23] width 37 height 31
type input "10"
type input "6"
type input "0"
type input "40"
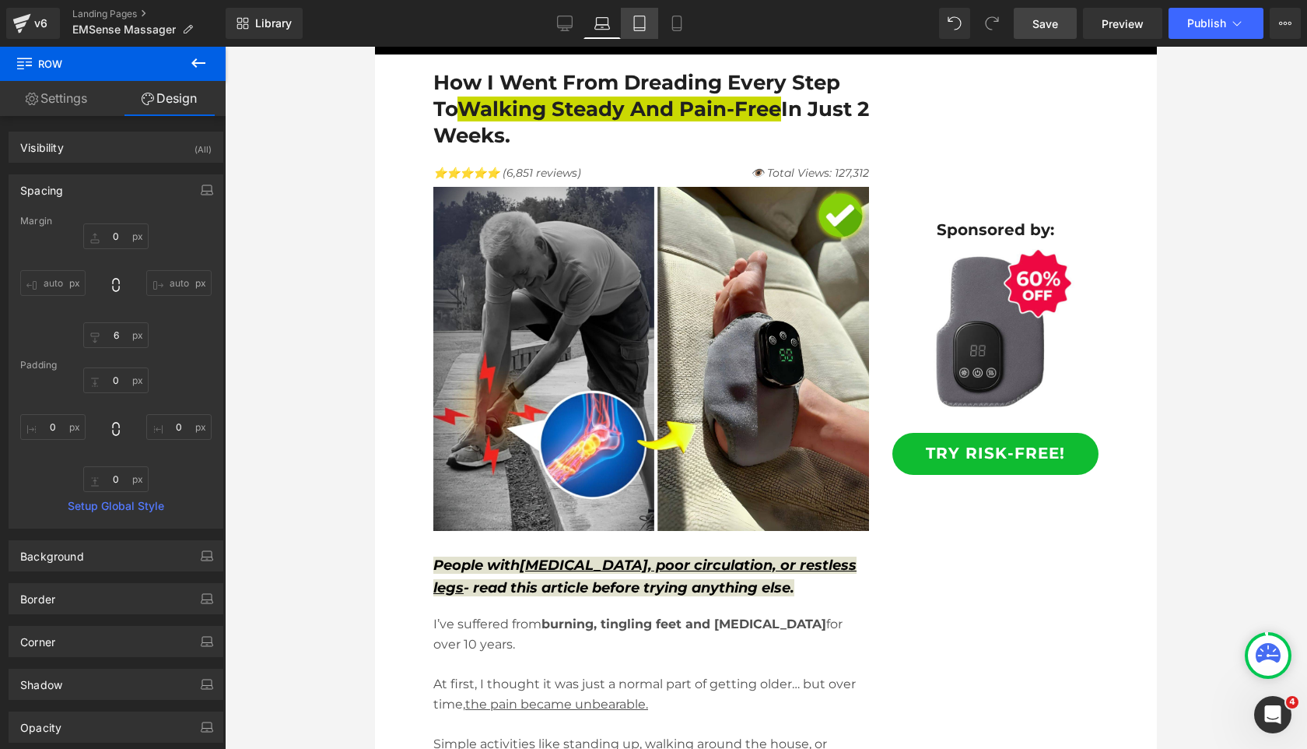
type input "0"
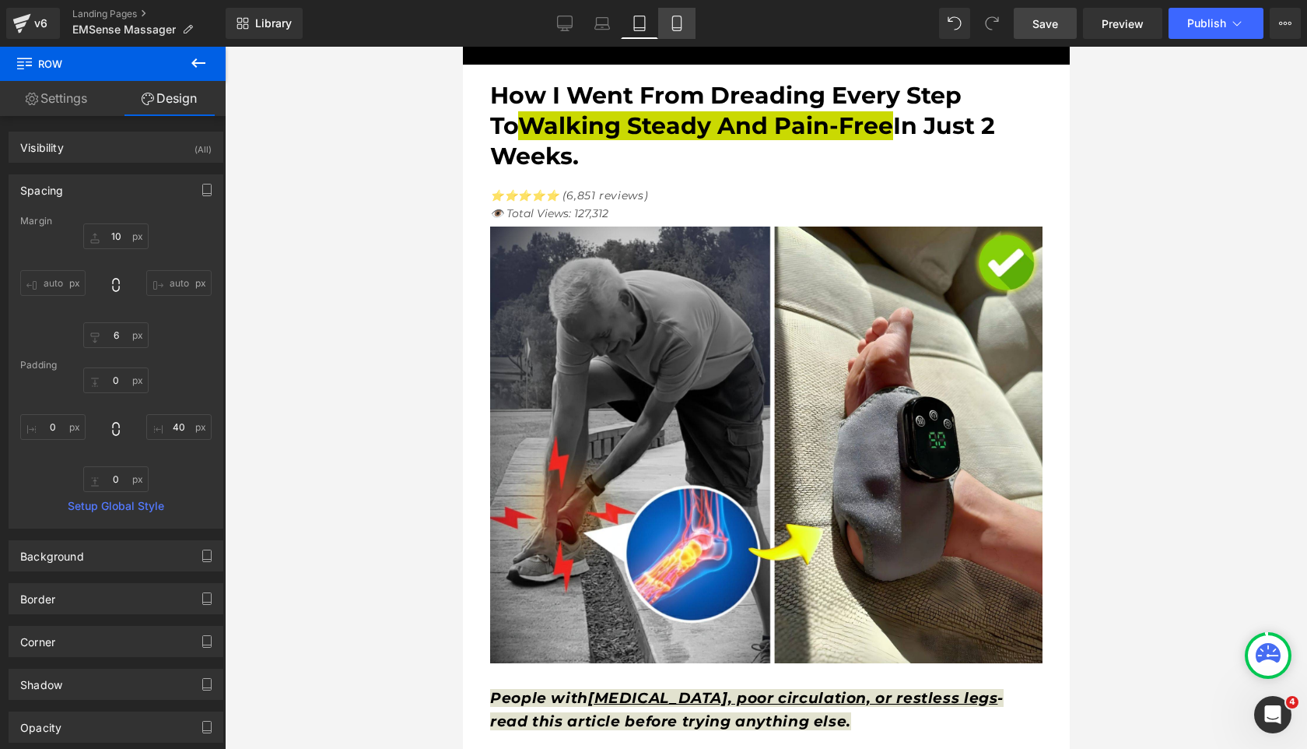
click at [687, 26] on link "Mobile" at bounding box center [676, 23] width 37 height 31
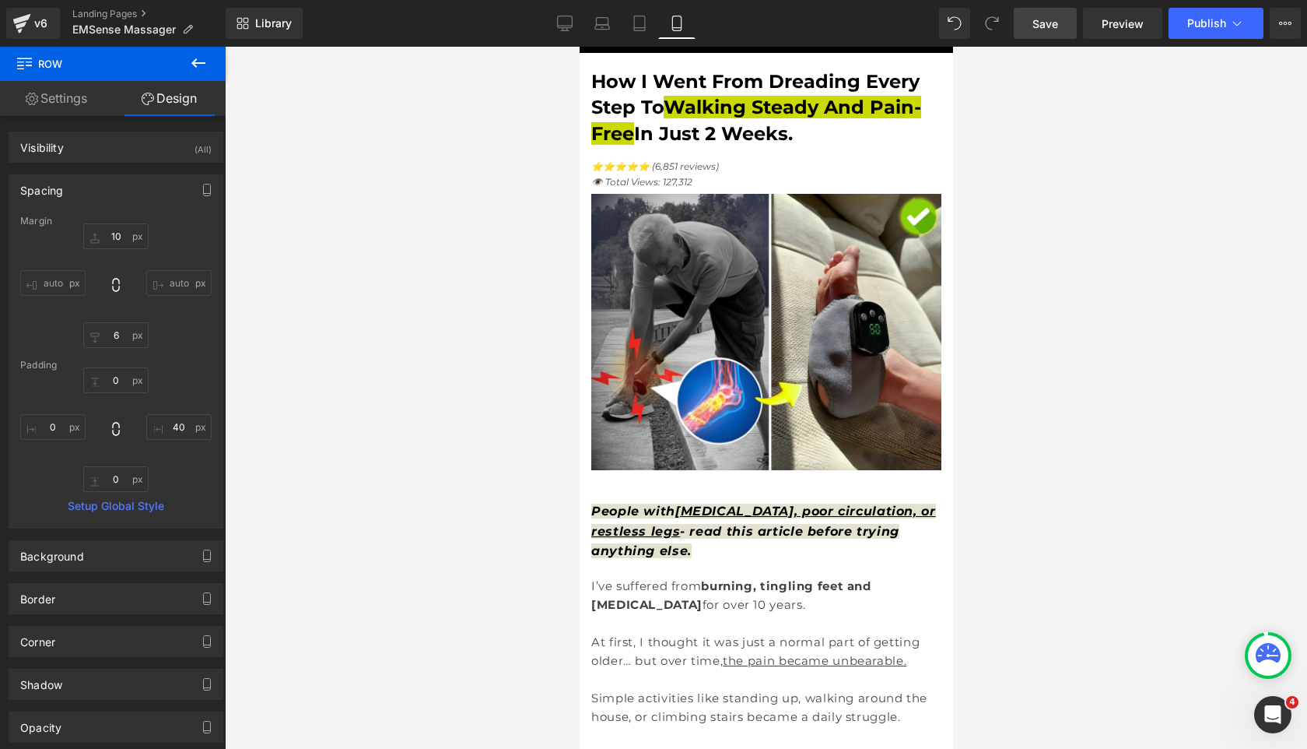
scroll to position [33, 0]
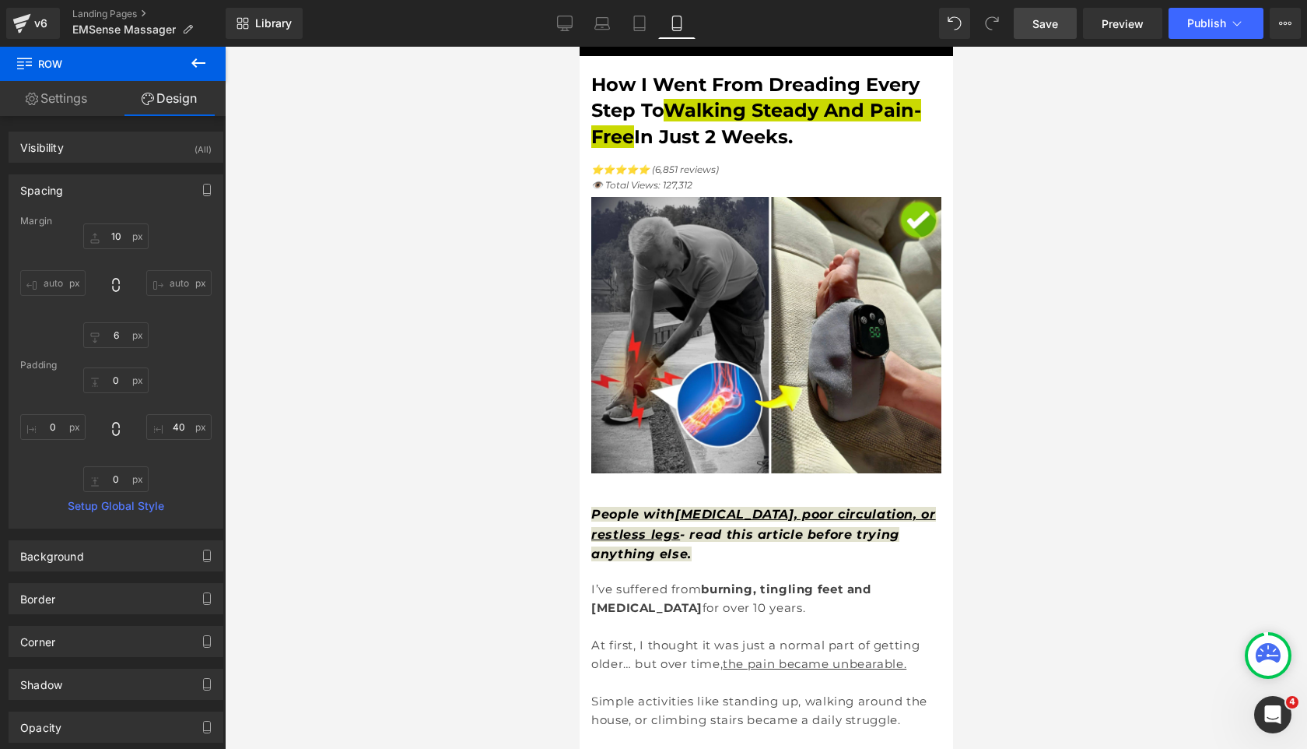
type input "6"
type input "0"
type input "40"
type input "0"
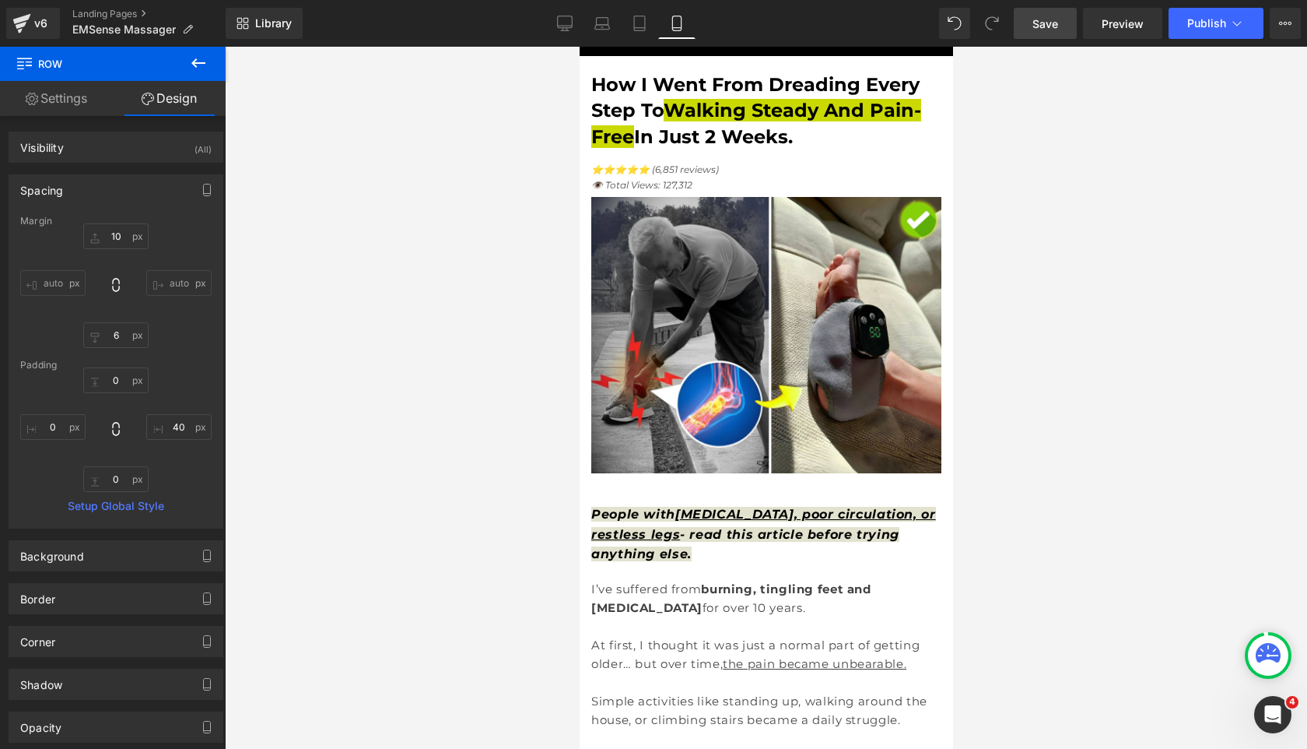
type input "0"
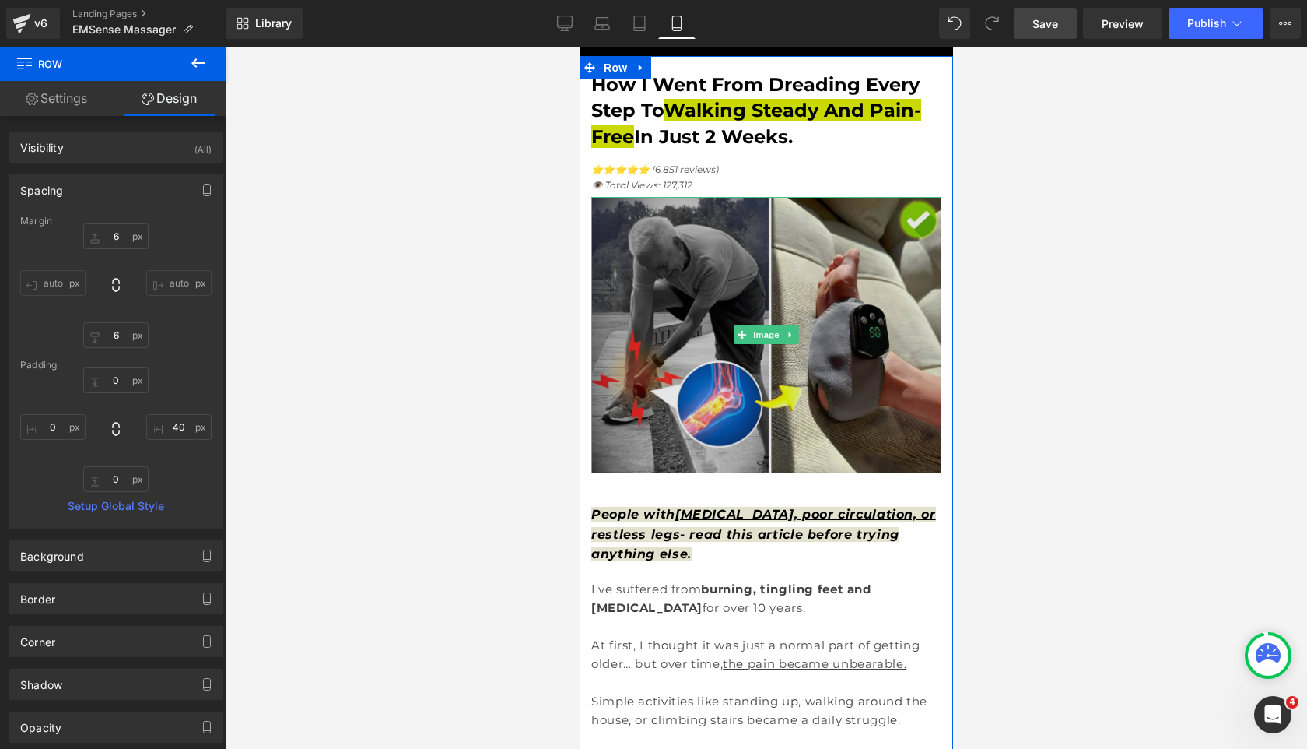
scroll to position [0, 0]
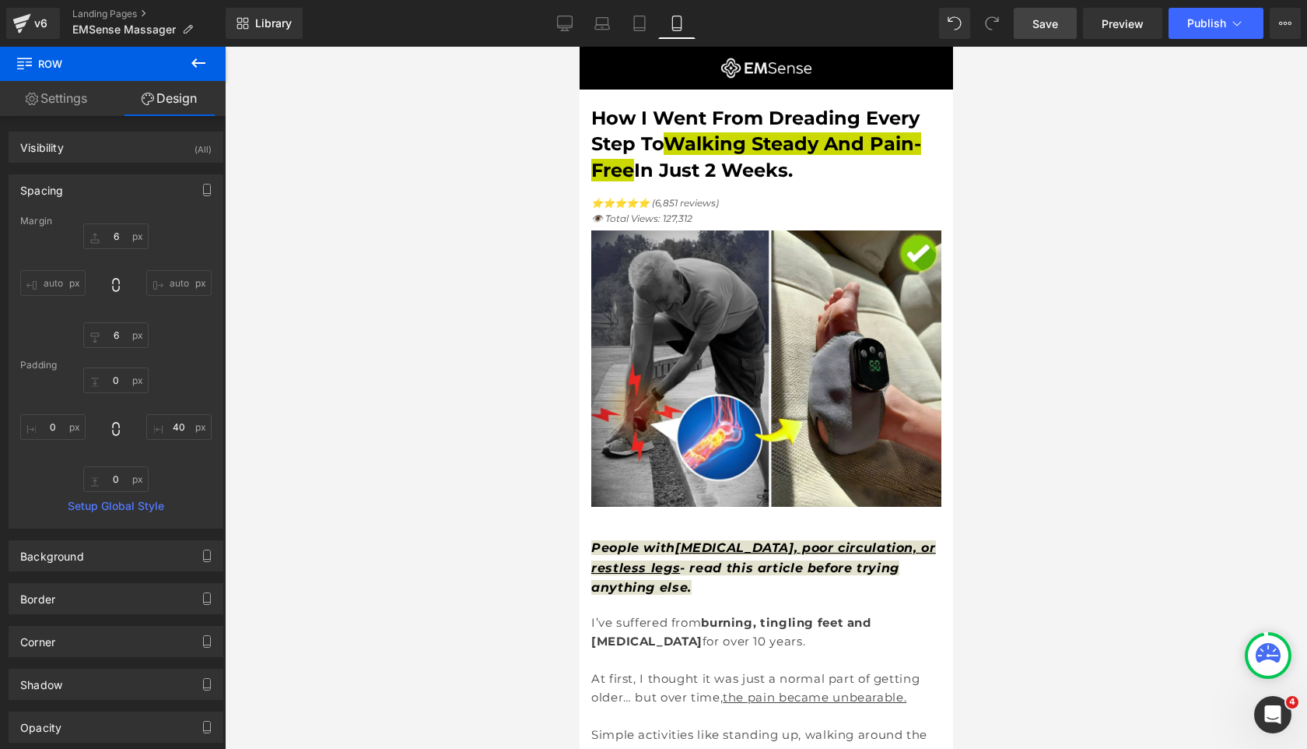
click at [1043, 26] on span "Save" at bounding box center [1046, 24] width 26 height 16
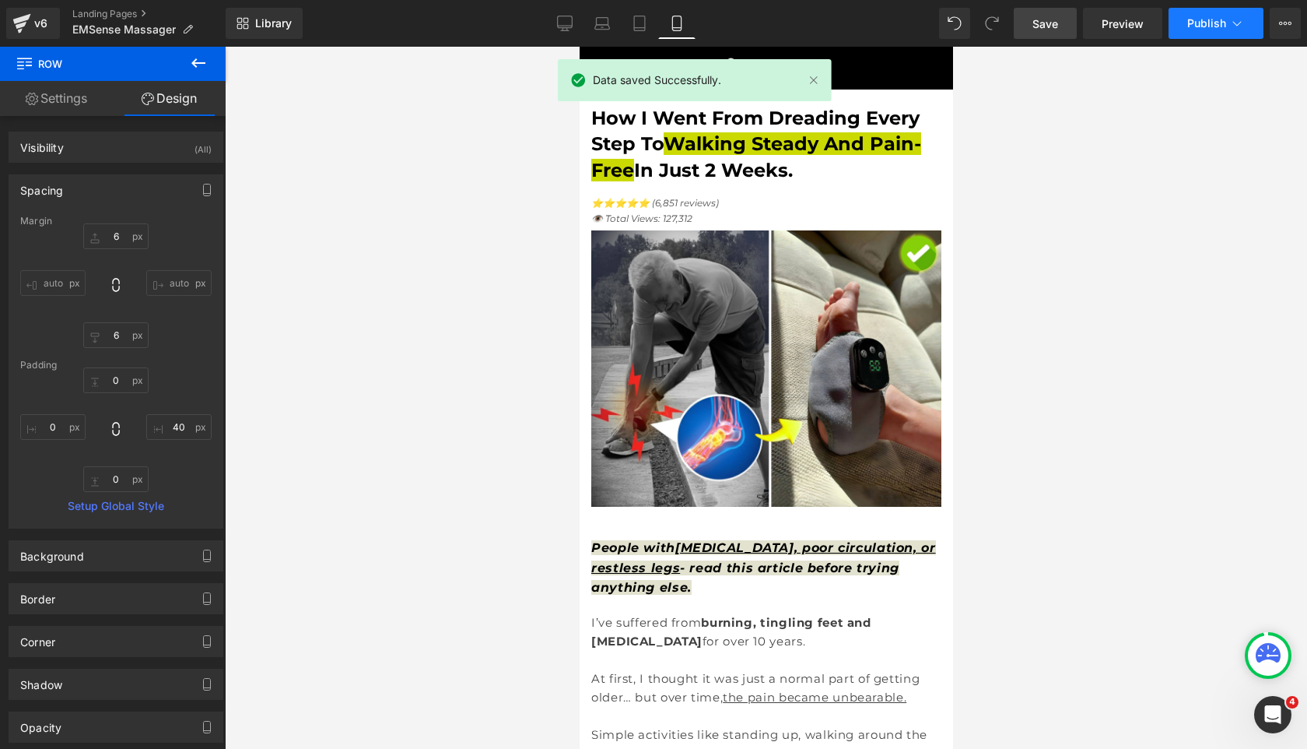
click at [1193, 27] on span "Publish" at bounding box center [1206, 23] width 39 height 12
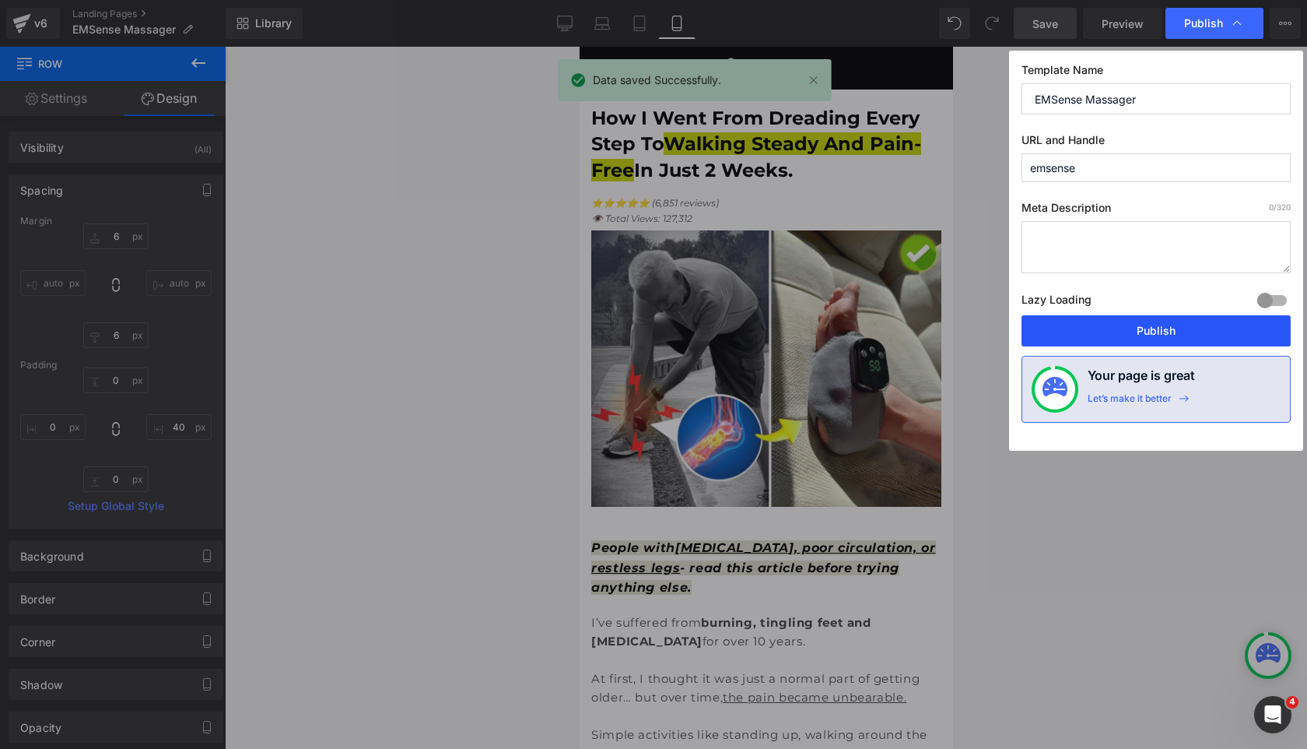
click at [1157, 325] on button "Publish" at bounding box center [1156, 330] width 269 height 31
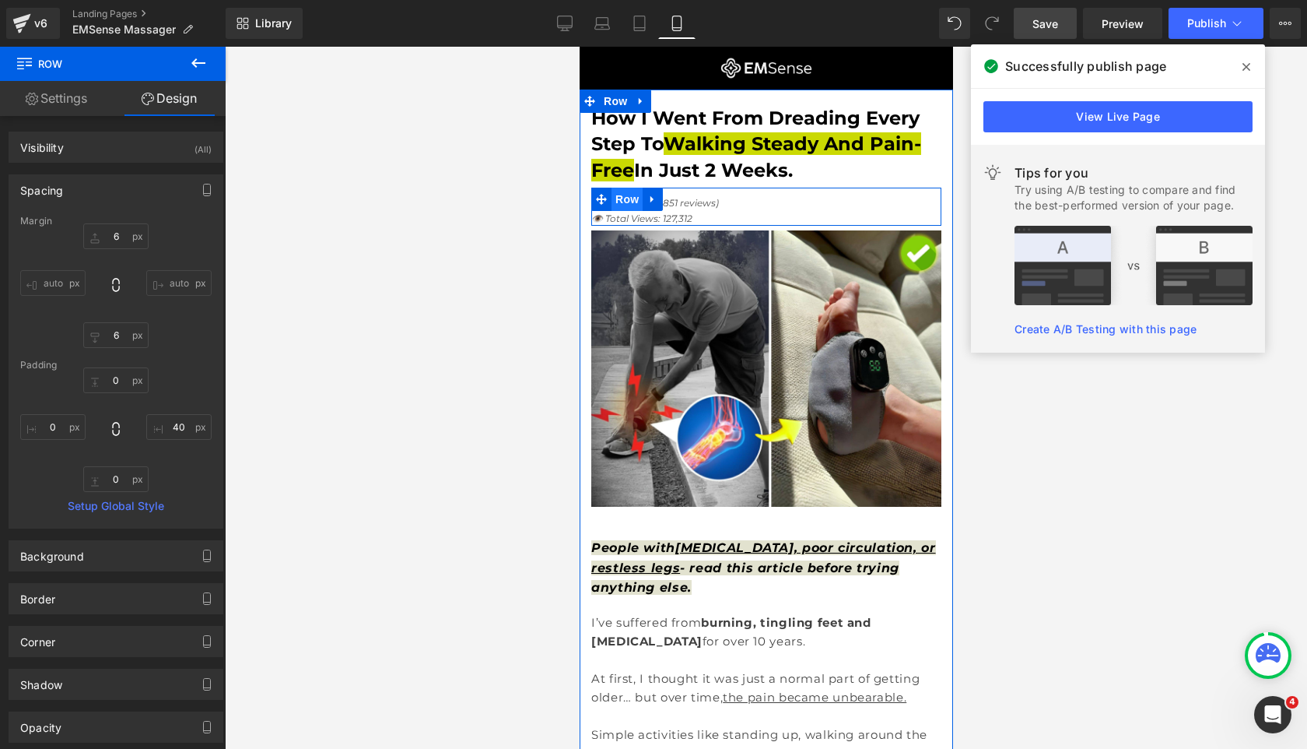
click at [625, 197] on span "Row" at bounding box center [626, 199] width 31 height 23
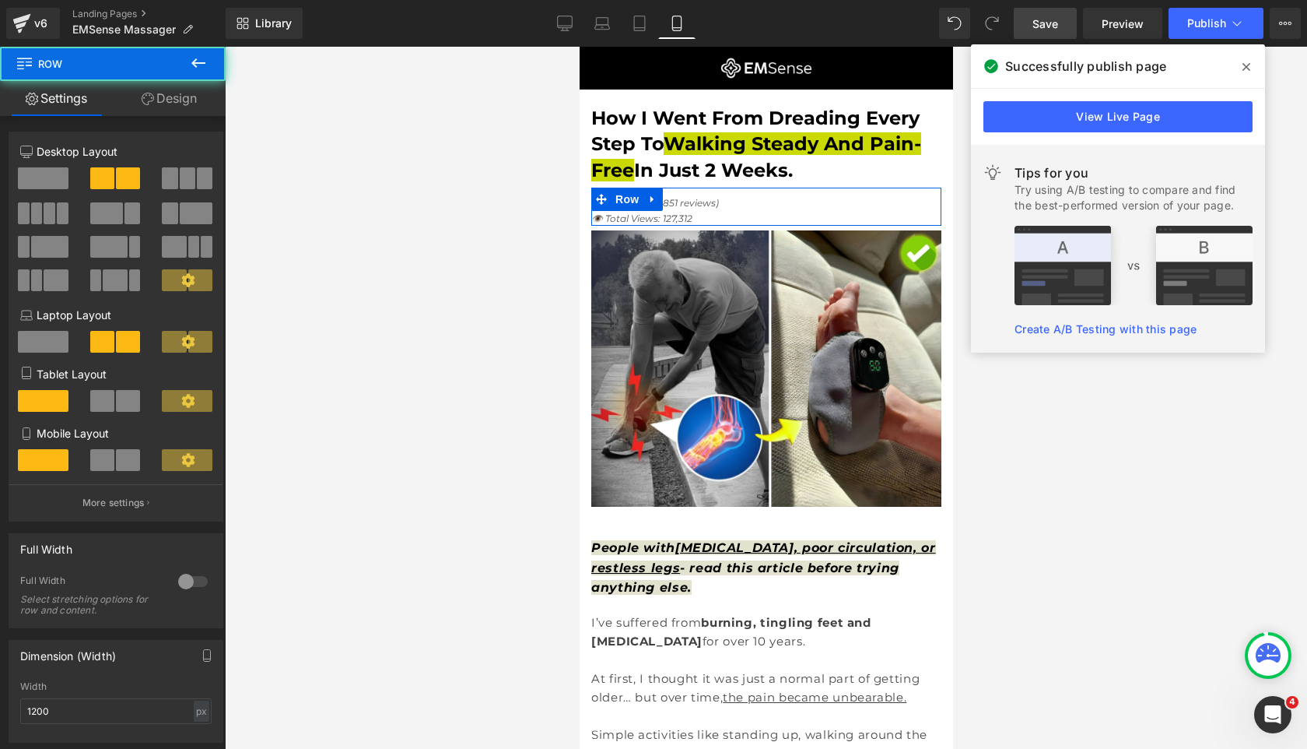
click at [174, 102] on link "Design" at bounding box center [169, 98] width 113 height 35
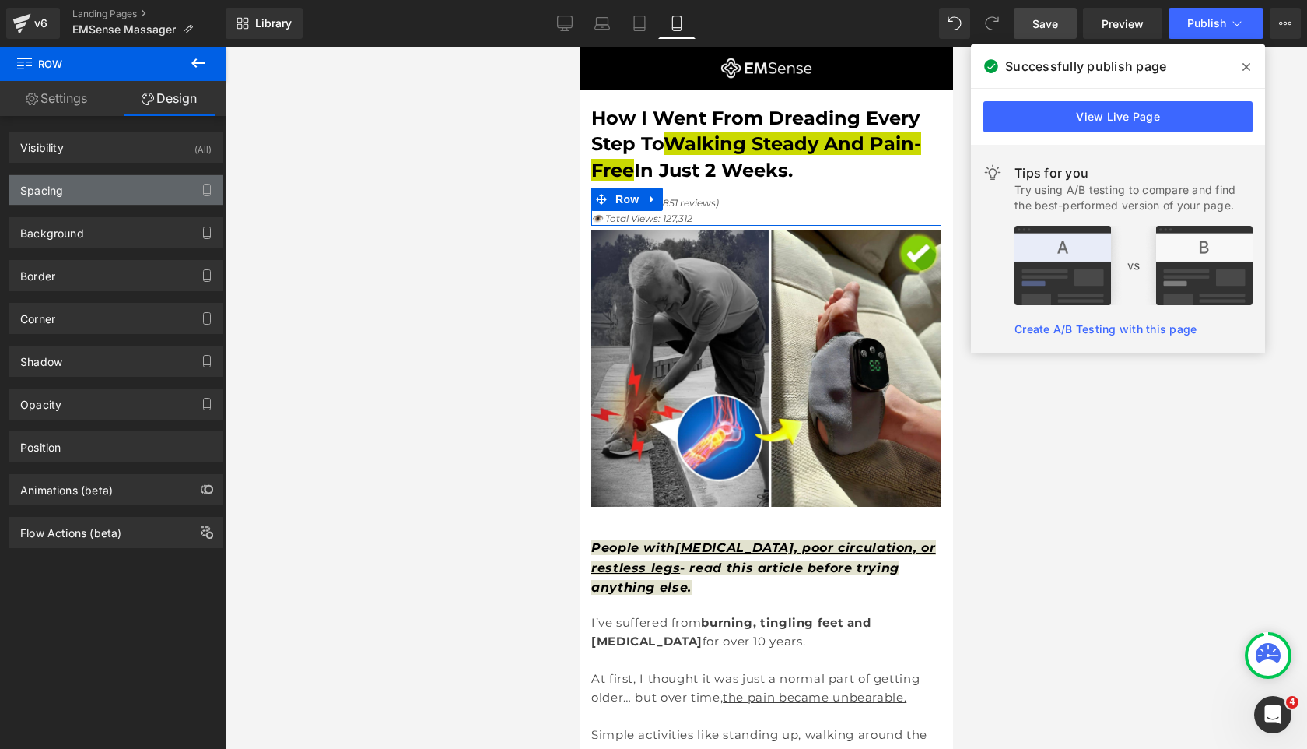
click at [89, 196] on div "Spacing" at bounding box center [115, 190] width 213 height 30
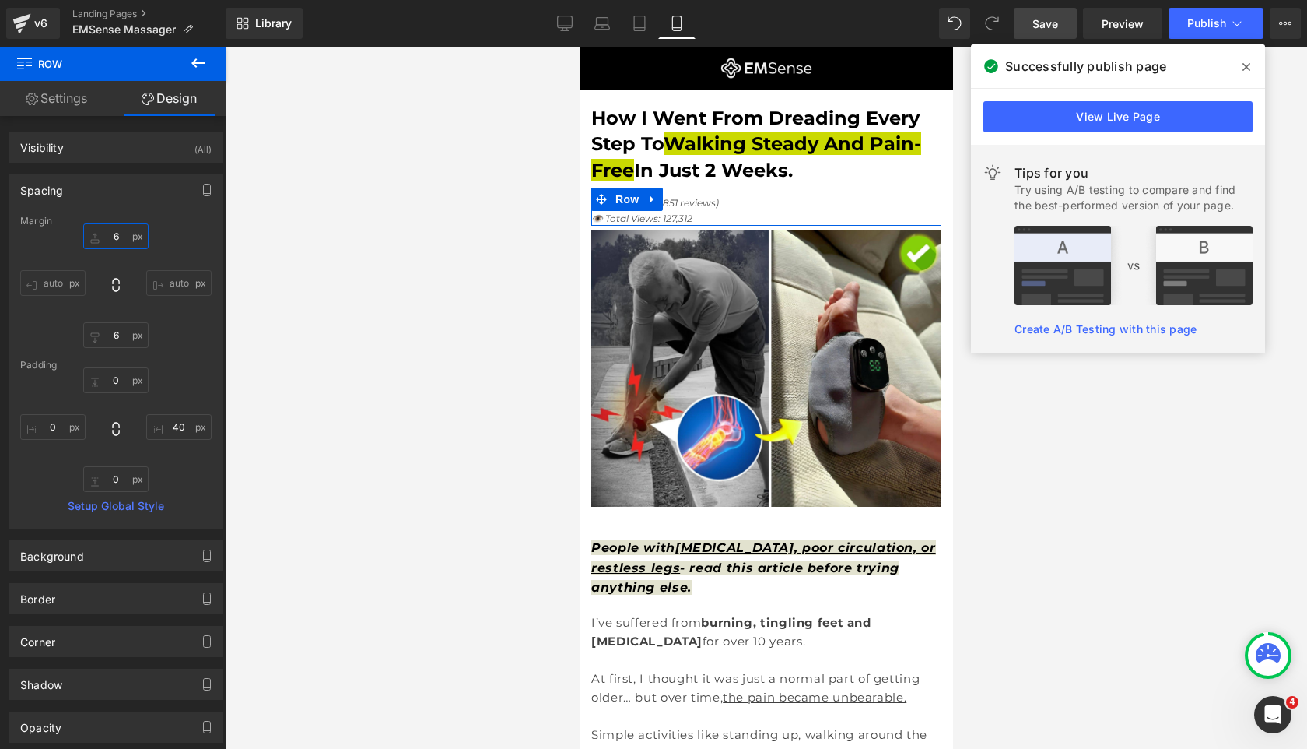
click at [108, 240] on input "6" at bounding box center [115, 236] width 65 height 26
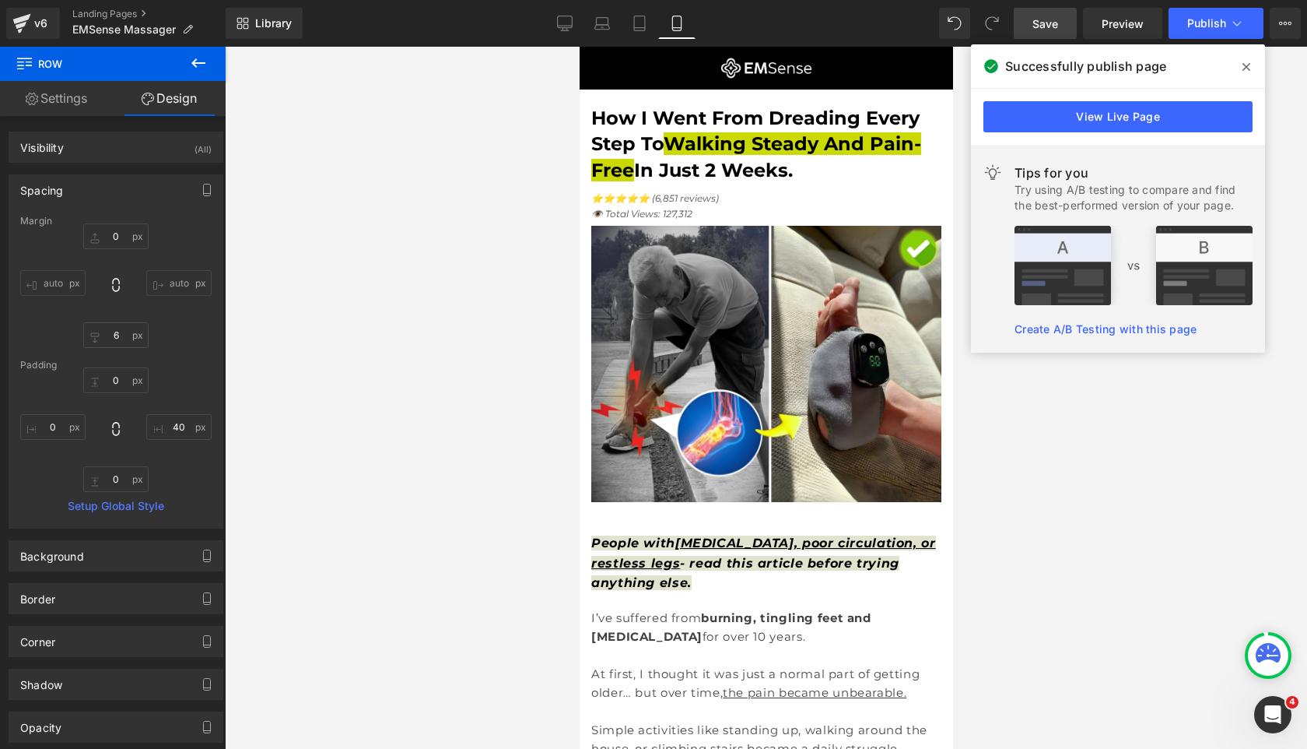
click at [1036, 30] on span "Save" at bounding box center [1046, 24] width 26 height 16
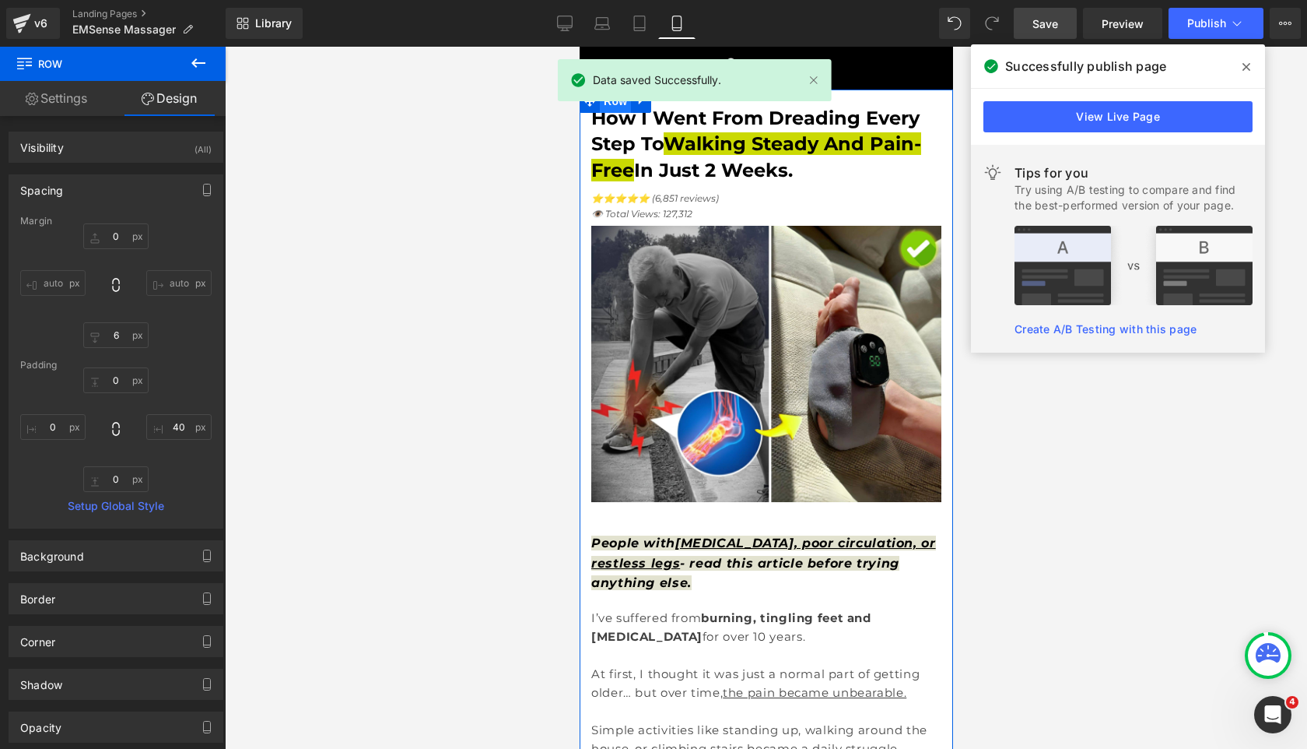
click at [627, 107] on span "Row" at bounding box center [614, 100] width 31 height 23
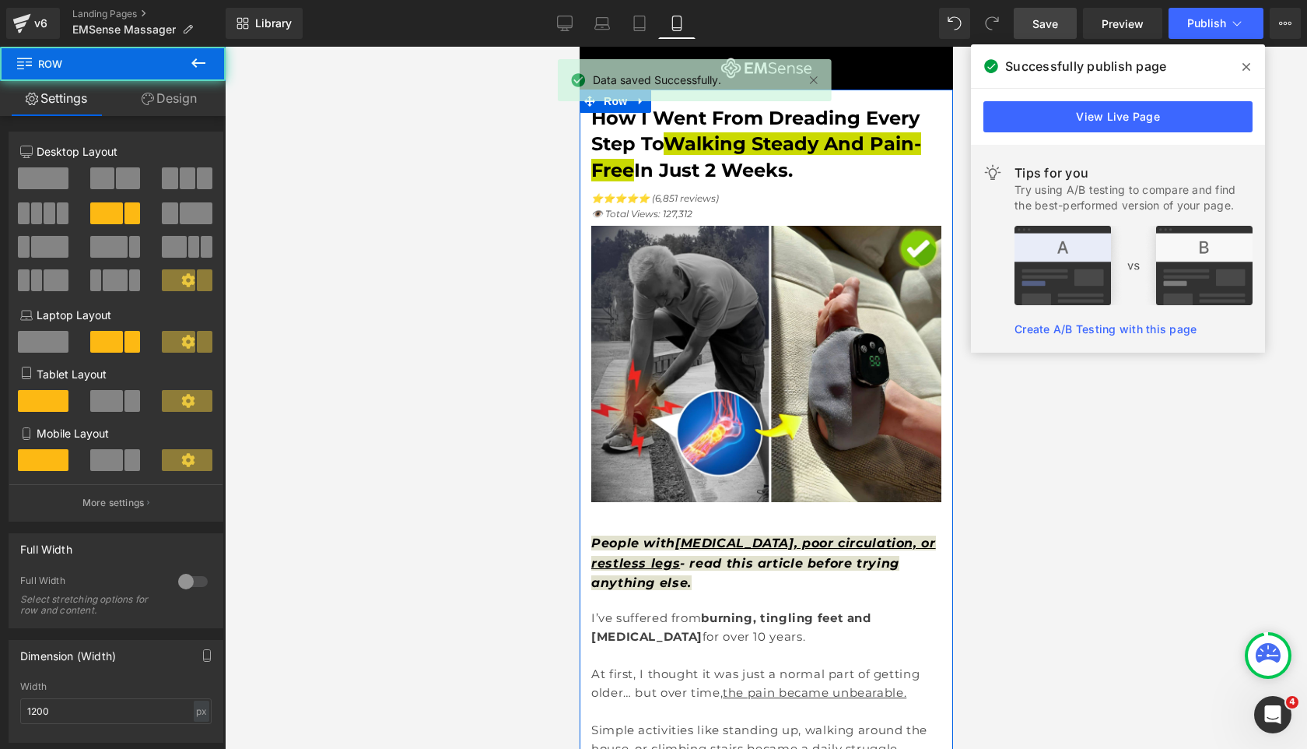
click at [184, 99] on link "Design" at bounding box center [169, 98] width 113 height 35
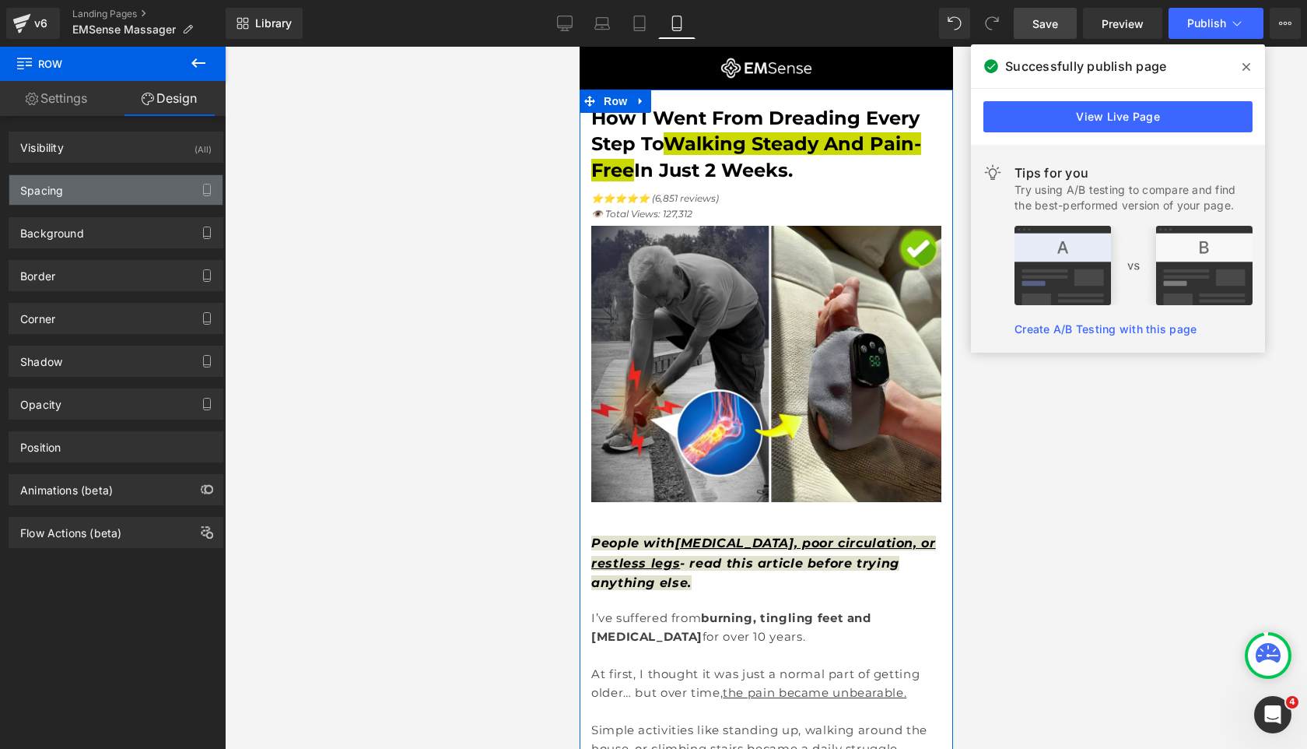
click at [128, 195] on div "Spacing" at bounding box center [115, 190] width 213 height 30
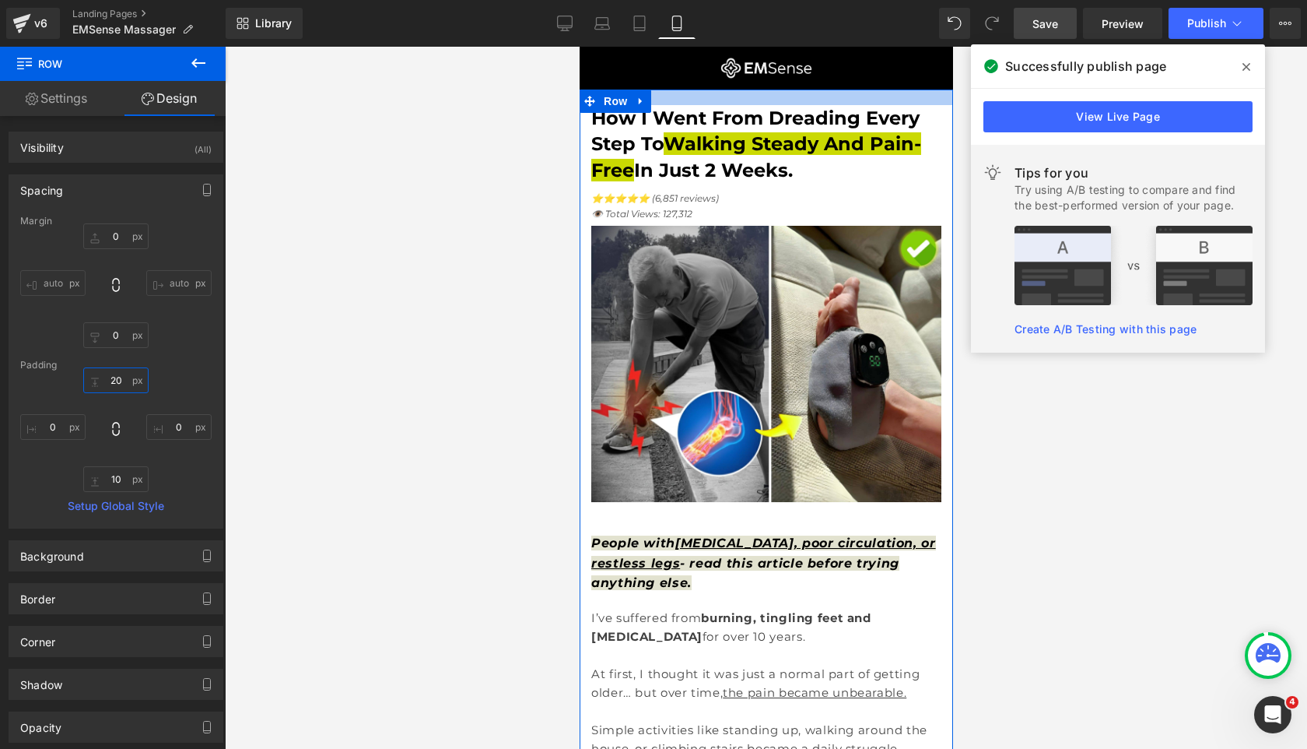
click at [117, 388] on input "20" at bounding box center [115, 380] width 65 height 26
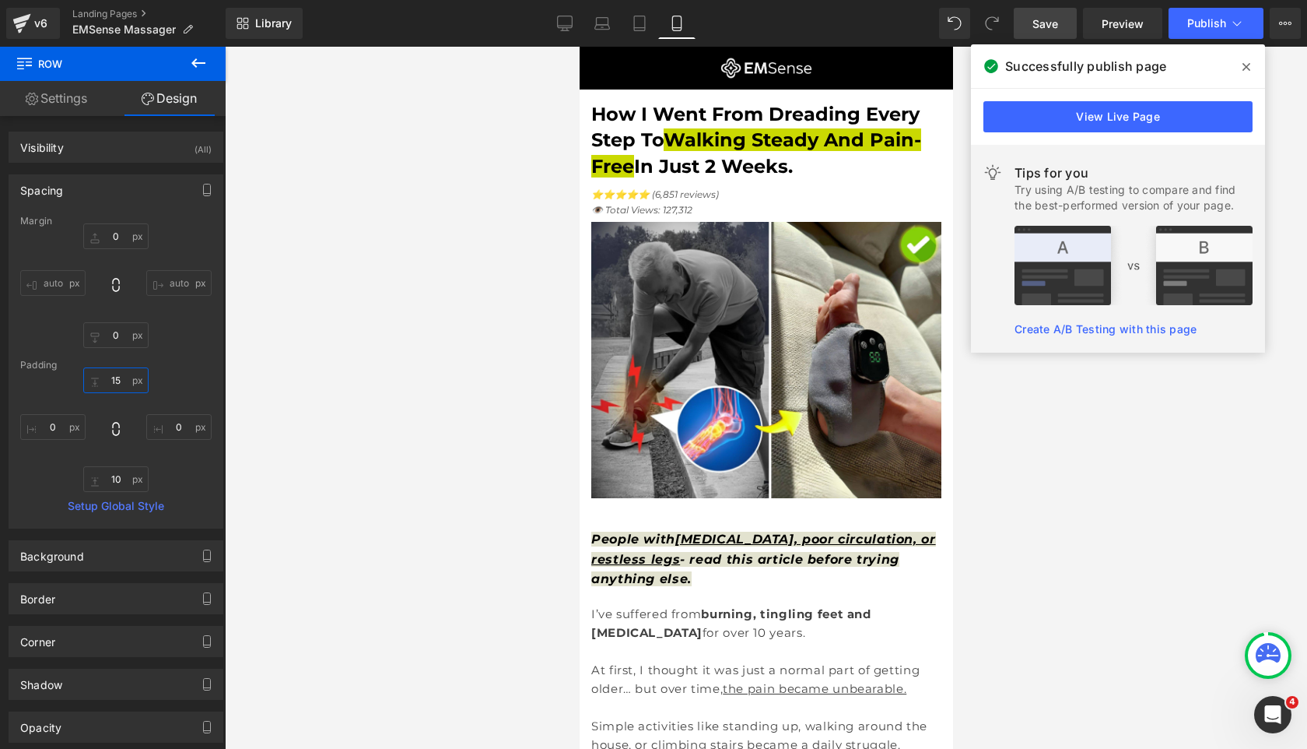
type input "15"
click at [1049, 20] on span "Save" at bounding box center [1046, 24] width 26 height 16
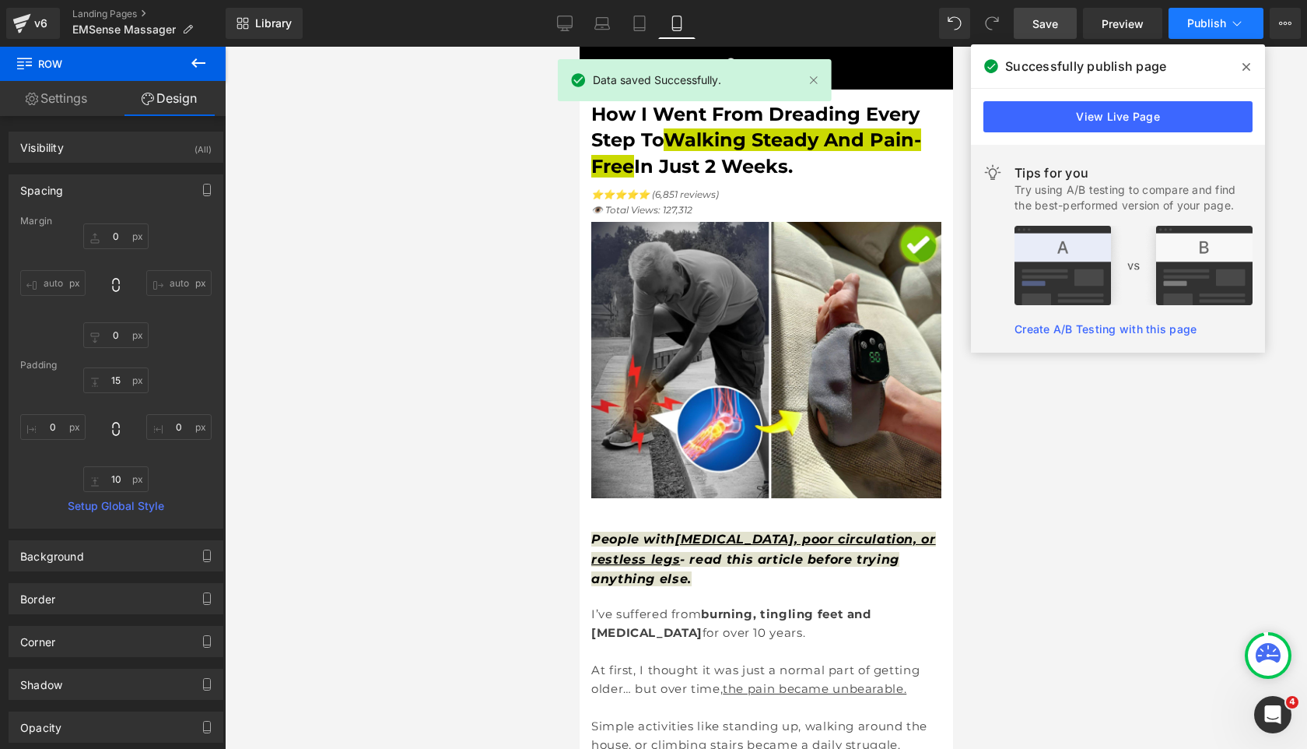
click at [1212, 29] on span "Publish" at bounding box center [1206, 23] width 39 height 12
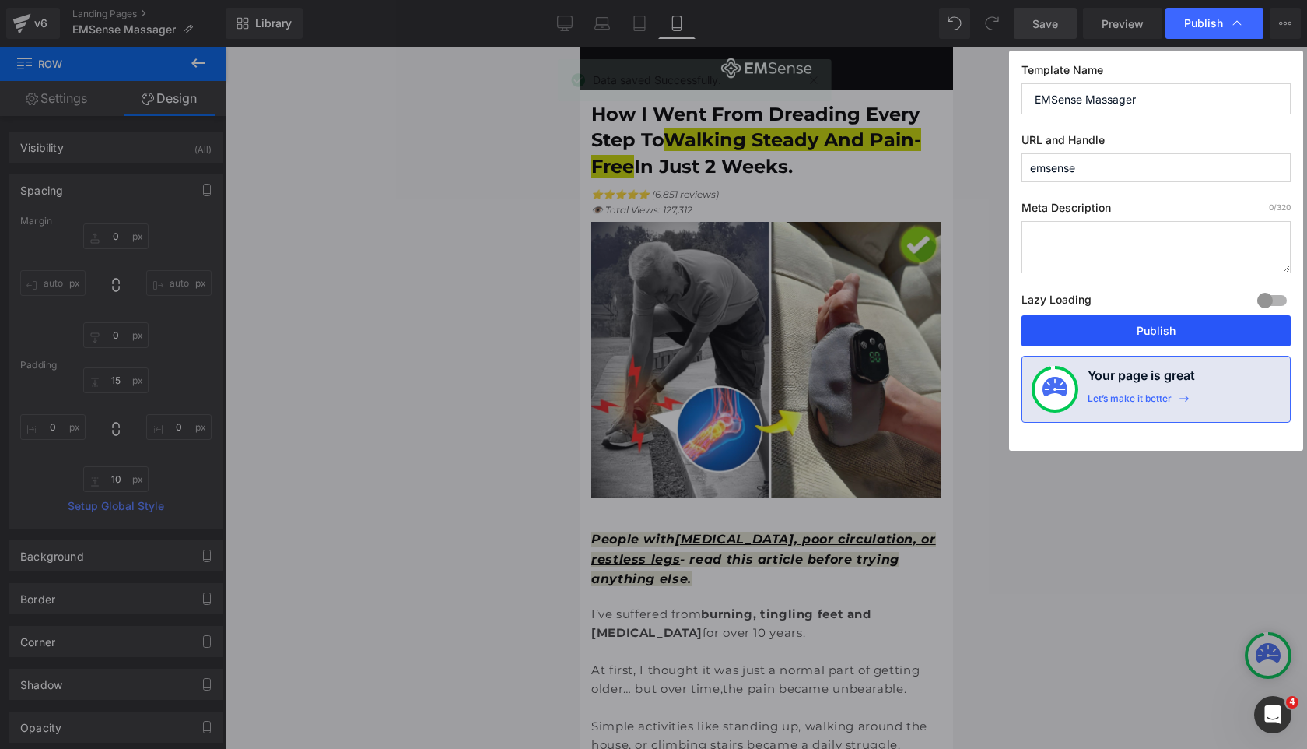
click at [1159, 330] on button "Publish" at bounding box center [1156, 330] width 269 height 31
